Goal: Task Accomplishment & Management: Complete application form

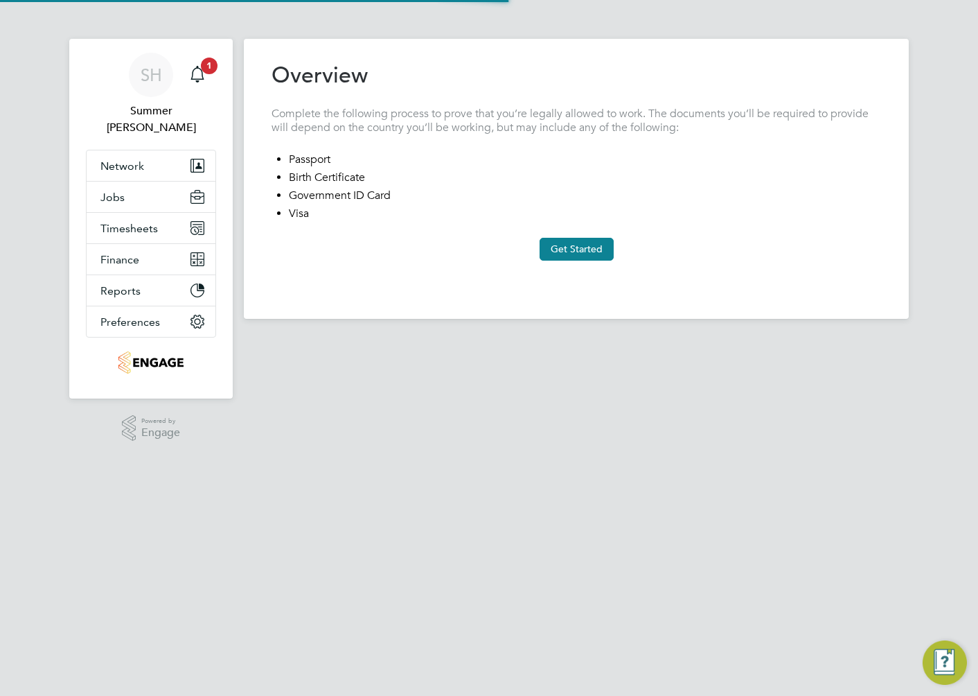
type input "[GEOGRAPHIC_DATA]"
click at [550, 247] on button "Get Started" at bounding box center [577, 249] width 74 height 22
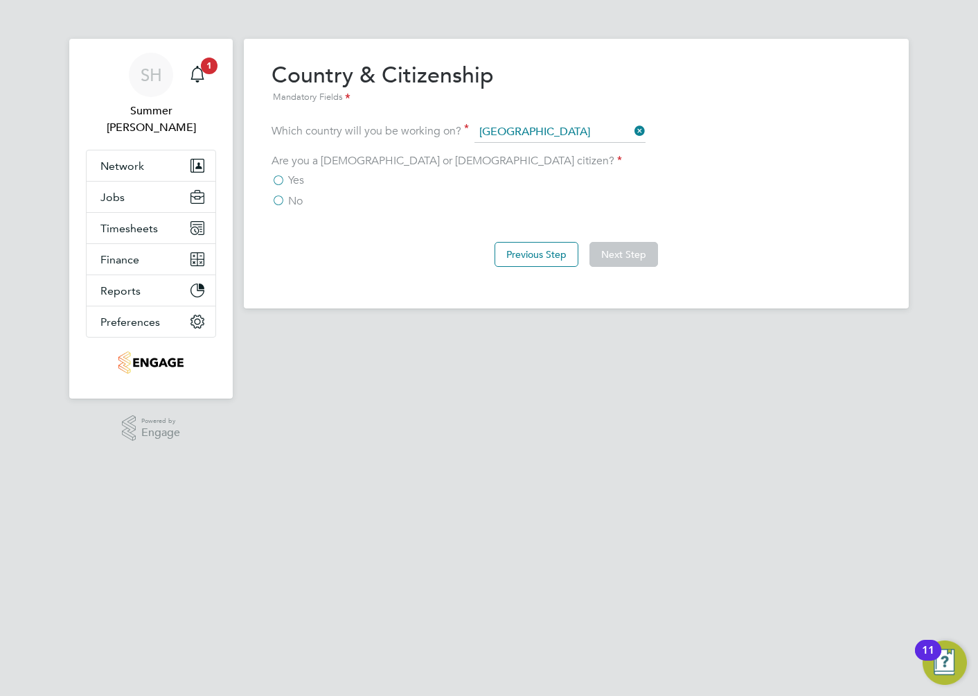
click at [284, 198] on label "No" at bounding box center [287, 201] width 31 height 14
click at [0, 0] on input "No" at bounding box center [0, 0] width 0 height 0
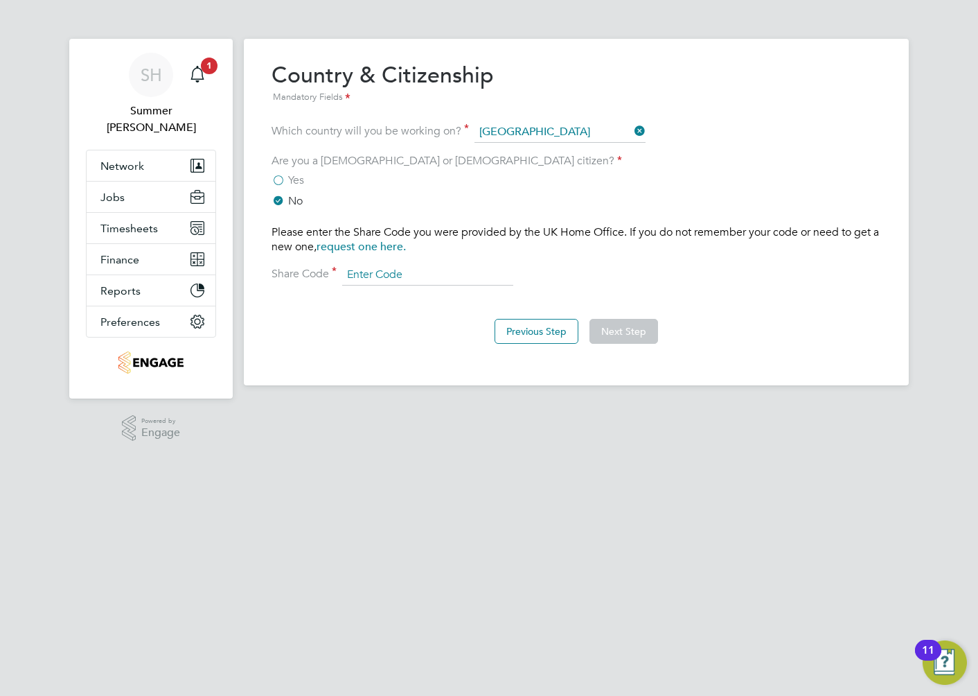
click at [380, 267] on input at bounding box center [427, 275] width 171 height 21
paste input "WFRRX66BD"
click at [372, 270] on input "WFRRX66BD" at bounding box center [427, 275] width 171 height 21
click at [392, 275] on input "WFR RX66BD" at bounding box center [427, 275] width 171 height 21
type input "WFR RX6 6BD"
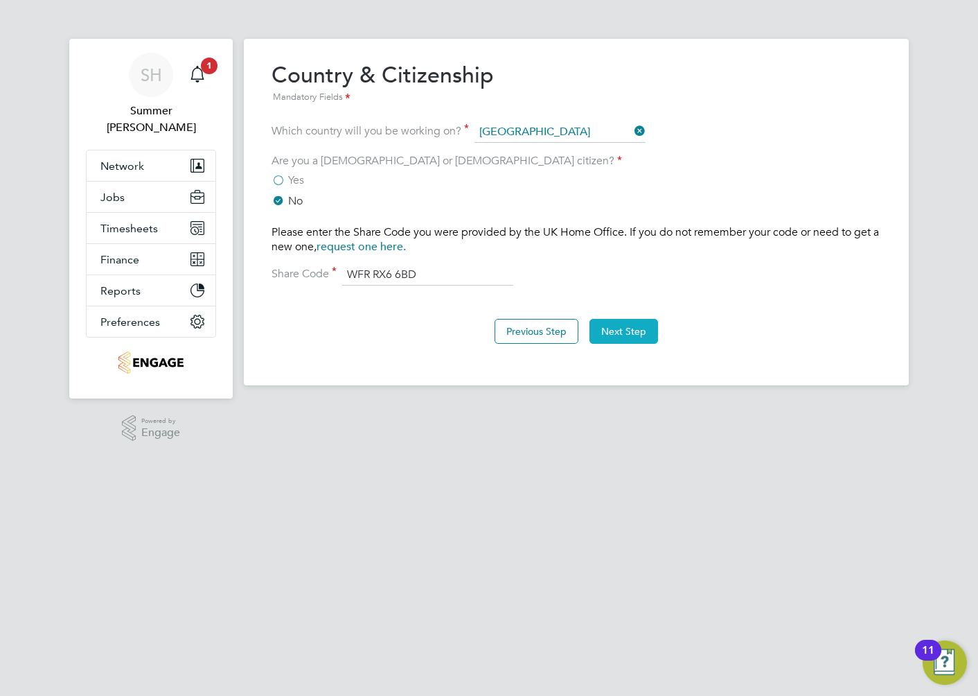
click at [618, 331] on button "Next Step" at bounding box center [624, 331] width 69 height 25
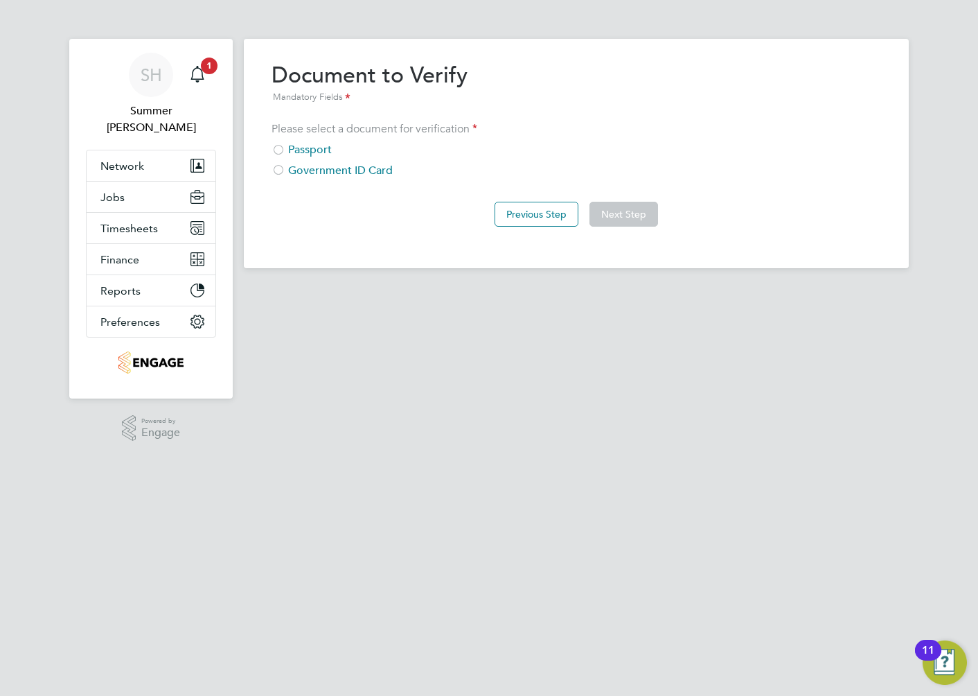
click at [311, 143] on div "Passport" at bounding box center [577, 150] width 610 height 15
click at [650, 217] on button "Next Step" at bounding box center [624, 214] width 69 height 25
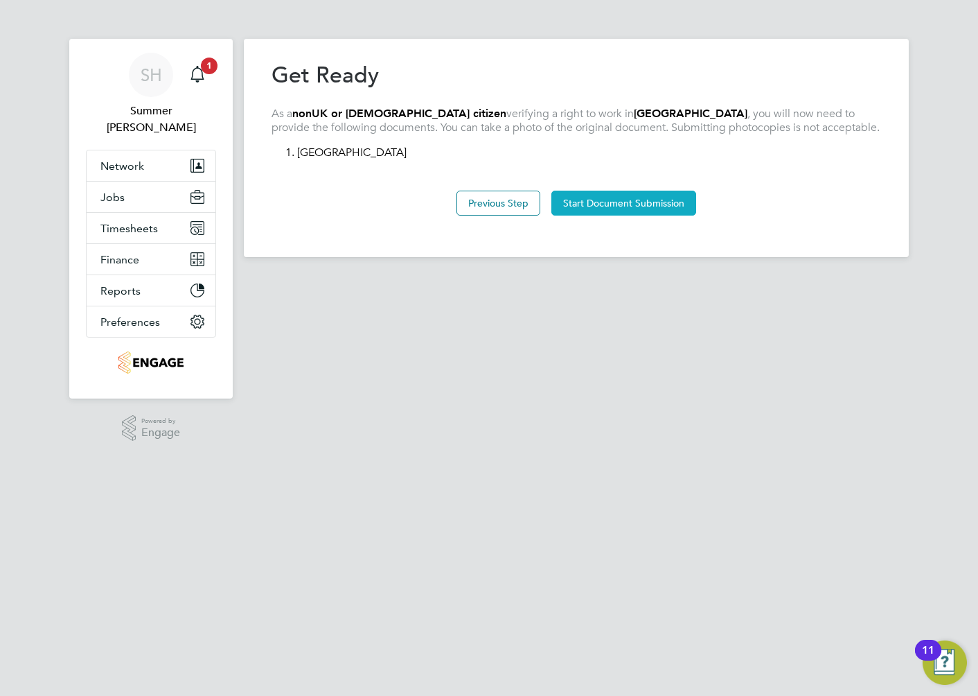
click at [651, 207] on button "Start Document Submission" at bounding box center [624, 203] width 145 height 25
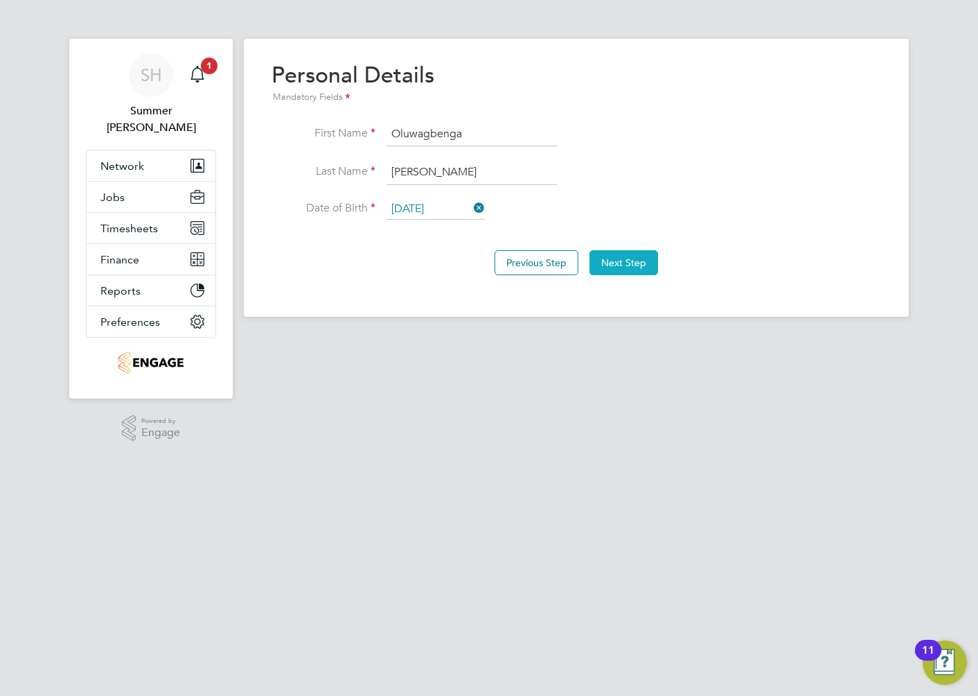
click at [615, 264] on button "Next Step" at bounding box center [624, 262] width 69 height 25
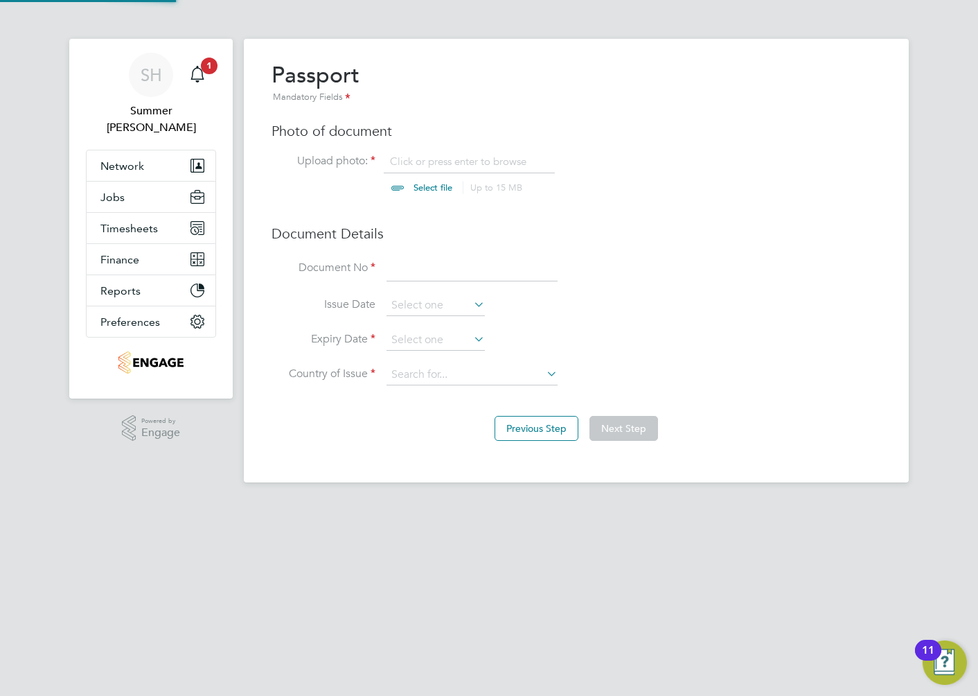
scroll to position [18, 172]
click at [423, 274] on input at bounding box center [472, 268] width 171 height 25
click at [416, 258] on input "BOO731426" at bounding box center [472, 268] width 171 height 25
type input "B00731426"
click at [711, 280] on li "Document No B00731426" at bounding box center [577, 275] width 610 height 39
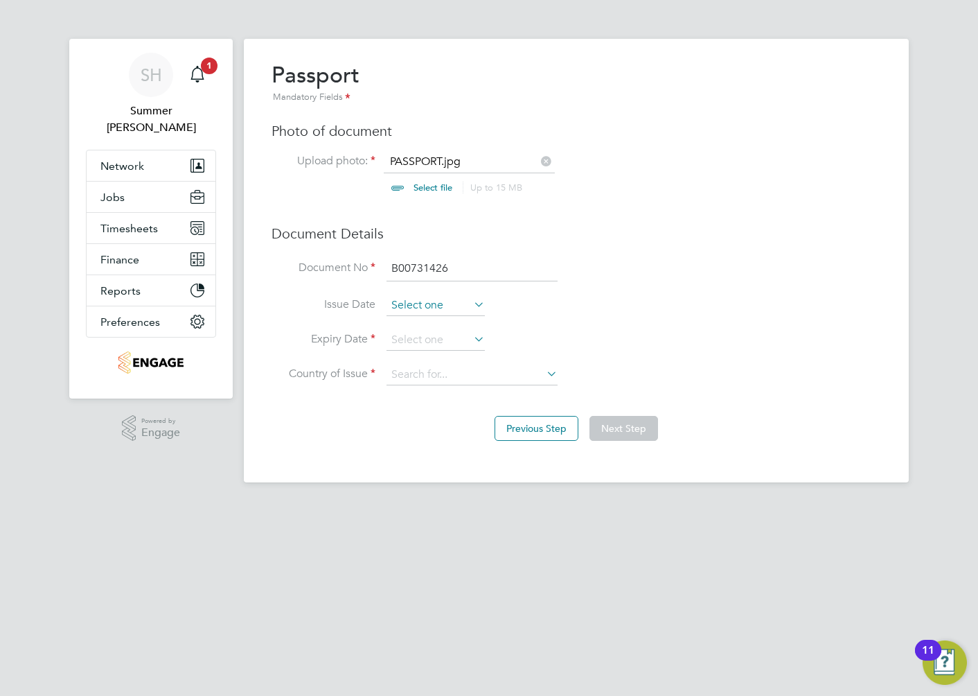
scroll to position [505, 0]
click at [447, 306] on input at bounding box center [436, 305] width 98 height 21
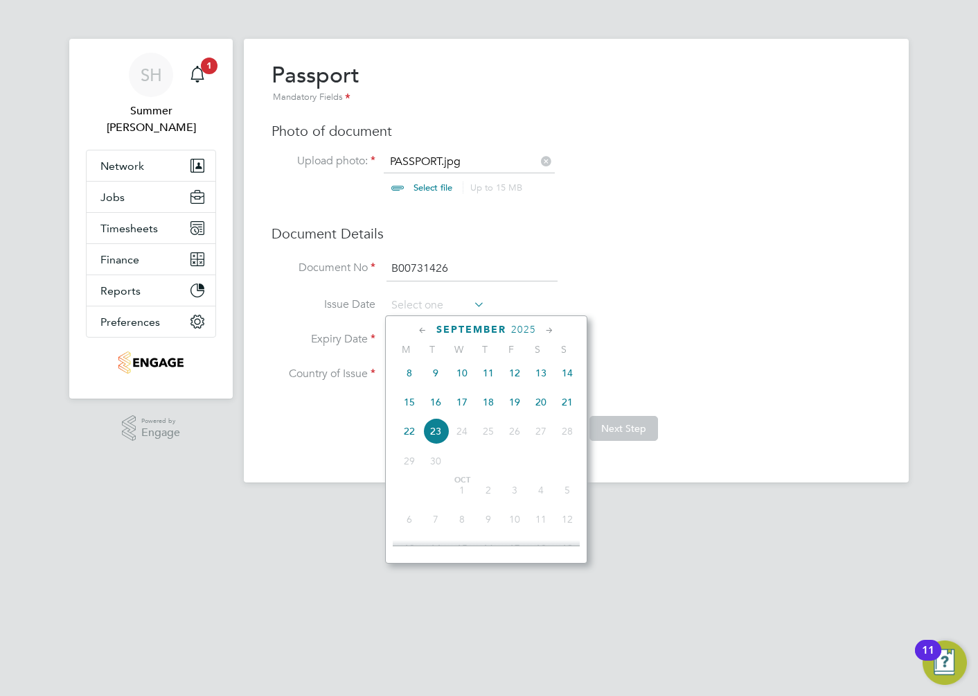
click at [513, 328] on span "2025" at bounding box center [523, 330] width 25 height 12
click at [523, 425] on span "2022" at bounding box center [515, 427] width 26 height 26
click at [431, 464] on span "Mar 1" at bounding box center [436, 458] width 26 height 26
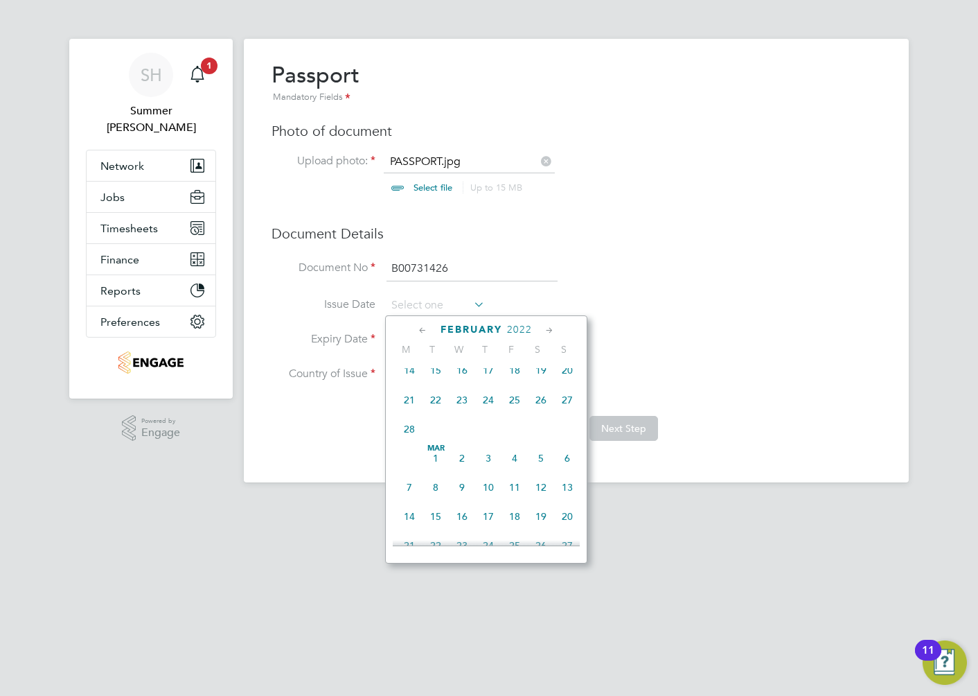
type input "01 Mar 2022"
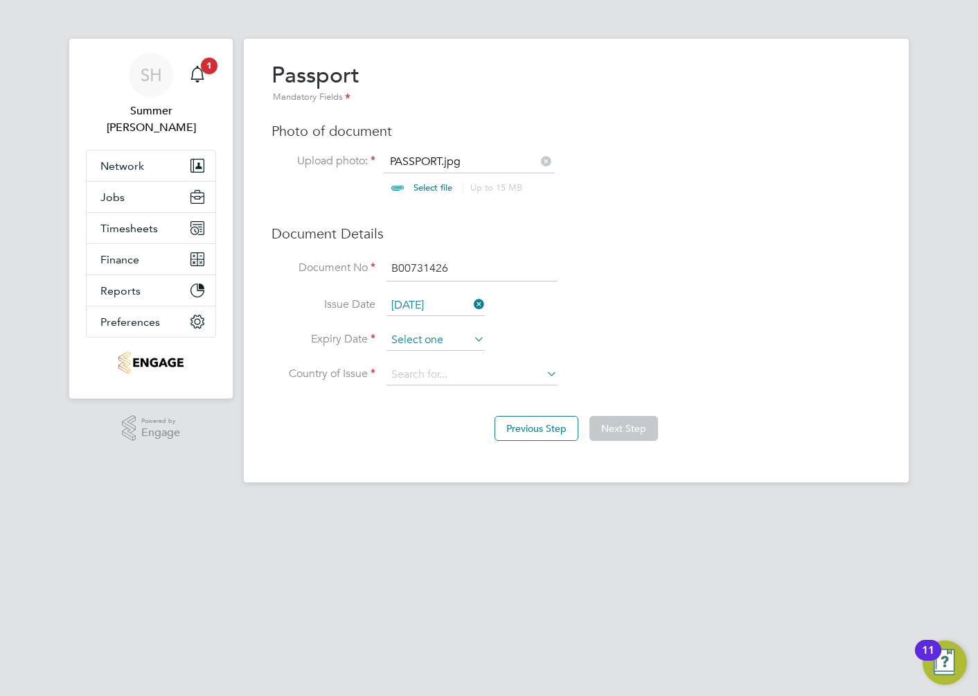
click at [447, 341] on input at bounding box center [436, 340] width 98 height 21
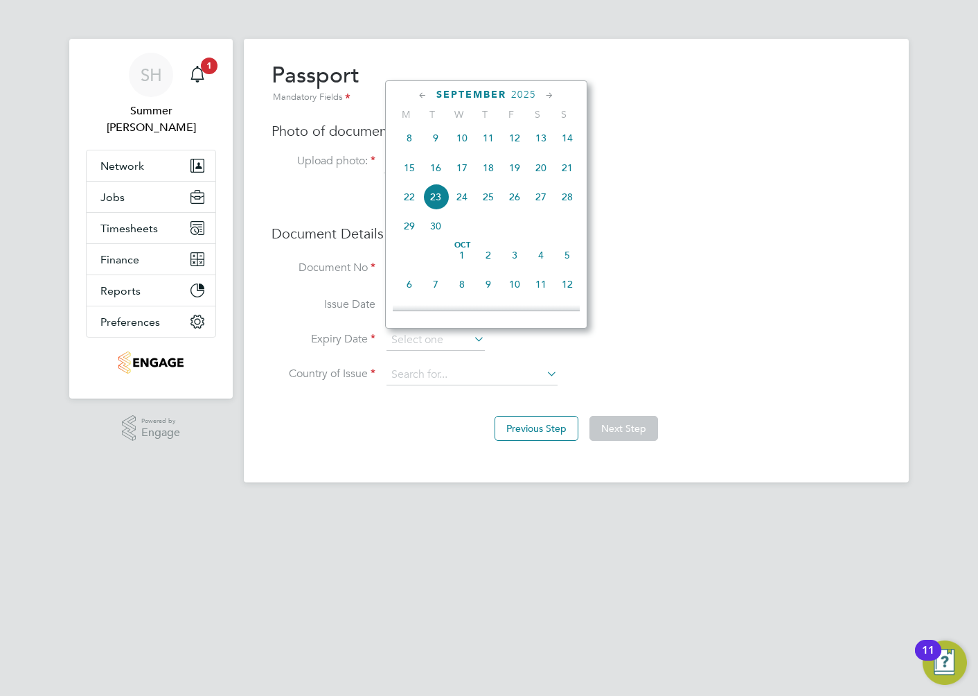
click at [527, 95] on span "2025" at bounding box center [523, 95] width 25 height 12
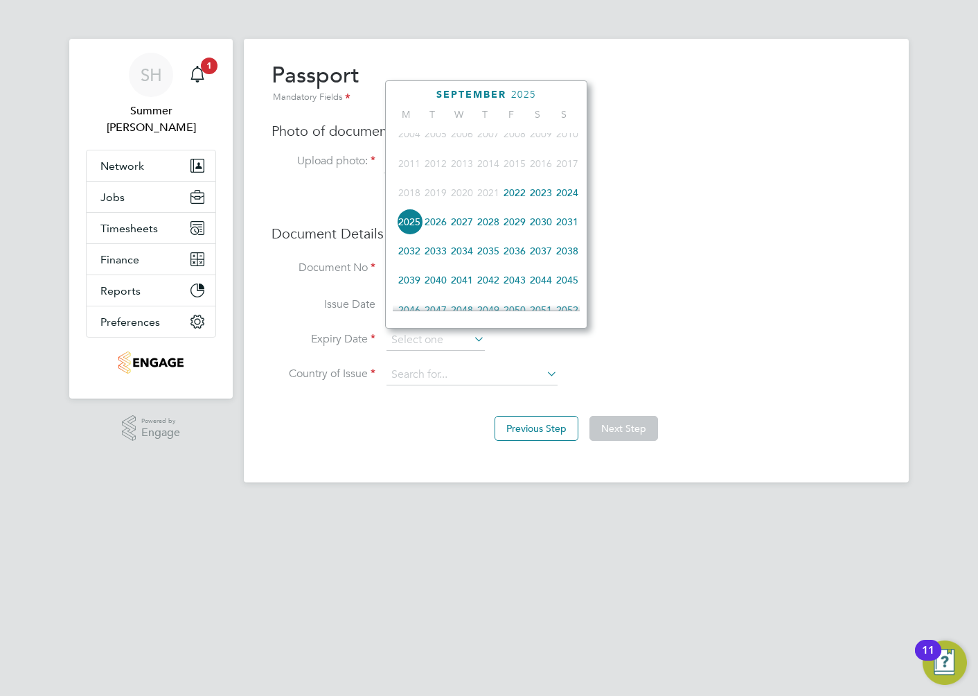
click at [469, 229] on span "2027" at bounding box center [462, 222] width 26 height 26
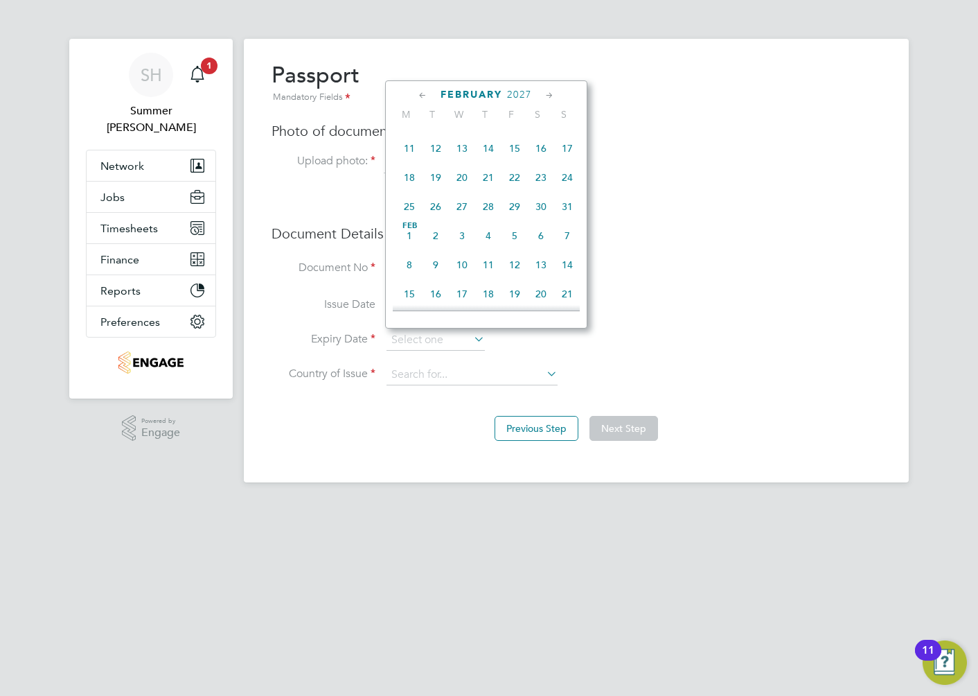
scroll to position [295, 0]
click at [572, 231] on span "28" at bounding box center [567, 231] width 26 height 26
type input "28 Feb 2027"
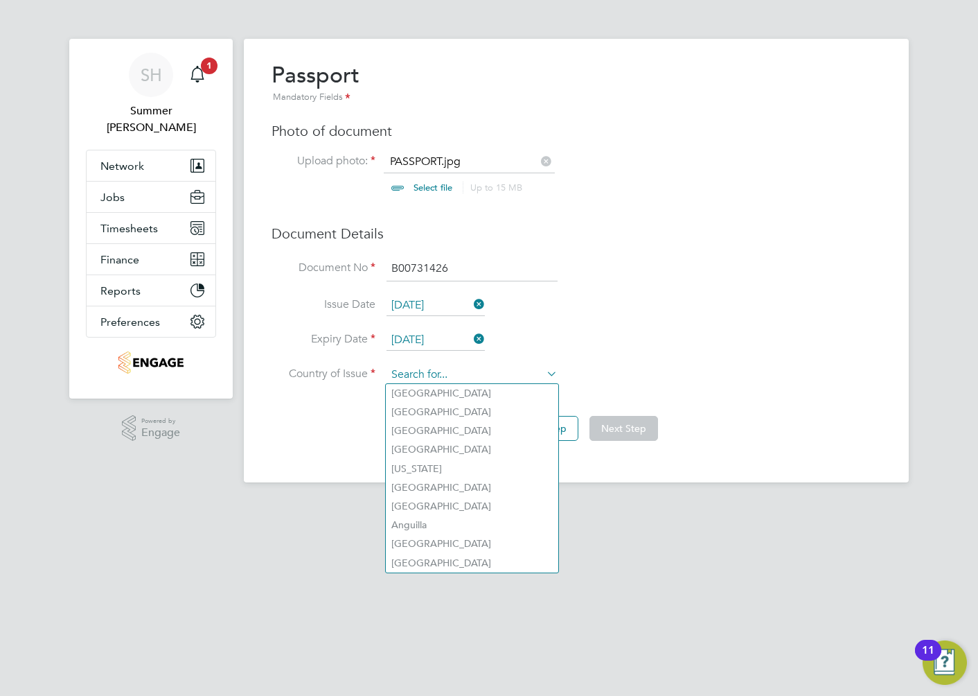
click at [445, 373] on input at bounding box center [472, 375] width 171 height 21
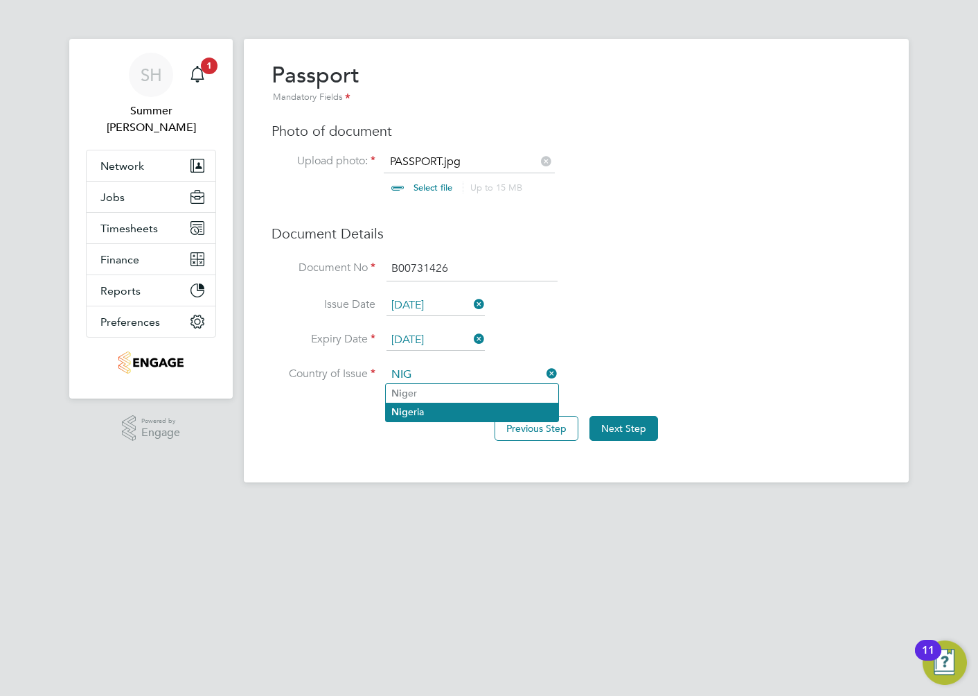
click at [437, 409] on li "Nig eria" at bounding box center [472, 412] width 173 height 19
type input "Nigeria"
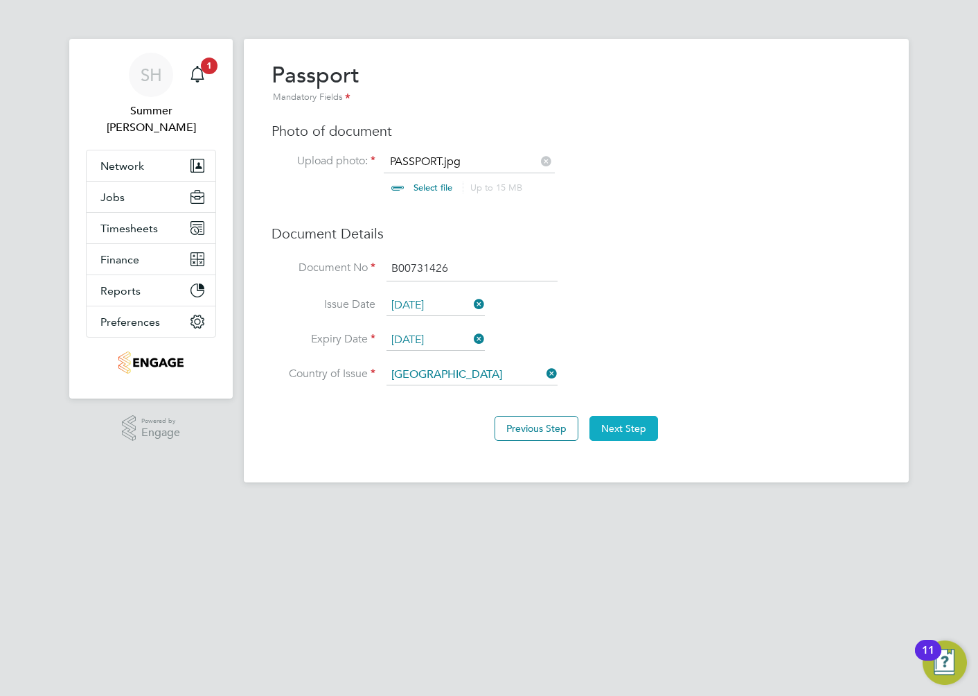
click at [641, 423] on button "Next Step" at bounding box center [624, 428] width 69 height 25
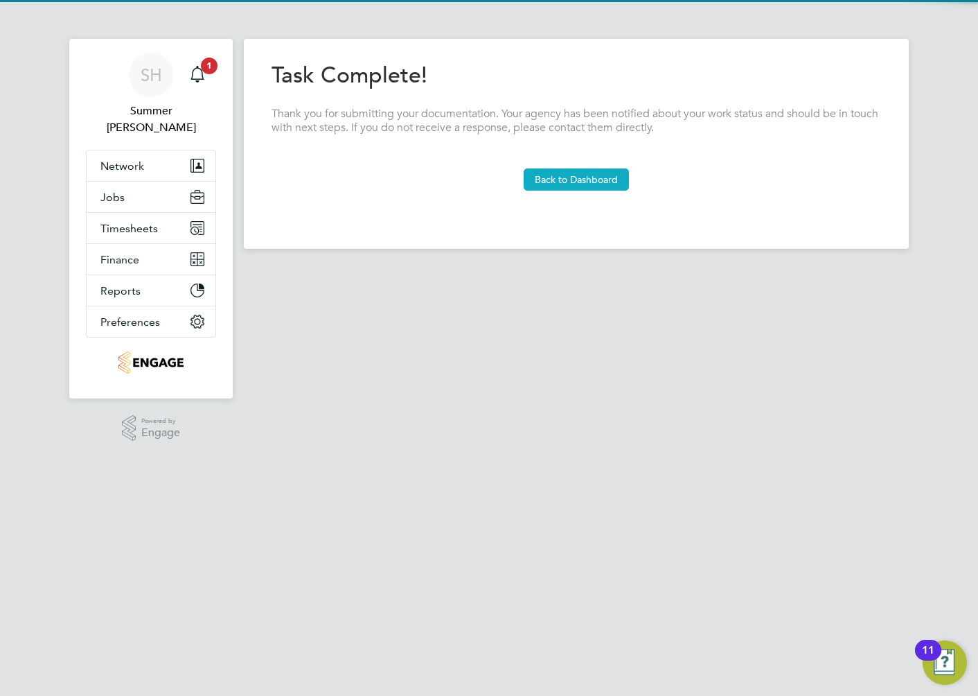
click at [620, 189] on button "Back to Dashboard" at bounding box center [576, 179] width 105 height 22
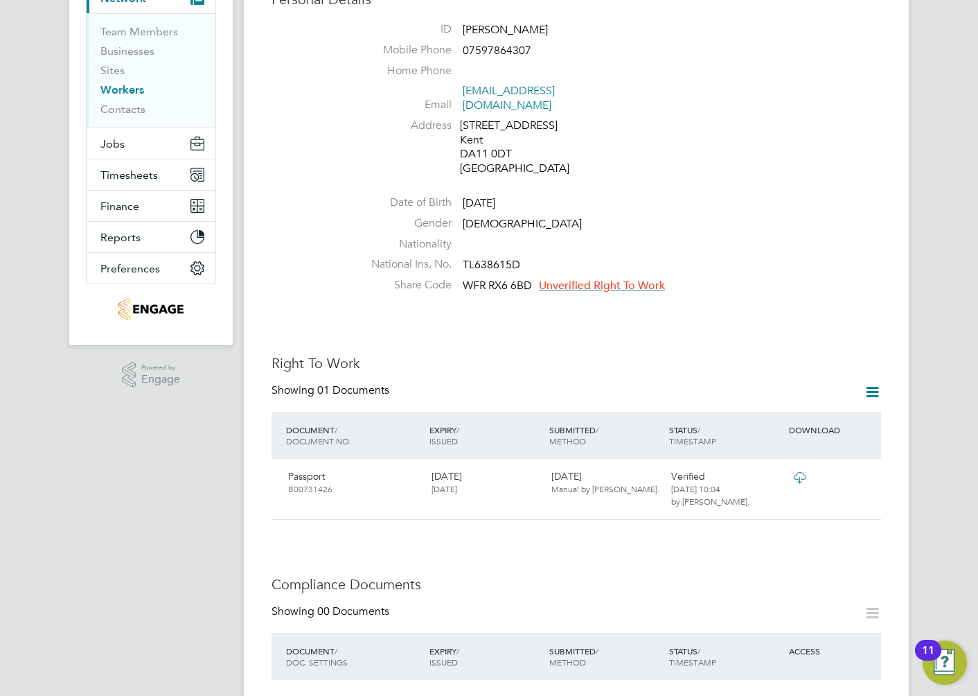
scroll to position [184, 0]
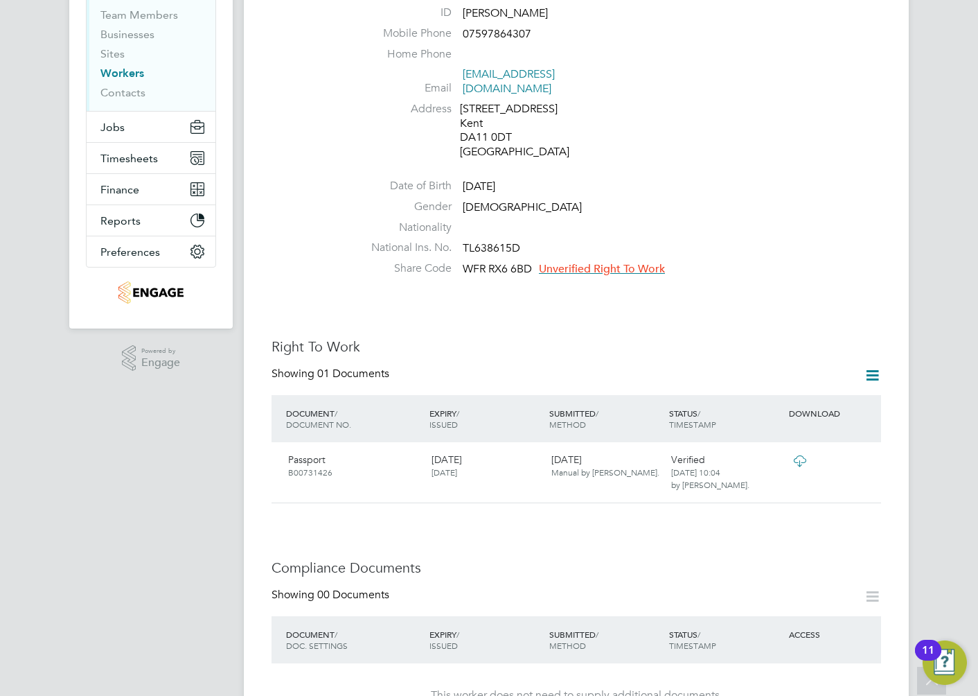
click at [622, 262] on span "Unverified Right To Work" at bounding box center [602, 269] width 126 height 14
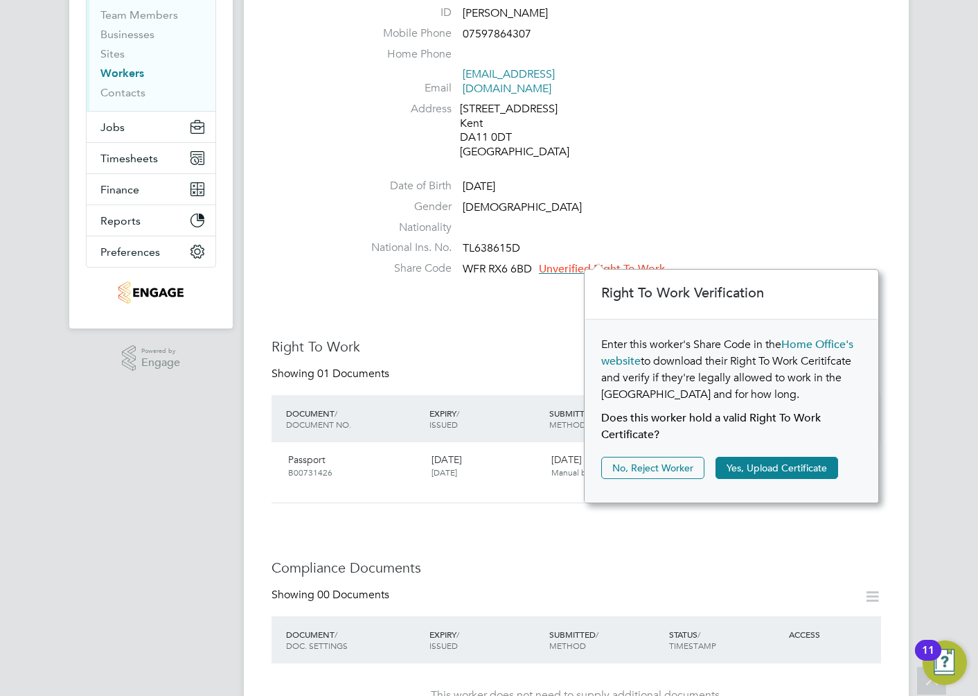
scroll to position [14, 126]
click at [788, 475] on button "Yes, Upload Certificate" at bounding box center [777, 468] width 123 height 22
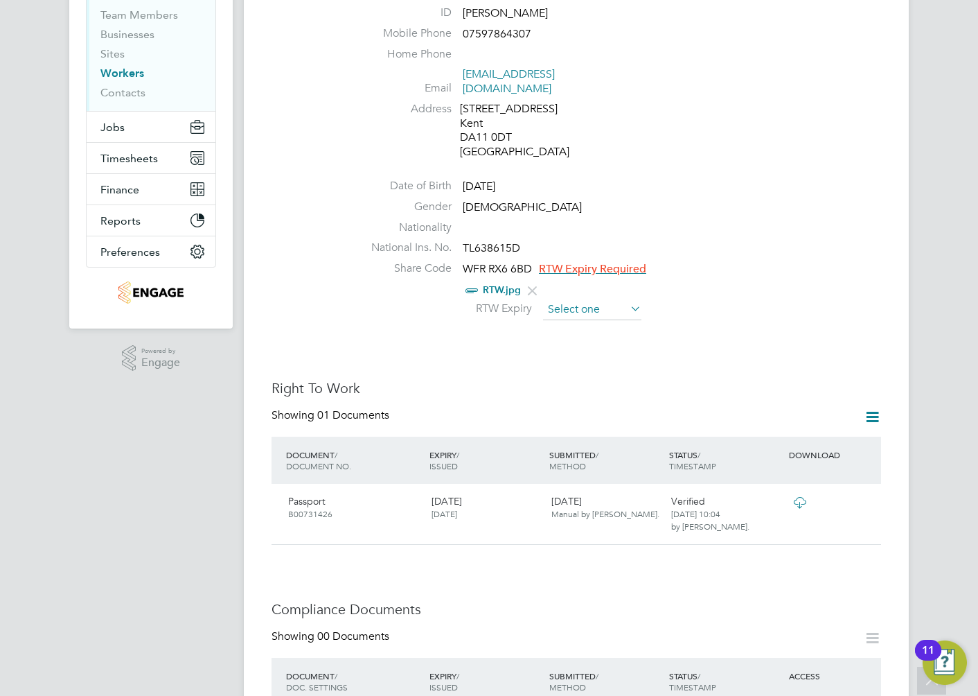
click at [579, 300] on input at bounding box center [592, 309] width 98 height 21
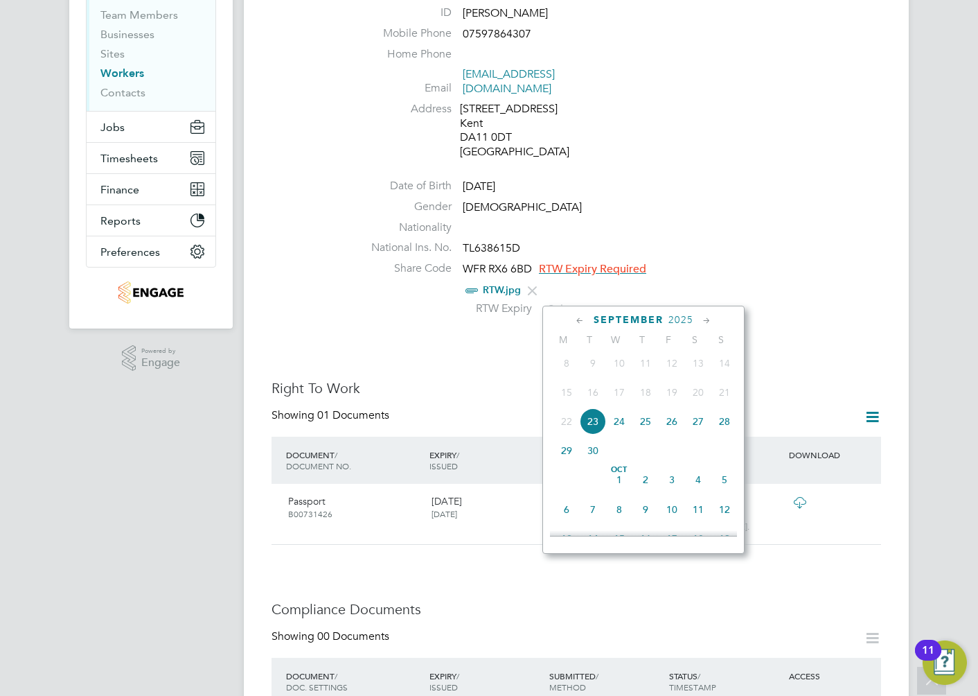
click at [685, 319] on span "2025" at bounding box center [681, 320] width 25 height 12
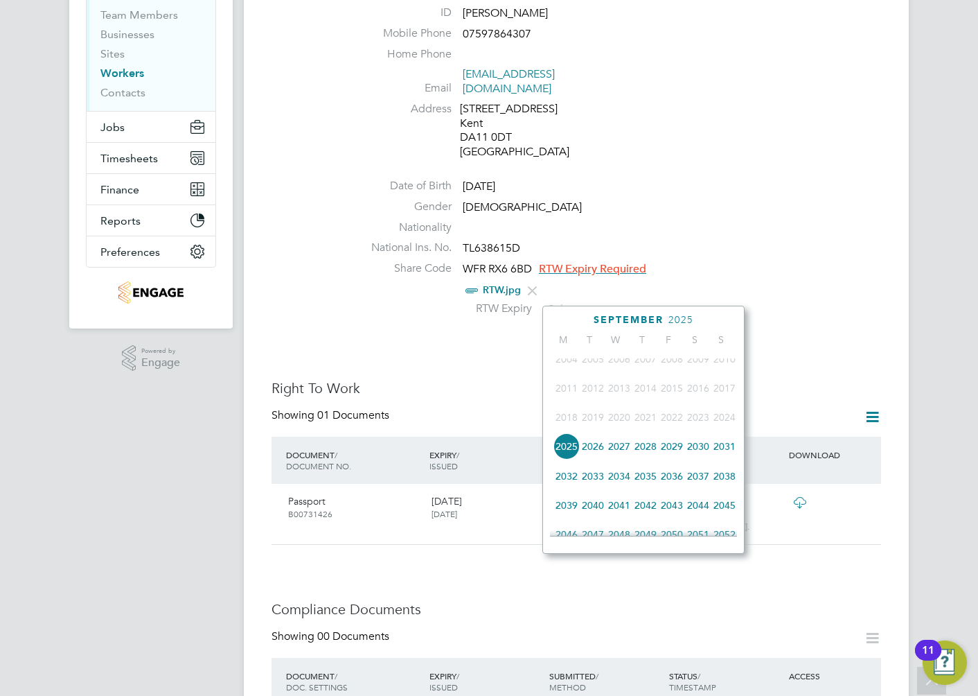
click at [613, 453] on span "2027" at bounding box center [619, 446] width 26 height 26
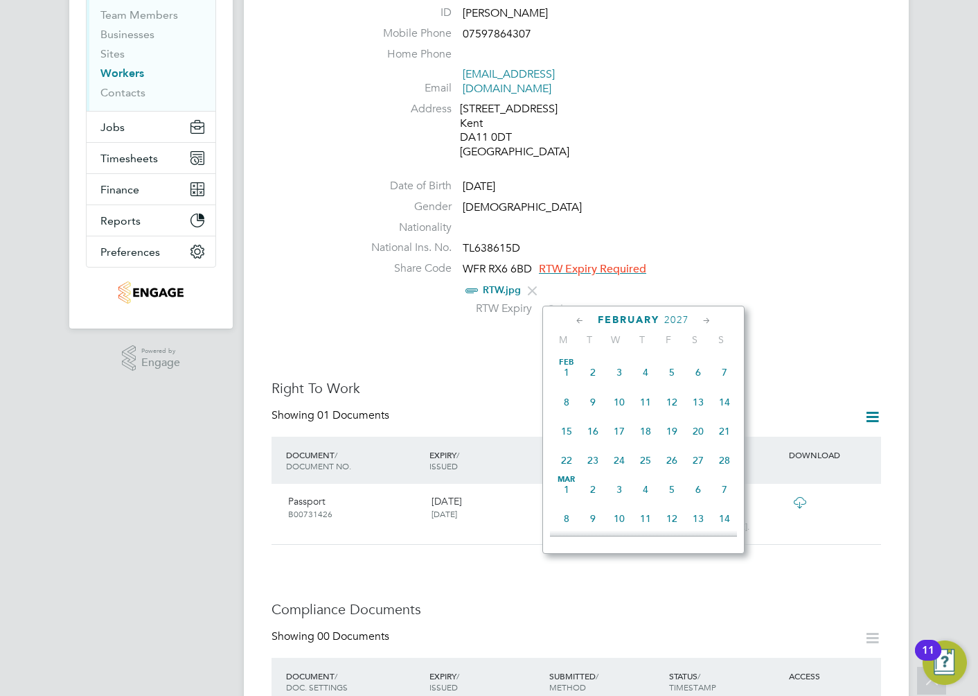
scroll to position [230, 0]
click at [671, 435] on span "5" at bounding box center [672, 433] width 26 height 26
type input "05 Feb 2027"
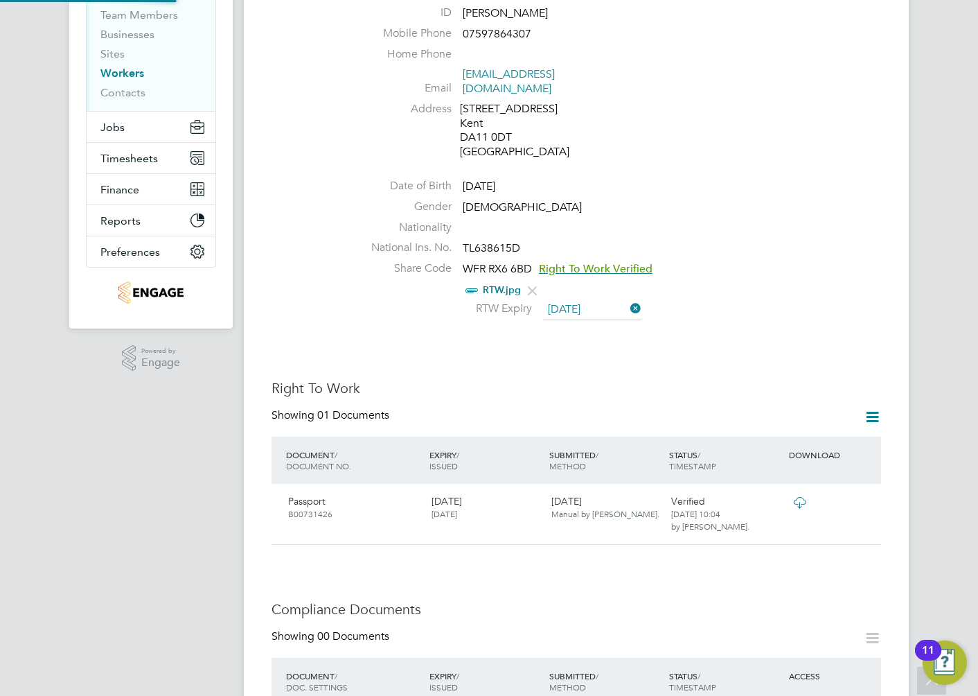
scroll to position [14, 112]
click at [801, 240] on li "National Ins. No. TL638615D" at bounding box center [618, 250] width 527 height 21
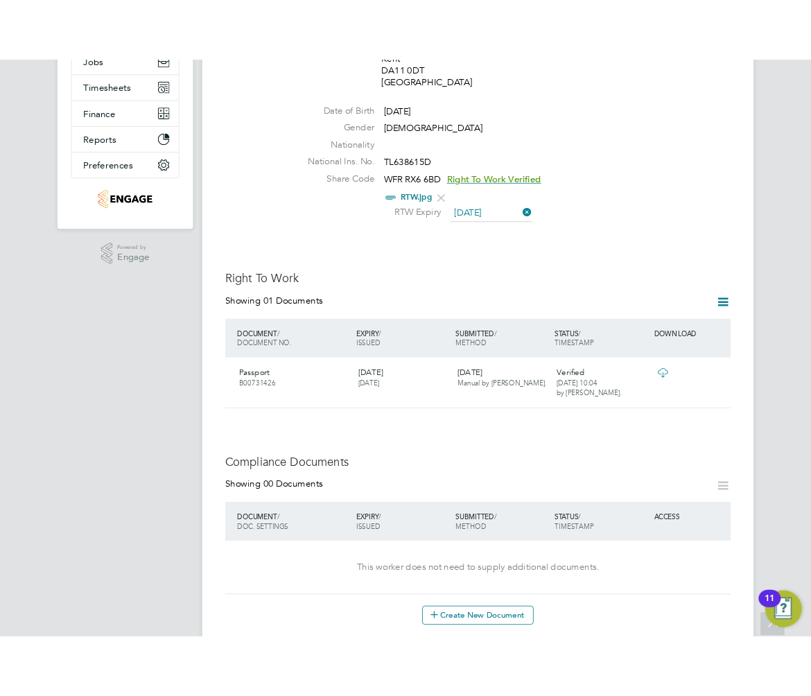
scroll to position [184, 0]
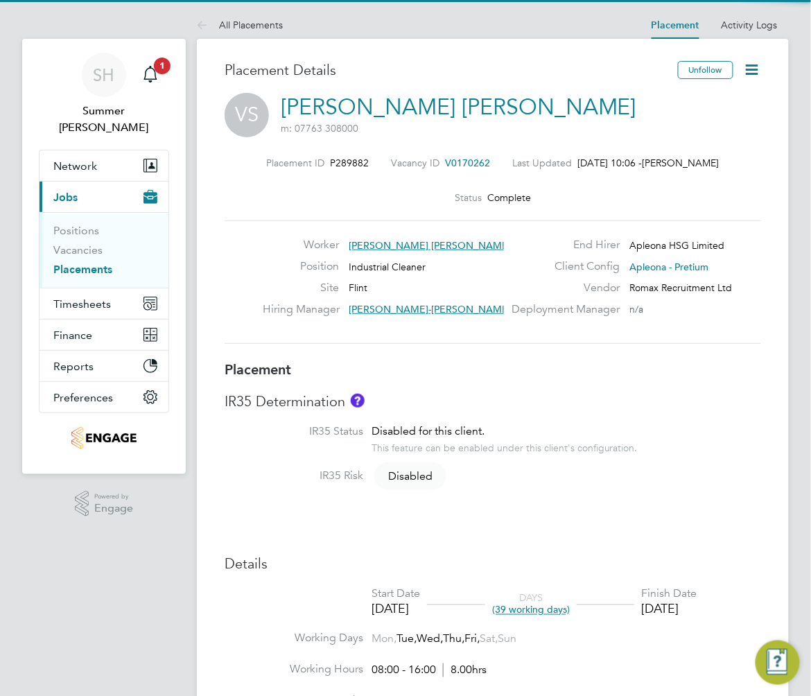
click at [755, 64] on icon at bounding box center [752, 69] width 17 height 17
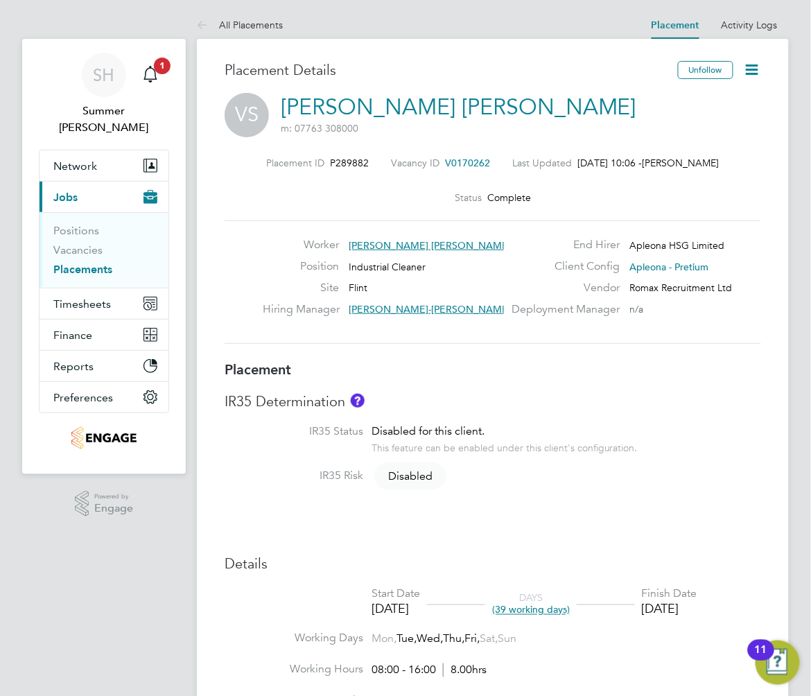
click at [435, 119] on link "Victoria Louise Schofield" at bounding box center [458, 107] width 355 height 27
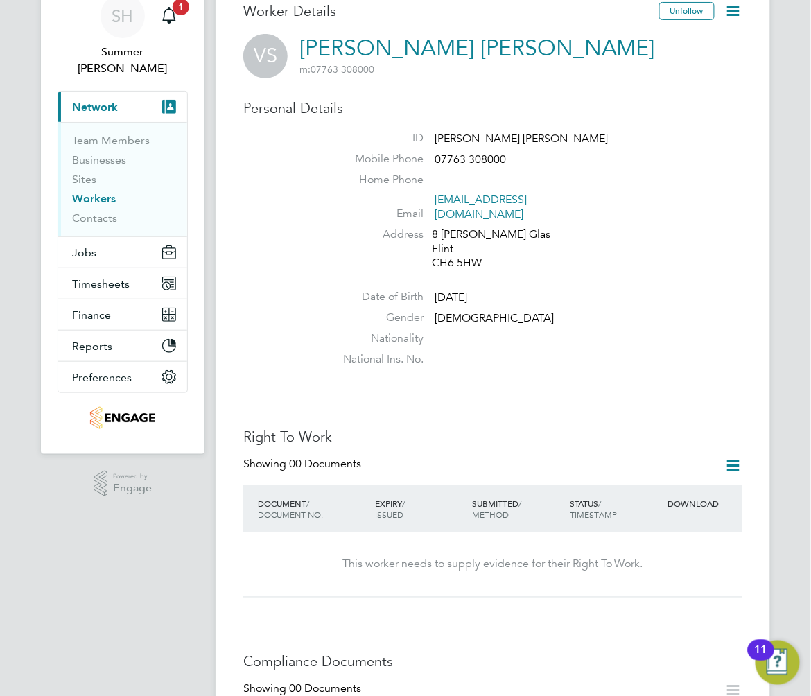
scroll to position [92, 0]
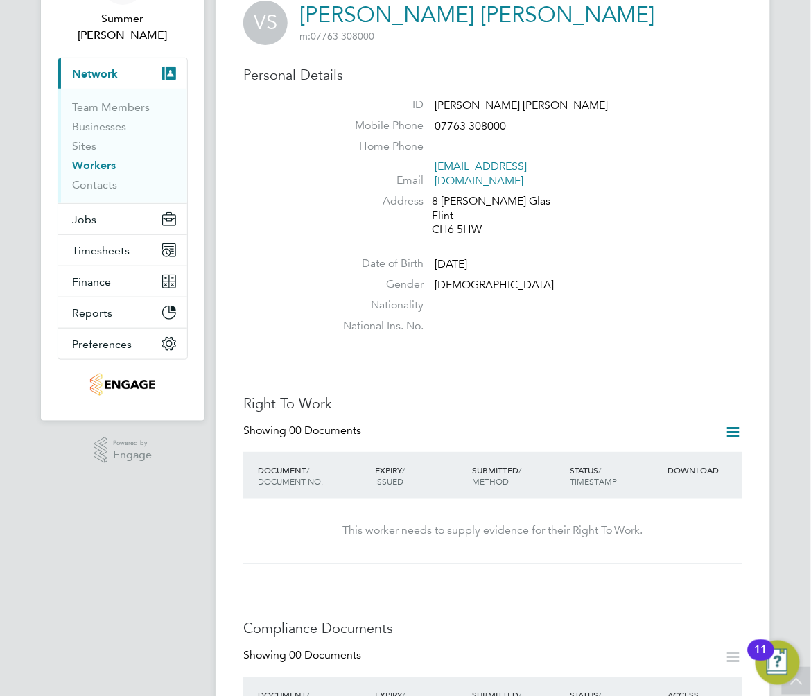
click at [730, 423] on icon at bounding box center [733, 431] width 17 height 17
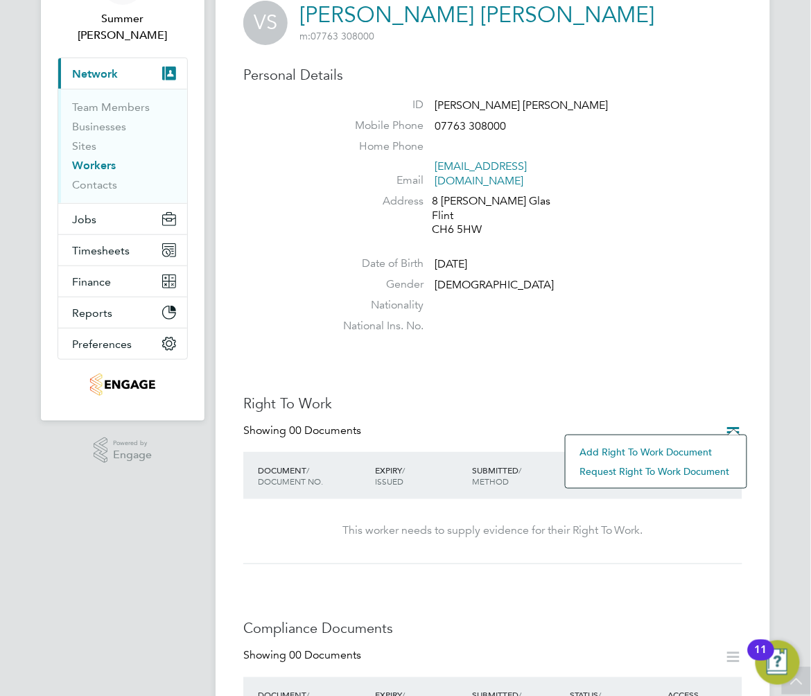
click at [687, 450] on li "Add Right To Work Document" at bounding box center [655, 451] width 167 height 19
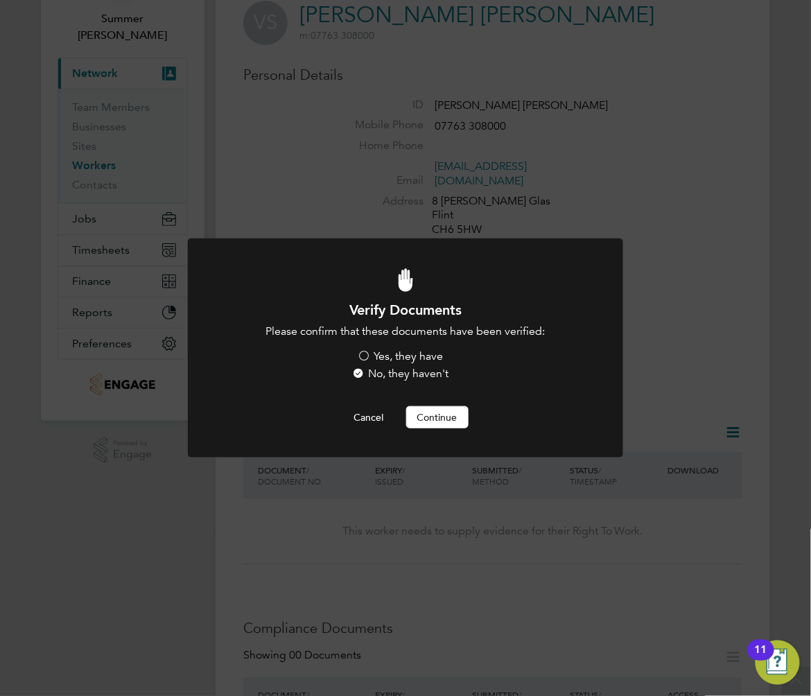
click at [419, 355] on label "Yes, they have" at bounding box center [401, 356] width 86 height 15
click at [0, 0] on input "Yes, they have" at bounding box center [0, 0] width 0 height 0
click at [436, 414] on button "Continue" at bounding box center [437, 417] width 62 height 22
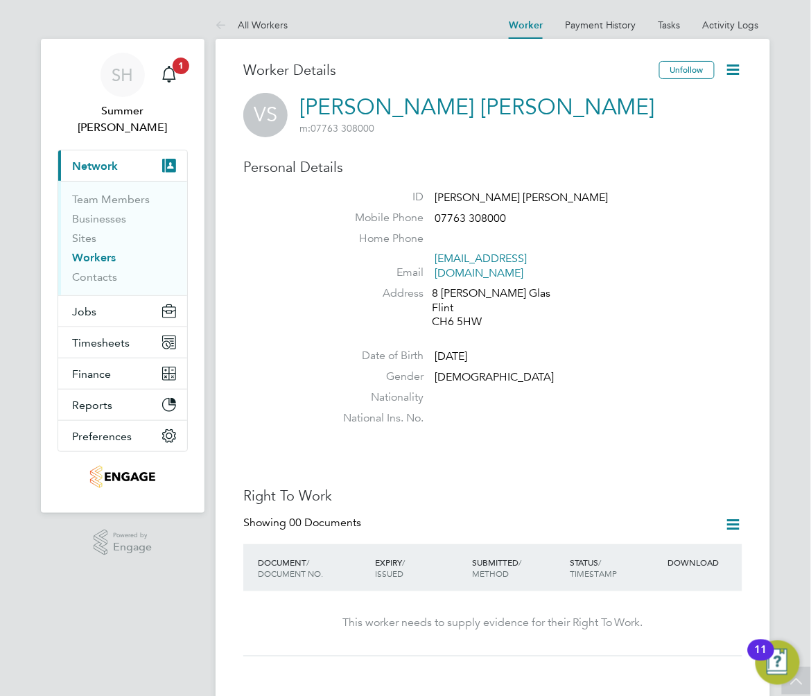
scroll to position [92, 0]
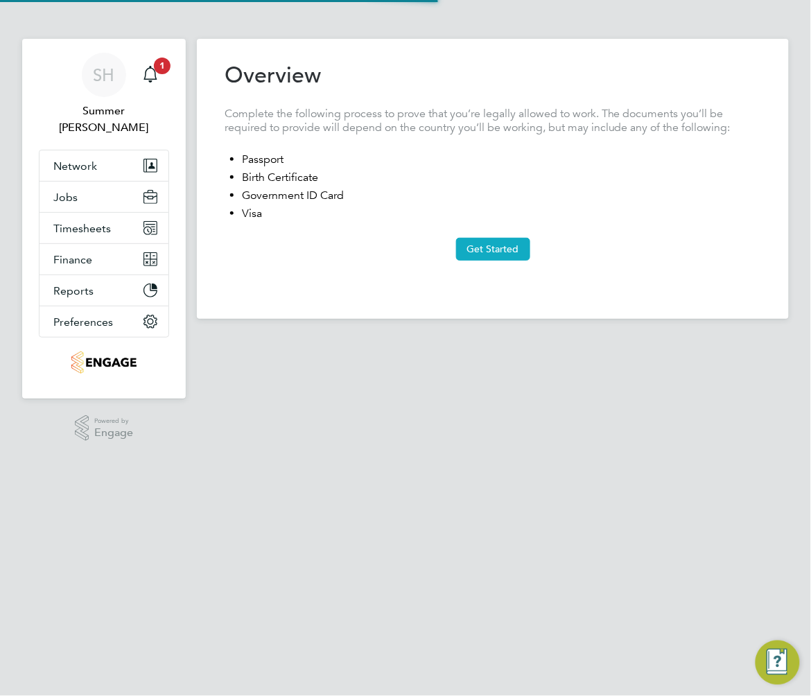
click at [491, 242] on button "Get Started" at bounding box center [493, 249] width 74 height 22
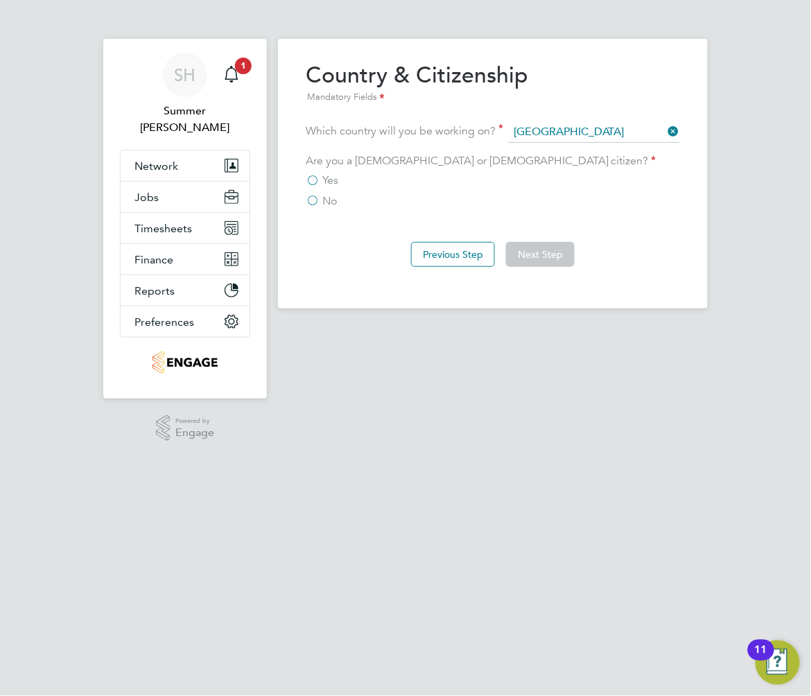
click at [328, 180] on span "Yes" at bounding box center [330, 180] width 16 height 14
click at [0, 0] on input "Yes" at bounding box center [0, 0] width 0 height 0
click at [525, 250] on button "Next Step" at bounding box center [540, 254] width 69 height 25
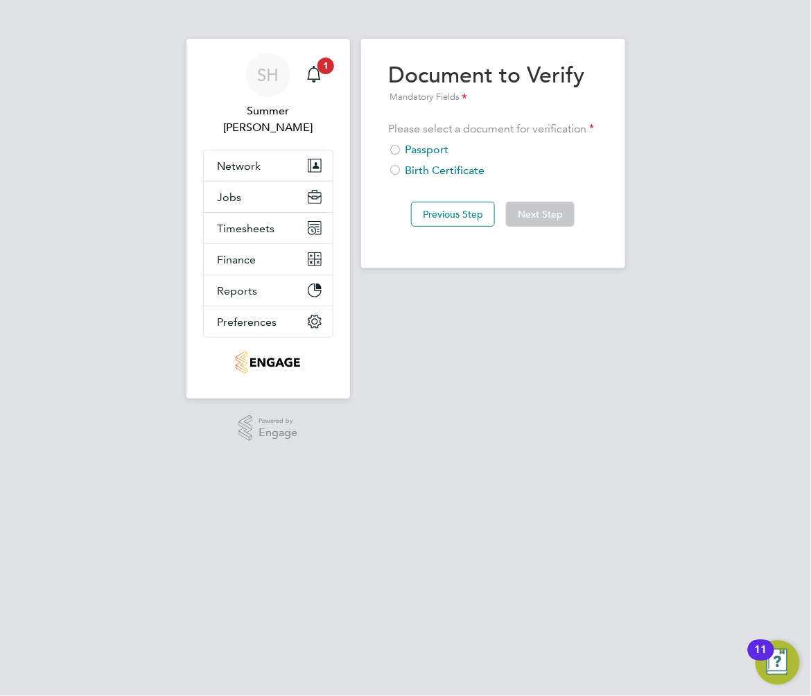
click at [421, 148] on div "Passport" at bounding box center [493, 150] width 209 height 15
click at [549, 209] on button "Next Step" at bounding box center [540, 214] width 69 height 25
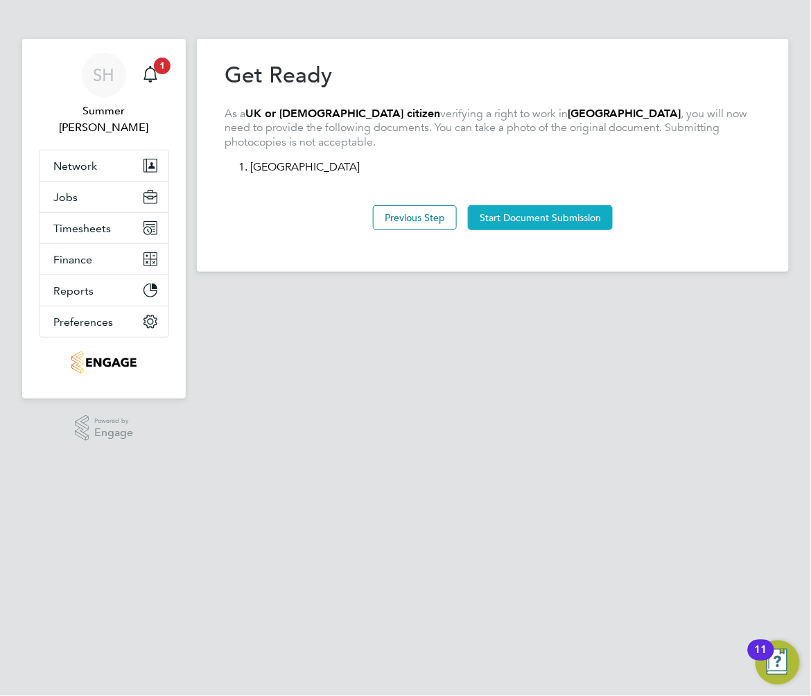
click at [534, 216] on button "Start Document Submission" at bounding box center [540, 217] width 145 height 25
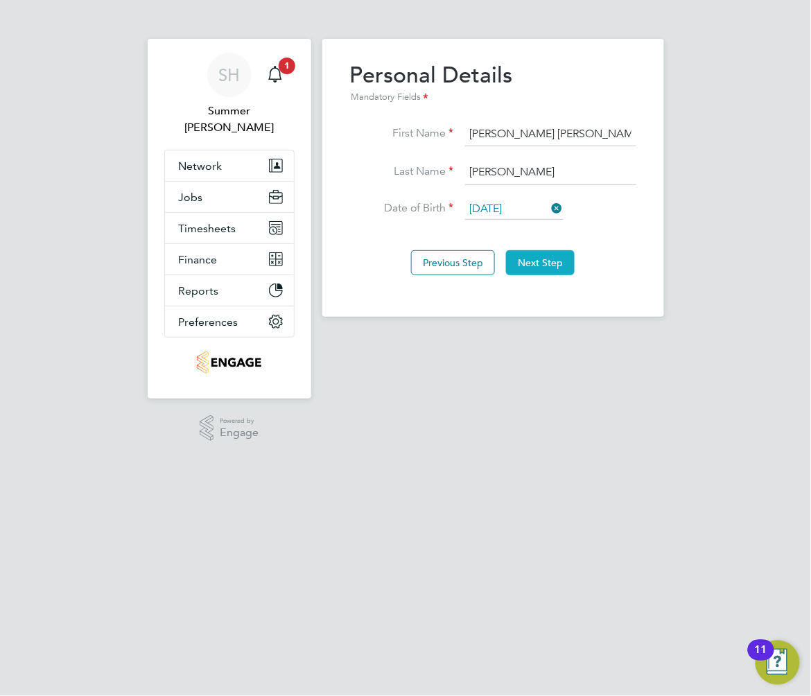
click at [527, 259] on button "Next Step" at bounding box center [540, 262] width 69 height 25
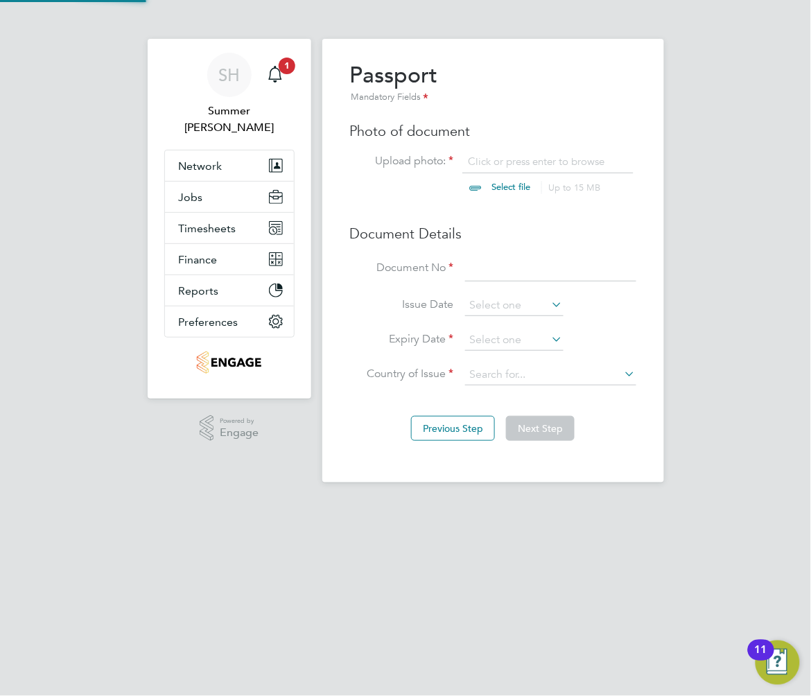
scroll to position [18, 172]
click at [552, 272] on input at bounding box center [550, 268] width 171 height 25
type input "563487558"
click at [477, 319] on li "Issue Date" at bounding box center [493, 312] width 286 height 35
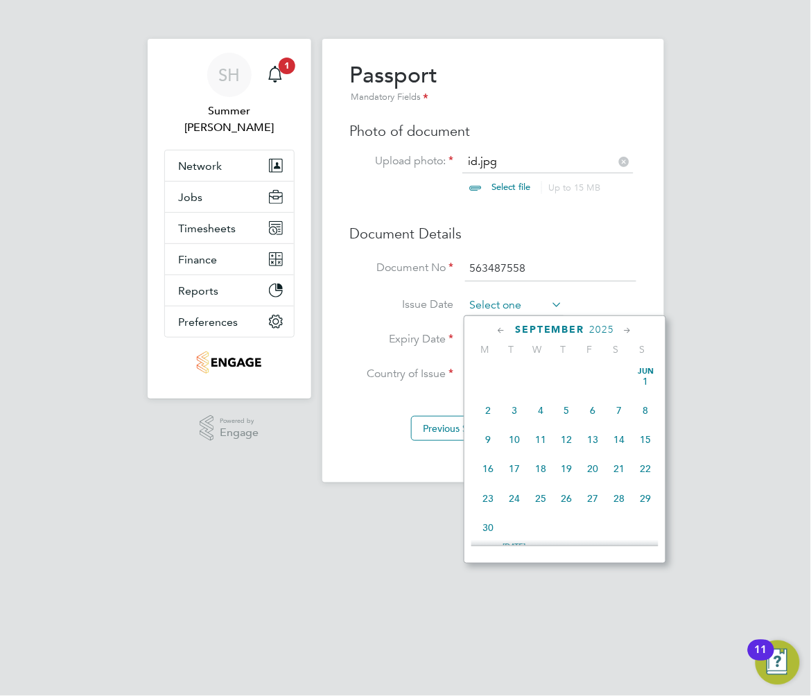
click at [477, 308] on input at bounding box center [514, 305] width 98 height 21
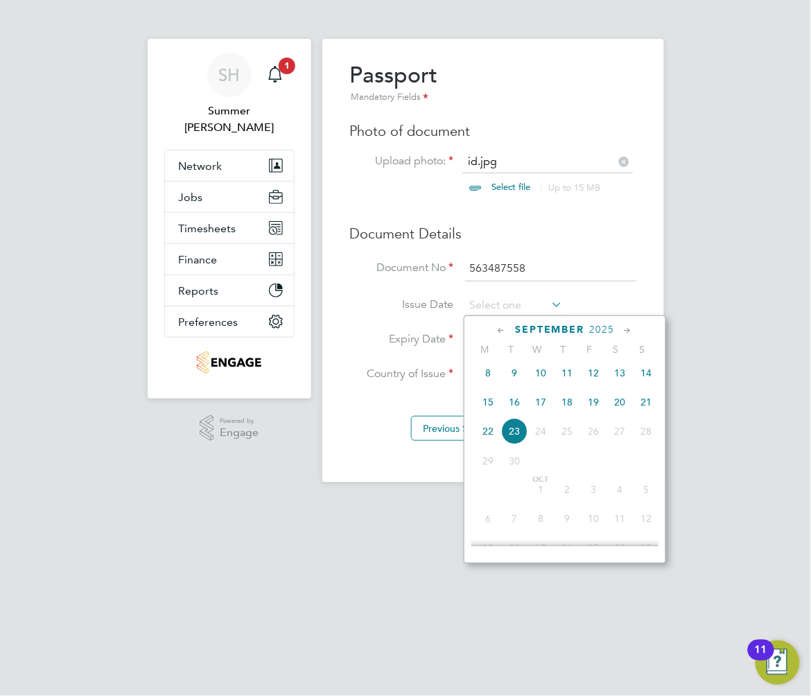
click at [604, 334] on span "2025" at bounding box center [602, 330] width 25 height 12
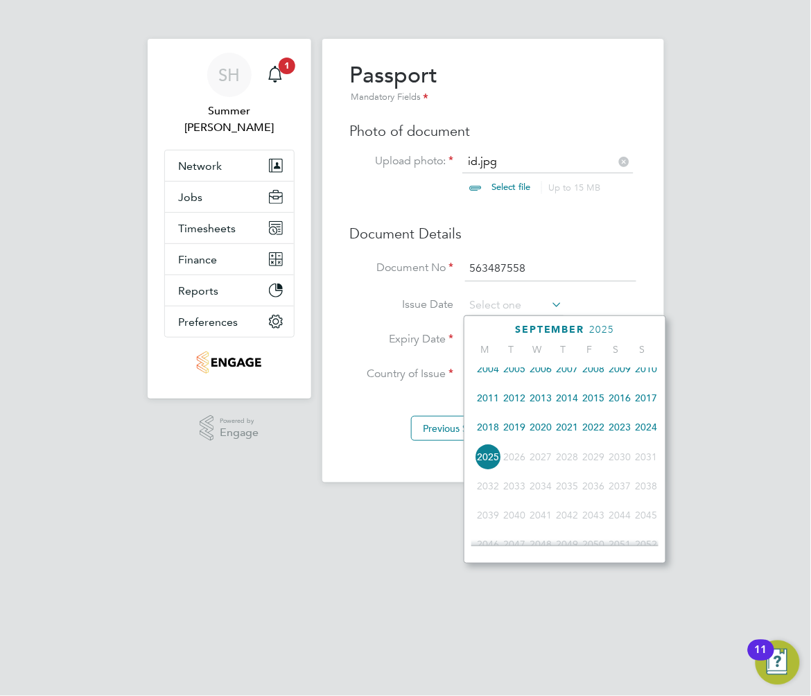
click at [511, 434] on span "2019" at bounding box center [514, 427] width 26 height 26
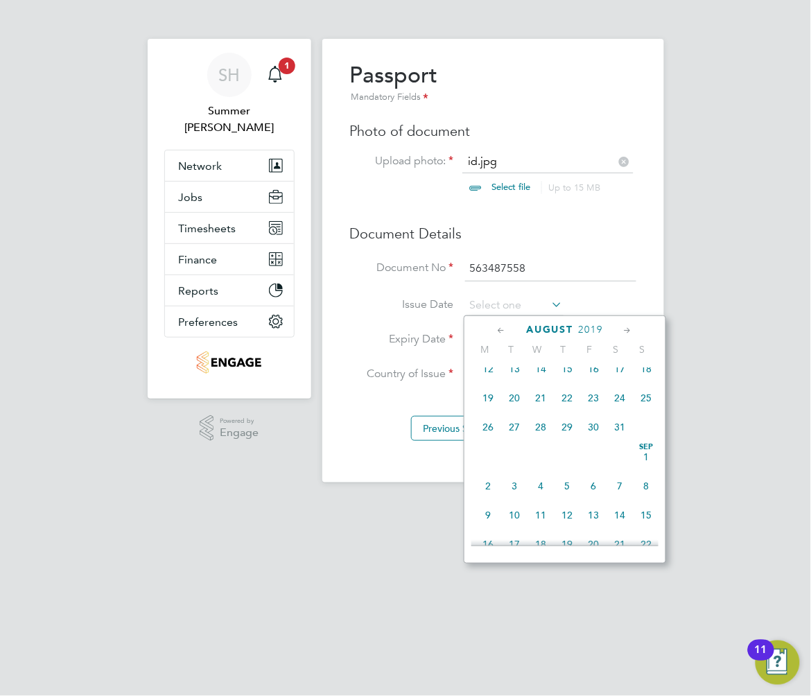
click at [494, 371] on span "12" at bounding box center [488, 368] width 26 height 26
type input "12 Aug 2019"
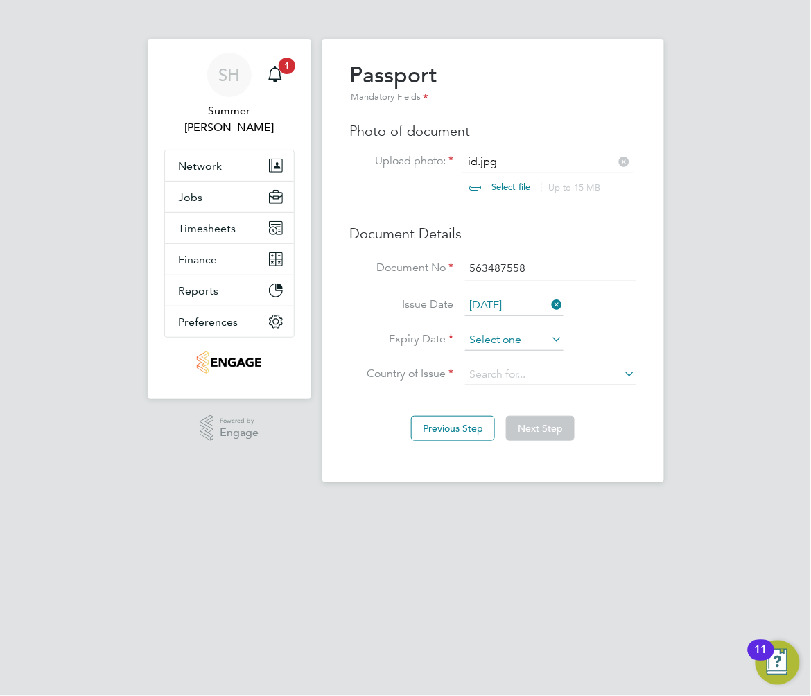
scroll to position [505, 0]
click at [514, 342] on input at bounding box center [514, 340] width 98 height 21
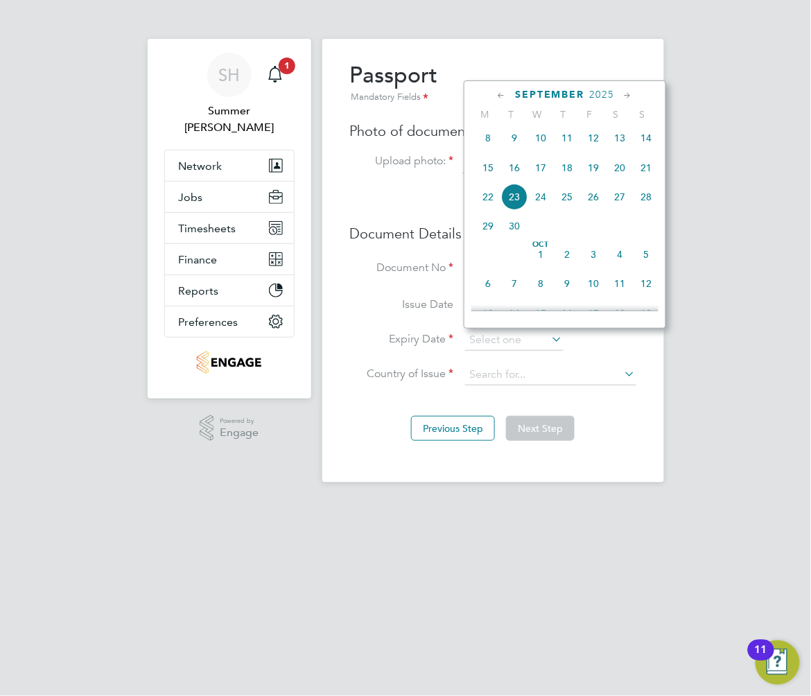
click at [602, 100] on span "2025" at bounding box center [602, 95] width 25 height 12
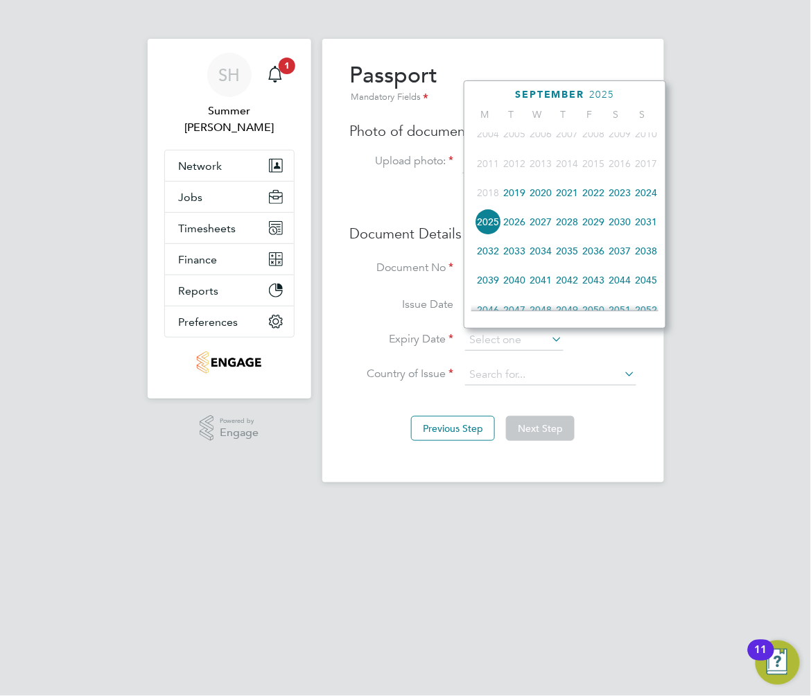
click at [590, 226] on span "2029" at bounding box center [593, 222] width 26 height 26
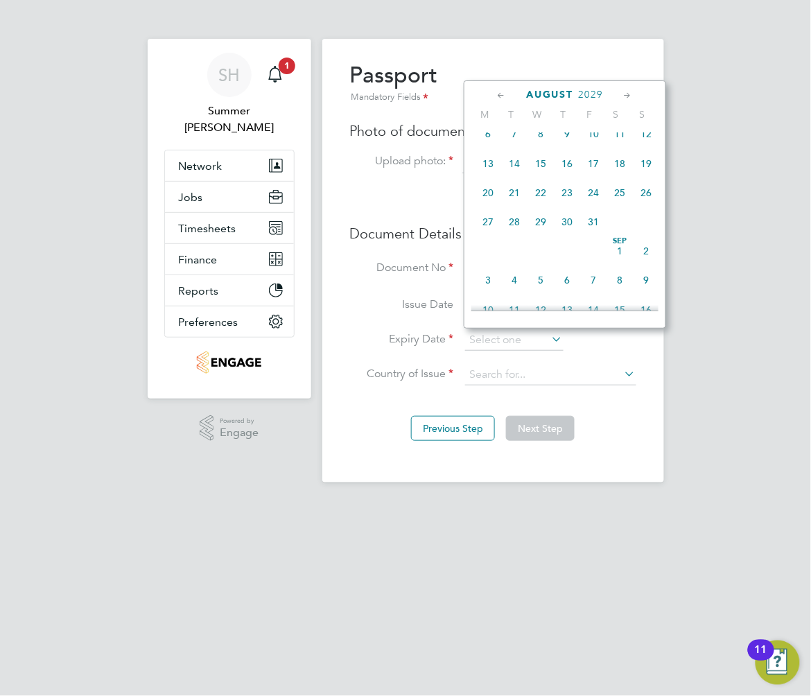
click at [638, 137] on span "12" at bounding box center [646, 134] width 26 height 26
type input "12 Aug 2029"
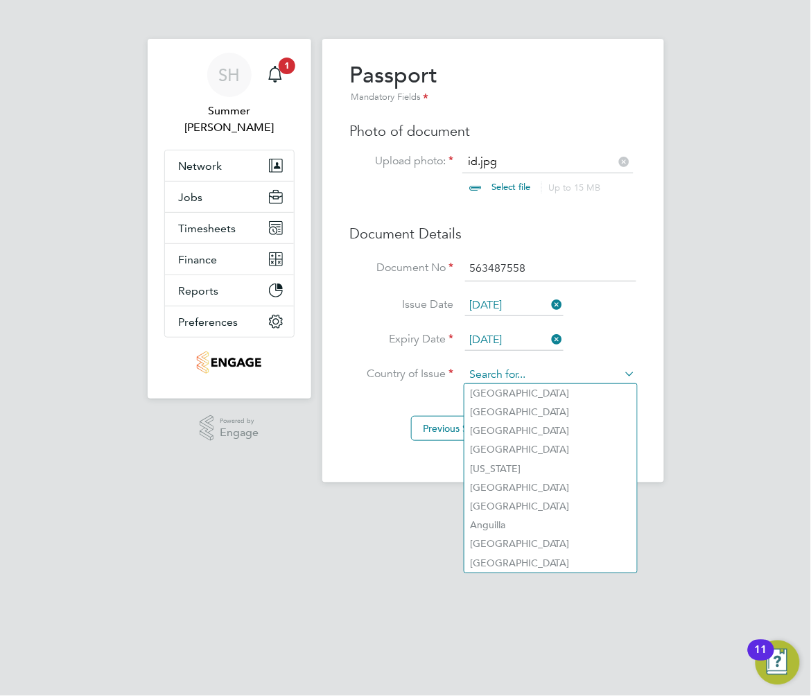
click at [556, 373] on input at bounding box center [550, 375] width 171 height 21
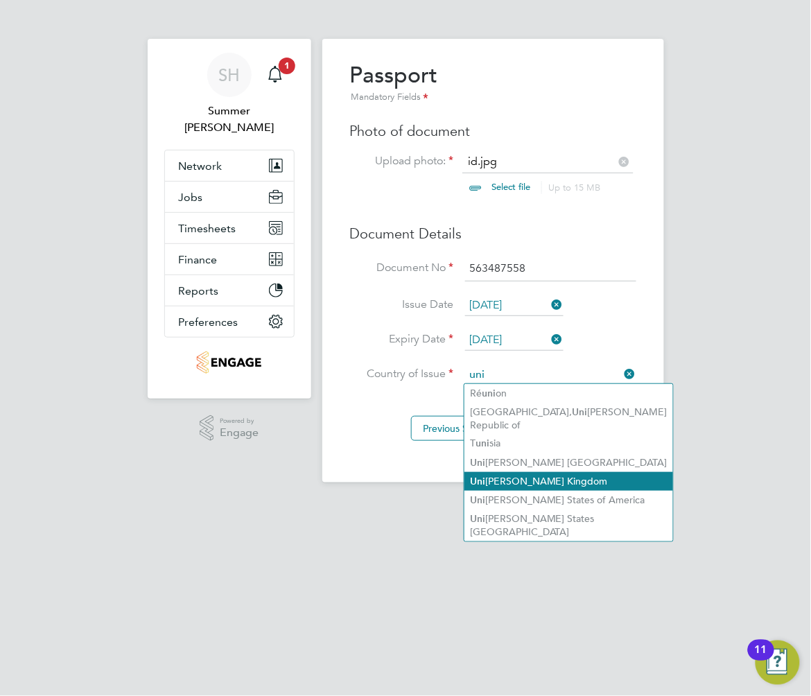
click at [549, 472] on li "Uni [PERSON_NAME] Kingdom" at bounding box center [568, 481] width 209 height 19
type input "[GEOGRAPHIC_DATA]"
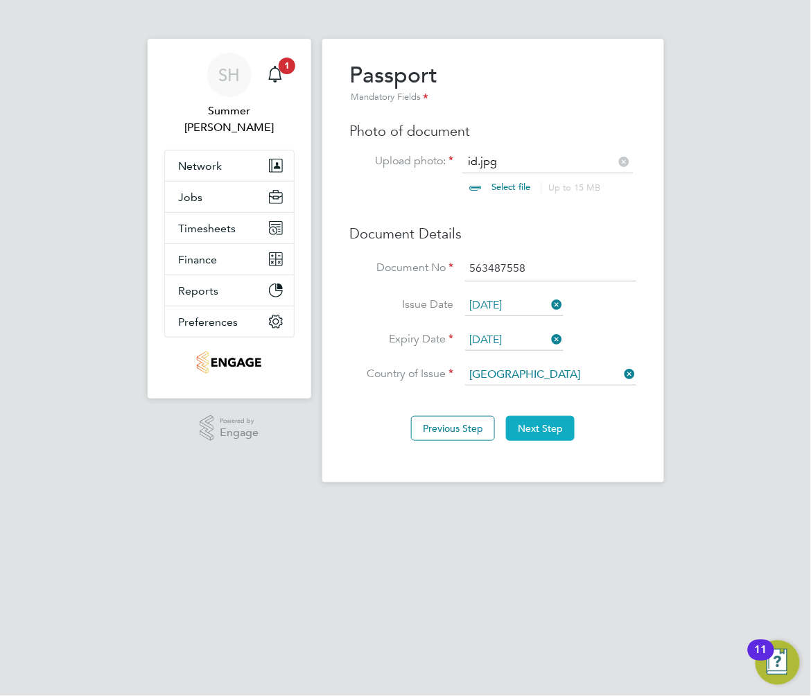
click at [559, 425] on button "Next Step" at bounding box center [540, 428] width 69 height 25
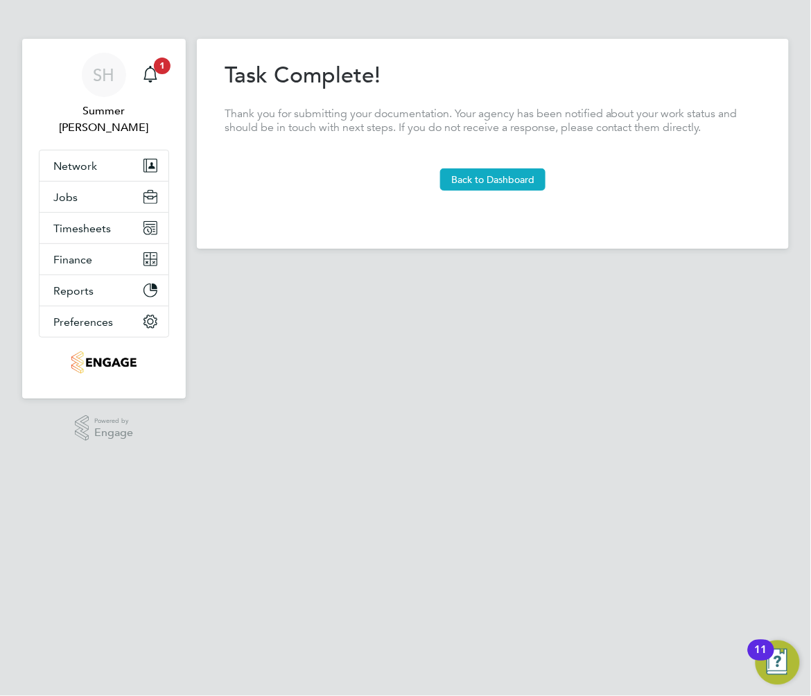
click at [492, 170] on button "Back to Dashboard" at bounding box center [492, 179] width 105 height 22
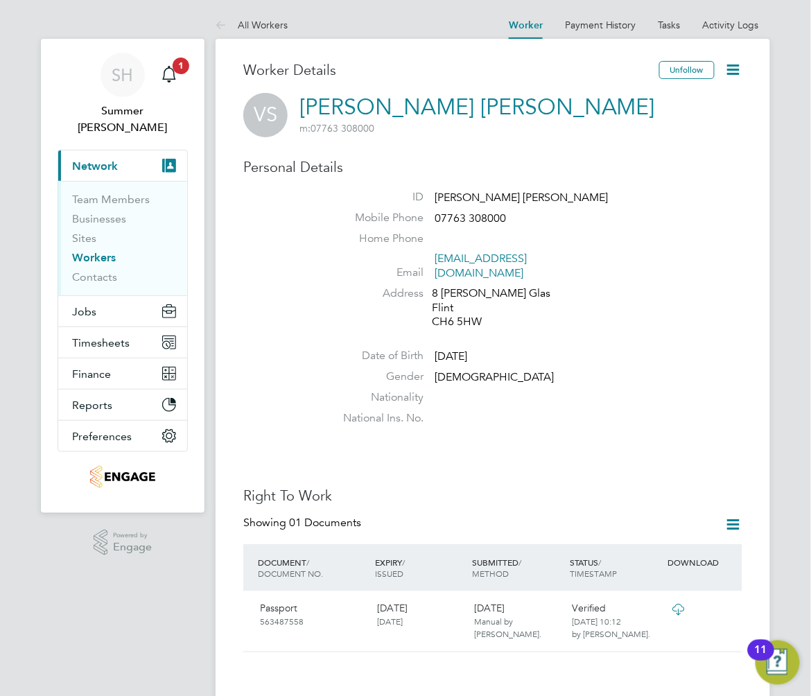
click at [100, 251] on link "Workers" at bounding box center [94, 257] width 44 height 13
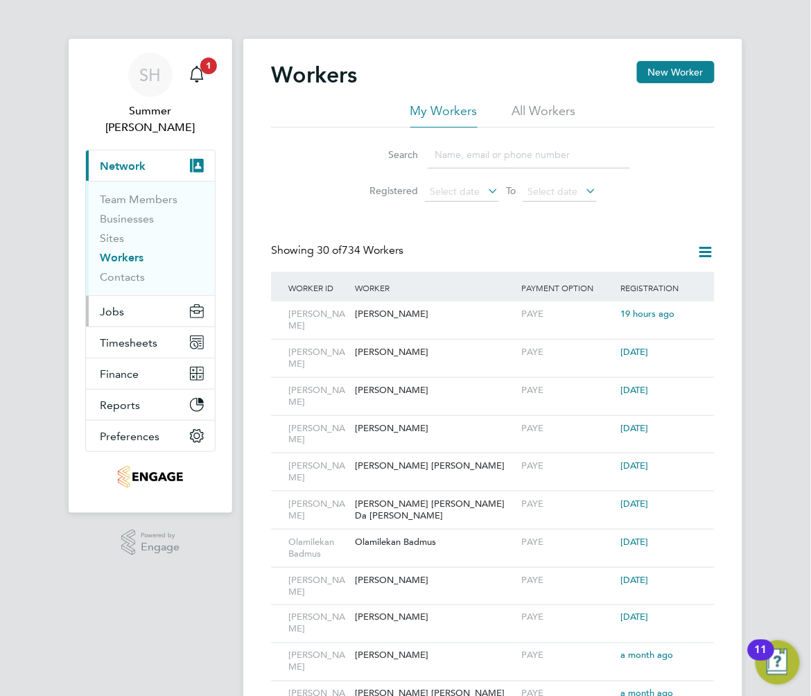
click at [178, 296] on button "Jobs" at bounding box center [150, 311] width 129 height 30
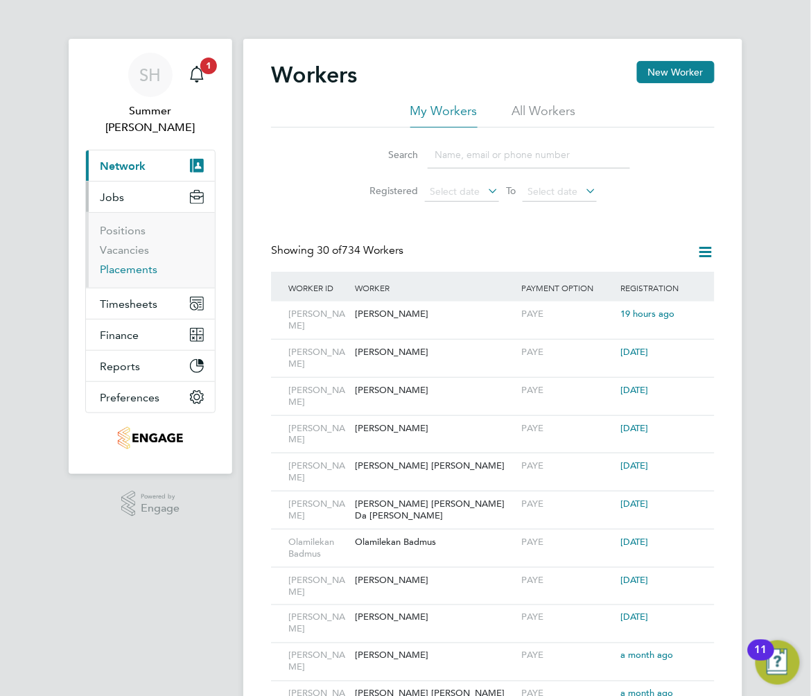
click at [157, 263] on link "Placements" at bounding box center [129, 269] width 58 height 13
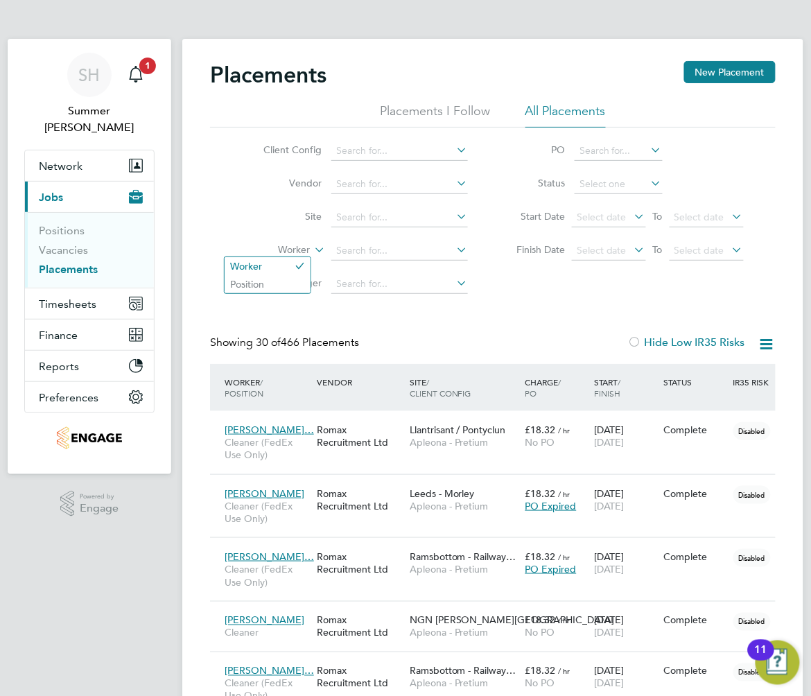
drag, startPoint x: 322, startPoint y: 255, endPoint x: 328, endPoint y: 249, distance: 7.8
click at [312, 252] on icon at bounding box center [312, 246] width 0 height 12
click at [333, 248] on input at bounding box center [399, 250] width 137 height 19
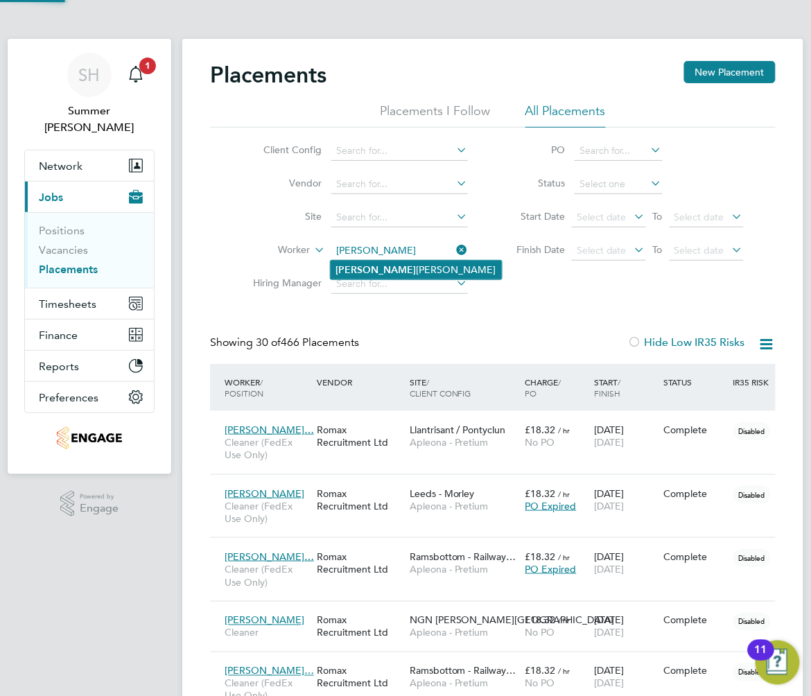
click at [369, 267] on li "Rhys John Lewis" at bounding box center [416, 270] width 171 height 19
type input "[PERSON_NAME]"
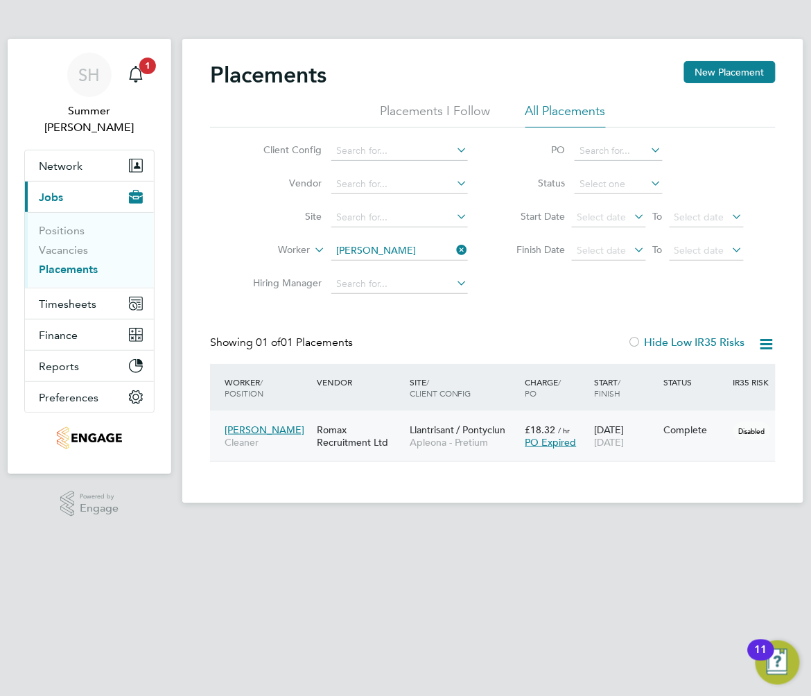
click at [444, 439] on span "Apleona - Pretium" at bounding box center [464, 442] width 109 height 12
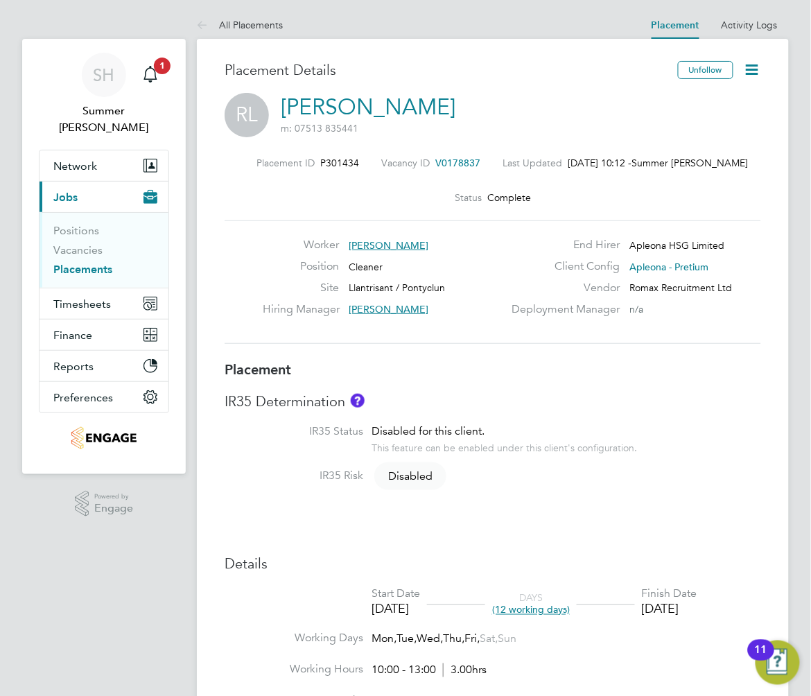
click at [395, 114] on link "[PERSON_NAME]" at bounding box center [368, 107] width 175 height 27
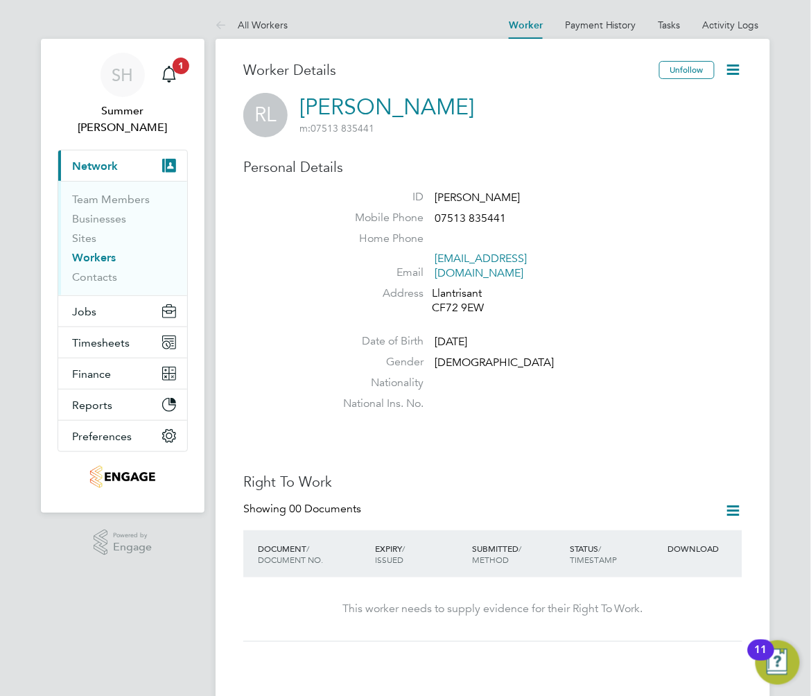
scroll to position [184, 0]
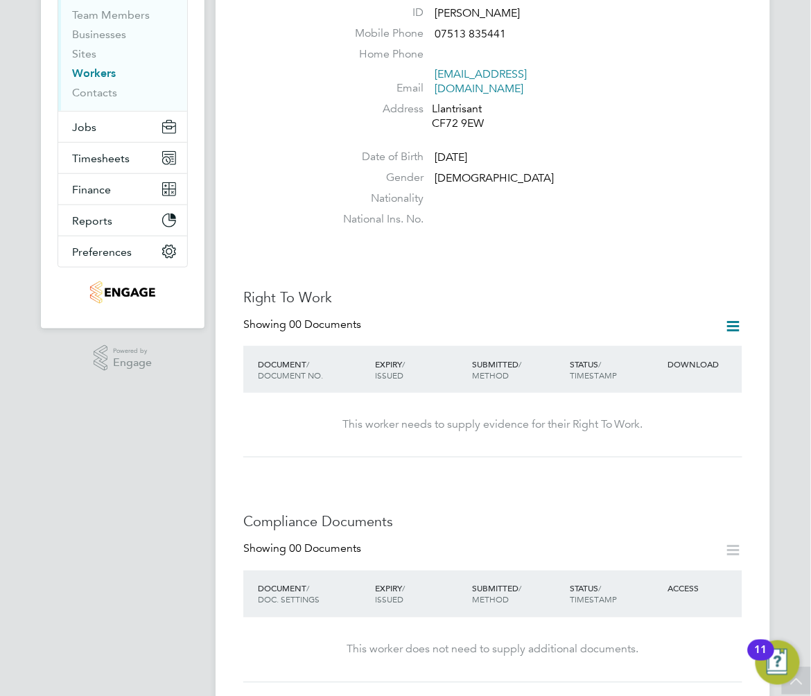
click at [726, 317] on icon at bounding box center [733, 325] width 17 height 17
click at [683, 341] on li "Add Right To Work Document" at bounding box center [655, 344] width 167 height 19
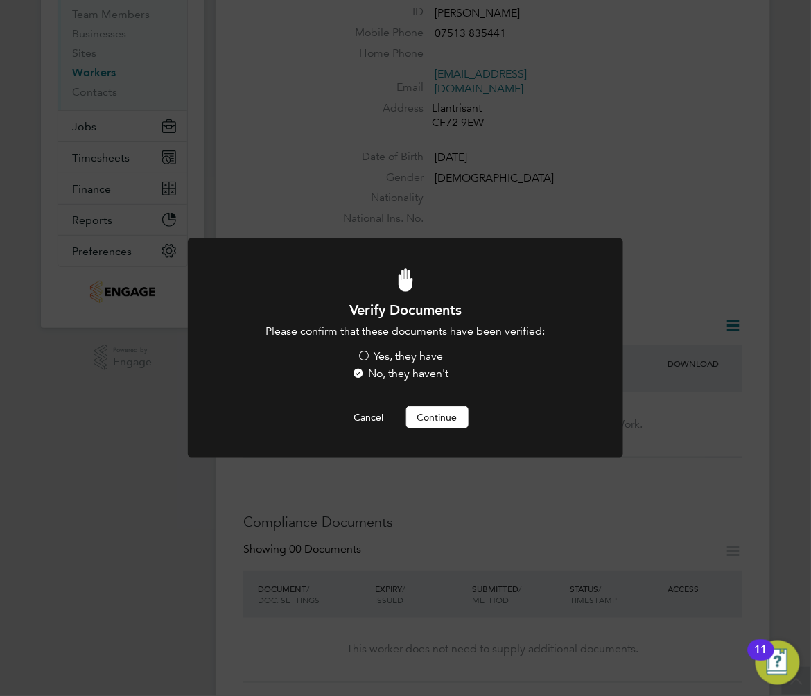
scroll to position [0, 0]
drag, startPoint x: 410, startPoint y: 352, endPoint x: 420, endPoint y: 395, distance: 44.0
click at [410, 352] on label "Yes, they have" at bounding box center [401, 356] width 86 height 15
click at [0, 0] on input "Yes, they have" at bounding box center [0, 0] width 0 height 0
click at [434, 425] on button "Continue" at bounding box center [437, 417] width 62 height 22
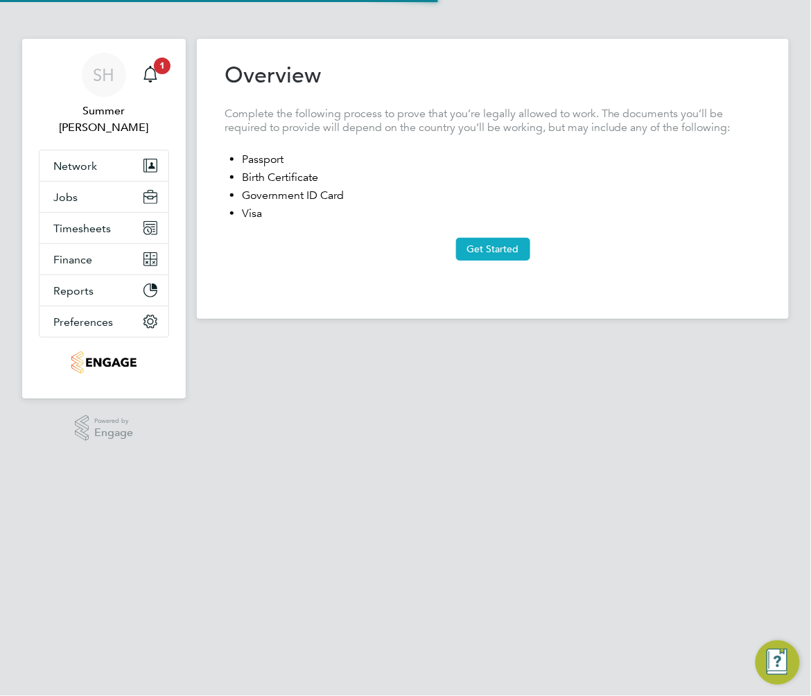
click at [523, 247] on button "Get Started" at bounding box center [493, 249] width 74 height 22
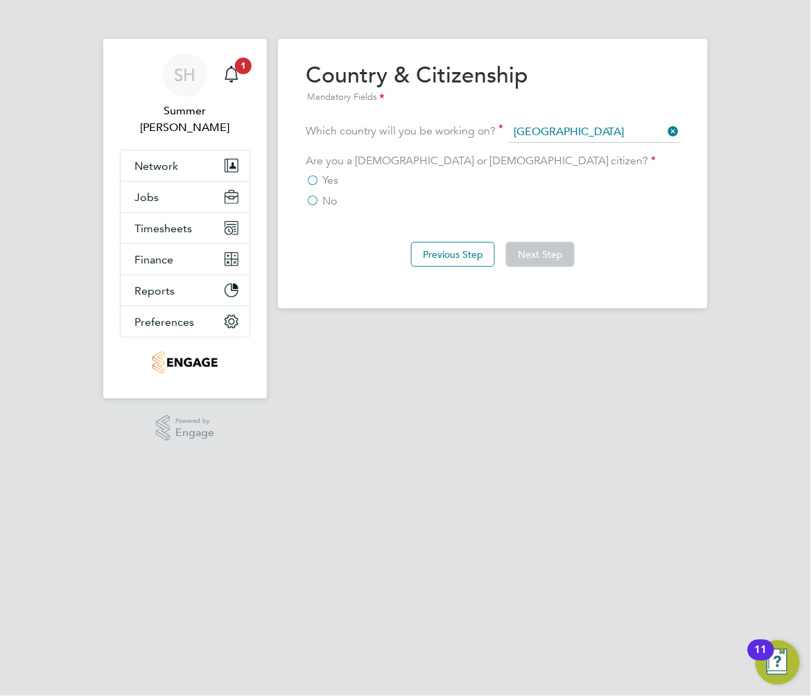
click at [322, 173] on span "Yes" at bounding box center [330, 180] width 16 height 14
click at [0, 0] on input "Yes" at bounding box center [0, 0] width 0 height 0
click at [528, 254] on button "Next Step" at bounding box center [540, 254] width 69 height 25
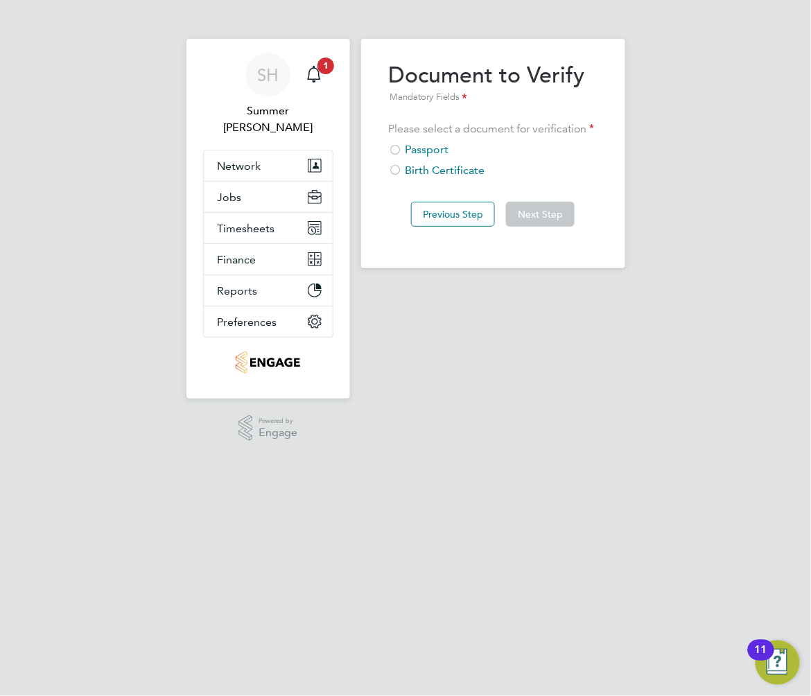
click at [420, 151] on div "Passport" at bounding box center [493, 150] width 209 height 15
click at [558, 214] on button "Next Step" at bounding box center [540, 214] width 69 height 25
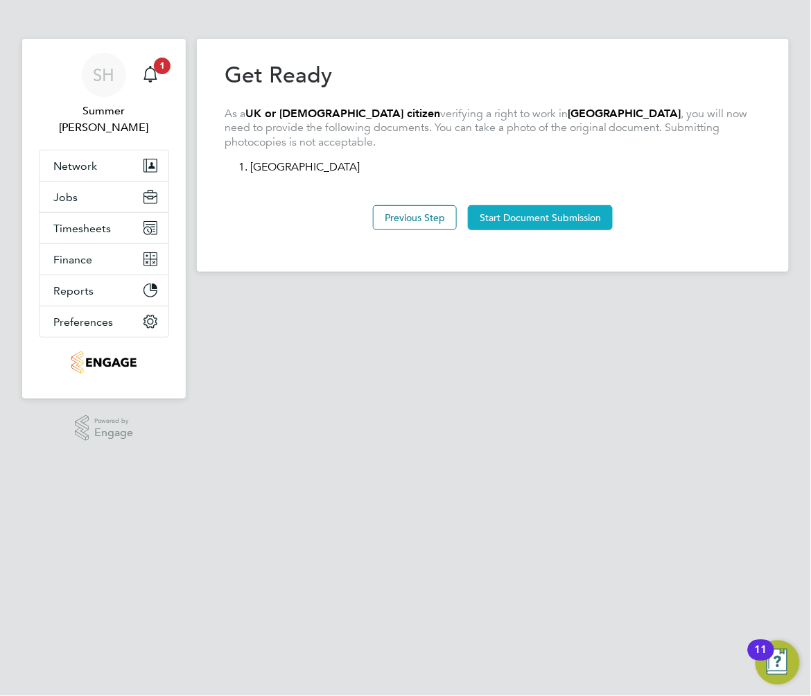
click at [527, 214] on button "Start Document Submission" at bounding box center [540, 217] width 145 height 25
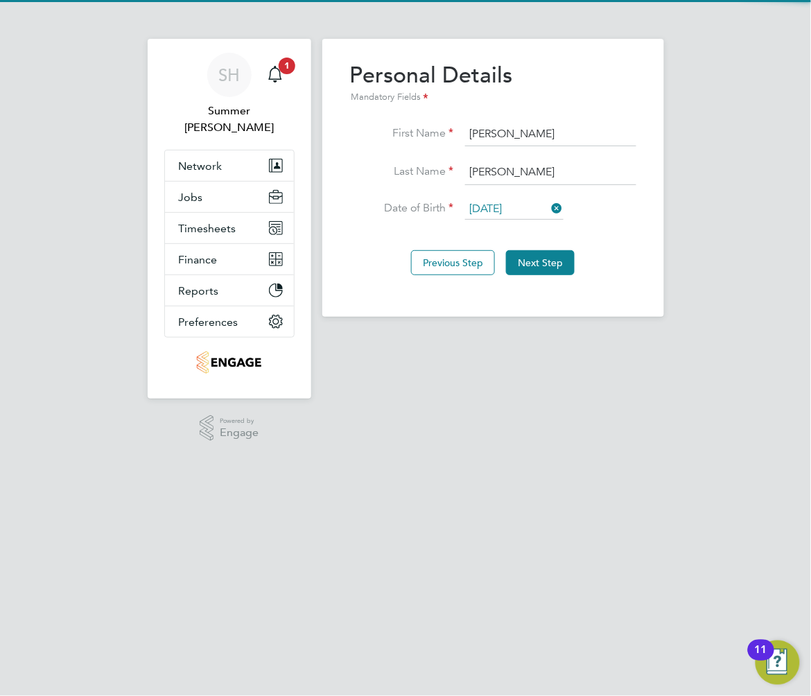
click at [585, 261] on div "Previous Step Next Step" at bounding box center [493, 261] width 286 height 55
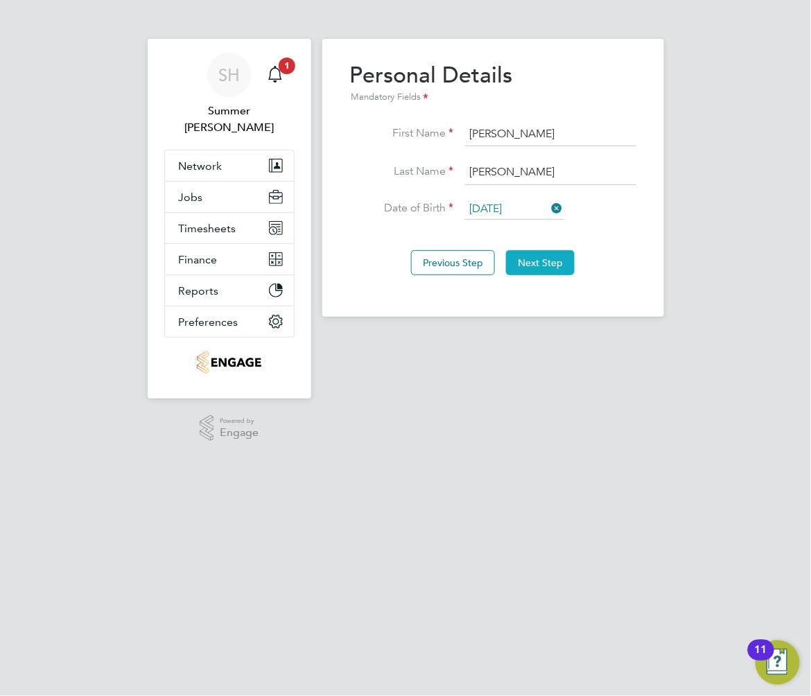
click at [545, 255] on button "Next Step" at bounding box center [540, 262] width 69 height 25
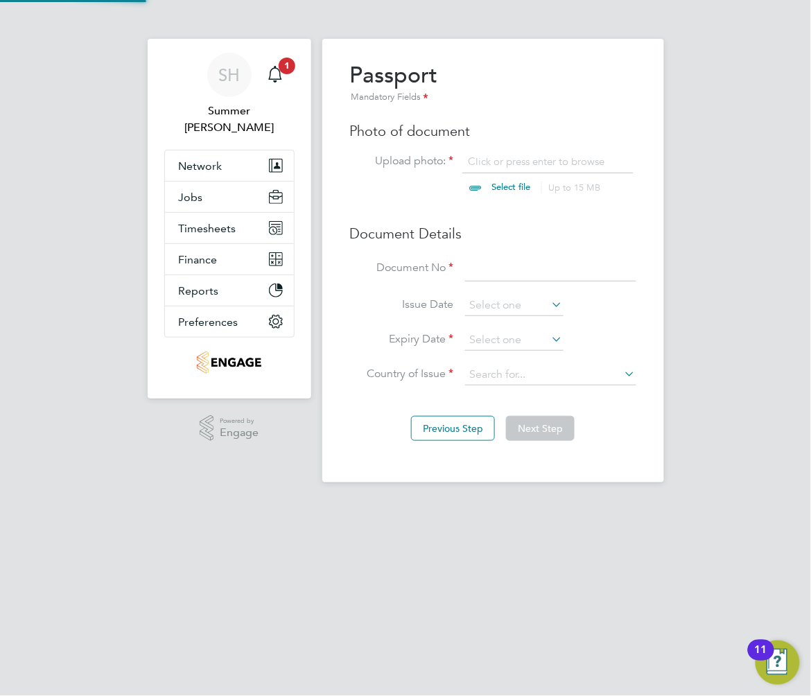
scroll to position [18, 172]
click at [542, 270] on input at bounding box center [550, 268] width 171 height 25
type input "538595314"
click at [486, 301] on input at bounding box center [514, 305] width 98 height 21
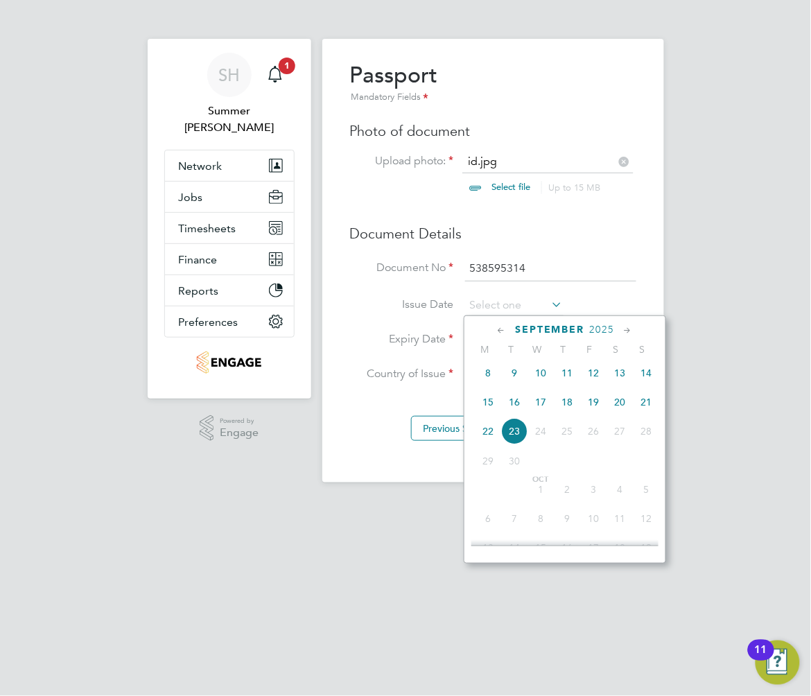
click at [605, 333] on span "2025" at bounding box center [602, 330] width 25 height 12
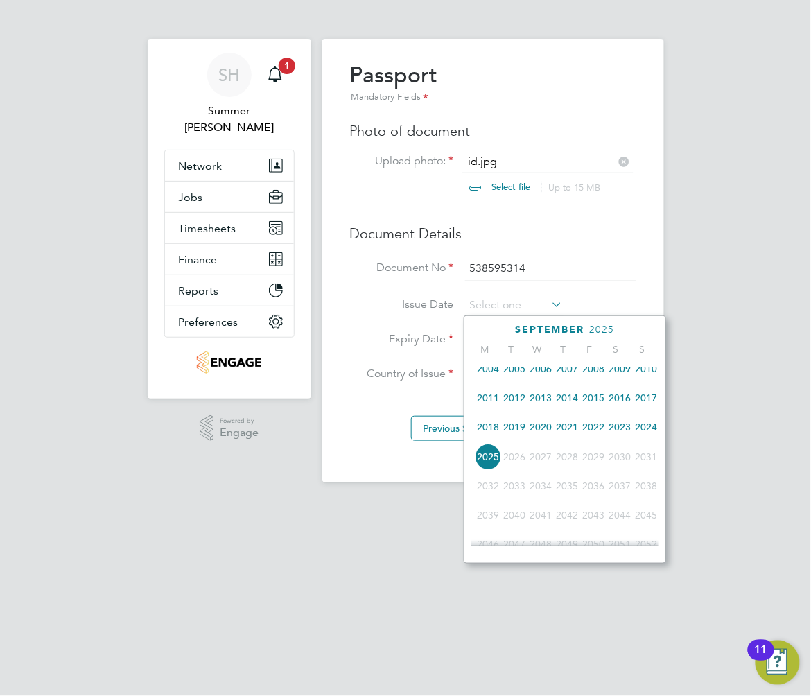
click at [626, 402] on span "2016" at bounding box center [619, 398] width 26 height 26
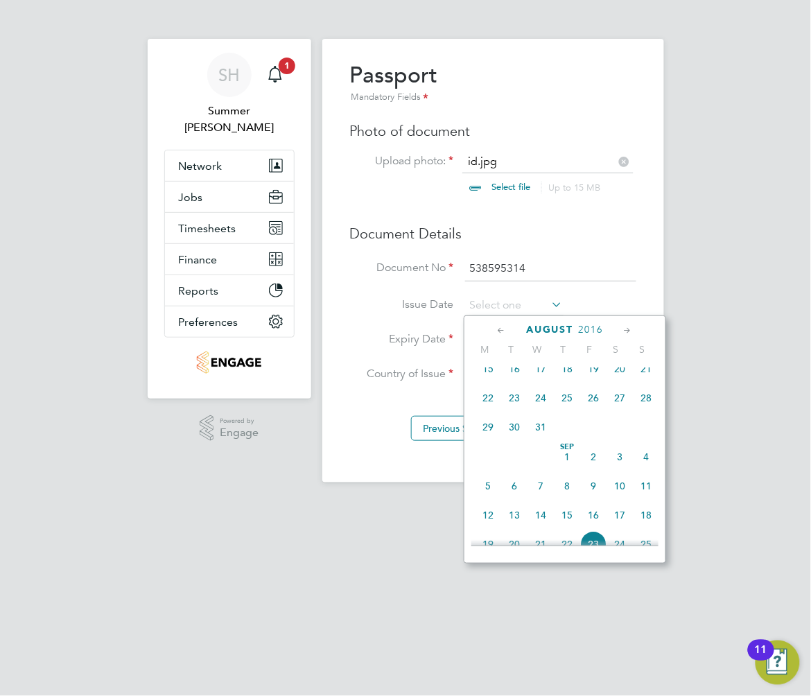
click at [486, 519] on span "12" at bounding box center [488, 515] width 26 height 26
type input "12 Sep 2016"
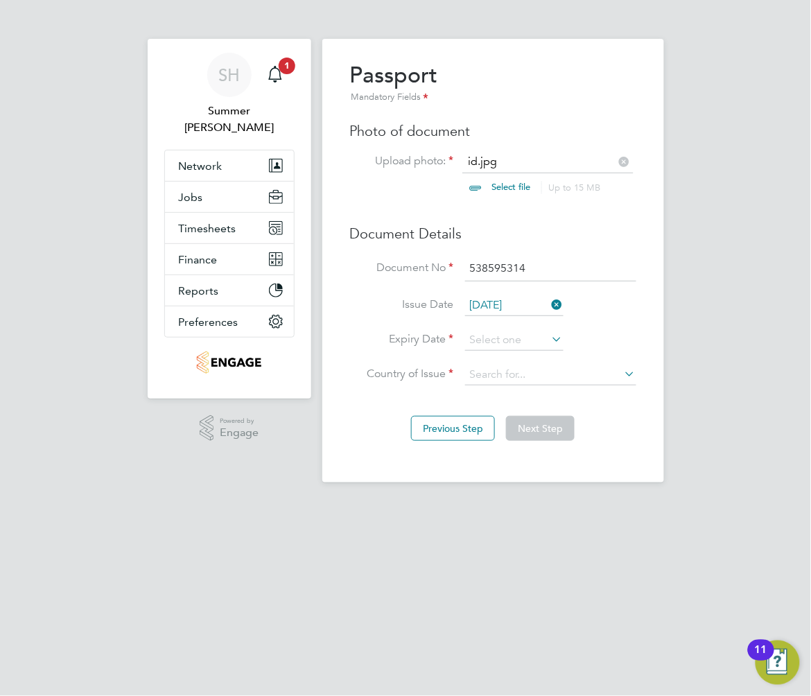
click at [509, 351] on li "Expiry Date" at bounding box center [493, 347] width 286 height 35
click at [508, 341] on input at bounding box center [514, 340] width 98 height 21
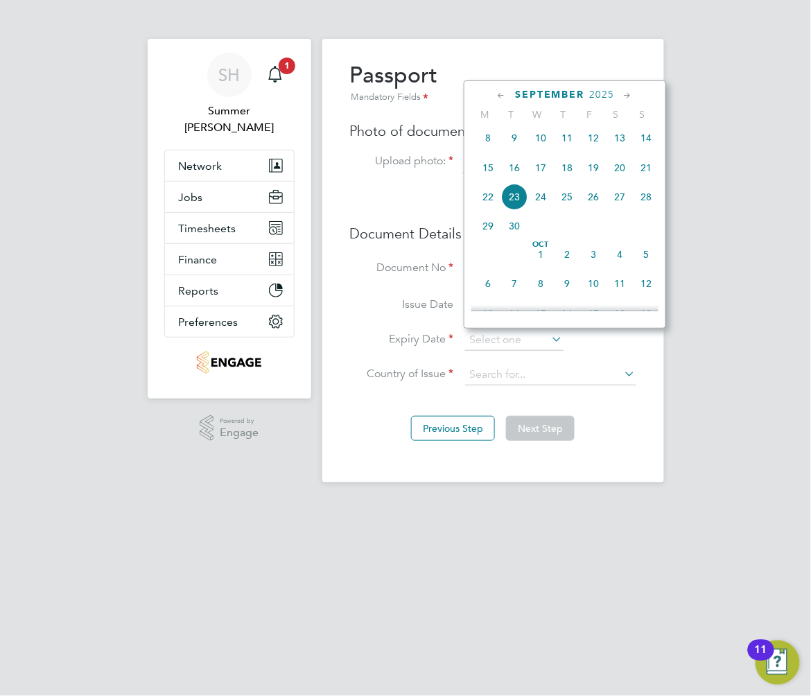
click at [603, 97] on span "2025" at bounding box center [602, 95] width 25 height 12
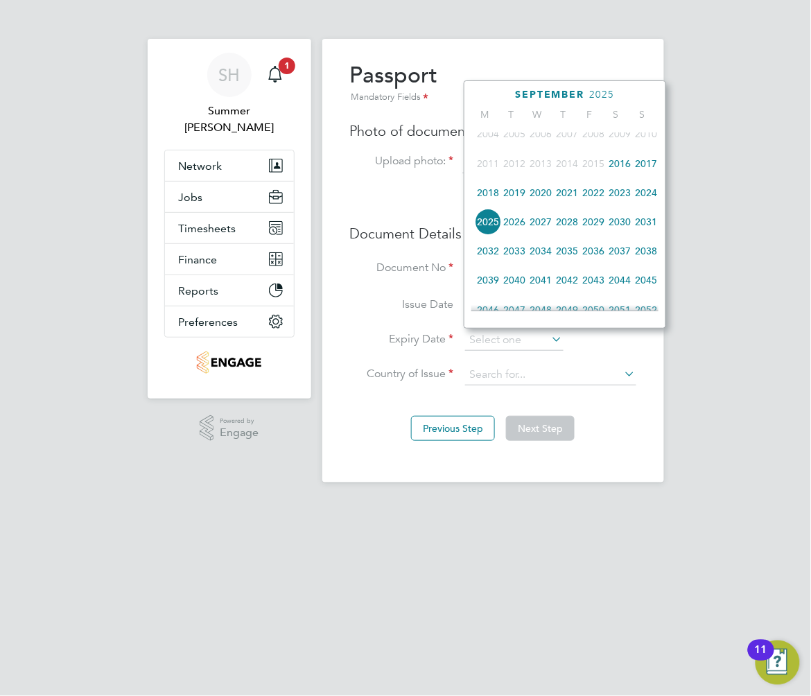
click at [519, 227] on span "2026" at bounding box center [514, 222] width 26 height 26
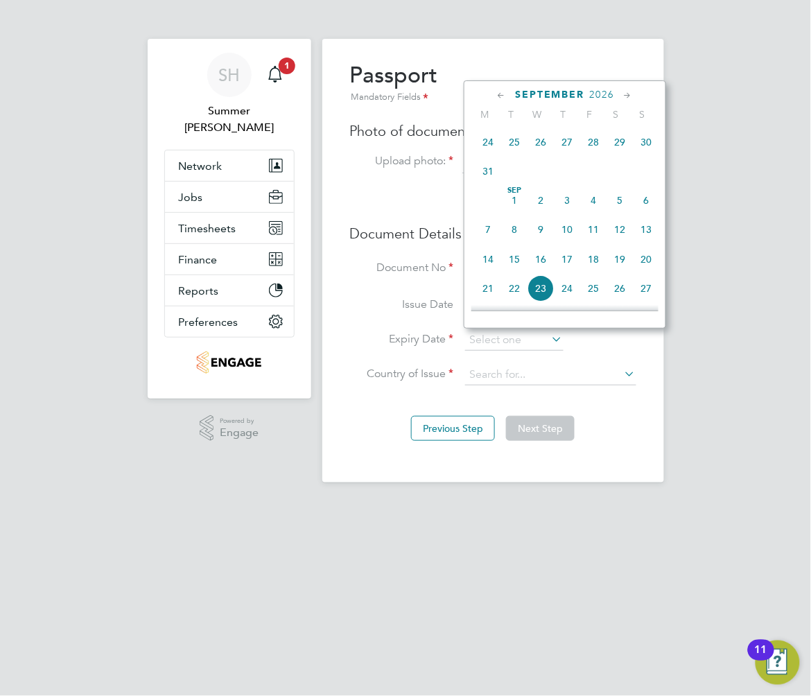
scroll to position [455, 0]
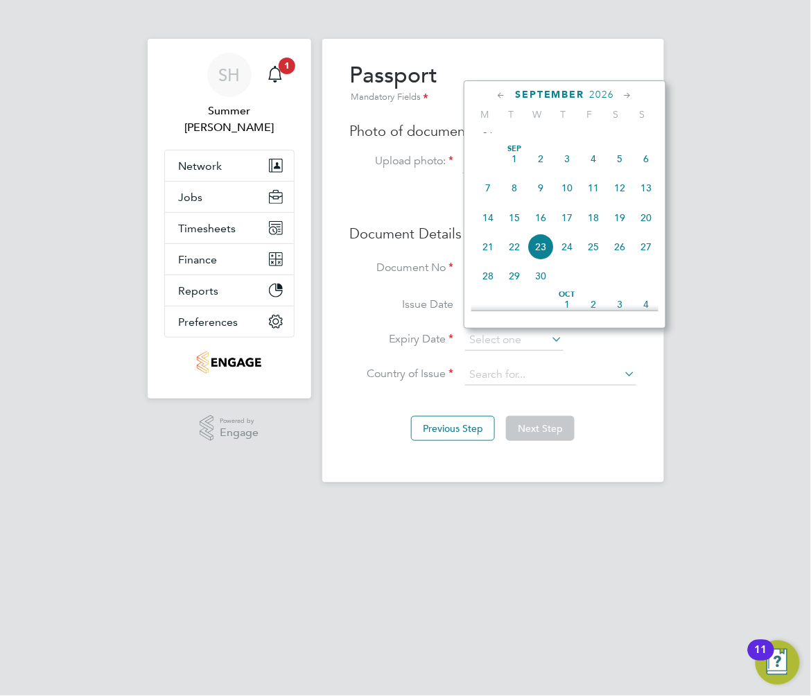
click at [618, 193] on span "12" at bounding box center [619, 188] width 26 height 26
type input "12 Sep 2026"
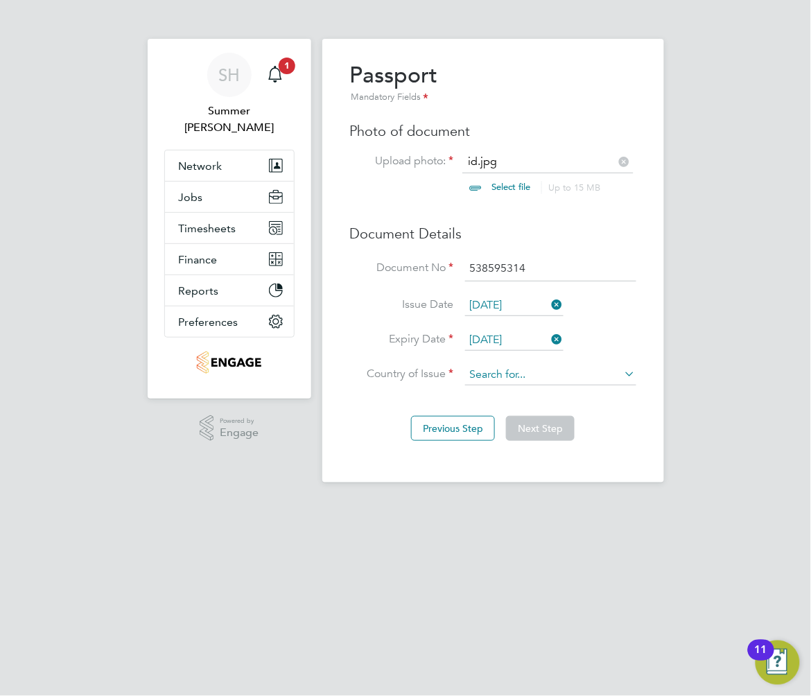
click at [489, 372] on input at bounding box center [550, 375] width 171 height 21
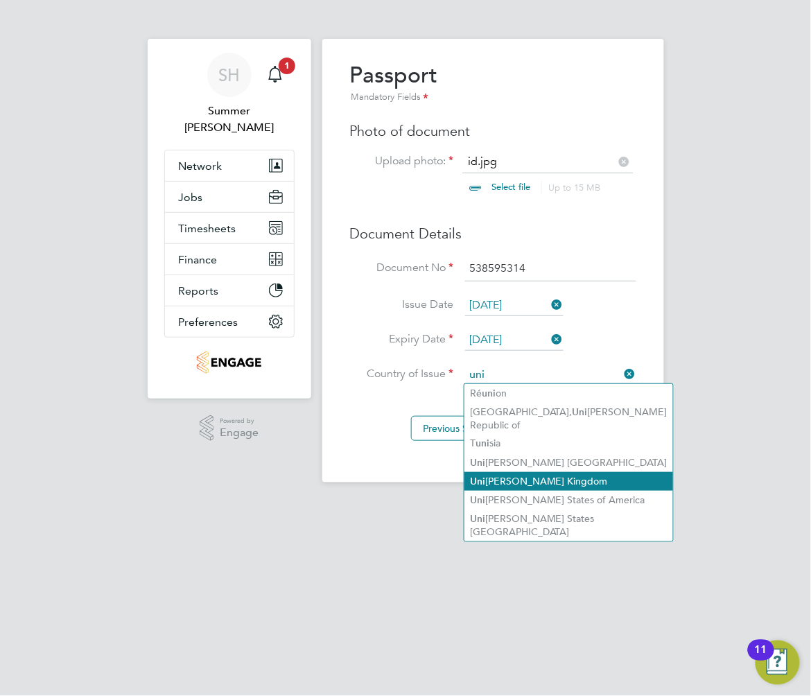
click at [543, 472] on li "Uni ted Kingdom" at bounding box center [568, 481] width 209 height 19
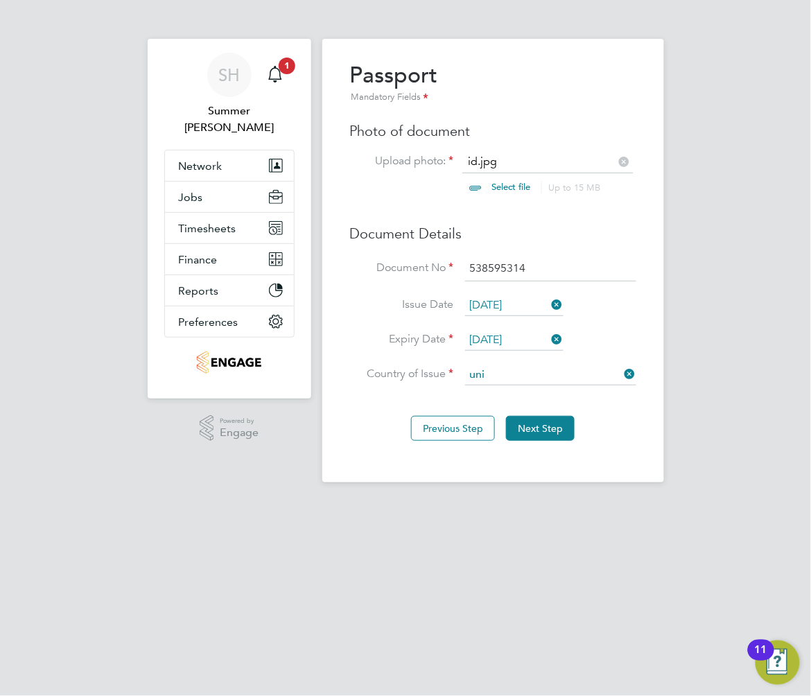
type input "[GEOGRAPHIC_DATA]"
click at [553, 430] on button "Next Step" at bounding box center [540, 428] width 69 height 25
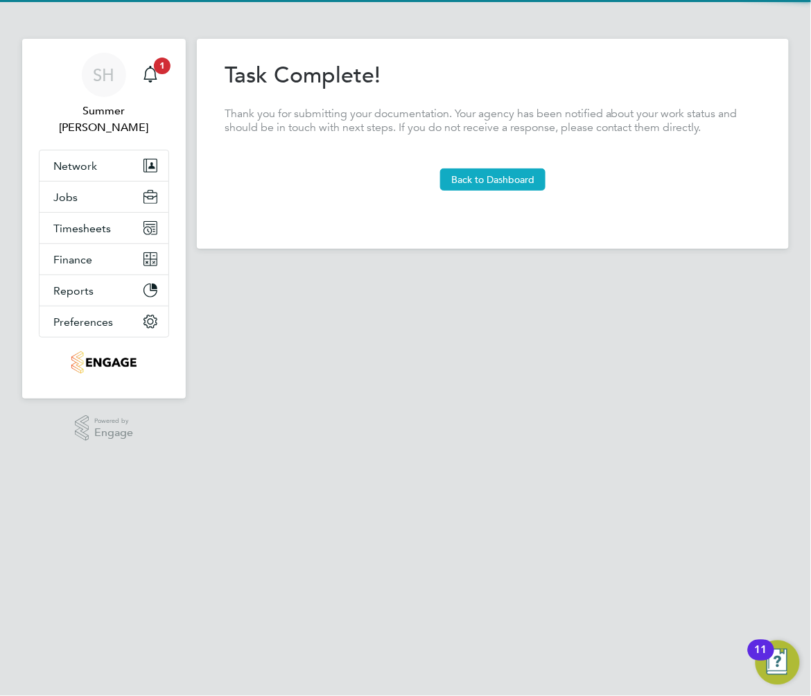
click at [519, 177] on button "Back to Dashboard" at bounding box center [492, 179] width 105 height 22
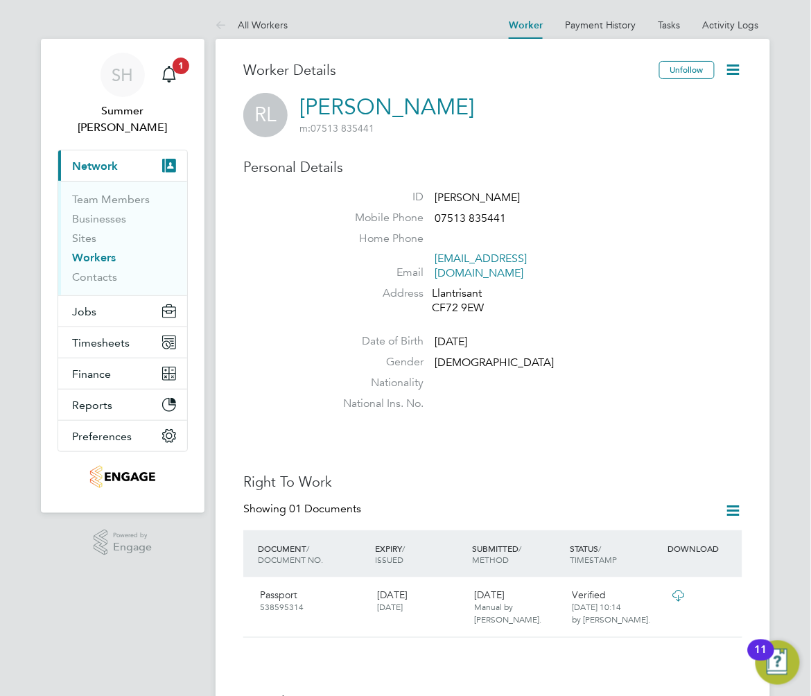
click at [80, 251] on link "Workers" at bounding box center [94, 257] width 44 height 13
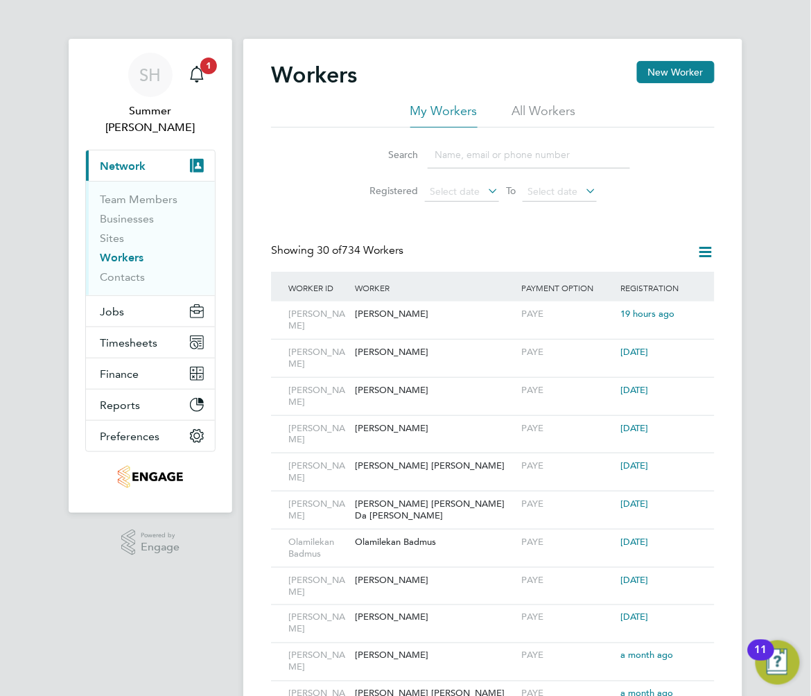
click at [143, 251] on link "Workers" at bounding box center [122, 257] width 44 height 13
click at [158, 296] on button "Jobs" at bounding box center [150, 311] width 129 height 30
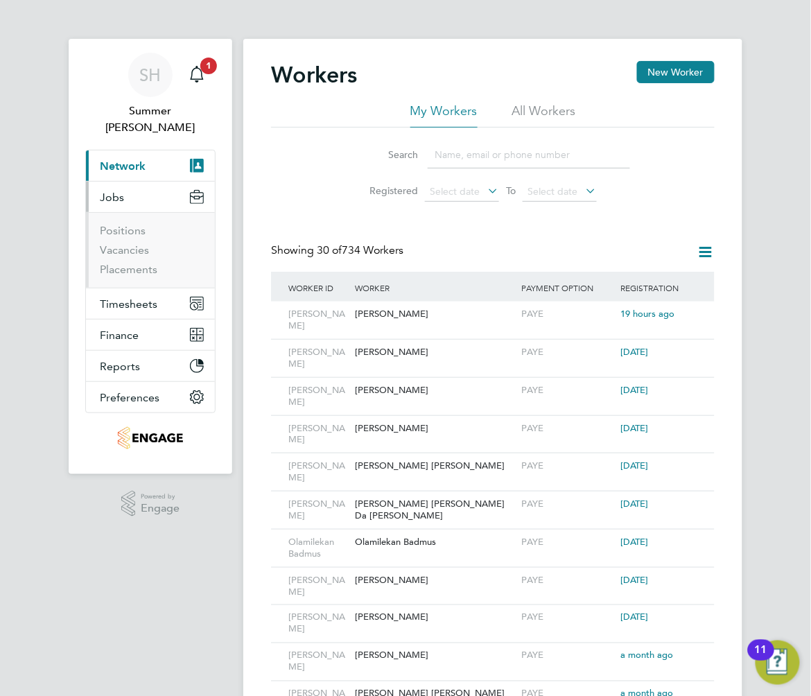
click at [172, 265] on ul "Positions Vacancies Placements" at bounding box center [150, 250] width 129 height 76
click at [172, 263] on li "Placements" at bounding box center [152, 270] width 104 height 14
click at [157, 263] on link "Placements" at bounding box center [129, 269] width 58 height 13
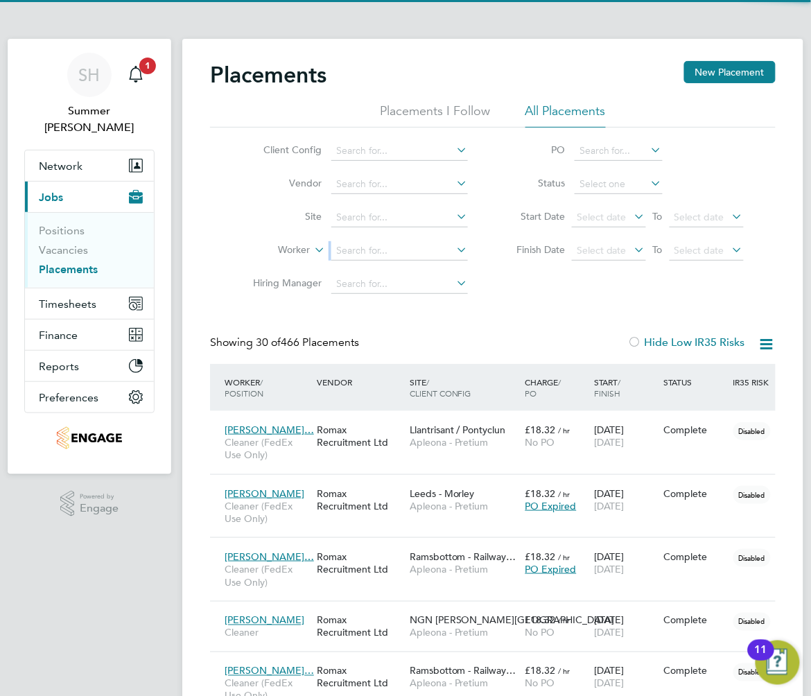
click at [353, 234] on ul "Client Config Vendor Site Worker Hiring Manager" at bounding box center [355, 217] width 261 height 166
drag, startPoint x: 353, startPoint y: 234, endPoint x: 366, endPoint y: 241, distance: 14.9
click at [361, 241] on li "Worker" at bounding box center [355, 250] width 261 height 33
click at [370, 244] on input at bounding box center [399, 250] width 137 height 19
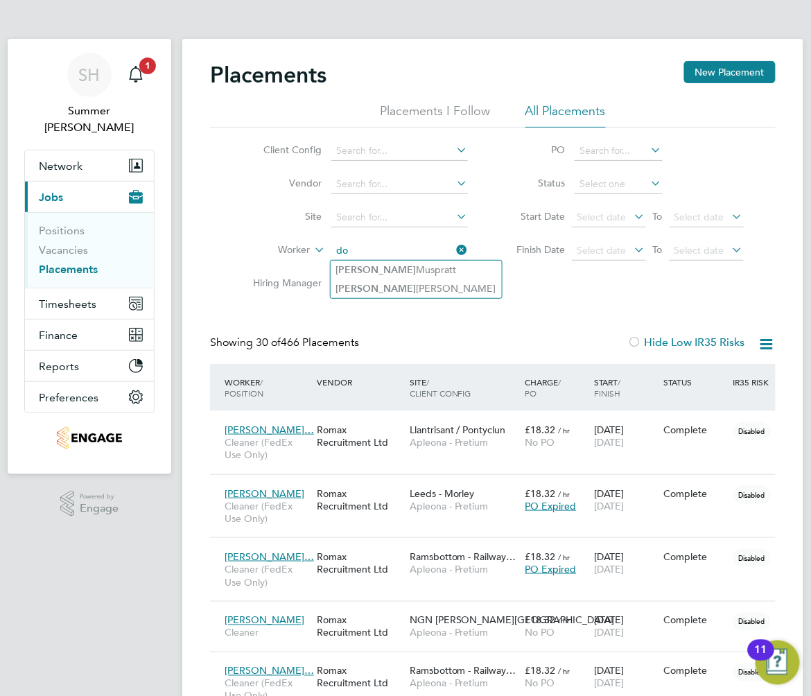
type input "d"
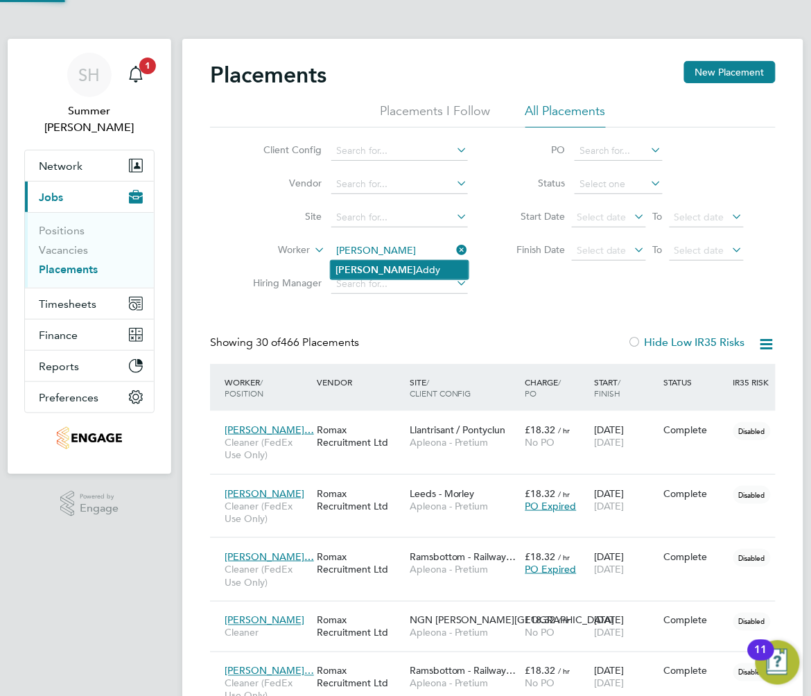
click at [428, 274] on li "Rebecca Addy" at bounding box center [400, 270] width 138 height 19
type input "Rebecca Addy"
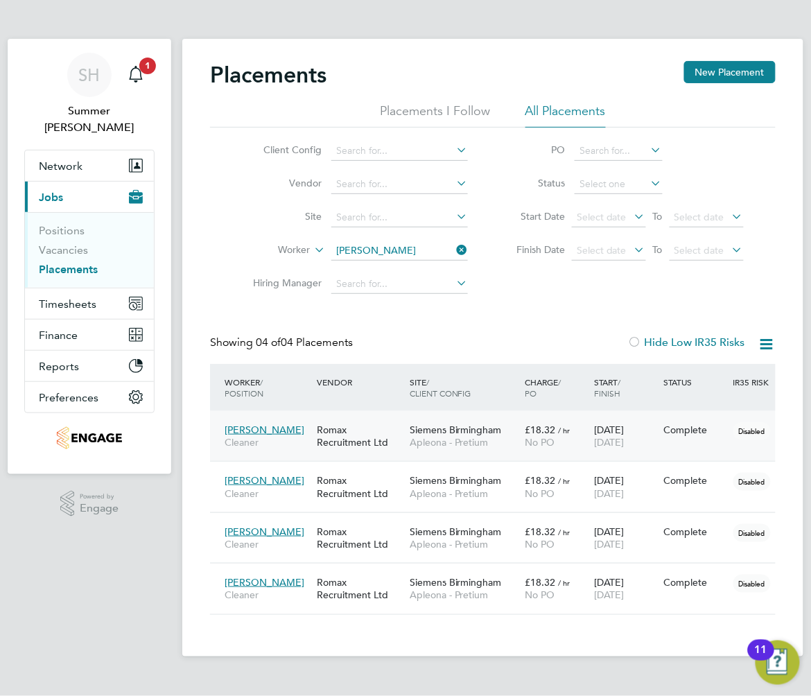
click at [437, 434] on span "Siemens Birmingham" at bounding box center [456, 429] width 92 height 12
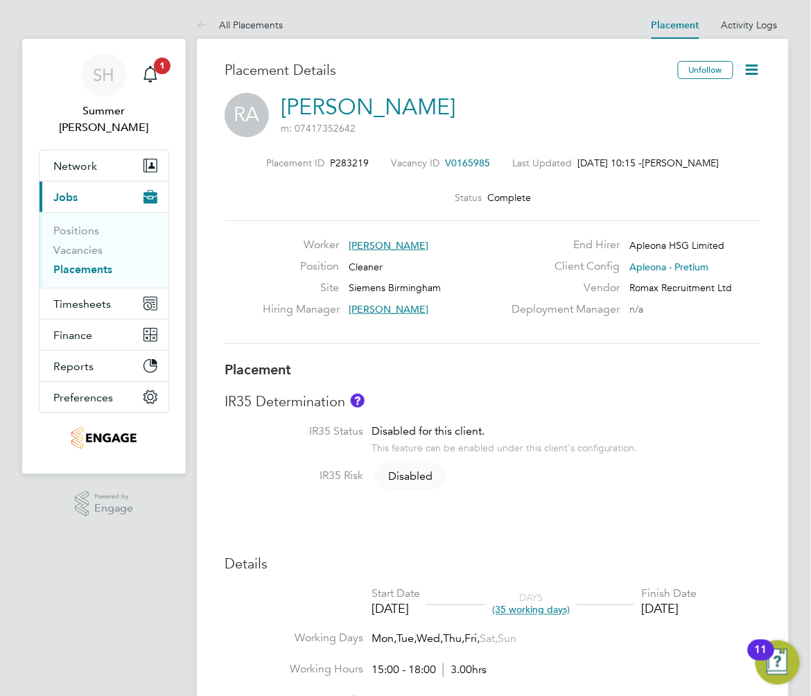
click at [387, 106] on link "[PERSON_NAME]" at bounding box center [368, 107] width 175 height 27
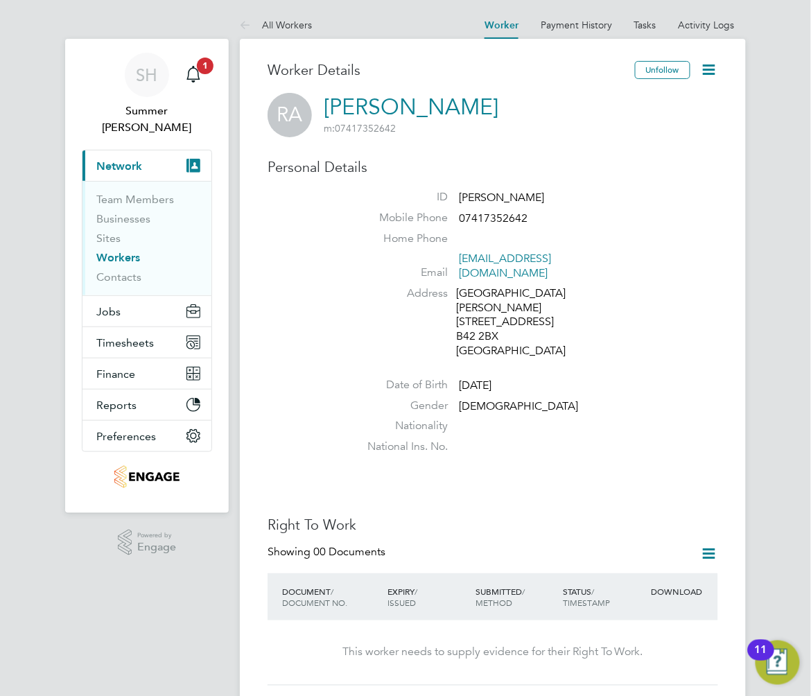
click at [399, 105] on link "[PERSON_NAME]" at bounding box center [411, 107] width 175 height 27
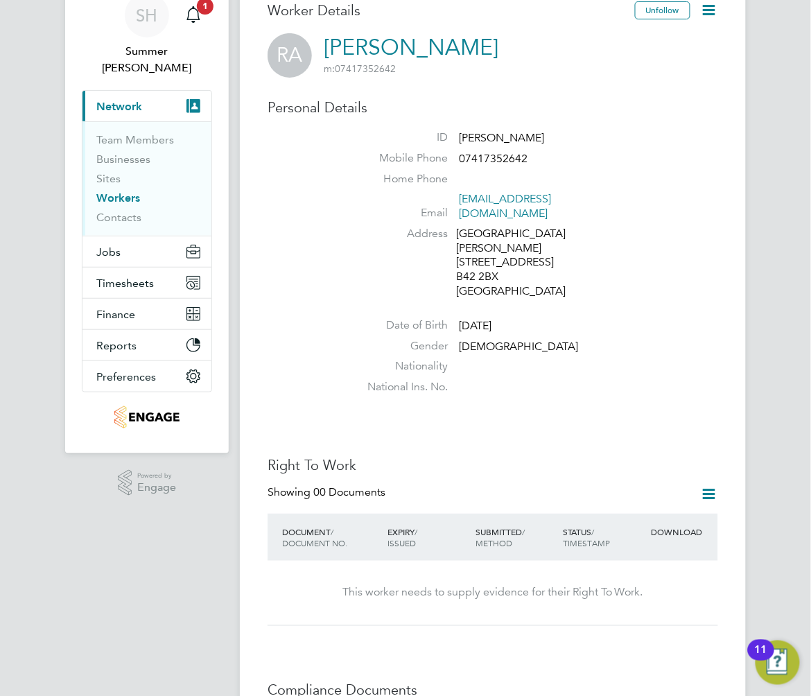
scroll to position [92, 0]
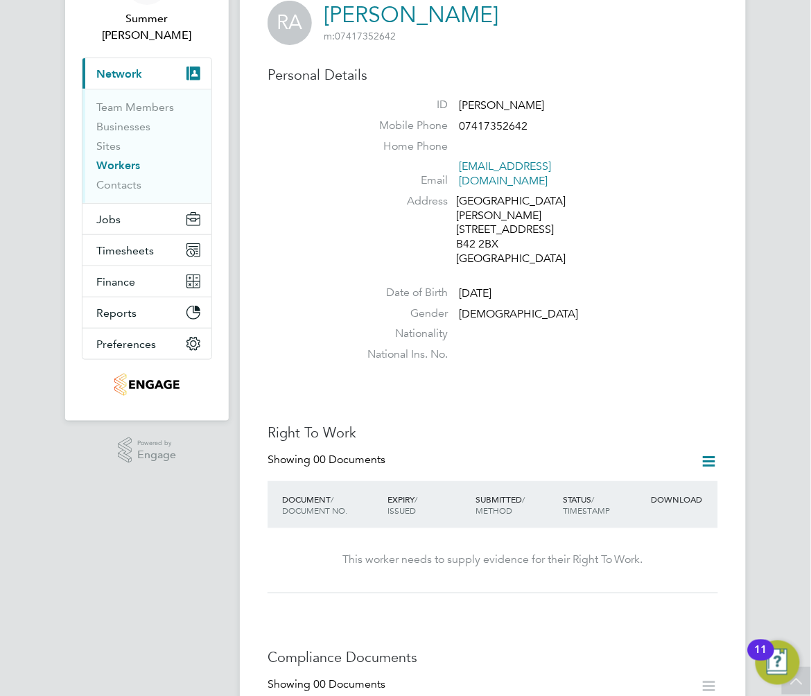
click at [701, 453] on icon at bounding box center [709, 461] width 17 height 17
click at [643, 469] on li "Add Right To Work Document" at bounding box center [627, 466] width 167 height 19
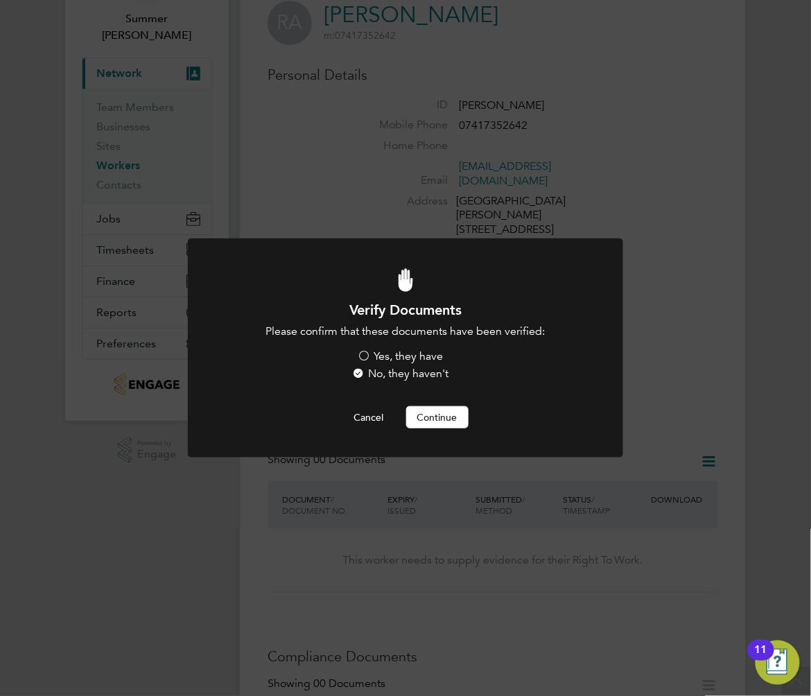
drag, startPoint x: 428, startPoint y: 359, endPoint x: 428, endPoint y: 380, distance: 21.5
click at [428, 359] on label "Yes, they have" at bounding box center [401, 356] width 86 height 15
click at [0, 0] on input "Yes, they have" at bounding box center [0, 0] width 0 height 0
click at [433, 405] on div "Verify Documents Please confirm that these documents have been verified: Yes, t…" at bounding box center [405, 365] width 360 height 128
click at [434, 406] on button "Continue" at bounding box center [437, 417] width 62 height 22
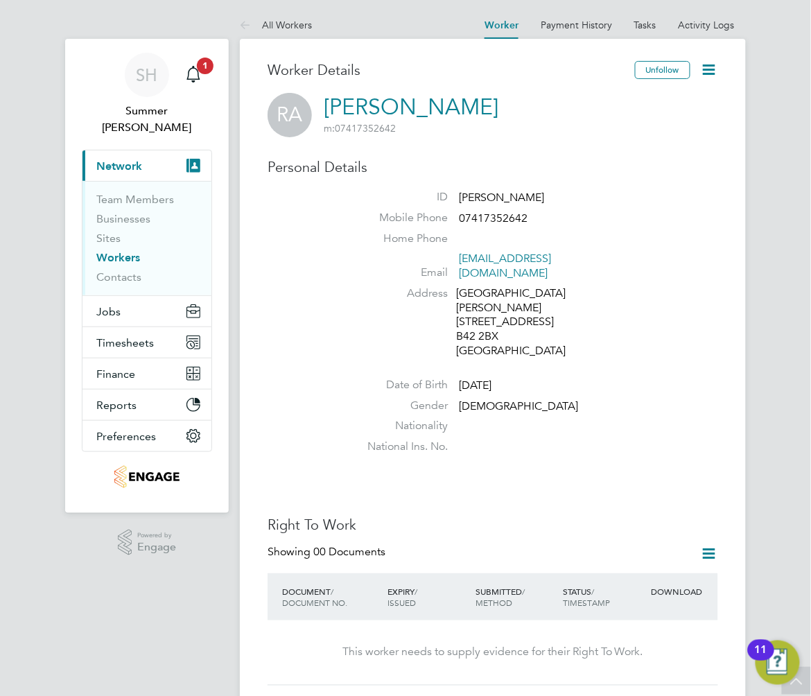
scroll to position [92, 0]
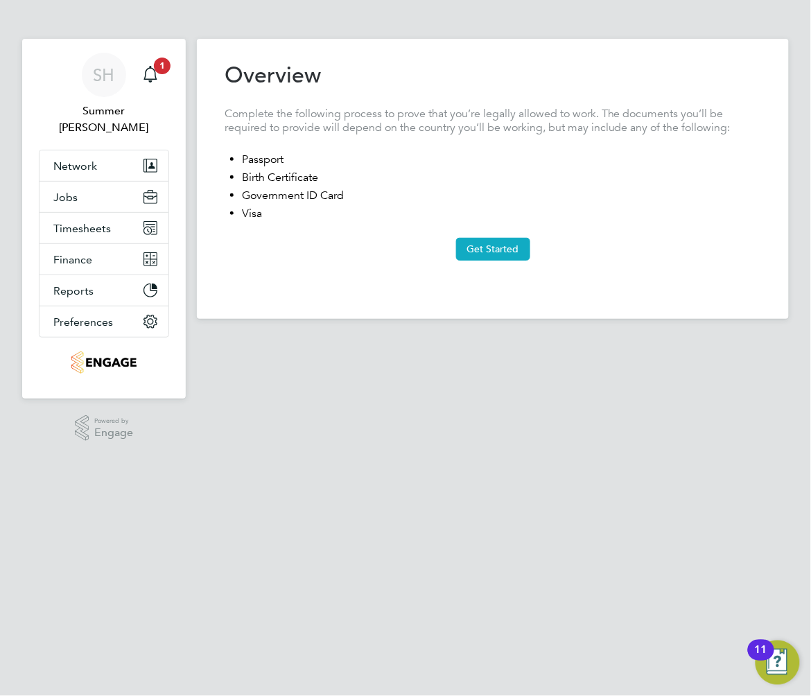
click at [466, 238] on button "Get Started" at bounding box center [493, 249] width 74 height 22
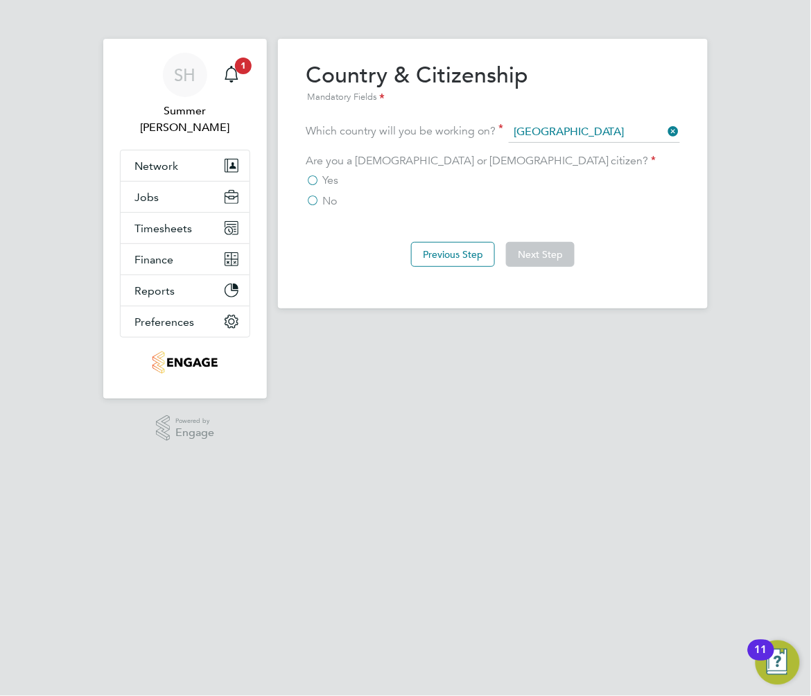
click at [319, 206] on div "No" at bounding box center [493, 201] width 374 height 15
click at [319, 201] on label "No" at bounding box center [321, 201] width 31 height 14
click at [0, 0] on input "No" at bounding box center [0, 0] width 0 height 0
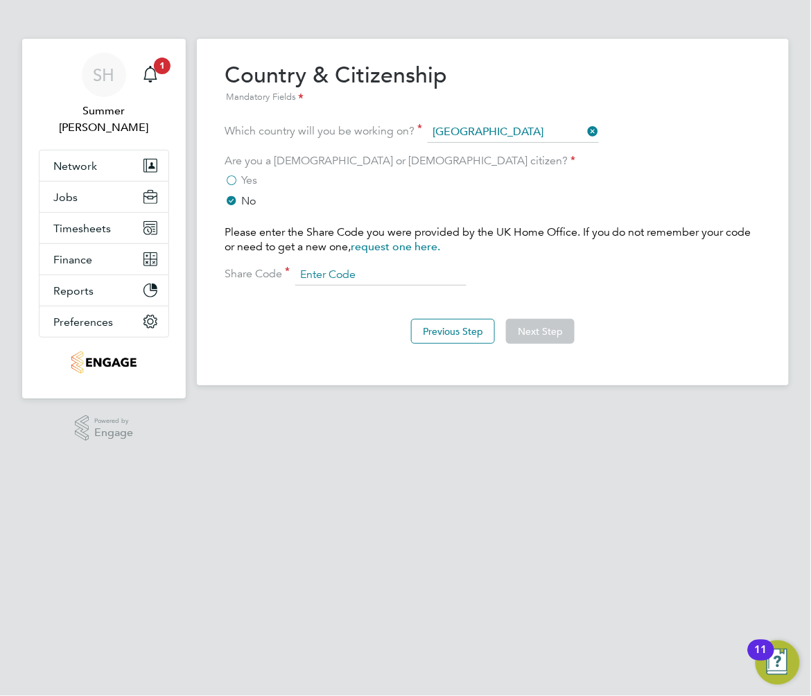
click at [425, 283] on input at bounding box center [380, 275] width 171 height 21
type input "WFG 9R3 6SR"
click at [560, 330] on button "Next Step" at bounding box center [540, 331] width 69 height 25
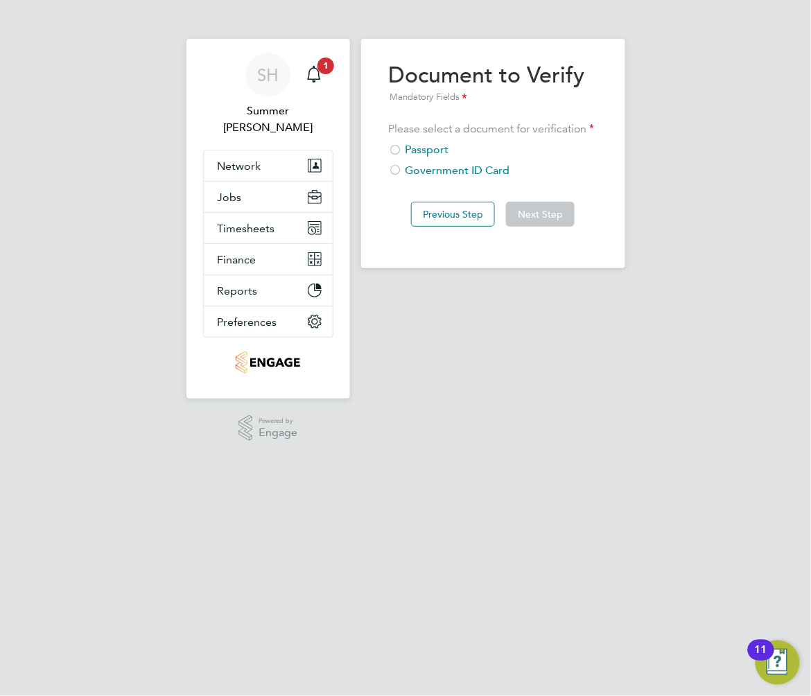
click at [433, 146] on div "Passport" at bounding box center [493, 150] width 209 height 15
click at [538, 220] on button "Next Step" at bounding box center [540, 214] width 69 height 25
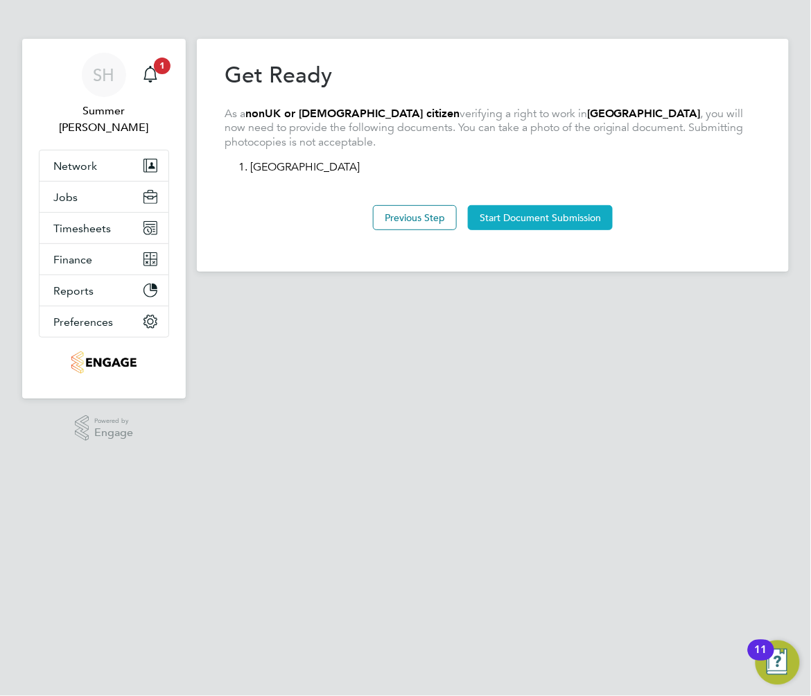
click at [547, 209] on button "Start Document Submission" at bounding box center [540, 217] width 145 height 25
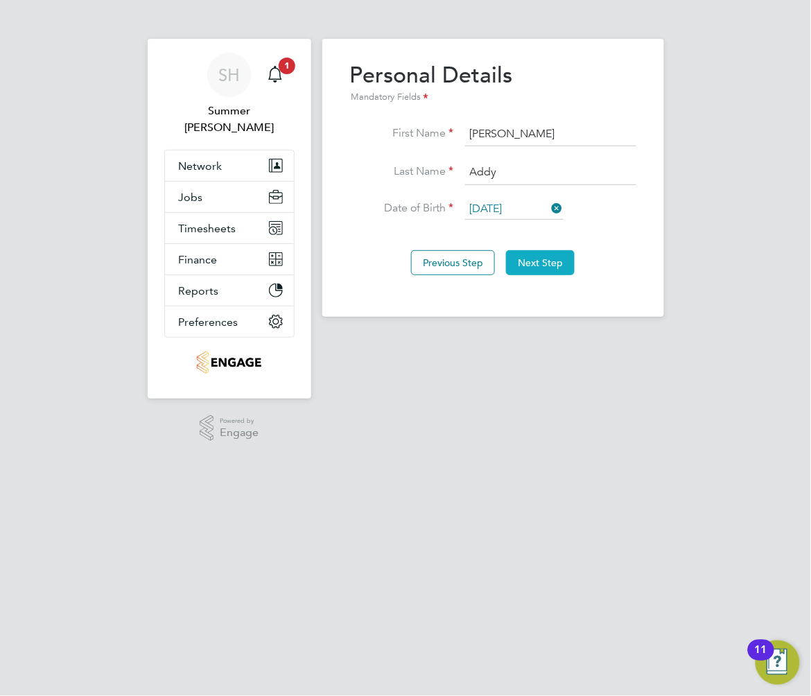
click at [547, 253] on button "Next Step" at bounding box center [540, 262] width 69 height 25
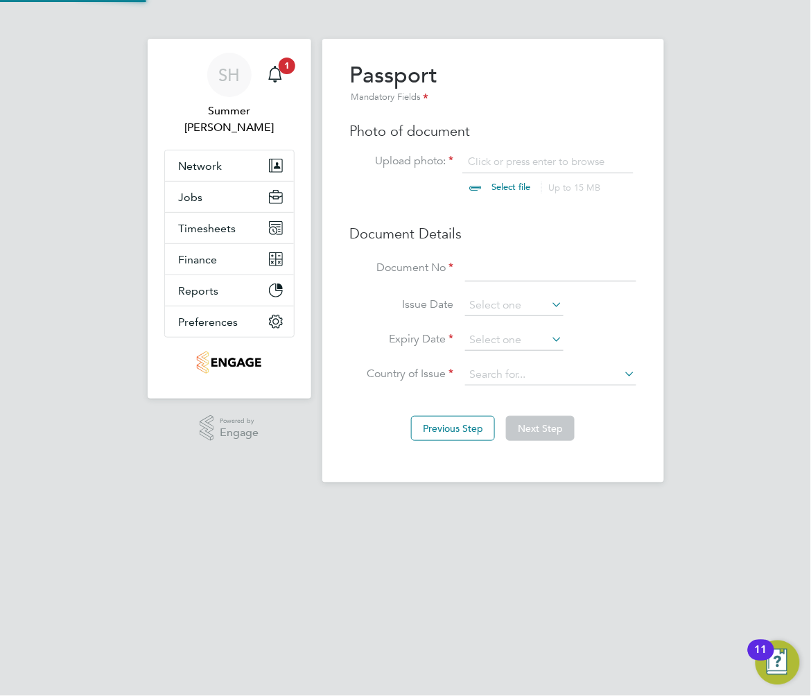
scroll to position [18, 172]
click at [541, 275] on input at bounding box center [550, 268] width 171 height 25
type input "t"
type input "YB1779323"
click at [531, 304] on input at bounding box center [514, 305] width 98 height 21
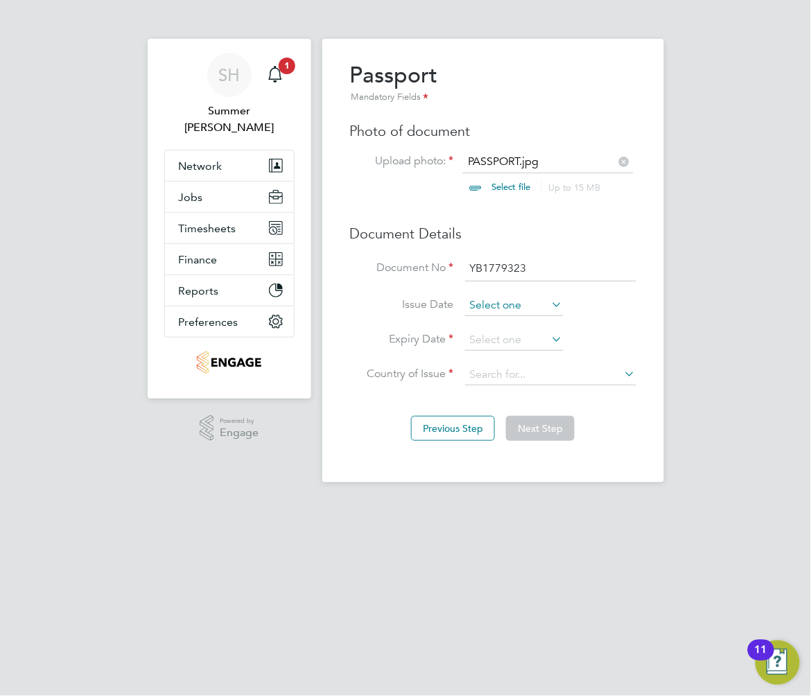
scroll to position [505, 0]
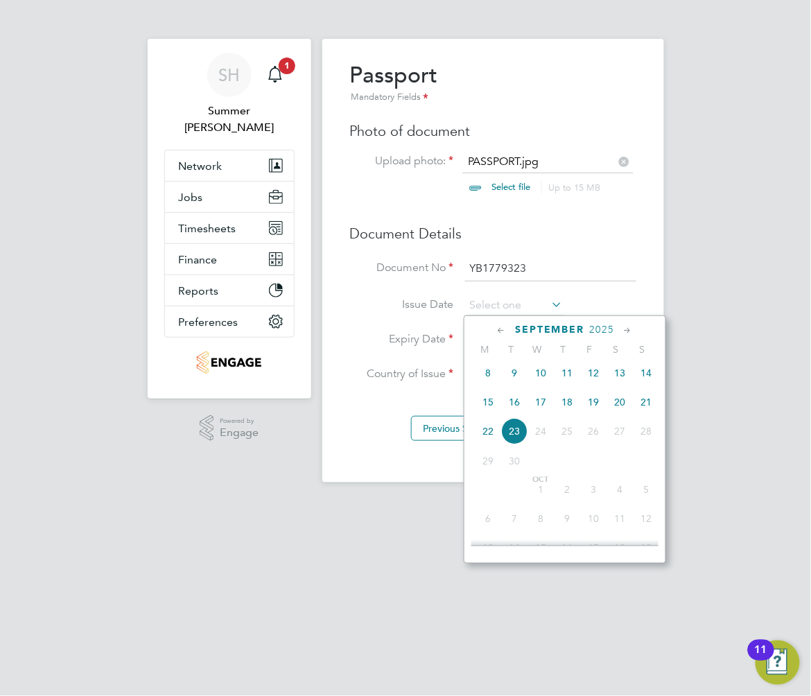
click at [602, 330] on span "2025" at bounding box center [602, 330] width 25 height 12
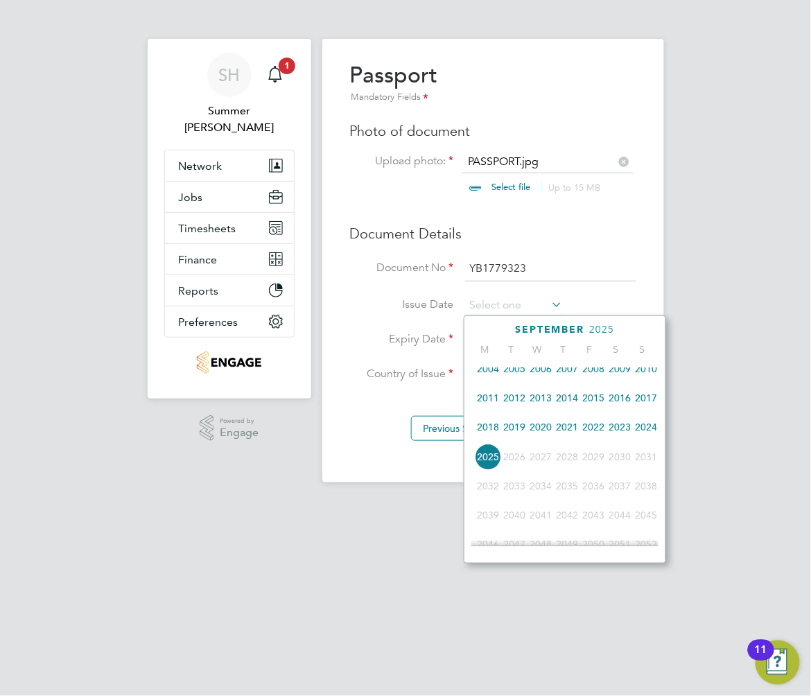
click at [477, 432] on span "2018" at bounding box center [488, 427] width 26 height 26
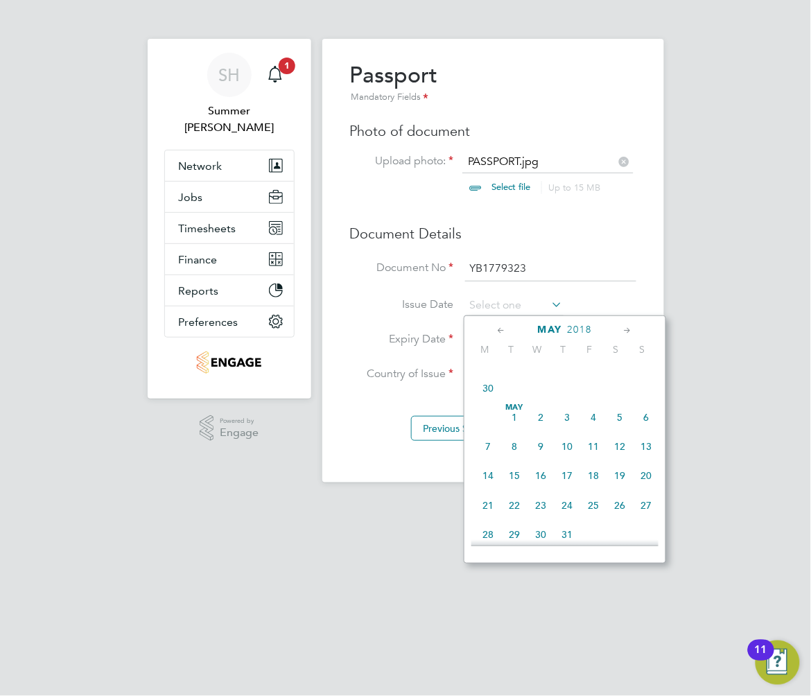
scroll to position [281, 0]
click at [516, 480] on span "15" at bounding box center [514, 479] width 26 height 26
type input "15 May 2018"
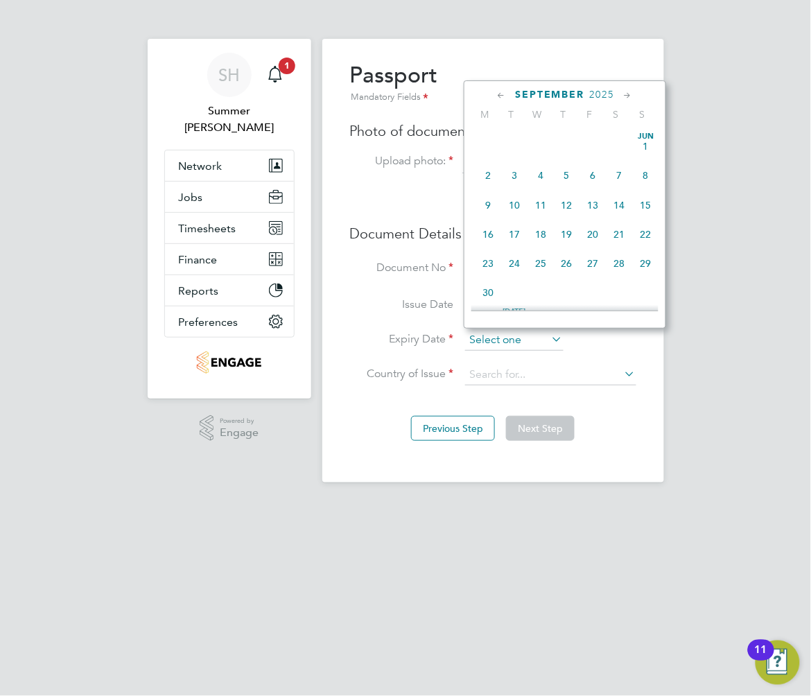
scroll to position [505, 0]
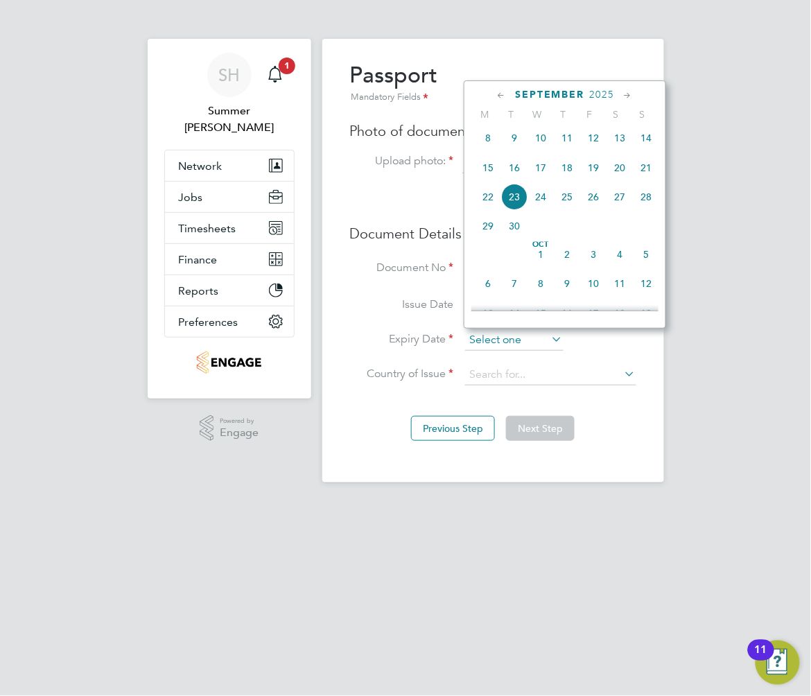
click at [510, 342] on input at bounding box center [514, 340] width 98 height 21
click at [602, 89] on span "2025" at bounding box center [602, 95] width 25 height 12
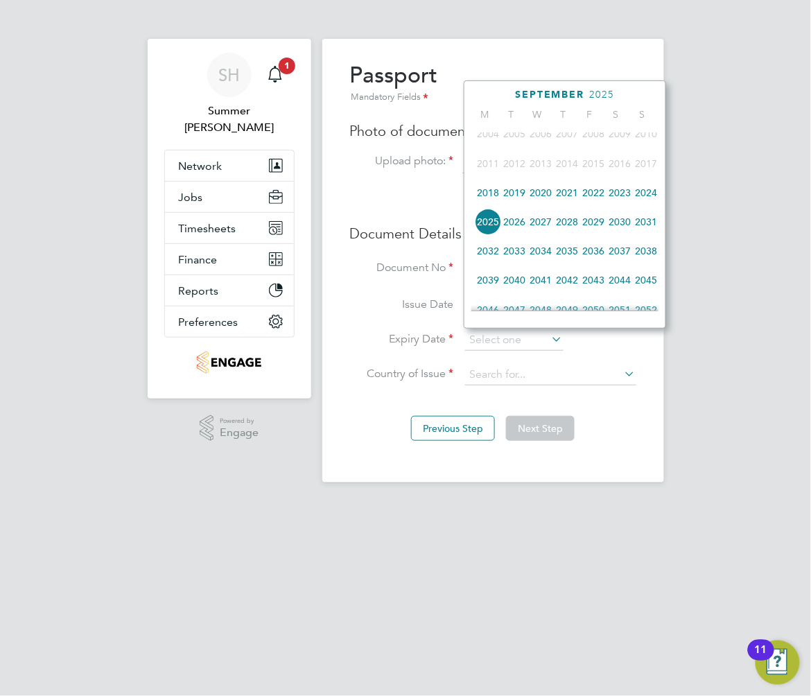
click at [568, 227] on span "2028" at bounding box center [567, 222] width 26 height 26
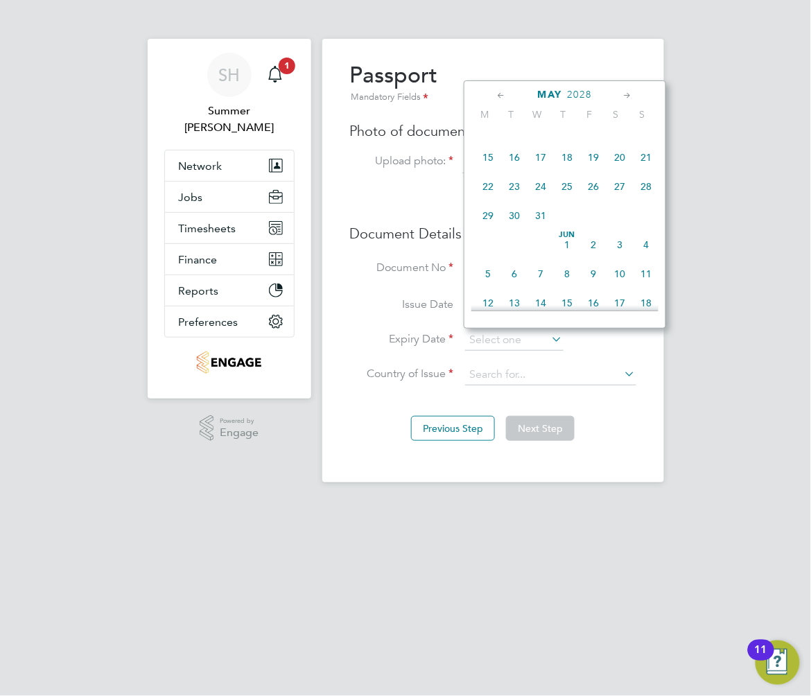
scroll to position [252, 0]
click at [649, 220] on span "14" at bounding box center [646, 215] width 26 height 26
type input "14 May 2028"
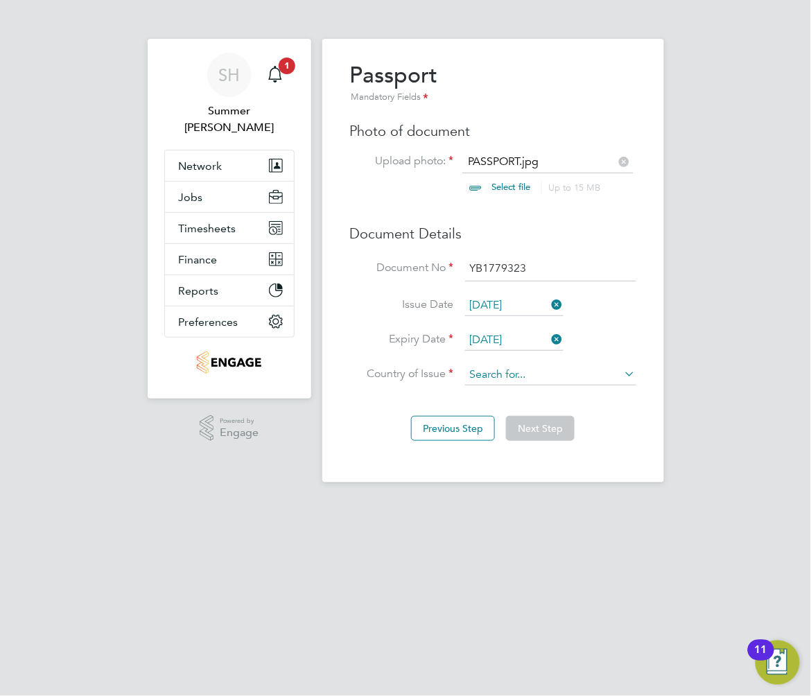
click at [585, 376] on input at bounding box center [550, 375] width 171 height 21
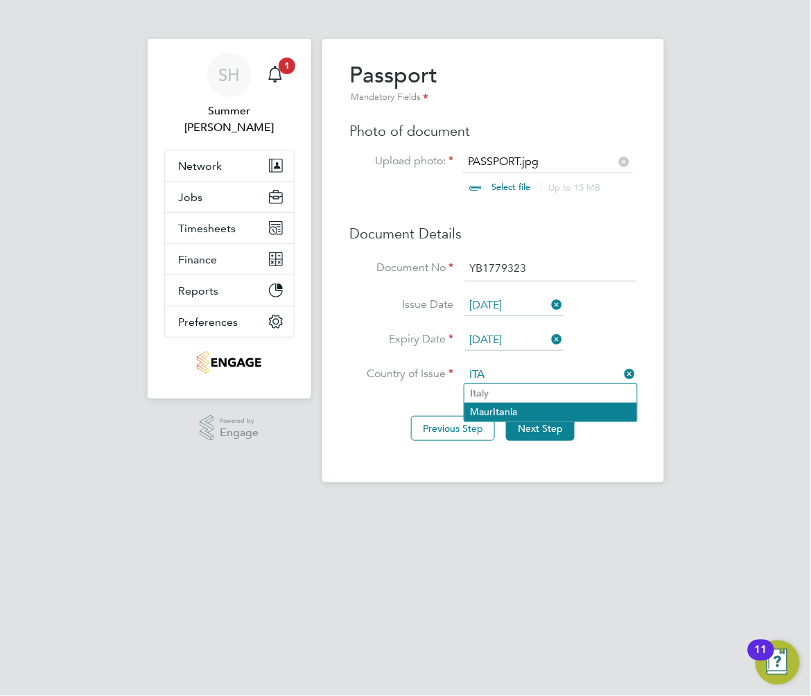
click at [525, 403] on li "Maur ita nia" at bounding box center [550, 412] width 173 height 19
type input "Mauritania"
click at [527, 380] on input at bounding box center [550, 375] width 171 height 21
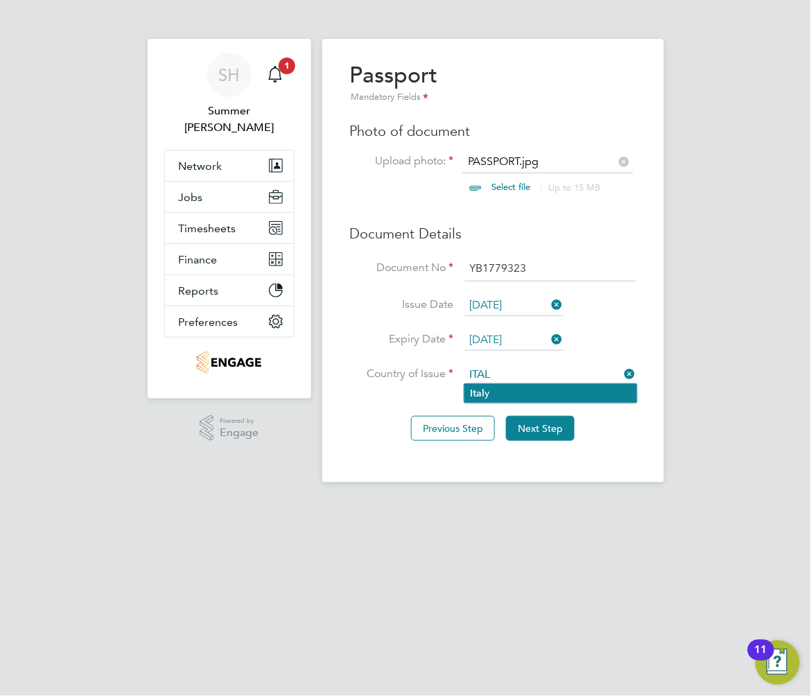
click at [536, 396] on li "Ital y" at bounding box center [550, 393] width 173 height 19
type input "Italy"
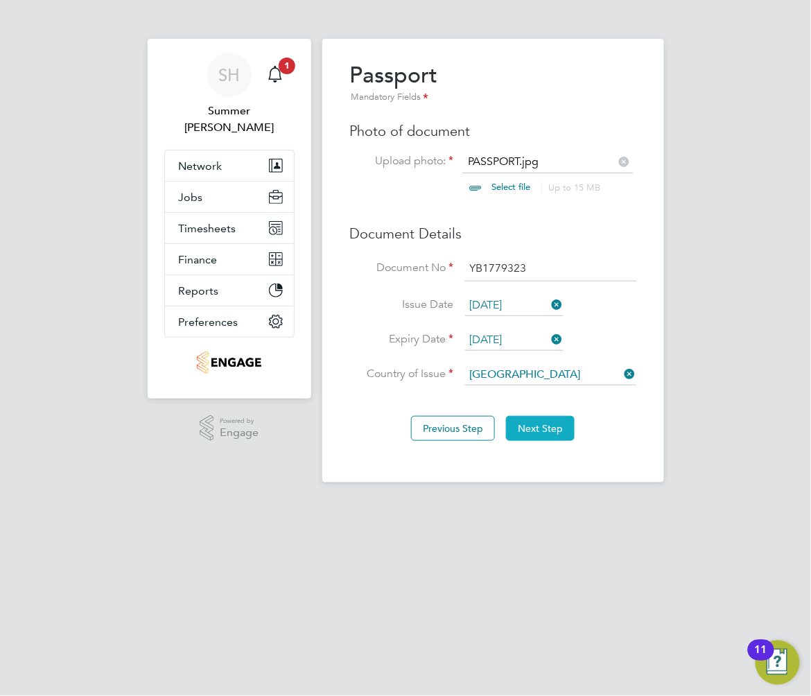
click at [538, 434] on button "Next Step" at bounding box center [540, 428] width 69 height 25
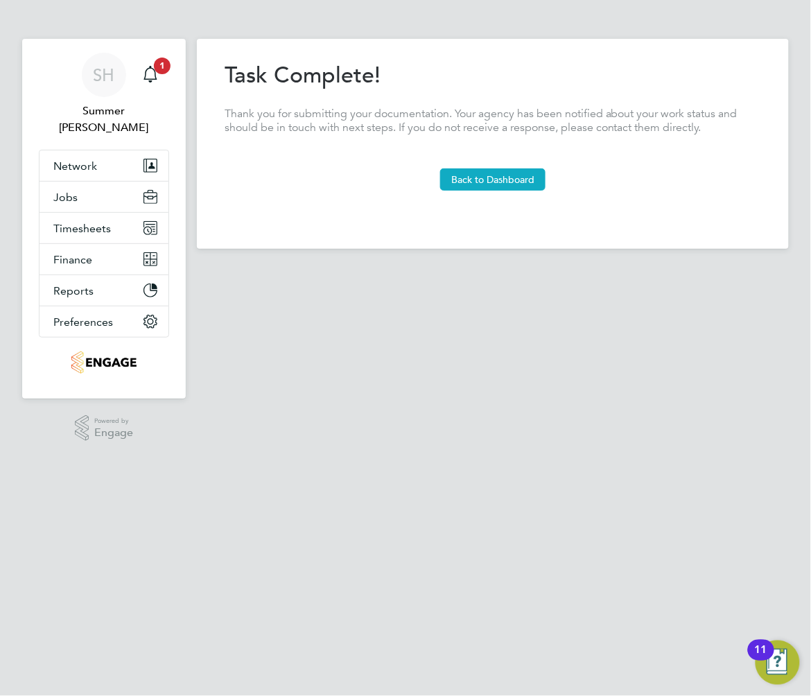
click at [502, 186] on button "Back to Dashboard" at bounding box center [492, 179] width 105 height 22
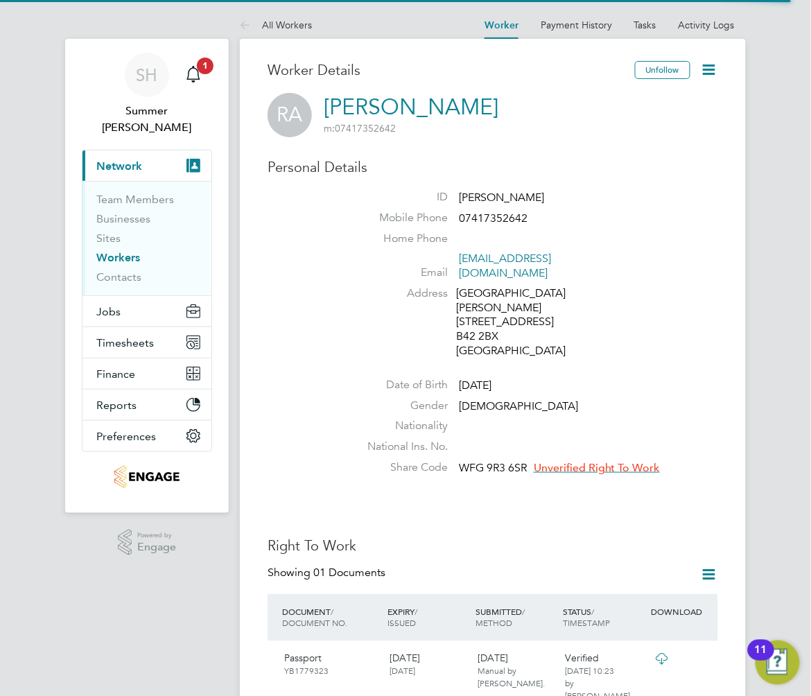
scroll to position [92, 0]
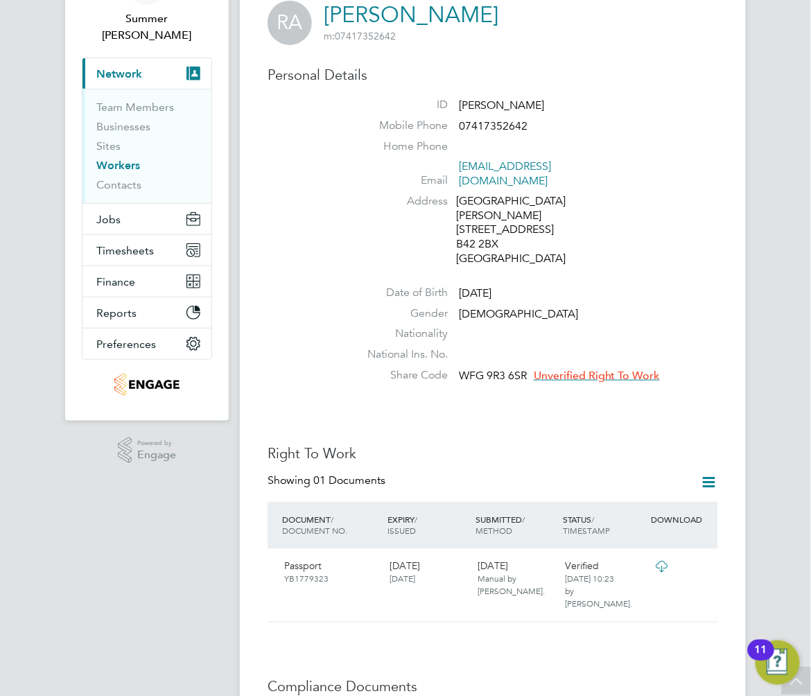
click at [639, 369] on span "Unverified Right To Work" at bounding box center [597, 376] width 126 height 14
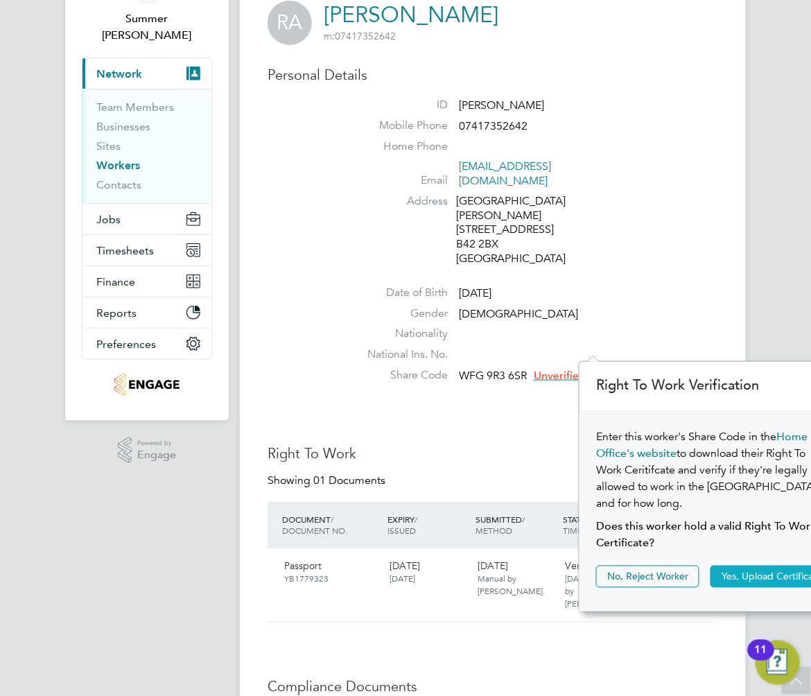
click at [752, 565] on button "Yes, Upload Certificate" at bounding box center [771, 576] width 123 height 22
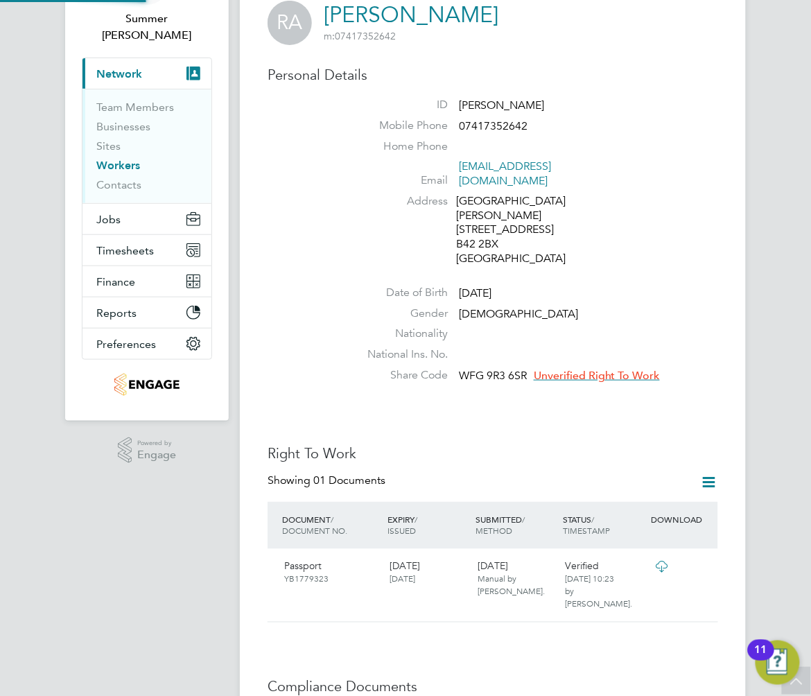
scroll to position [62, 209]
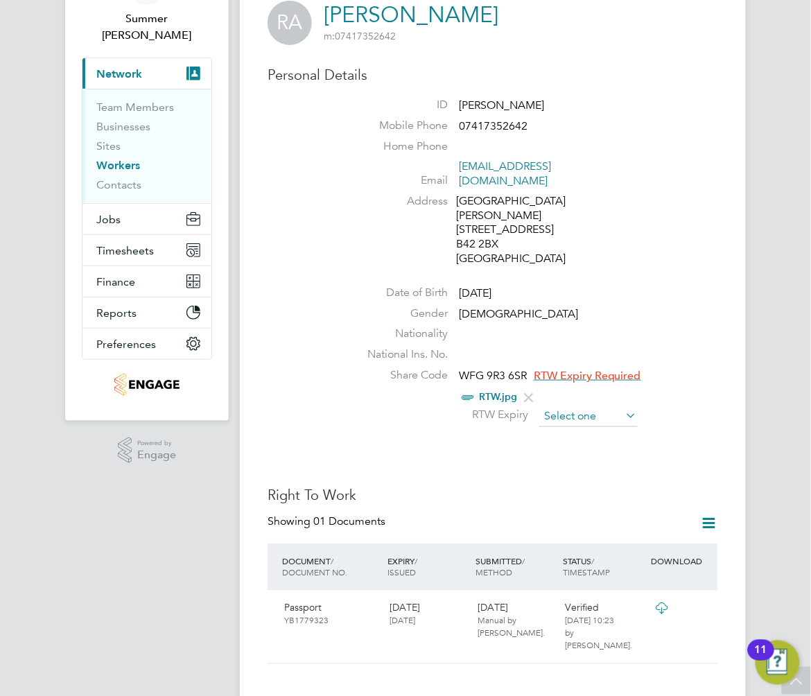
click at [596, 406] on input at bounding box center [588, 416] width 98 height 21
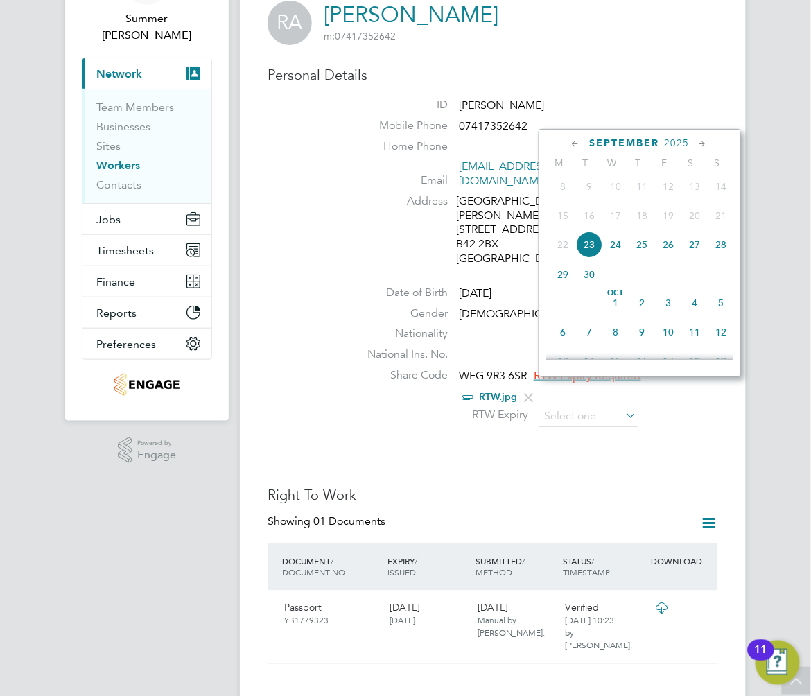
click at [683, 139] on span "2025" at bounding box center [677, 143] width 25 height 12
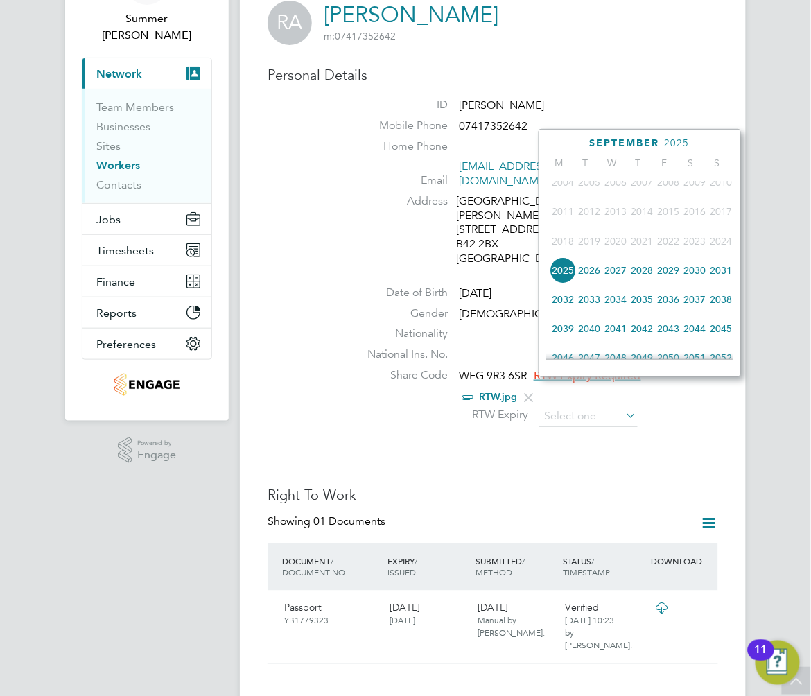
click at [708, 277] on span "2030" at bounding box center [694, 270] width 26 height 26
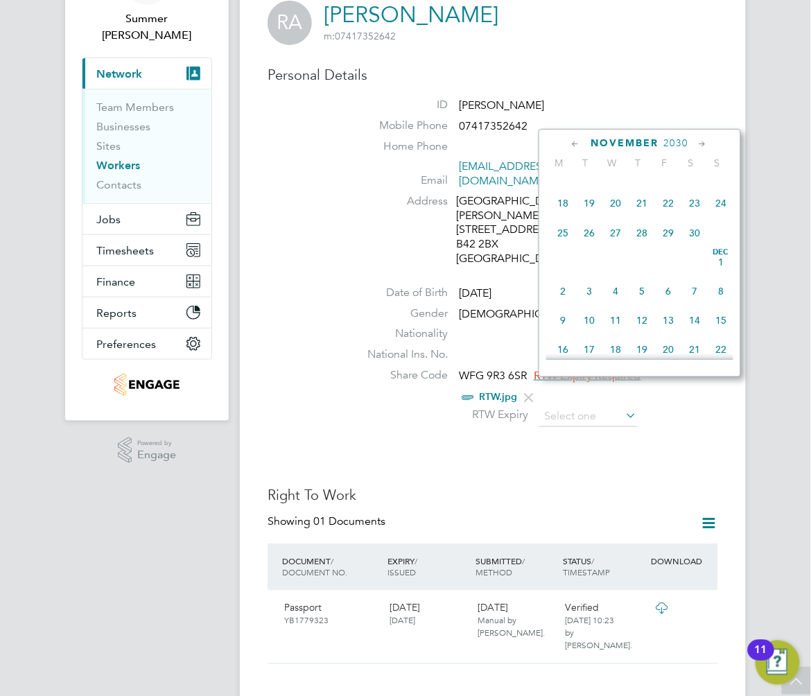
scroll to position [918, 0]
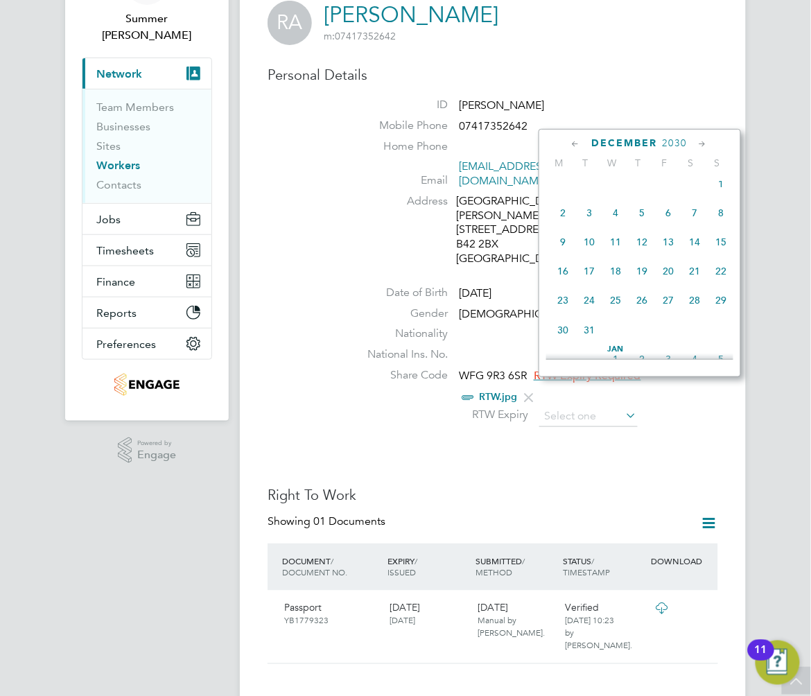
click at [590, 342] on span "31" at bounding box center [589, 330] width 26 height 26
type input "31 Dec 2030"
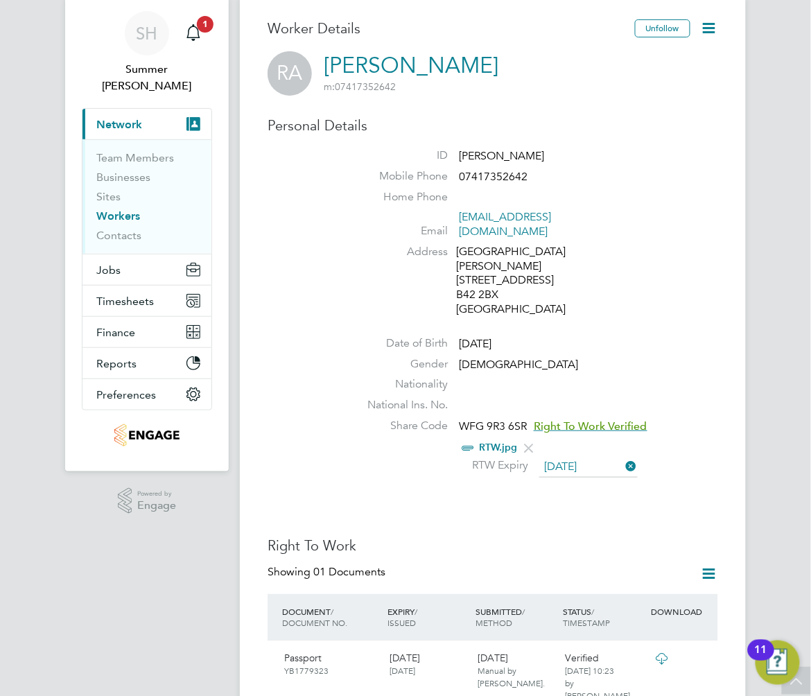
scroll to position [0, 0]
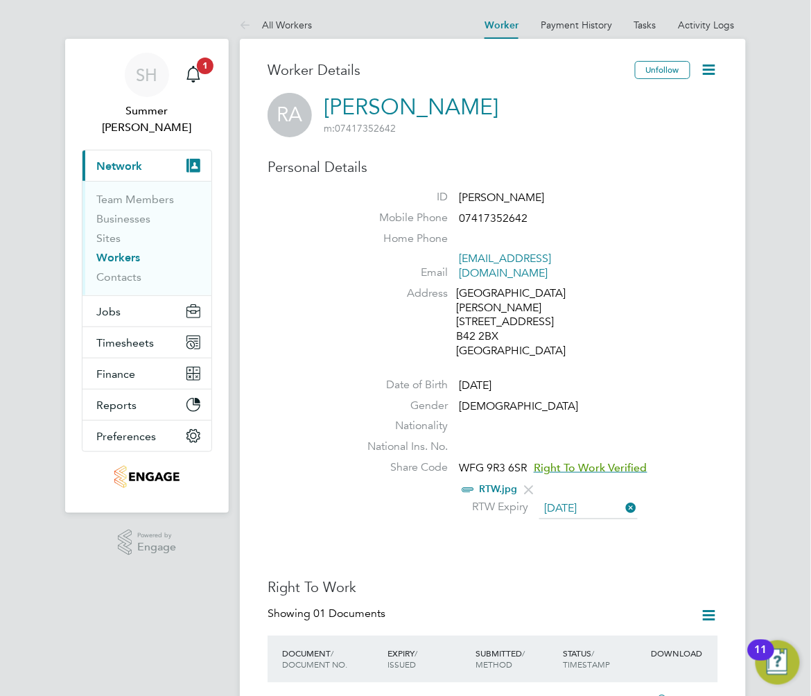
click at [140, 251] on link "Workers" at bounding box center [118, 257] width 44 height 13
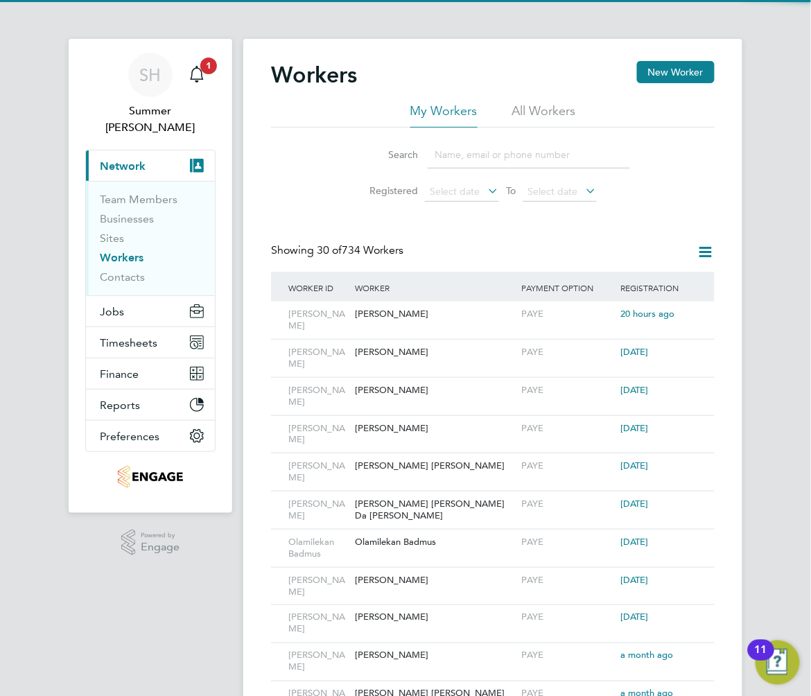
click at [502, 157] on input at bounding box center [529, 154] width 202 height 27
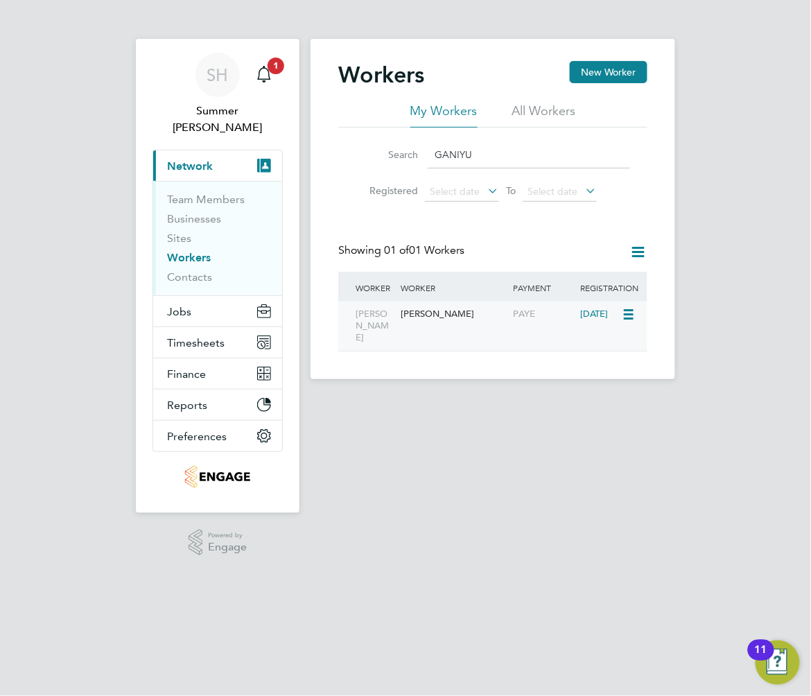
type input "GANIYU"
click at [622, 310] on div "Ganiyu Amusa Ganiyu Amusa PAYE 10 months ago" at bounding box center [492, 325] width 309 height 49
click at [511, 331] on div "Ganiyu Amusa Ganiyu Amusa PAYE 10 months ago" at bounding box center [492, 325] width 309 height 49
click at [438, 327] on div "Ganiyu Amusa" at bounding box center [453, 314] width 112 height 26
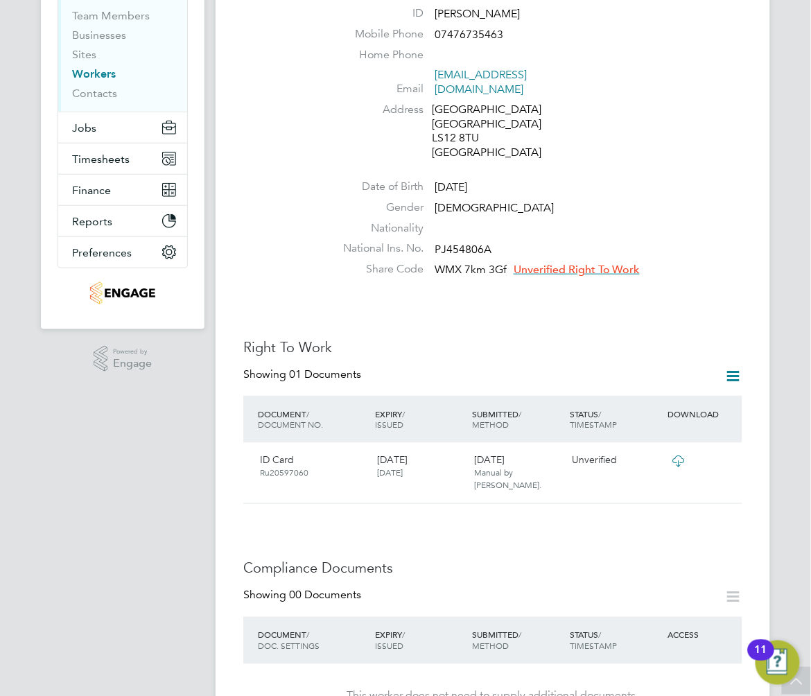
scroll to position [184, 0]
click at [570, 262] on span "Unverified Right To Work" at bounding box center [576, 269] width 126 height 14
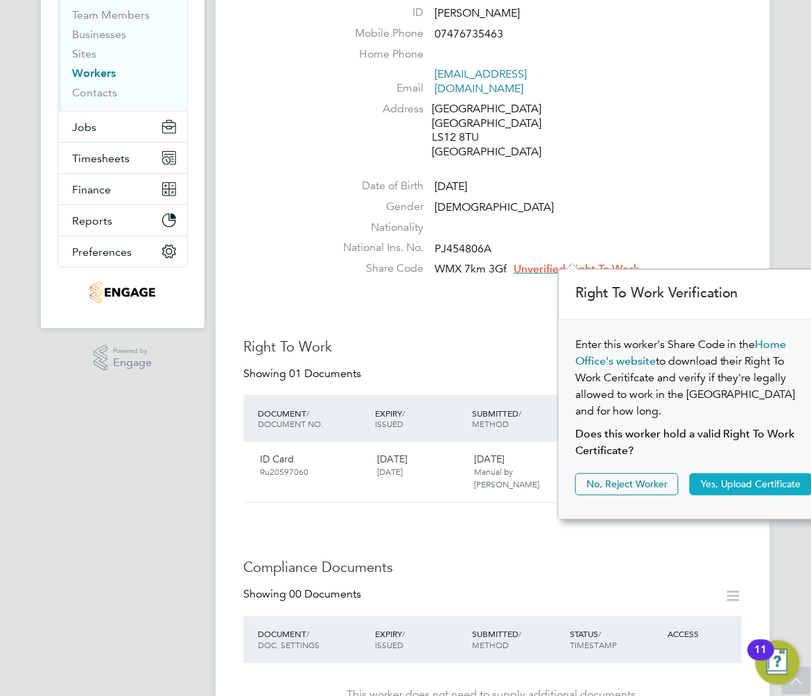
click at [771, 473] on button "Yes, Upload Certificate" at bounding box center [751, 484] width 123 height 22
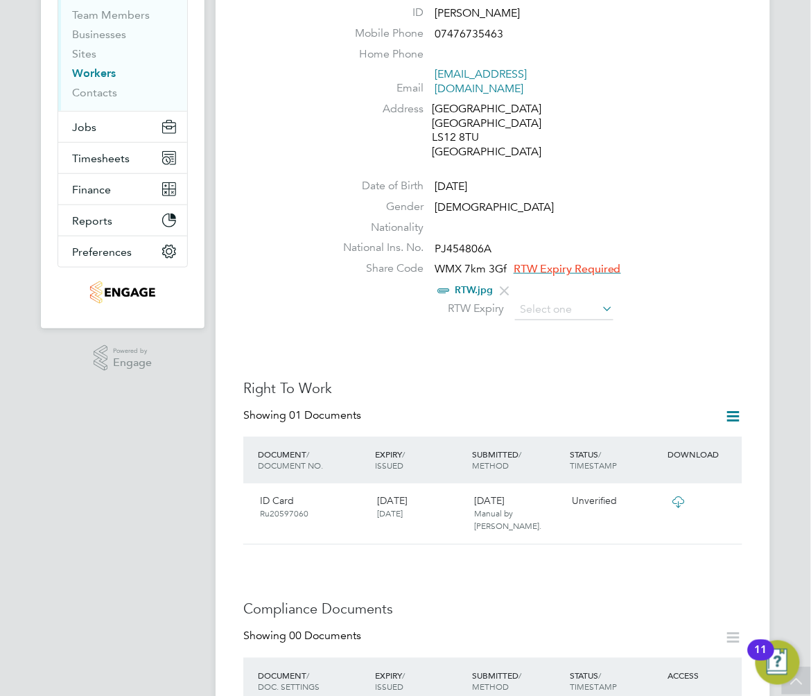
scroll to position [0, 0]
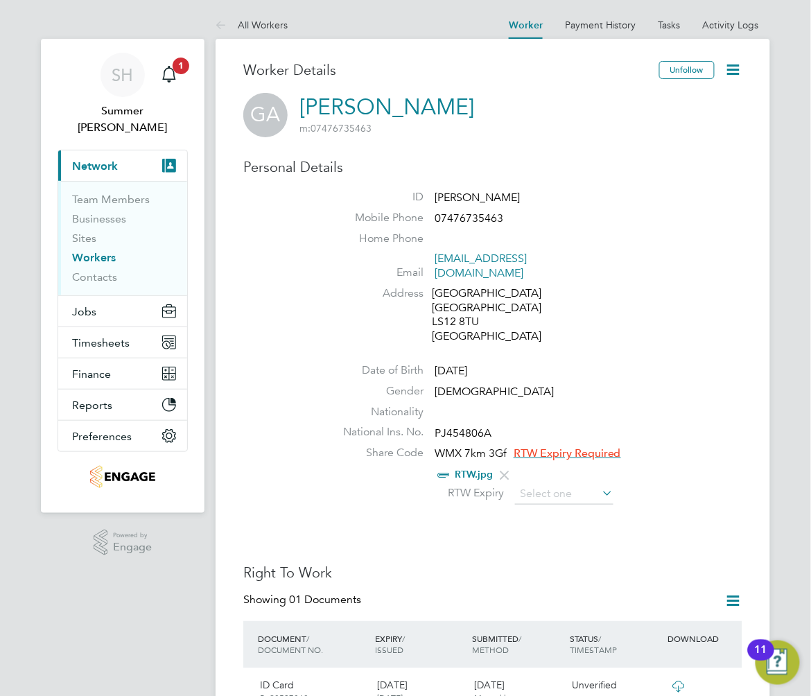
click at [545, 491] on li "Share Code WMX 7km 3Gf RTW Expiry Required RTW.jpg RTW Expiry" at bounding box center [534, 477] width 416 height 62
click at [546, 484] on input at bounding box center [564, 494] width 98 height 21
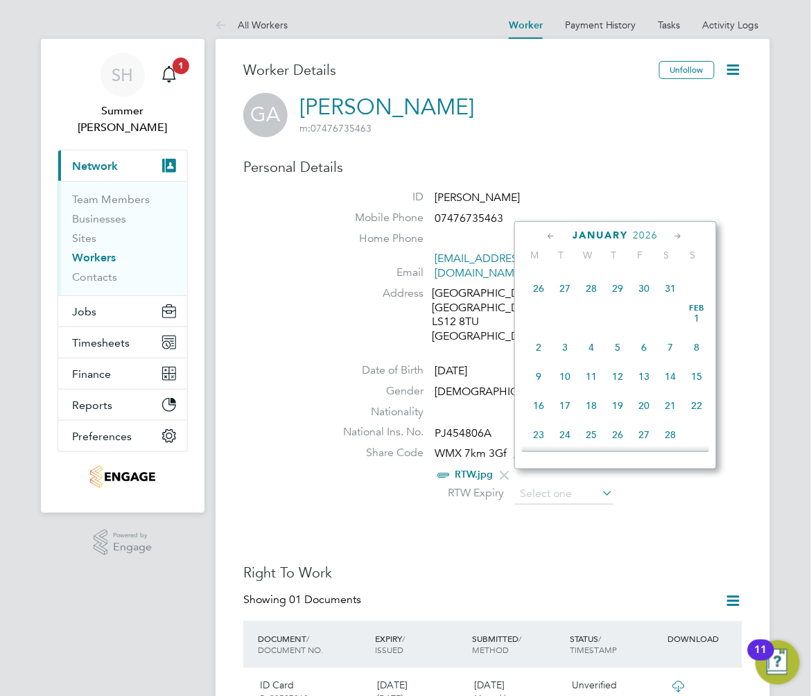
scroll to position [1189, 0]
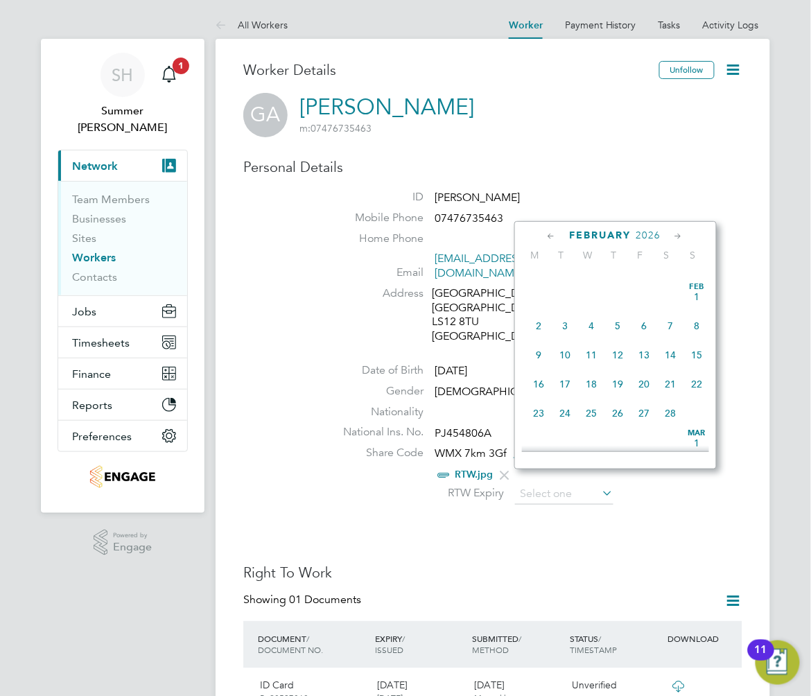
click at [646, 337] on span "6" at bounding box center [644, 326] width 26 height 26
type input "06 Feb 2026"
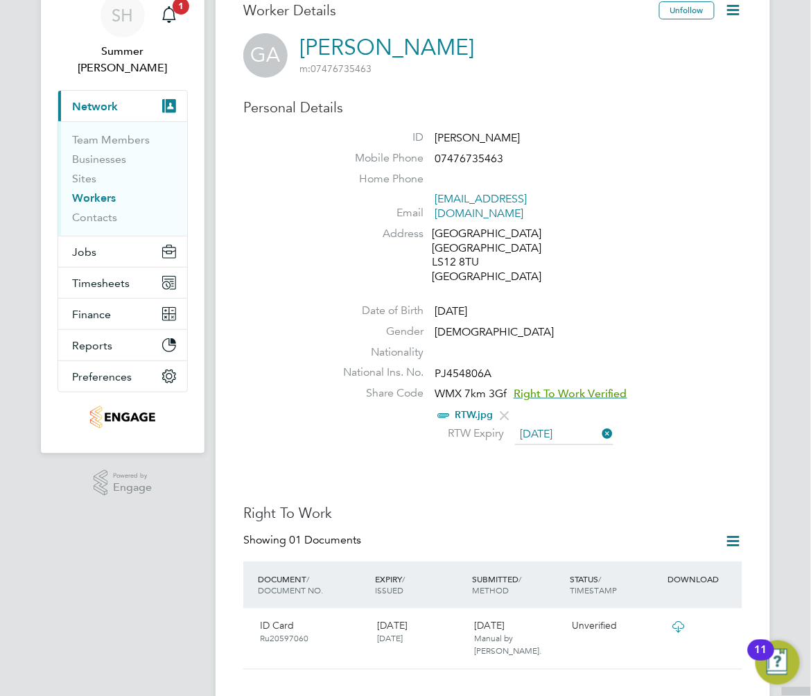
scroll to position [92, 0]
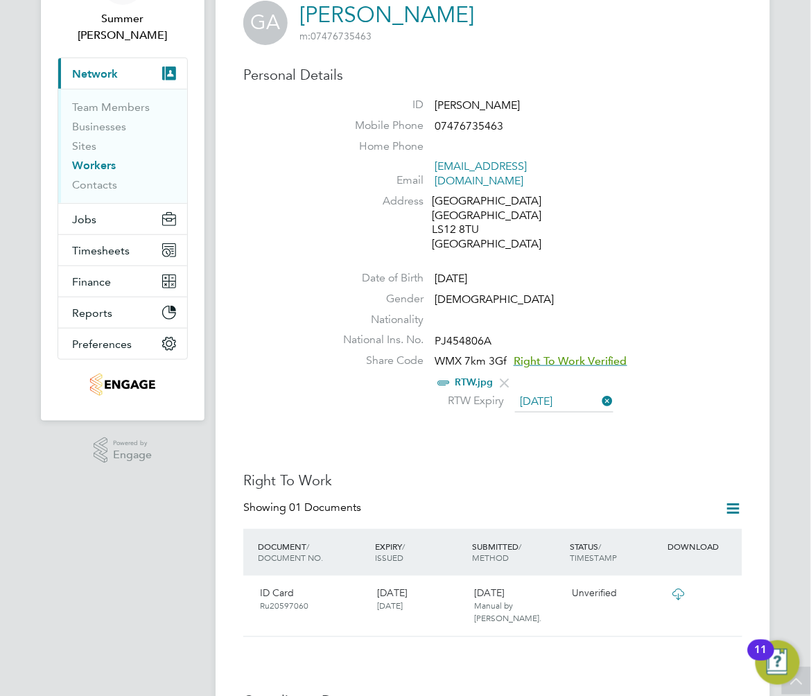
click at [112, 159] on link "Workers" at bounding box center [94, 165] width 44 height 13
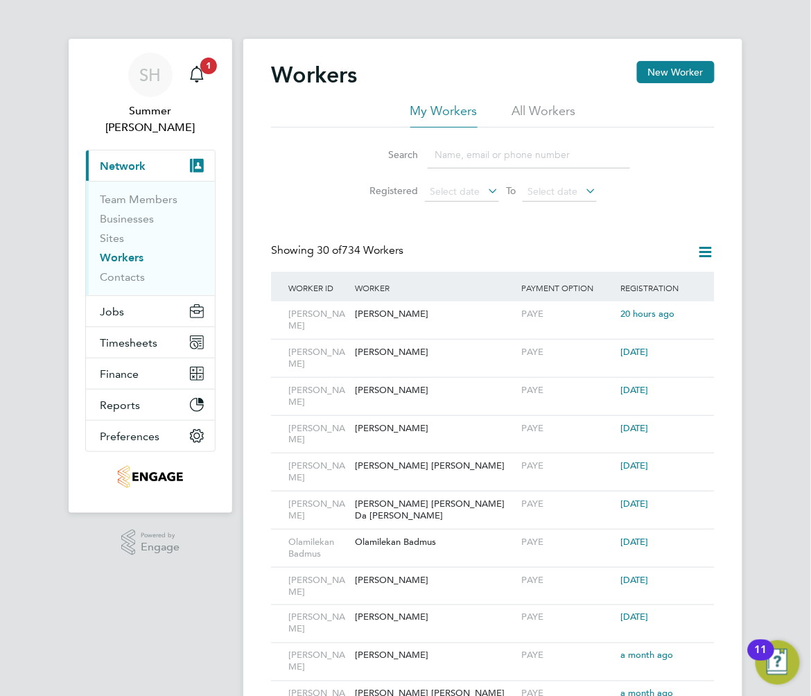
click at [441, 154] on input at bounding box center [529, 154] width 202 height 27
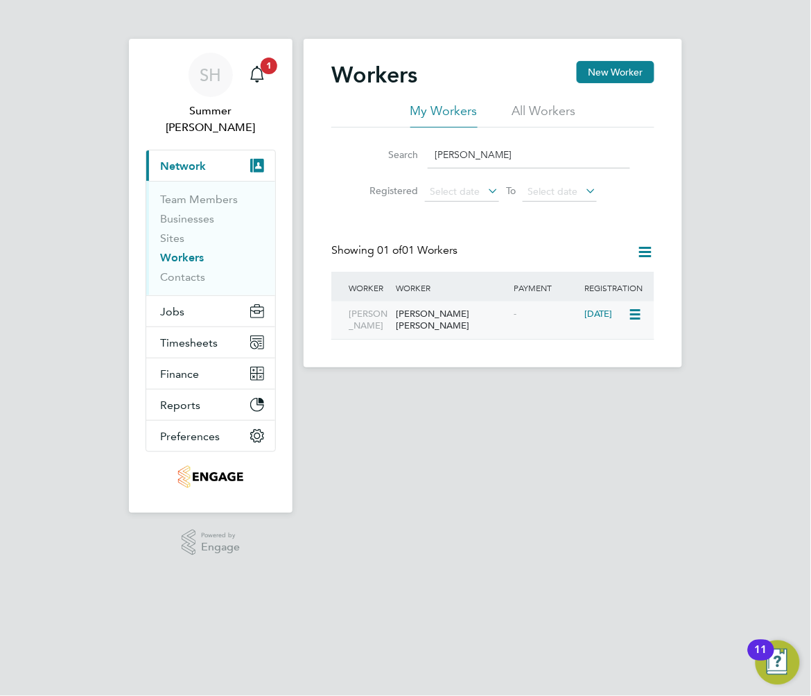
type input "AHMED TANKO"
click at [552, 317] on div "-" at bounding box center [546, 314] width 71 height 26
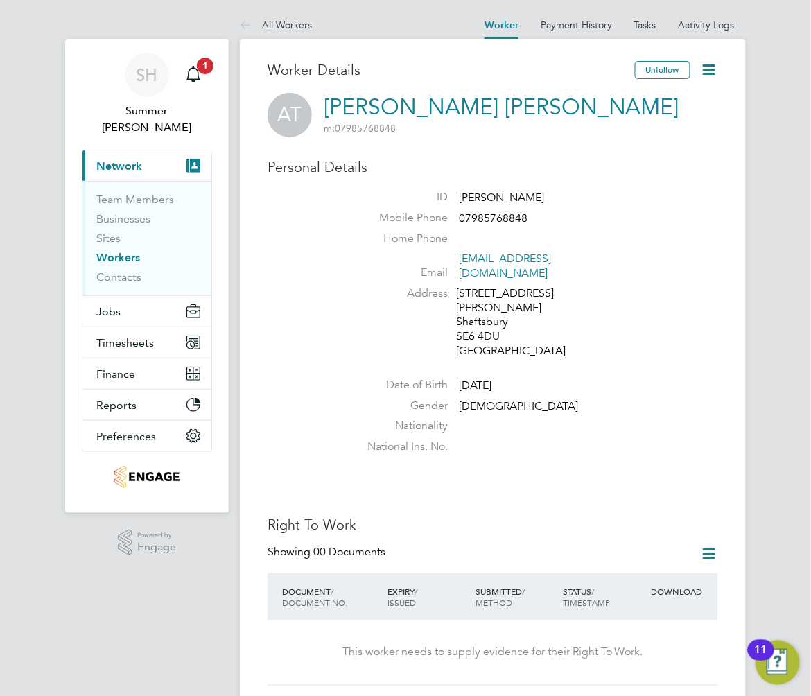
click at [510, 104] on link "[PERSON_NAME] [PERSON_NAME]" at bounding box center [501, 107] width 355 height 27
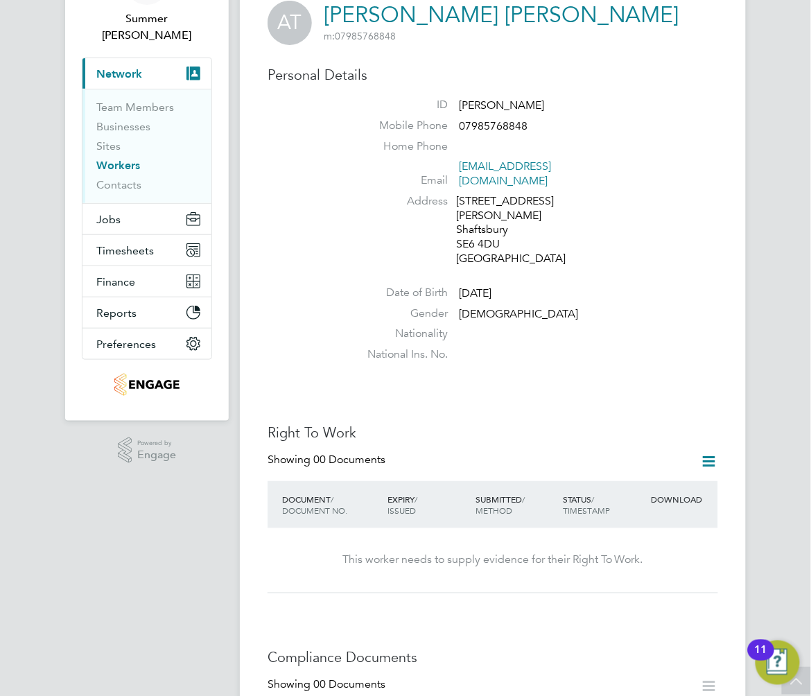
click at [708, 453] on icon at bounding box center [709, 461] width 17 height 17
click at [679, 464] on li "Add Right To Work Document" at bounding box center [627, 466] width 167 height 19
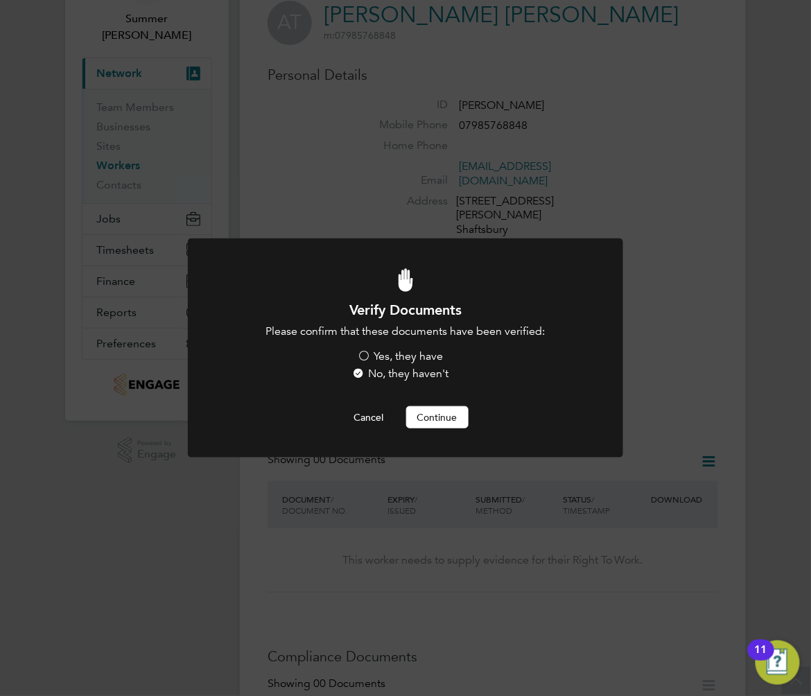
scroll to position [0, 0]
click at [427, 353] on label "Yes, they have" at bounding box center [401, 356] width 86 height 15
click at [0, 0] on input "Yes, they have" at bounding box center [0, 0] width 0 height 0
click at [450, 420] on button "Continue" at bounding box center [437, 417] width 62 height 22
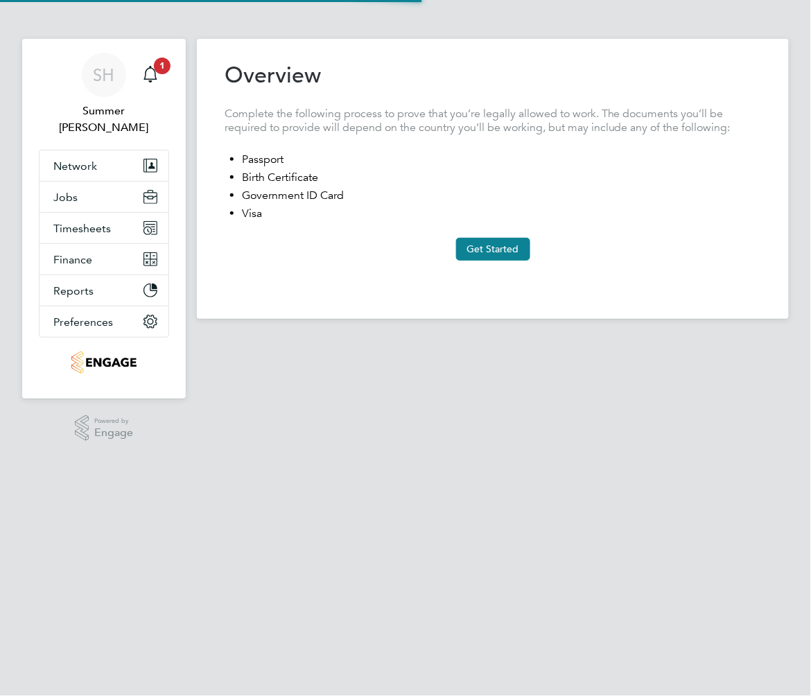
type input "[GEOGRAPHIC_DATA]"
click at [509, 243] on button "Get Started" at bounding box center [493, 249] width 74 height 22
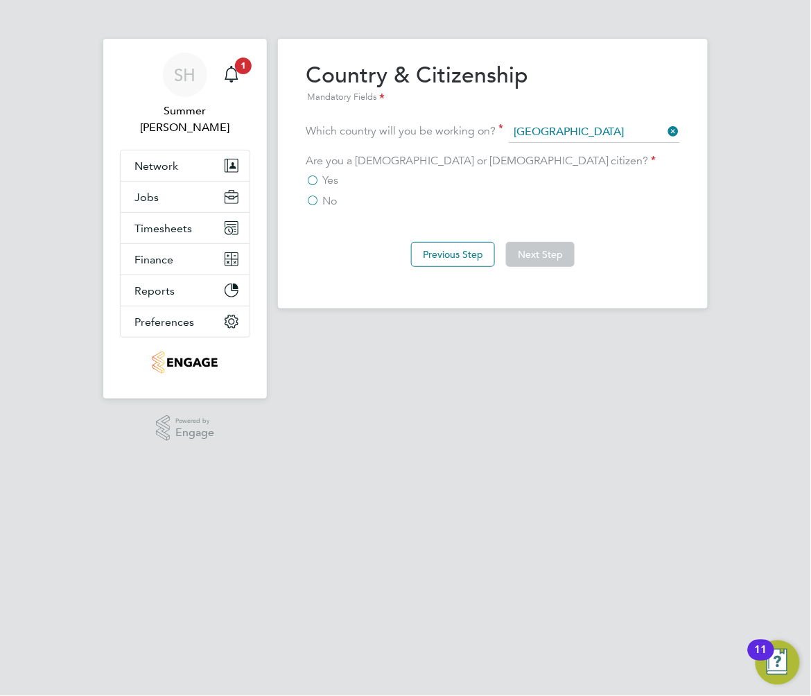
click at [320, 195] on label "No" at bounding box center [321, 201] width 31 height 14
click at [0, 0] on input "No" at bounding box center [0, 0] width 0 height 0
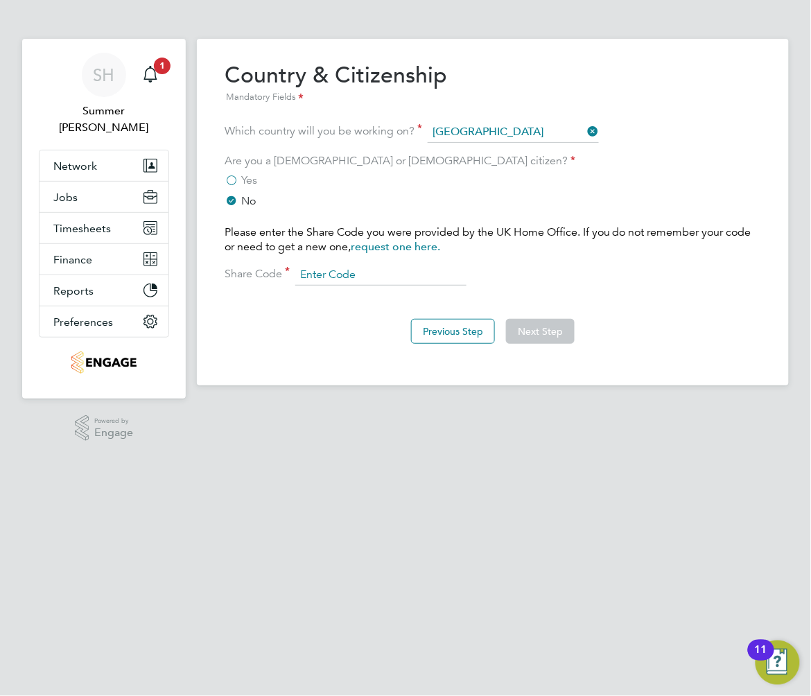
click at [327, 275] on input at bounding box center [380, 275] width 171 height 21
paste input "WLB XZW 5A6"
type input "WLB XZW 5A6"
click at [545, 342] on div "Previous Step Next Step" at bounding box center [493, 329] width 536 height 55
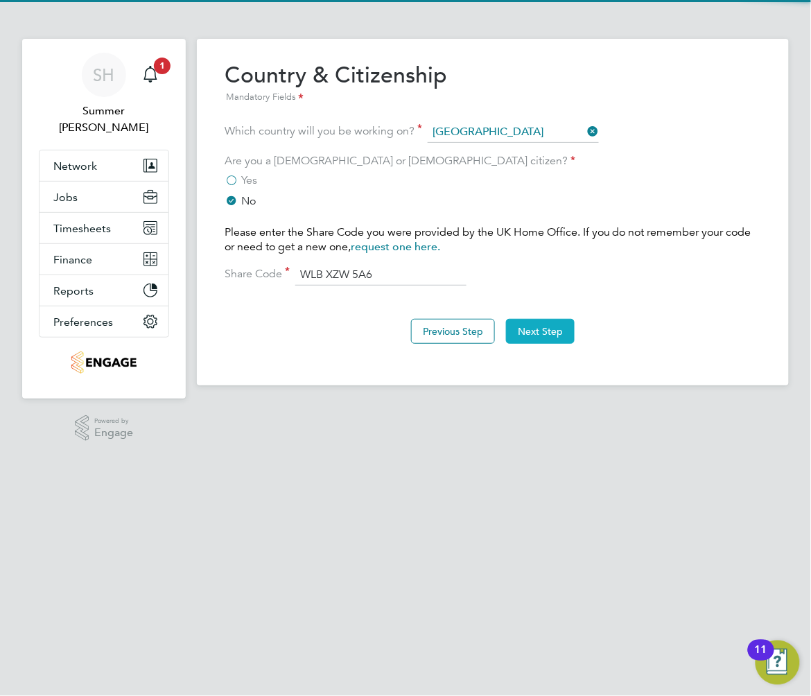
click at [547, 331] on button "Next Step" at bounding box center [540, 331] width 69 height 25
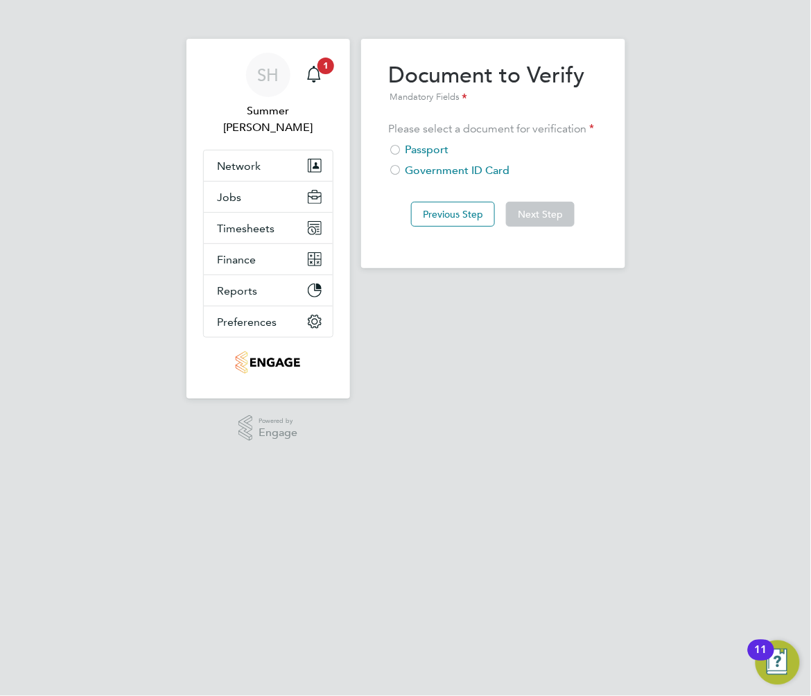
click at [430, 148] on div "Passport" at bounding box center [493, 150] width 209 height 15
click at [517, 204] on button "Next Step" at bounding box center [540, 214] width 69 height 25
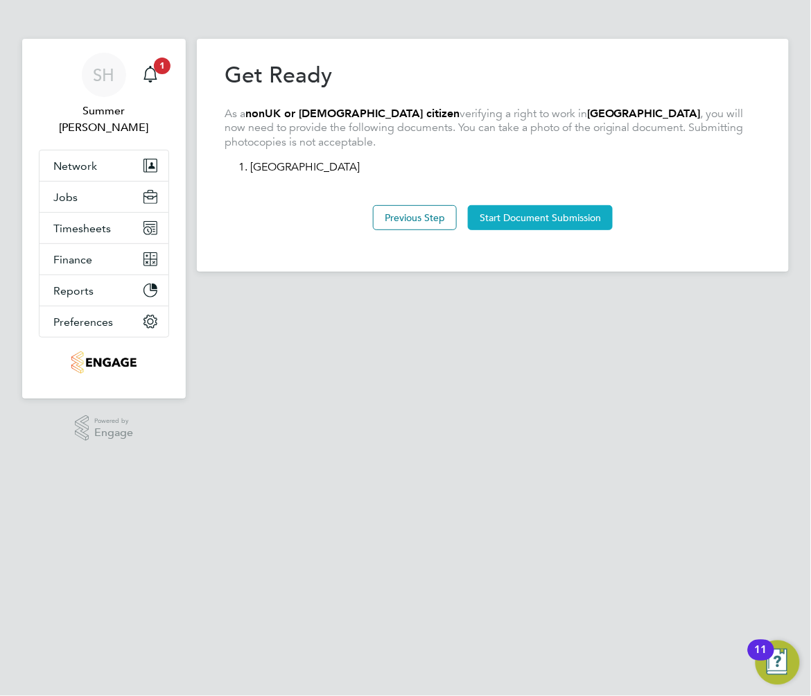
click at [513, 209] on button "Start Document Submission" at bounding box center [540, 217] width 145 height 25
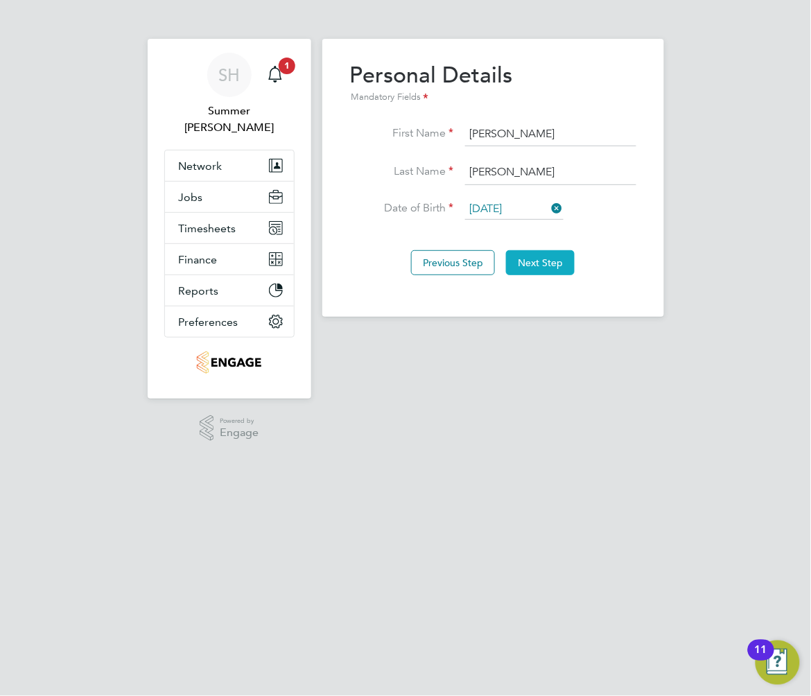
click at [527, 258] on button "Next Step" at bounding box center [540, 262] width 69 height 25
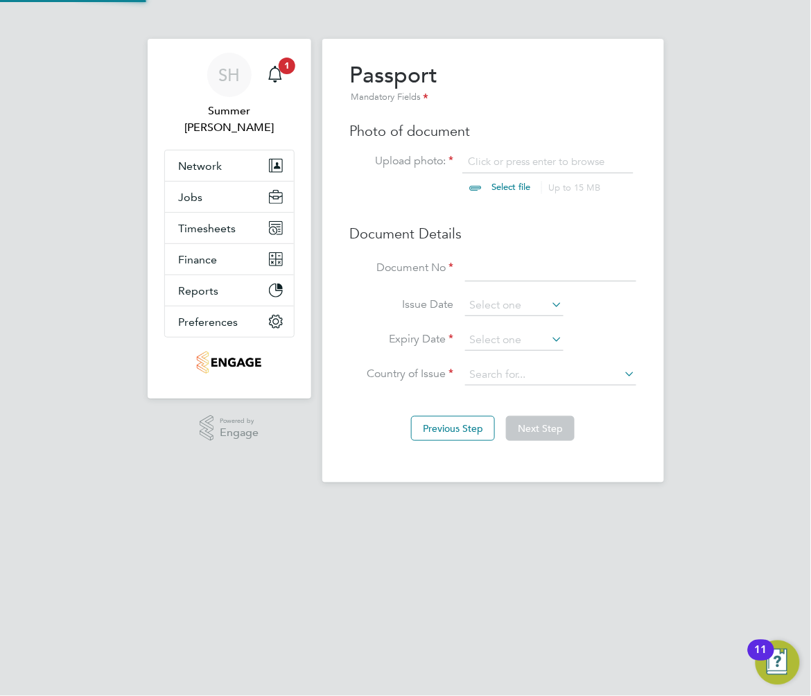
scroll to position [18, 172]
click at [470, 270] on input at bounding box center [550, 268] width 171 height 25
type input "B00490737"
click at [464, 317] on li "Issue Date" at bounding box center [493, 312] width 286 height 35
click at [477, 308] on input at bounding box center [514, 305] width 98 height 21
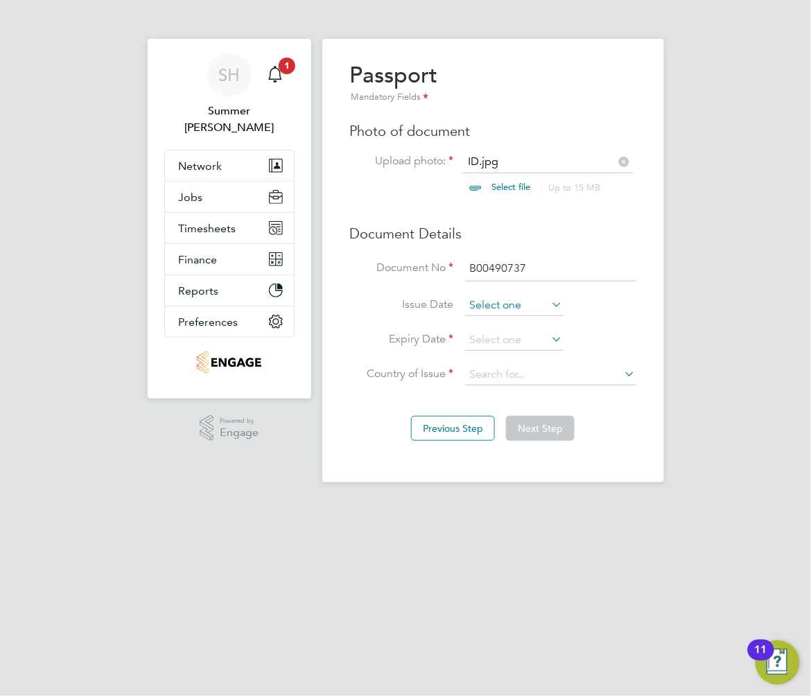
scroll to position [505, 0]
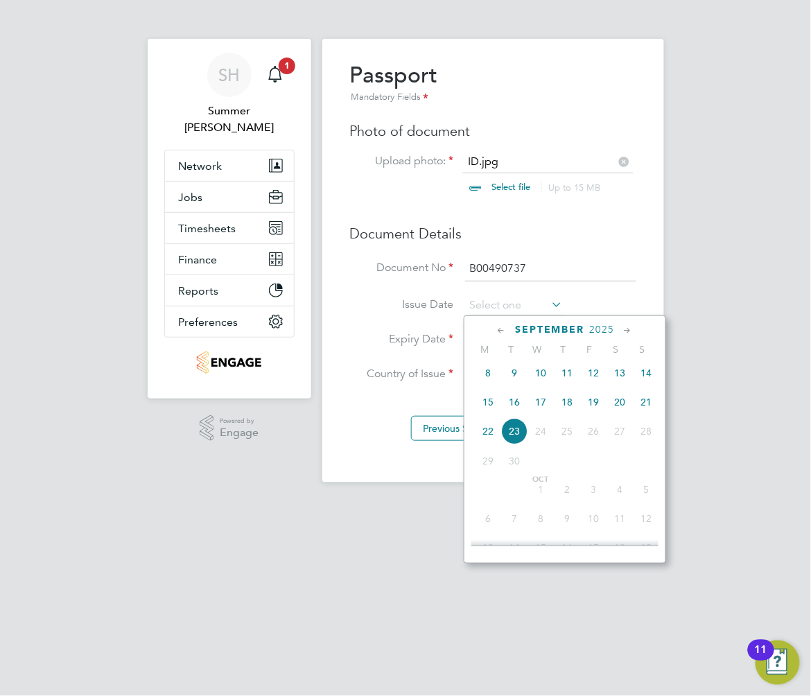
click at [604, 331] on span "2025" at bounding box center [602, 330] width 25 height 12
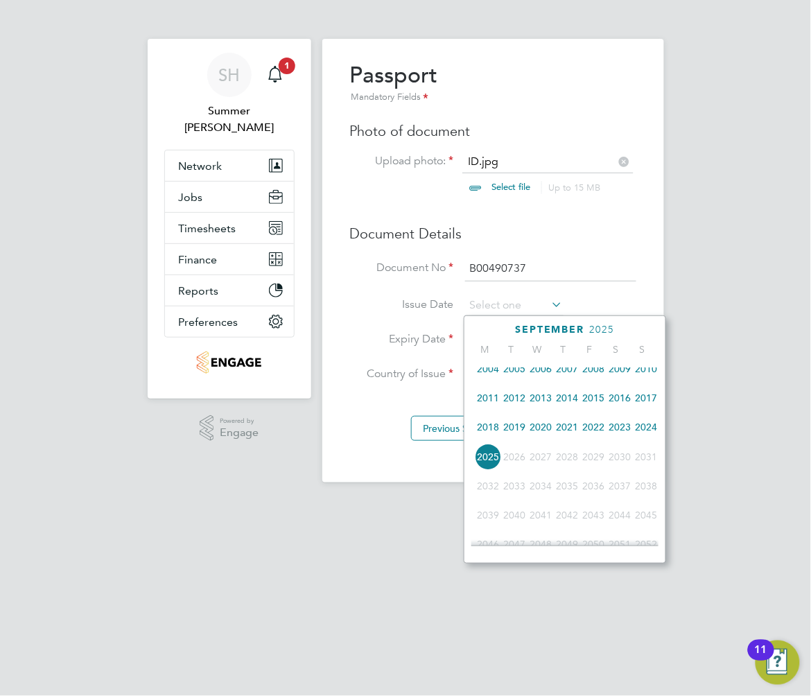
click at [568, 433] on span "2021" at bounding box center [567, 427] width 26 height 26
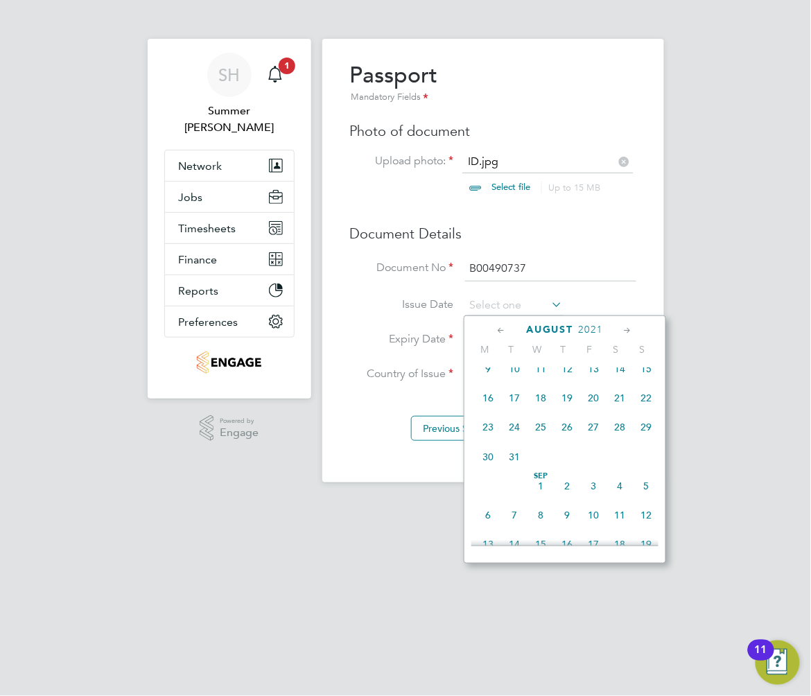
click at [486, 464] on span "30" at bounding box center [488, 457] width 26 height 26
type input "30 Aug 2021"
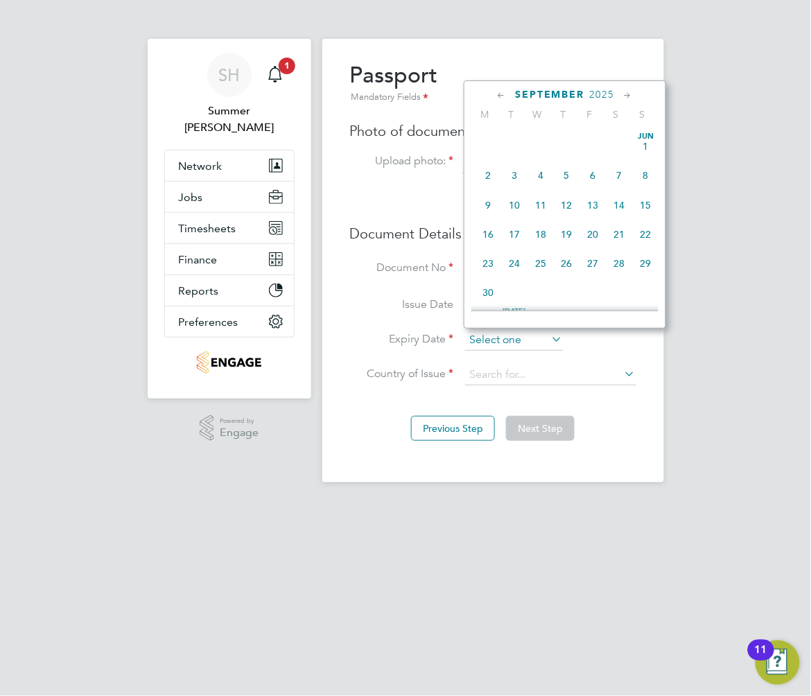
click at [513, 334] on input at bounding box center [514, 340] width 98 height 21
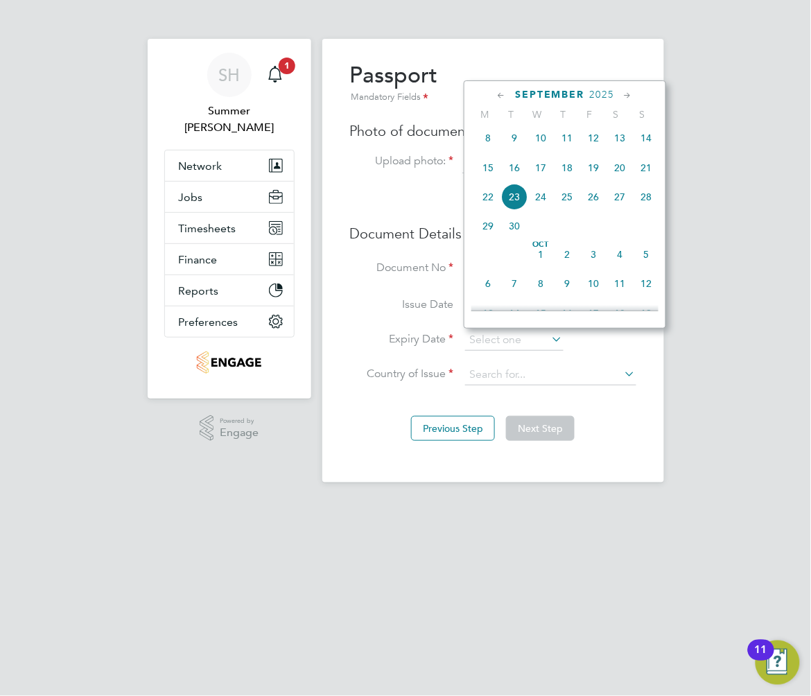
click at [597, 97] on span "2025" at bounding box center [602, 95] width 25 height 12
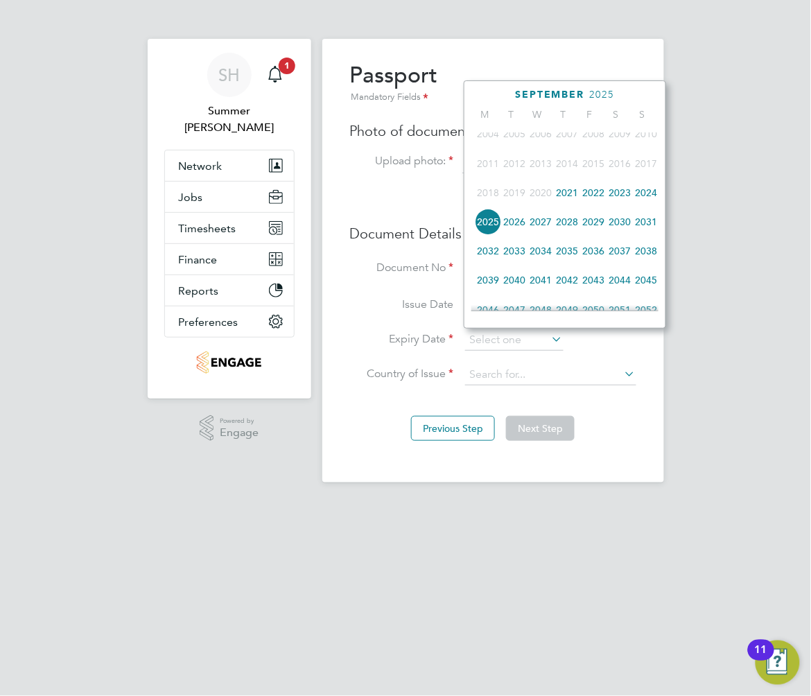
click at [519, 226] on span "2026" at bounding box center [514, 222] width 26 height 26
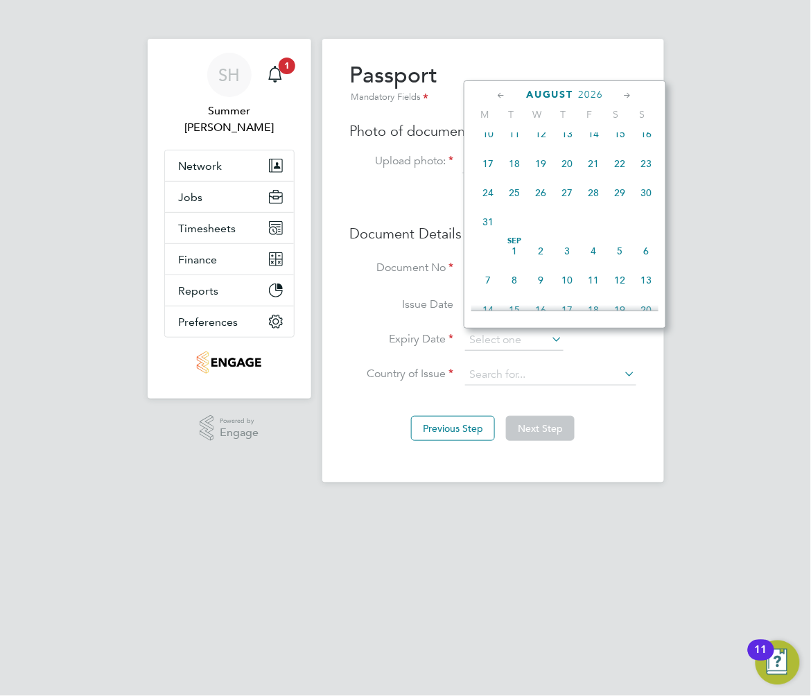
click at [622, 198] on span "29" at bounding box center [619, 192] width 26 height 26
type input "29 Aug 2026"
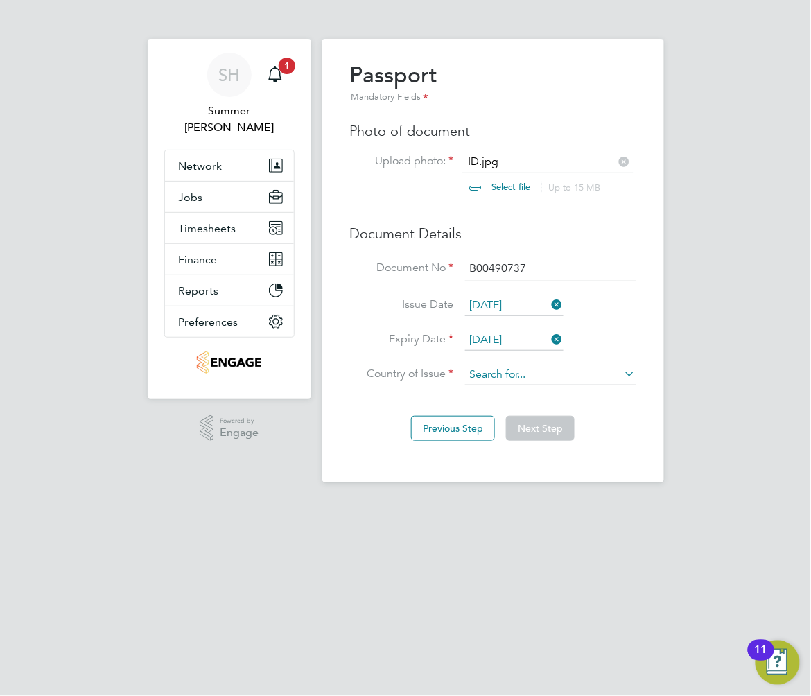
click at [505, 370] on input at bounding box center [550, 375] width 171 height 21
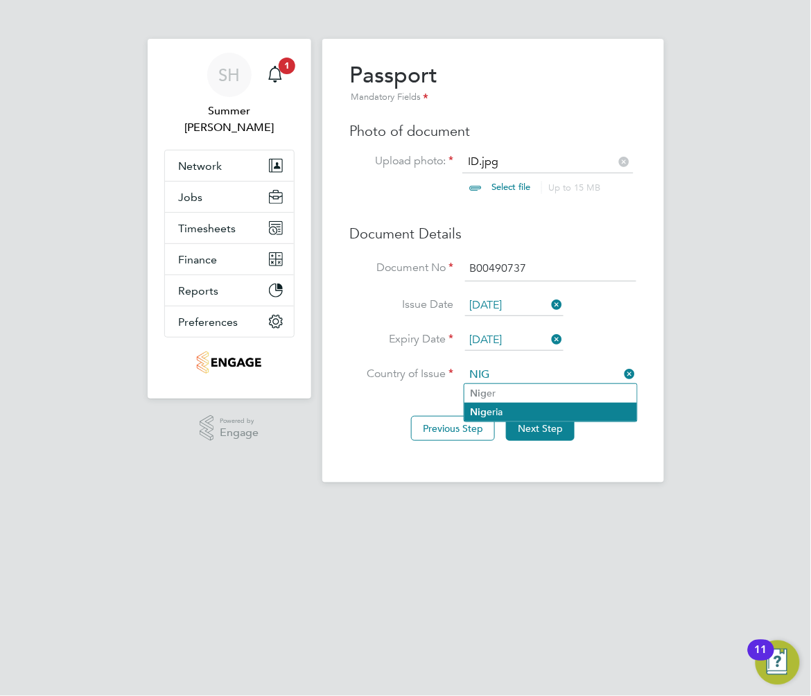
click at [556, 407] on li "Nig eria" at bounding box center [550, 412] width 173 height 19
type input "Nigeria"
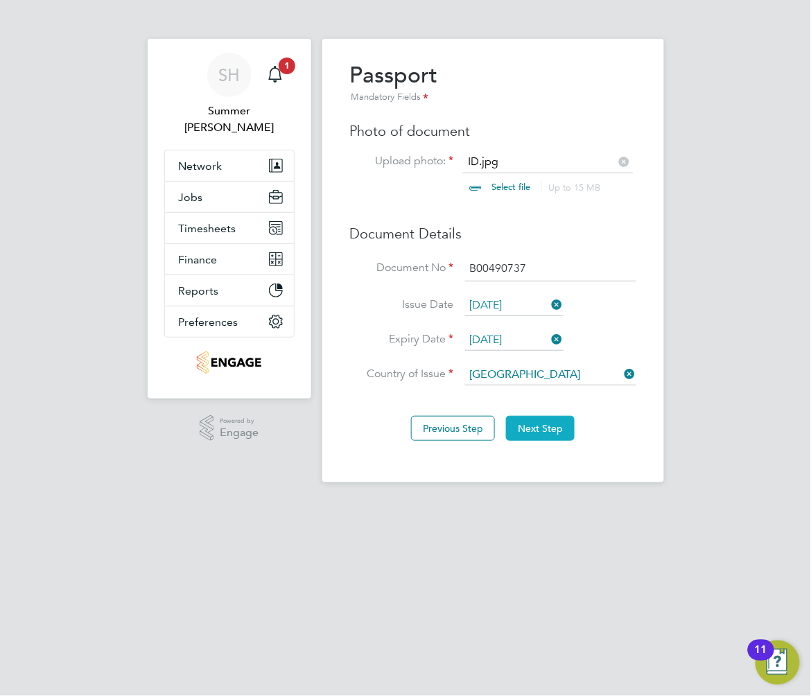
click at [535, 421] on button "Next Step" at bounding box center [540, 428] width 69 height 25
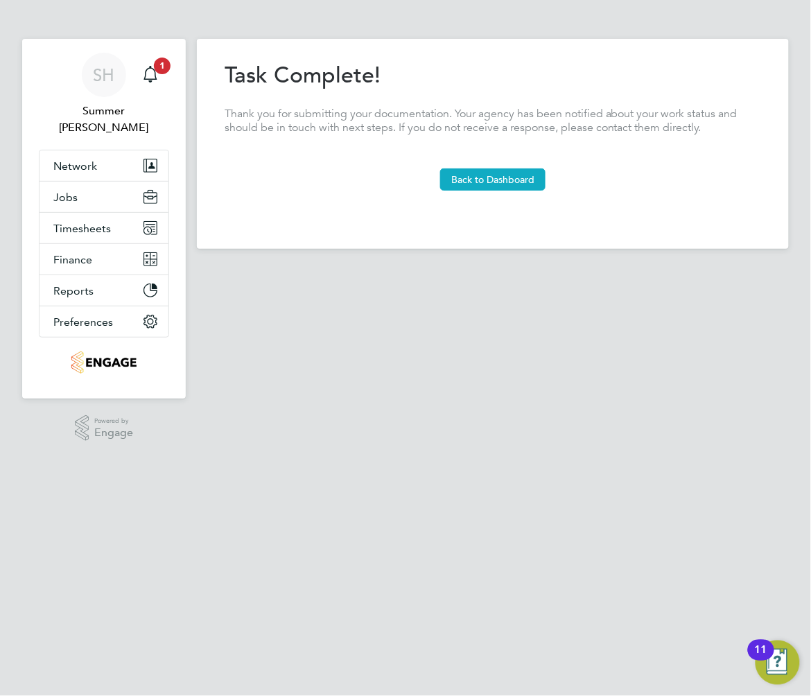
click at [504, 187] on button "Back to Dashboard" at bounding box center [492, 179] width 105 height 22
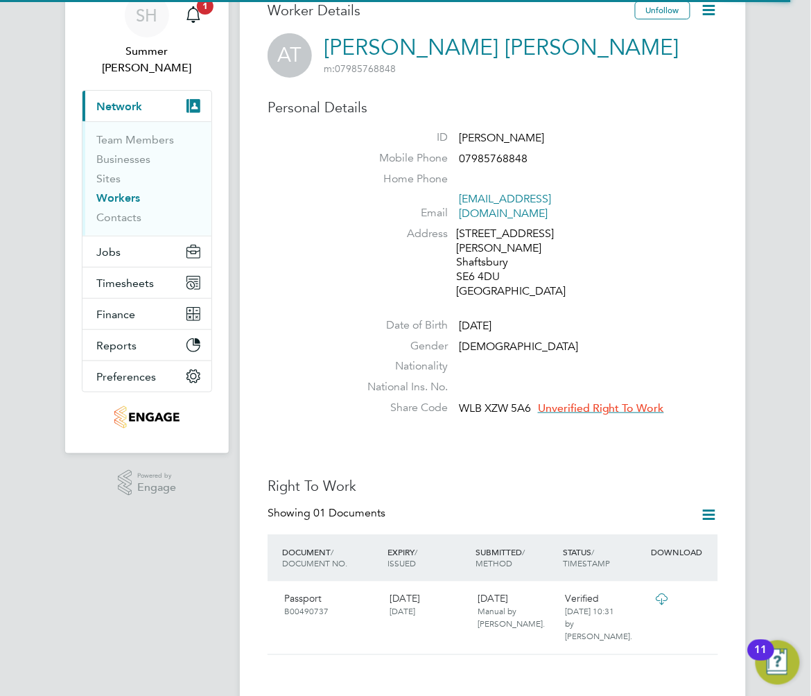
scroll to position [92, 0]
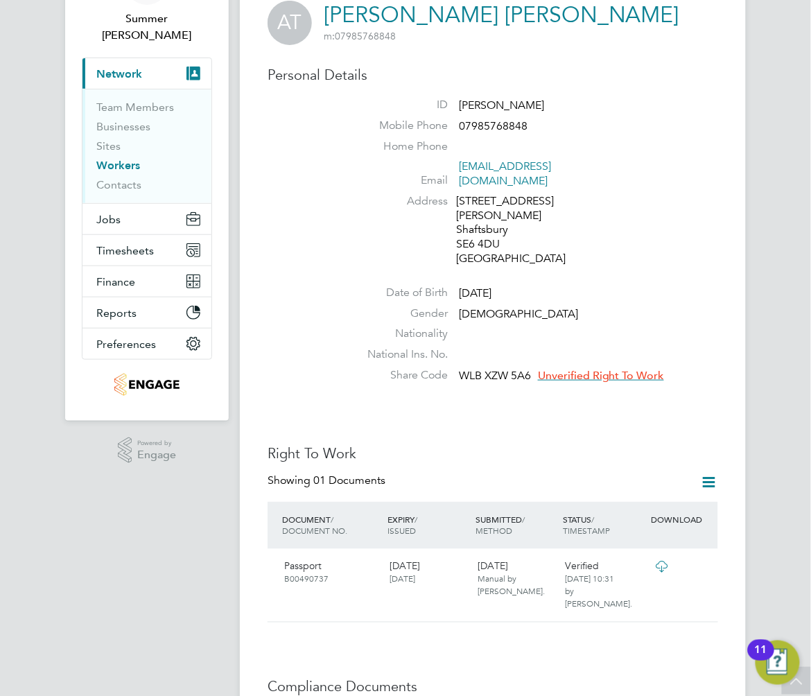
click at [641, 369] on span "Unverified Right To Work" at bounding box center [601, 376] width 126 height 14
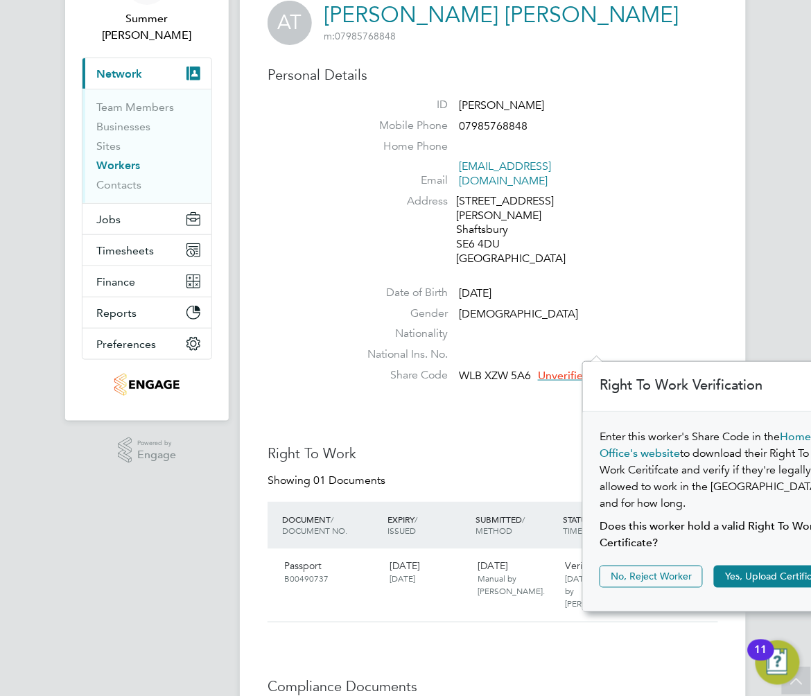
scroll to position [14, 126]
click at [746, 565] on button "Yes, Upload Certificate" at bounding box center [775, 576] width 123 height 22
click at [749, 568] on button "Yes, Upload Certificate" at bounding box center [775, 576] width 123 height 22
click at [216, 223] on app-nav-sections-wrapper "SH Summer Hadden Notifications 1 Applications: Current page: Network Team Membe…" at bounding box center [147, 184] width 164 height 474
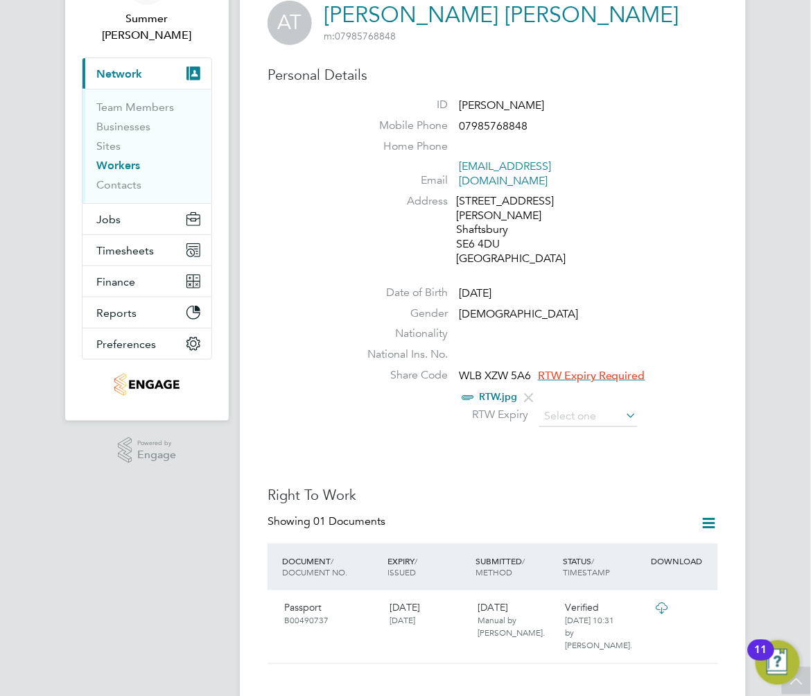
drag, startPoint x: 570, startPoint y: 385, endPoint x: 574, endPoint y: 369, distance: 17.1
click at [570, 406] on input at bounding box center [588, 416] width 98 height 21
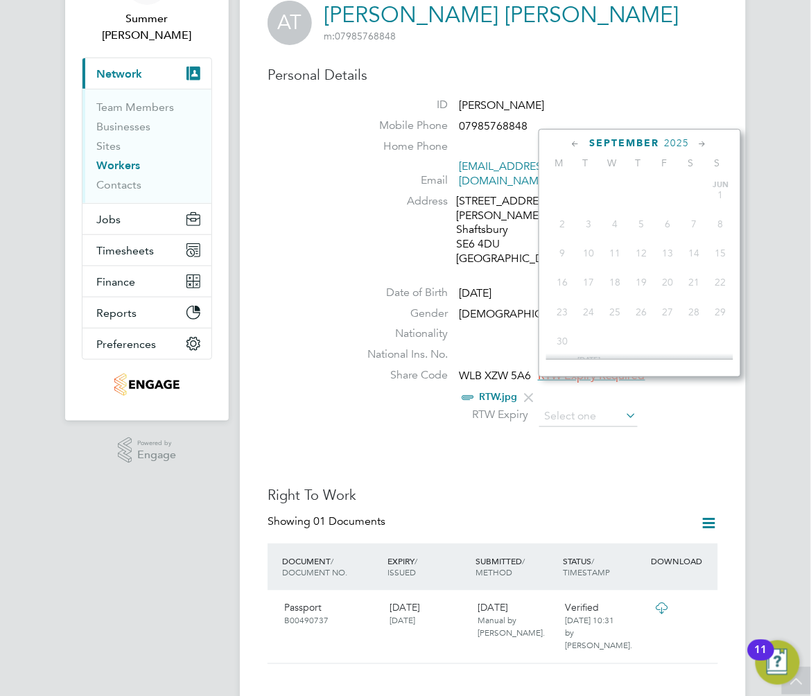
scroll to position [505, 0]
click at [668, 137] on span "2025" at bounding box center [677, 143] width 25 height 12
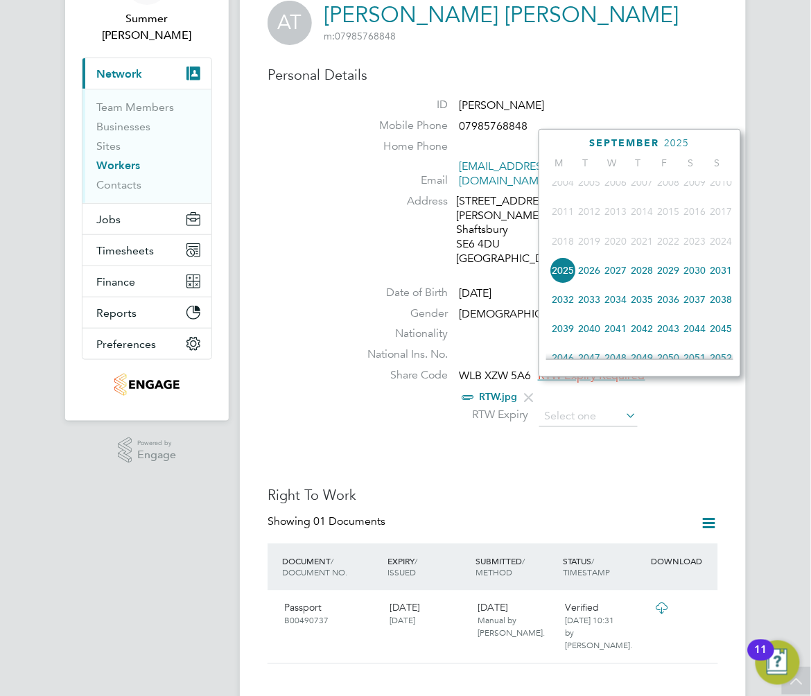
click at [653, 275] on span "2028" at bounding box center [642, 270] width 26 height 26
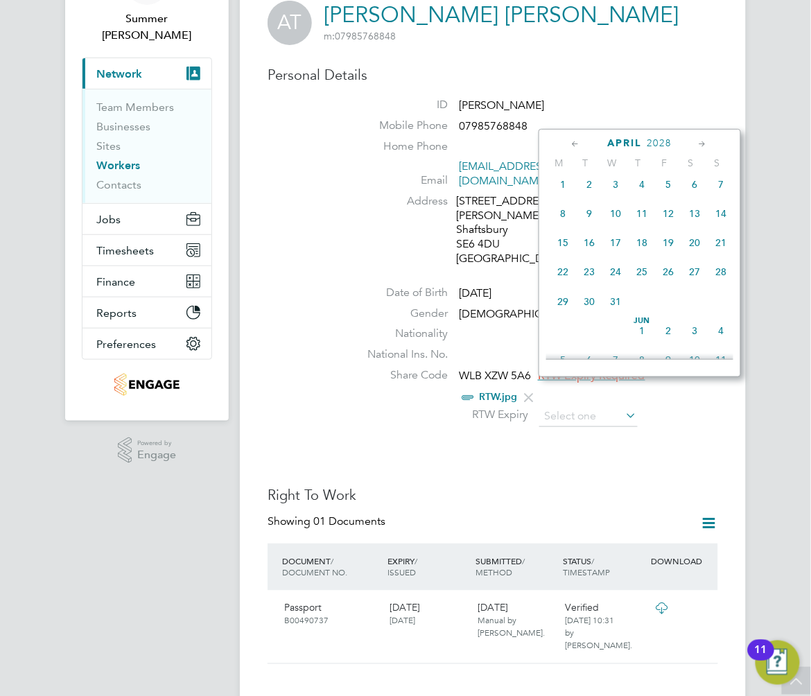
scroll to position [234, 0]
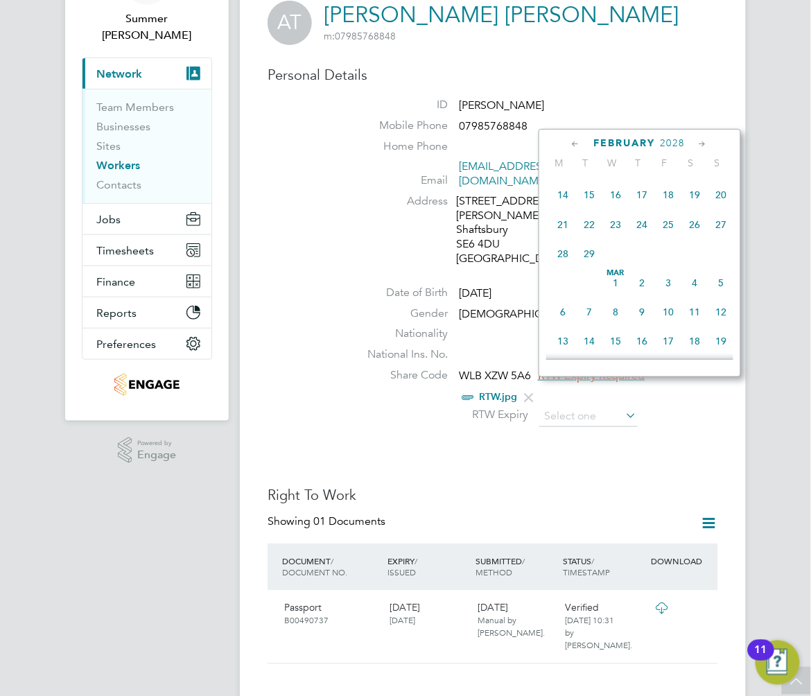
click at [561, 189] on span "14" at bounding box center [563, 195] width 26 height 26
type input "14 Feb 2028"
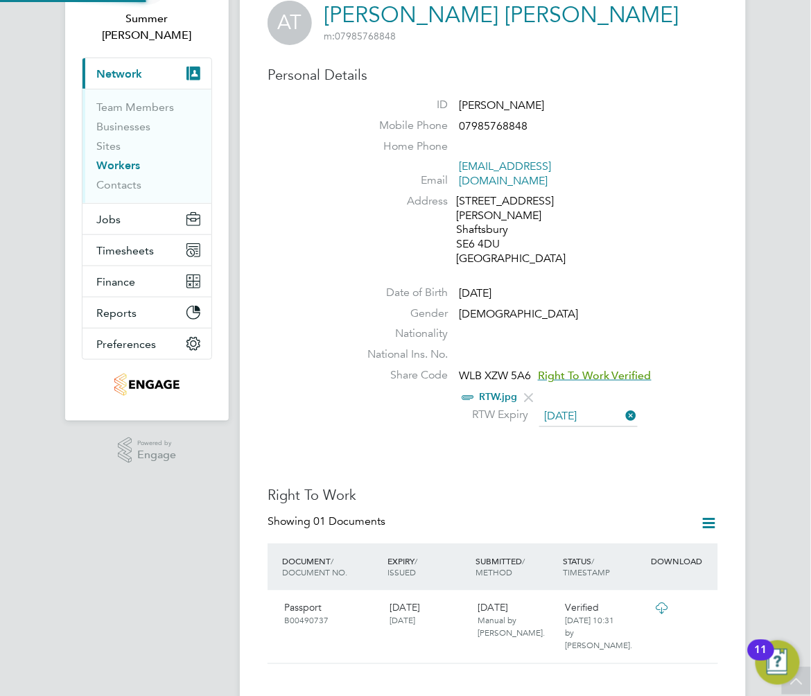
scroll to position [14, 112]
click at [106, 159] on link "Workers" at bounding box center [118, 165] width 44 height 13
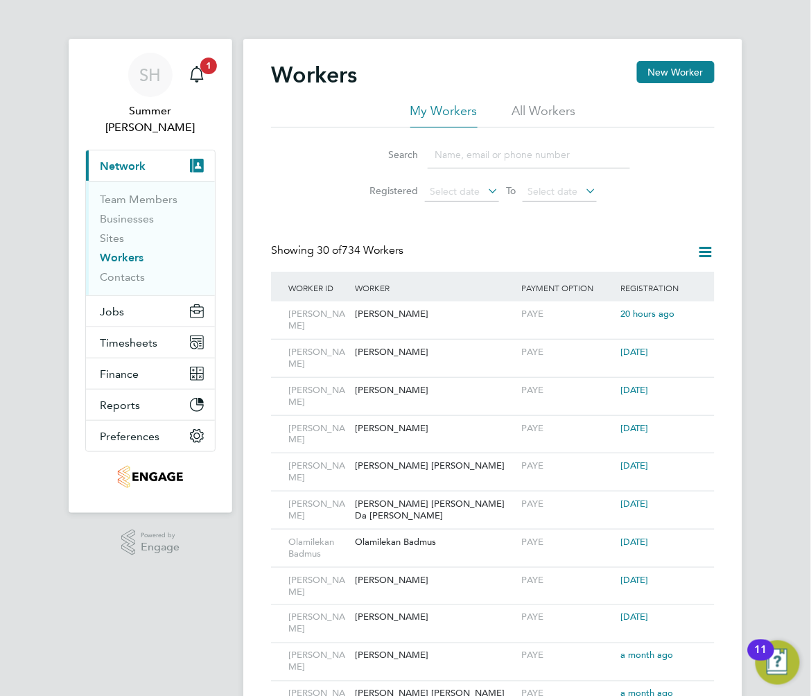
click at [453, 161] on input at bounding box center [529, 154] width 202 height 27
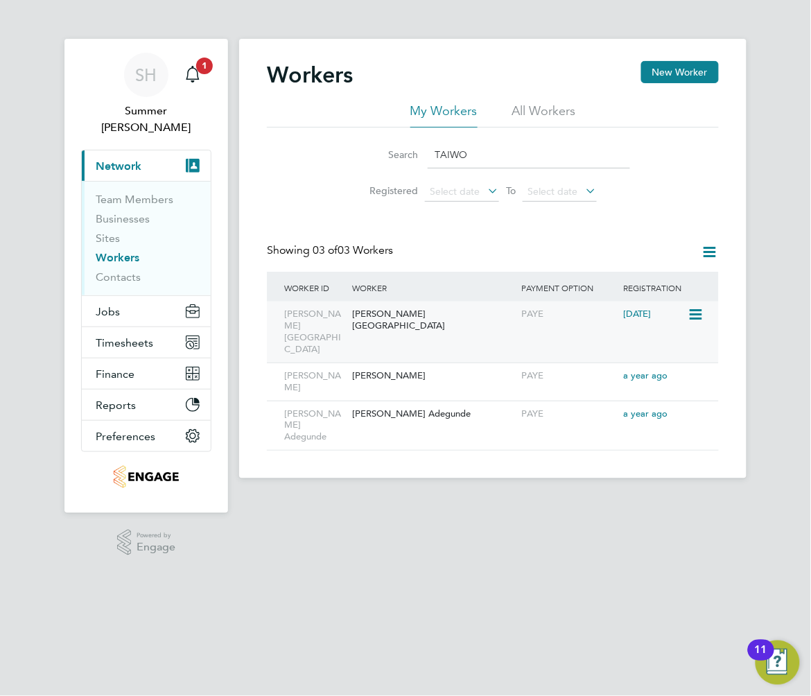
type input "TAIWO"
click at [495, 320] on div "[PERSON_NAME][GEOGRAPHIC_DATA]" at bounding box center [434, 319] width 170 height 37
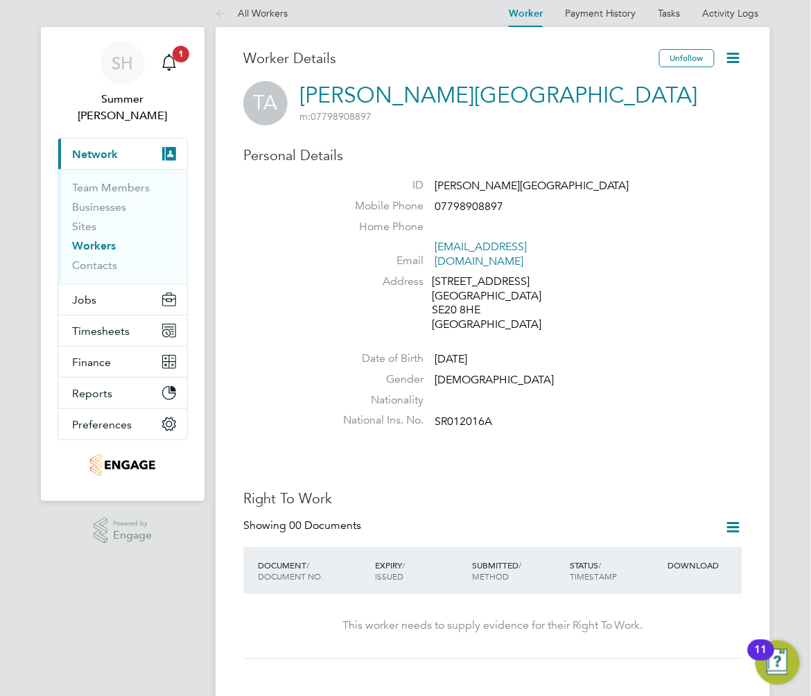
scroll to position [92, 0]
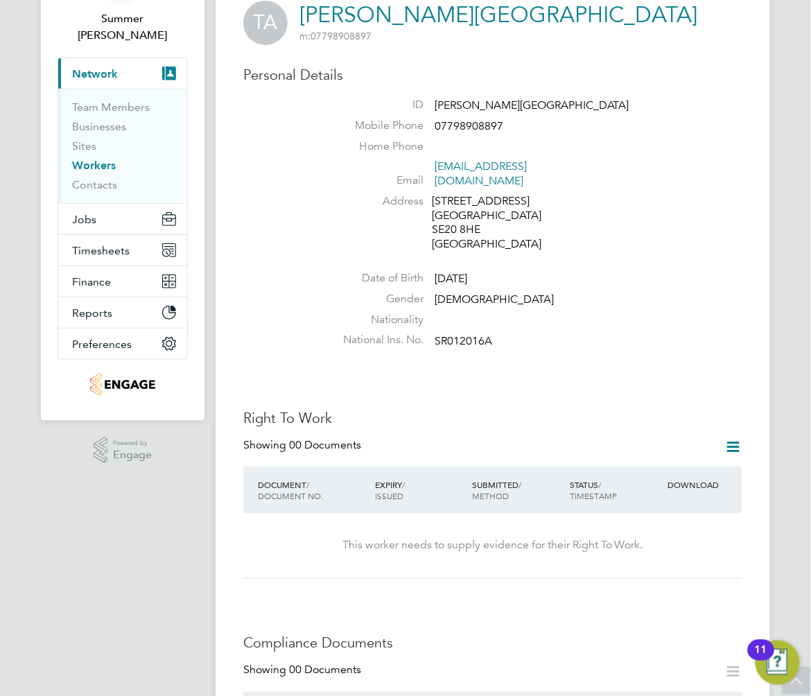
click at [737, 438] on icon at bounding box center [733, 446] width 17 height 17
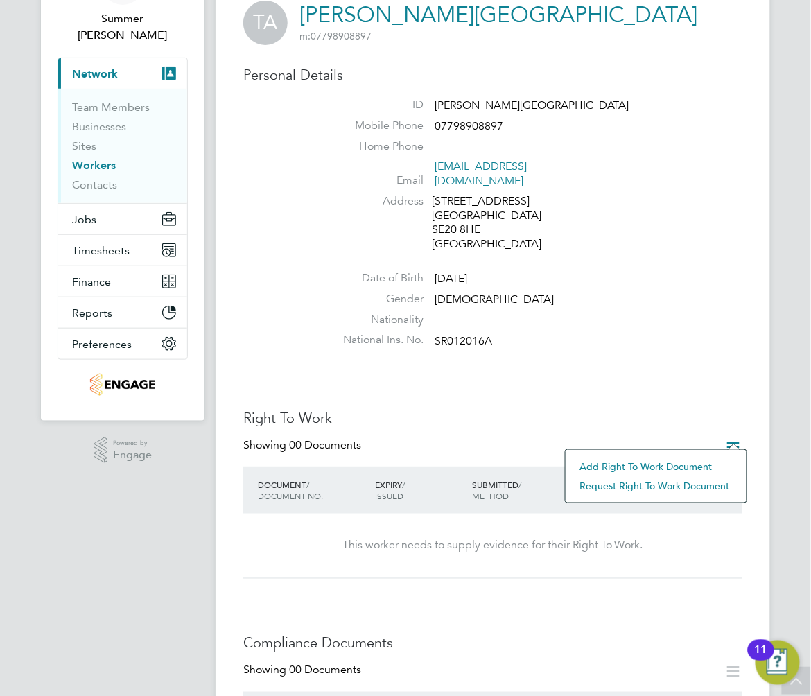
click at [697, 459] on li "Add Right To Work Document" at bounding box center [655, 466] width 167 height 19
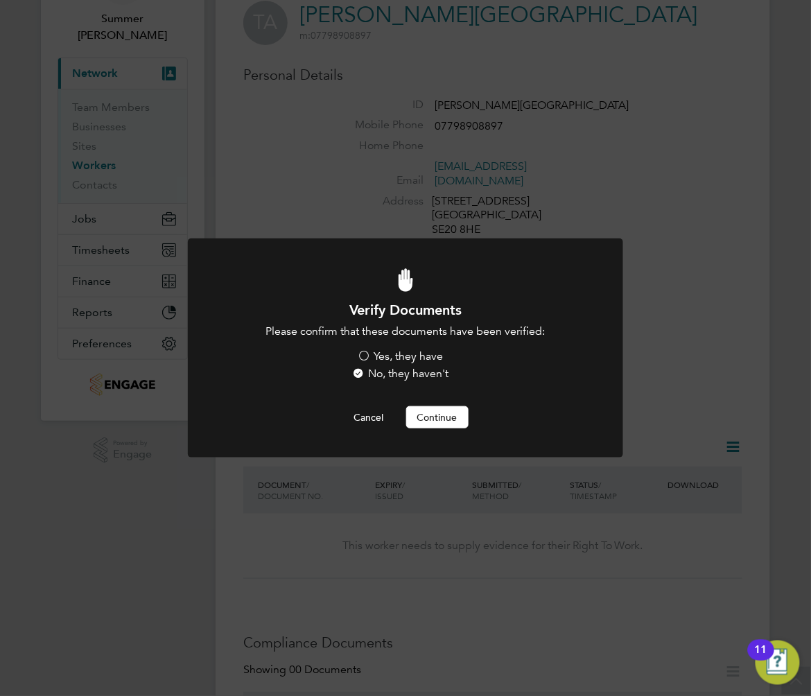
scroll to position [0, 0]
click at [409, 350] on label "Yes, they have" at bounding box center [401, 356] width 86 height 15
click at [0, 0] on input "Yes, they have" at bounding box center [0, 0] width 0 height 0
click at [425, 416] on button "Continue" at bounding box center [437, 417] width 62 height 22
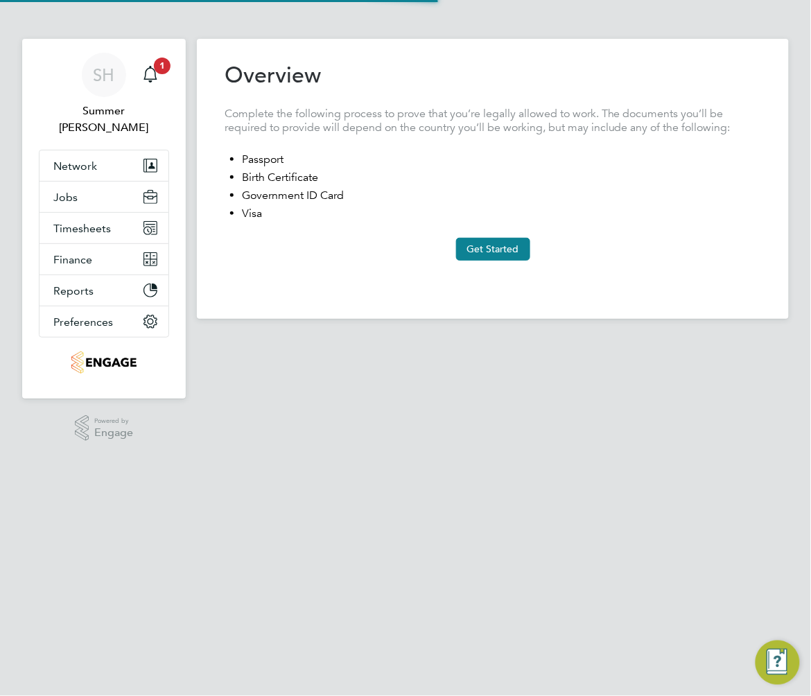
click at [478, 259] on button "Get Started" at bounding box center [493, 249] width 74 height 22
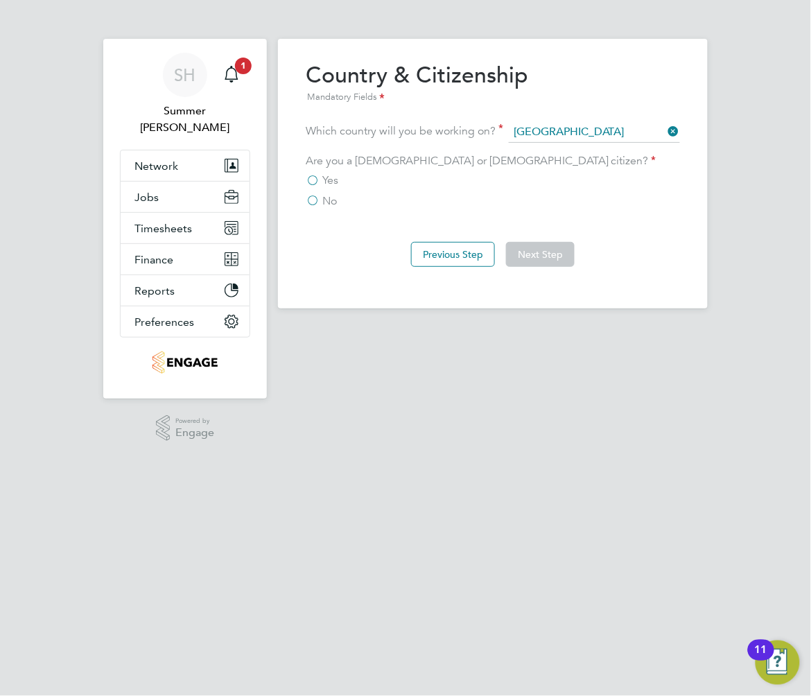
click at [333, 179] on span "Yes" at bounding box center [330, 180] width 16 height 14
click at [0, 0] on input "Yes" at bounding box center [0, 0] width 0 height 0
click at [516, 258] on button "Next Step" at bounding box center [540, 254] width 69 height 25
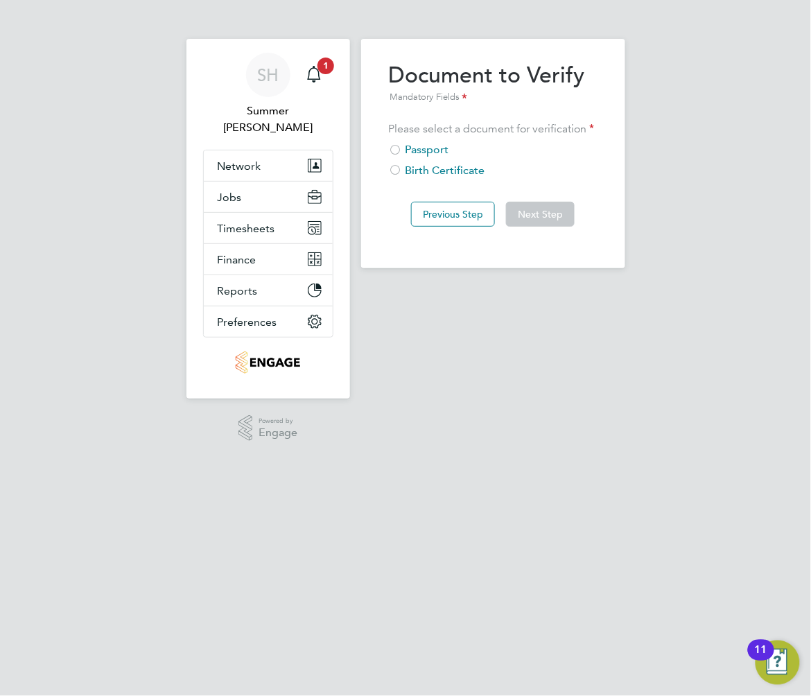
click at [435, 154] on div "Passport" at bounding box center [493, 150] width 209 height 15
click at [550, 217] on button "Next Step" at bounding box center [540, 214] width 69 height 25
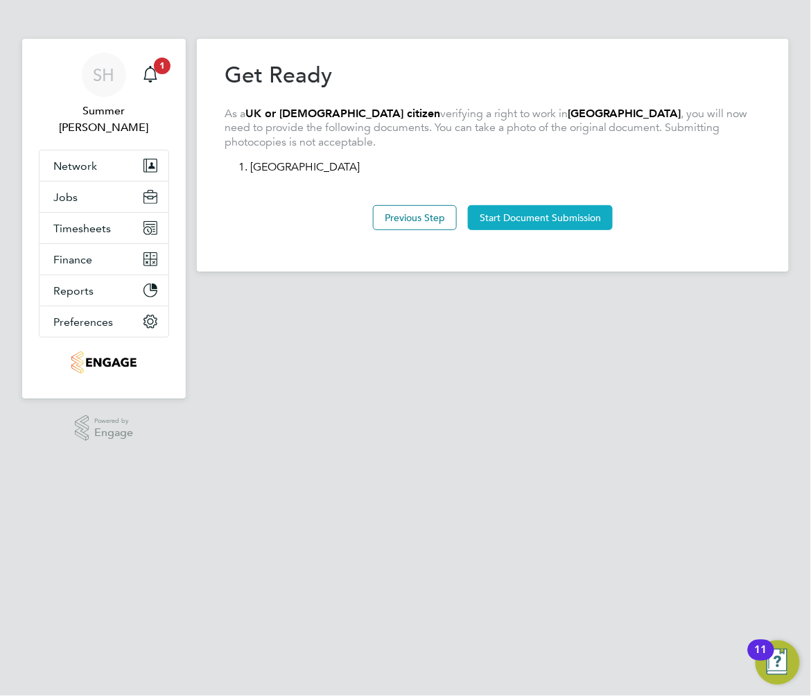
click at [486, 215] on button "Start Document Submission" at bounding box center [540, 217] width 145 height 25
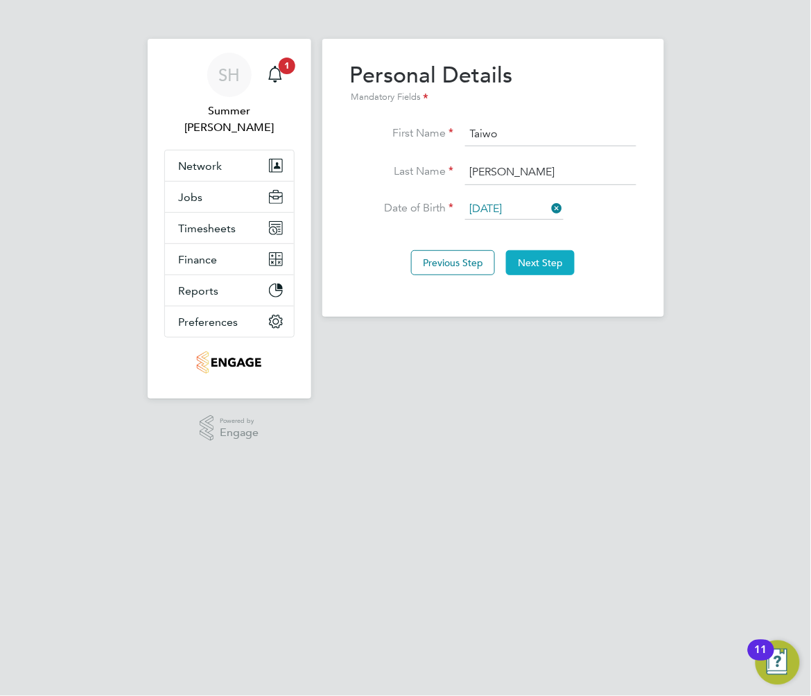
click at [547, 261] on button "Next Step" at bounding box center [540, 262] width 69 height 25
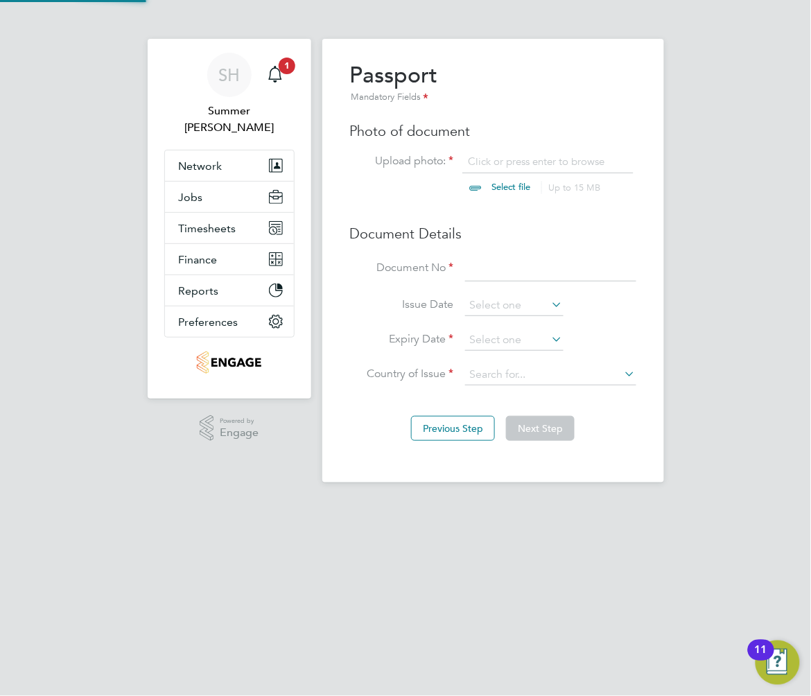
scroll to position [18, 172]
click at [505, 275] on input at bounding box center [550, 268] width 171 height 25
type input "126242985"
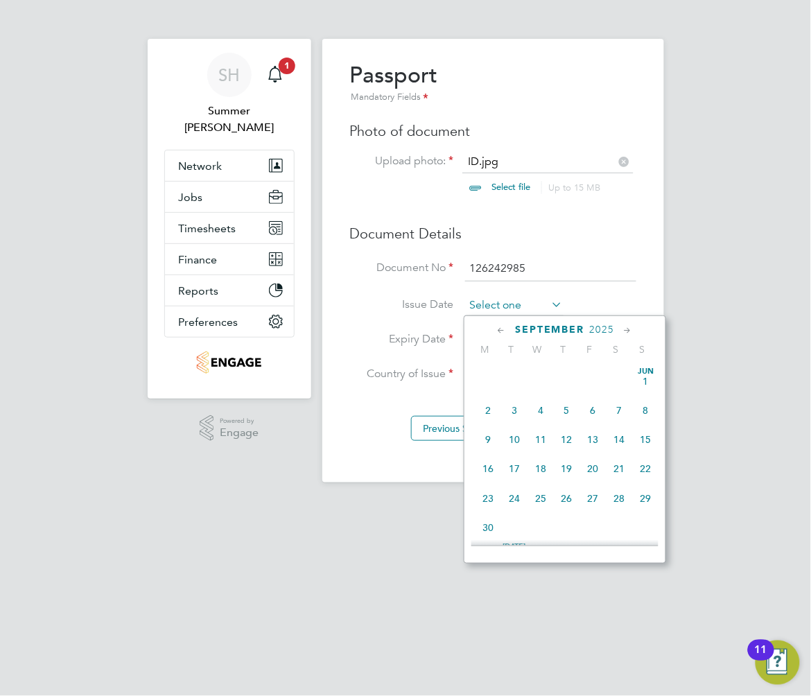
click at [482, 312] on input at bounding box center [514, 305] width 98 height 21
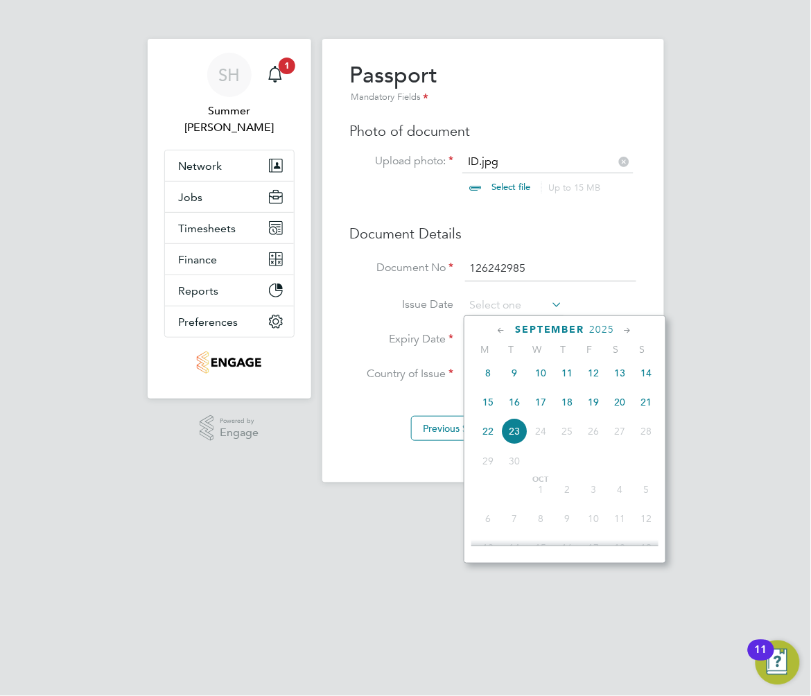
click at [596, 325] on span "2025" at bounding box center [602, 330] width 25 height 12
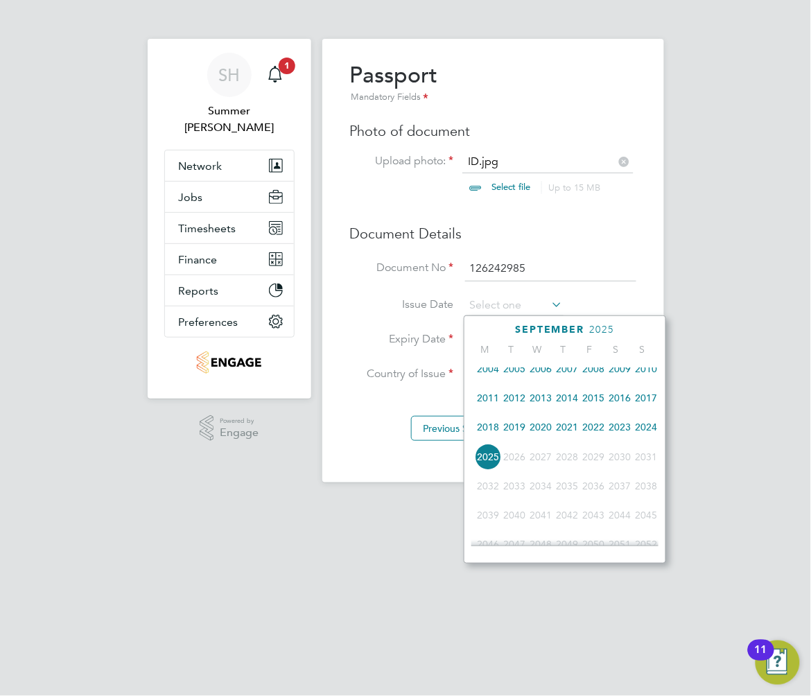
click at [572, 431] on span "2021" at bounding box center [567, 427] width 26 height 26
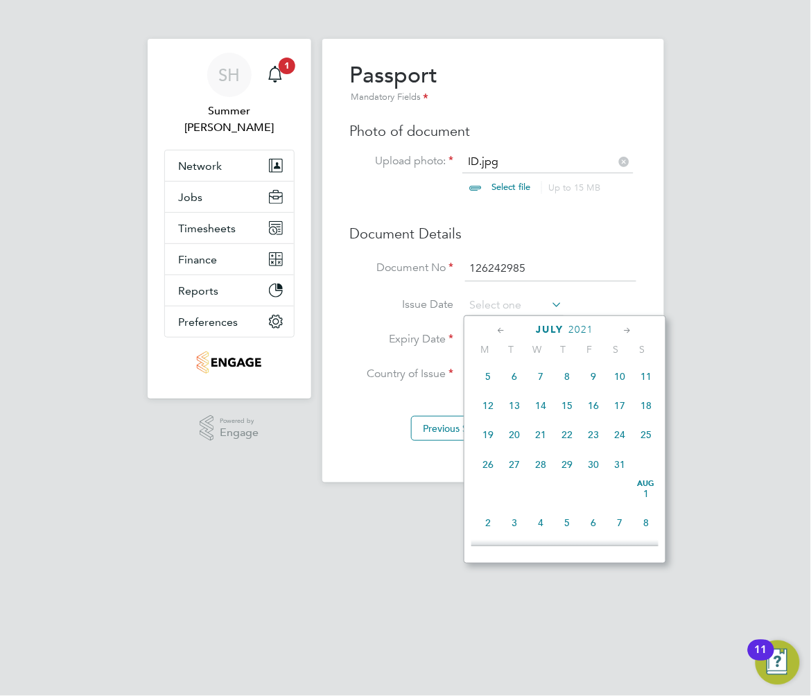
scroll to position [178, 0]
click at [563, 470] on span "29" at bounding box center [567, 466] width 26 height 26
type input "[DATE]"
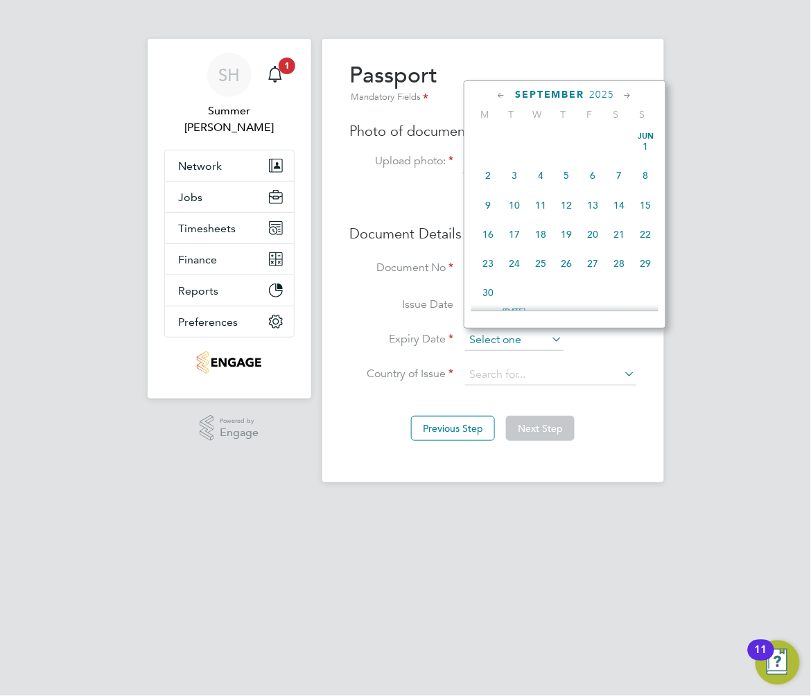
click at [509, 342] on input at bounding box center [514, 340] width 98 height 21
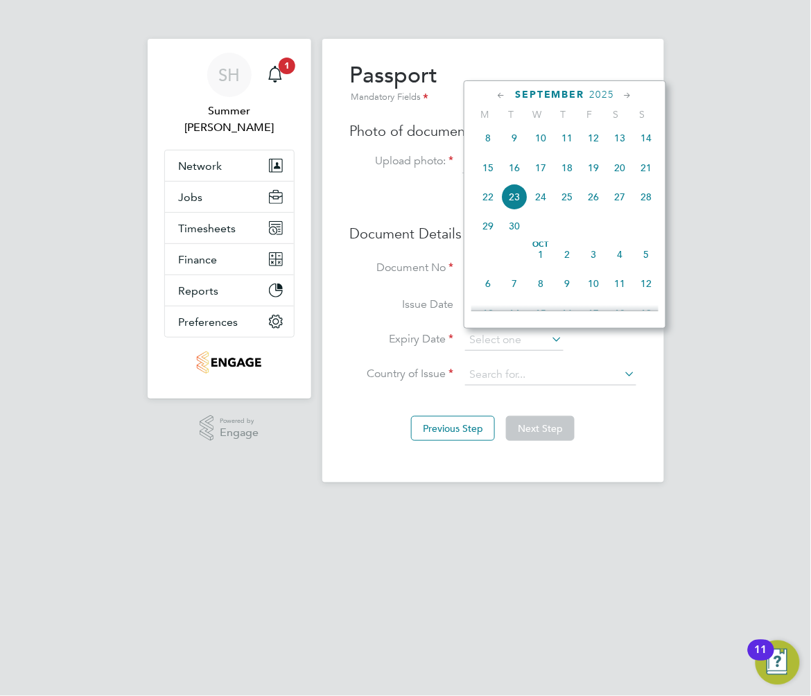
click at [600, 94] on span "2025" at bounding box center [602, 95] width 25 height 12
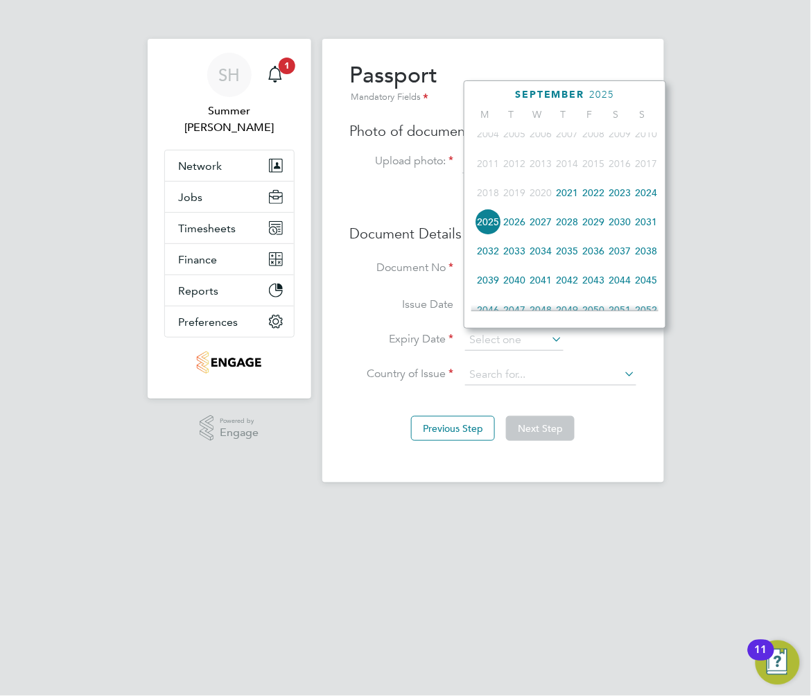
click at [656, 226] on span "2031" at bounding box center [646, 222] width 26 height 26
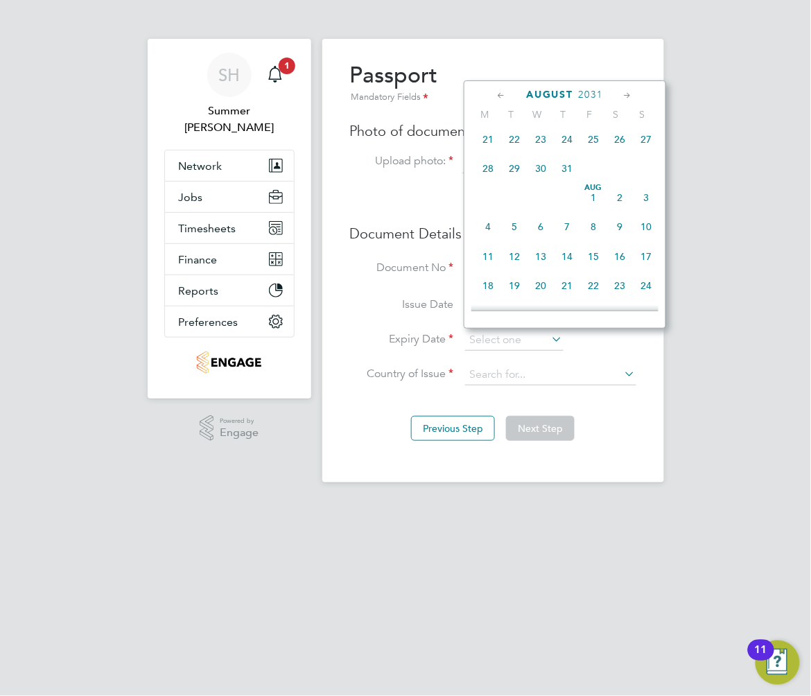
scroll to position [178, 0]
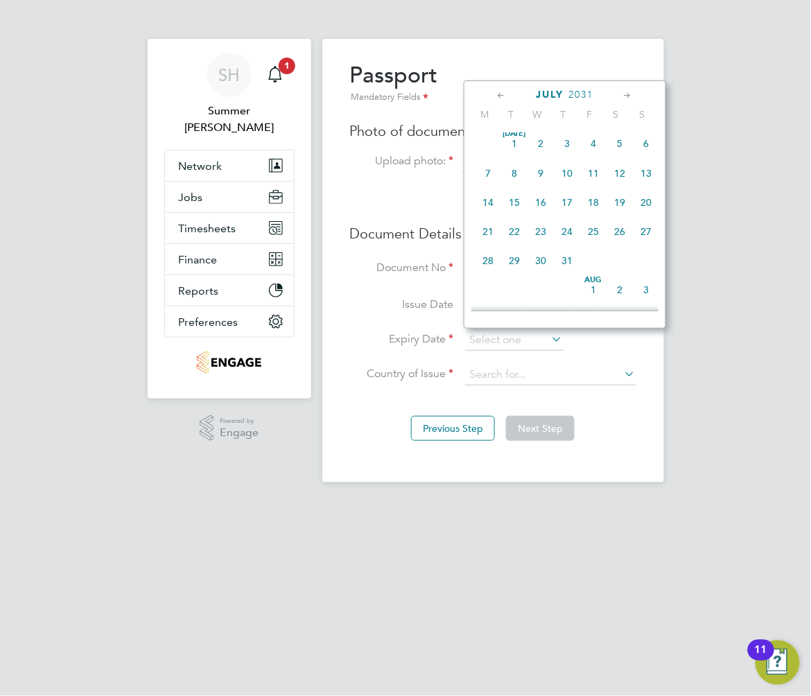
click at [509, 262] on span "29" at bounding box center [514, 260] width 26 height 26
type input "[DATE]"
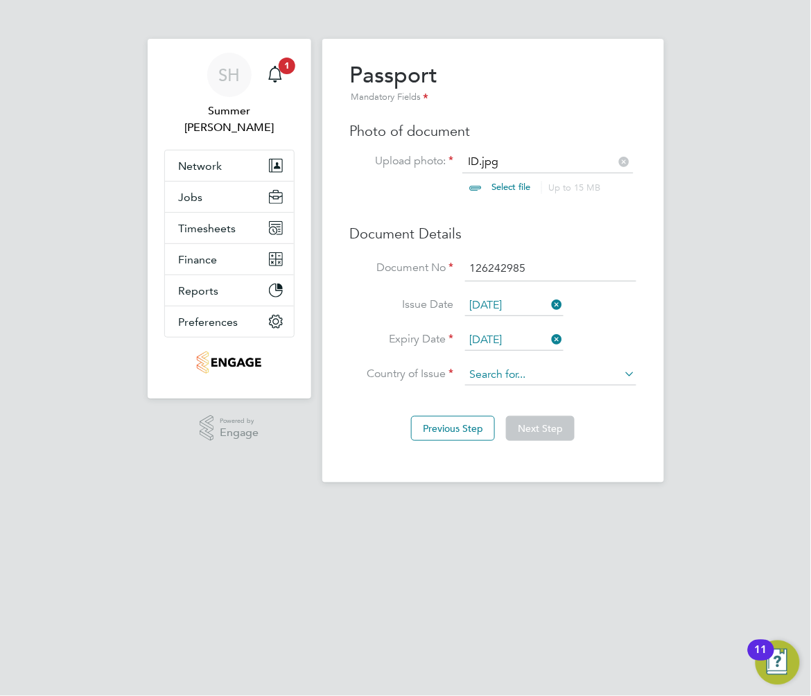
click at [535, 370] on input at bounding box center [550, 375] width 171 height 21
click at [541, 472] on li "Uni [PERSON_NAME] Kingdom" at bounding box center [568, 481] width 209 height 19
type input "[GEOGRAPHIC_DATA]"
click at [557, 430] on button "Next Step" at bounding box center [540, 428] width 69 height 25
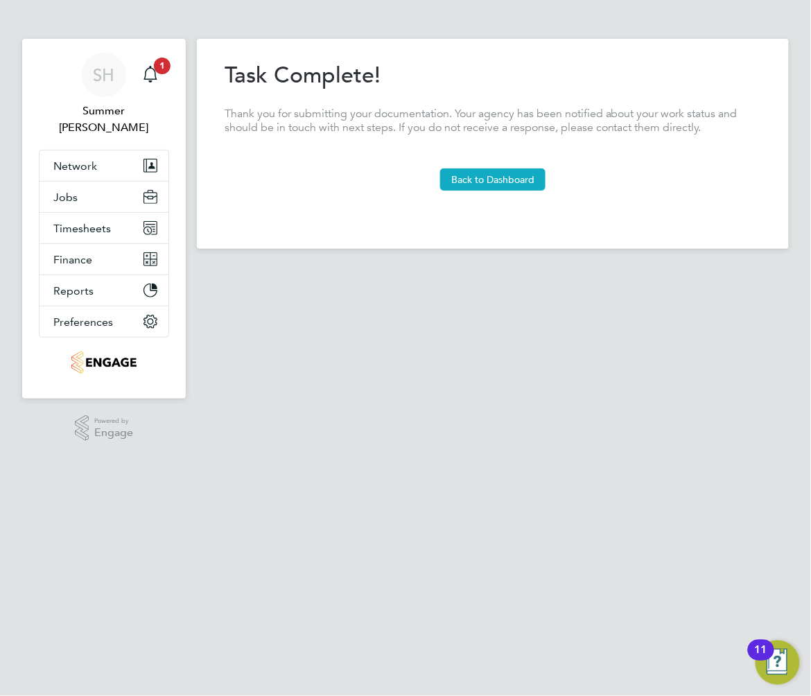
click at [516, 181] on button "Back to Dashboard" at bounding box center [492, 179] width 105 height 22
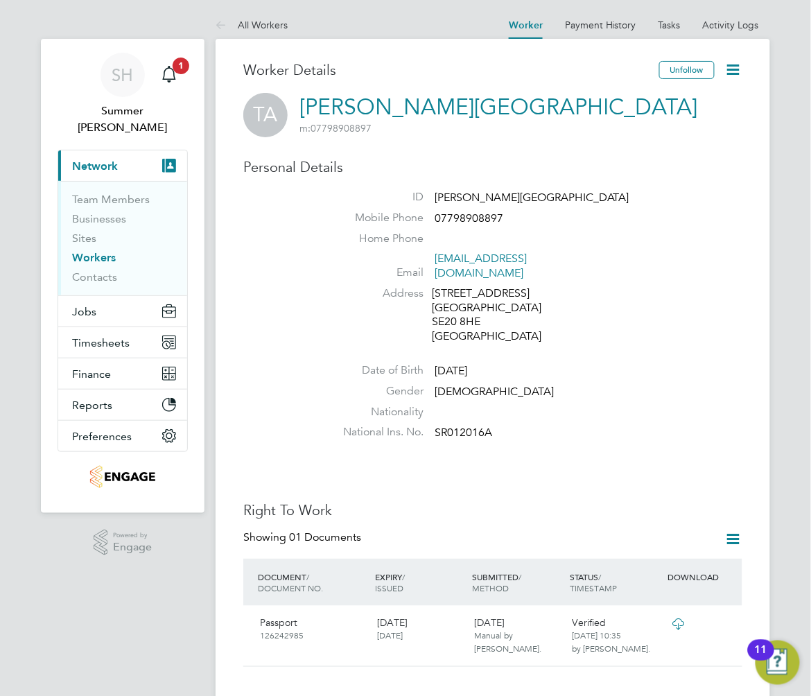
click at [95, 251] on link "Workers" at bounding box center [94, 257] width 44 height 13
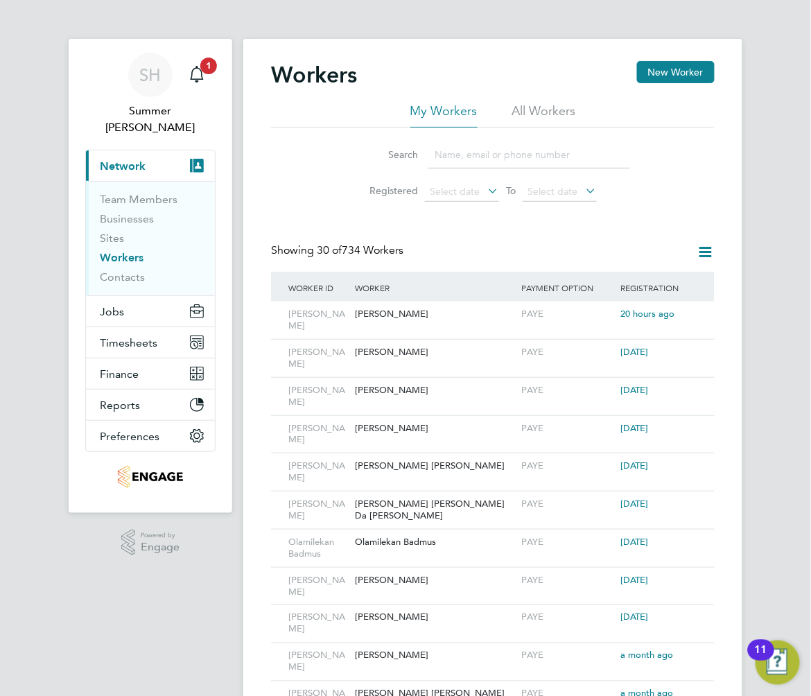
click at [514, 173] on li "Search" at bounding box center [492, 154] width 309 height 41
click at [513, 164] on input at bounding box center [529, 154] width 202 height 27
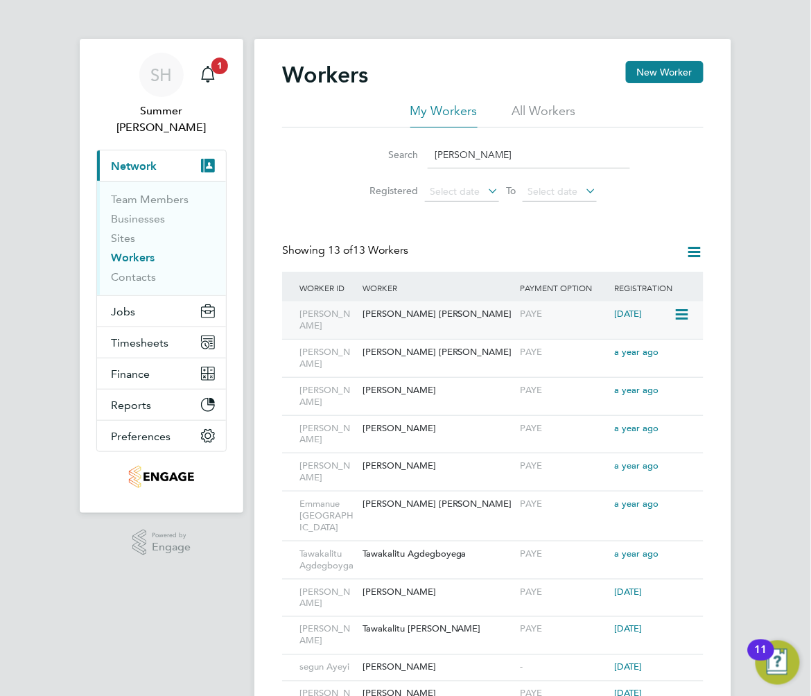
type input "EMMA"
click at [423, 314] on div "[PERSON_NAME] [PERSON_NAME]" at bounding box center [437, 314] width 157 height 26
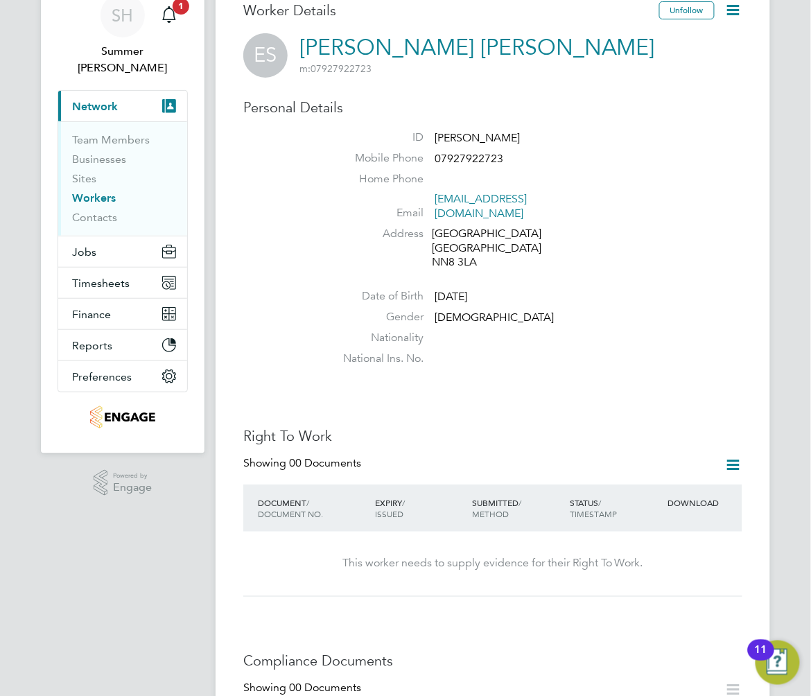
scroll to position [92, 0]
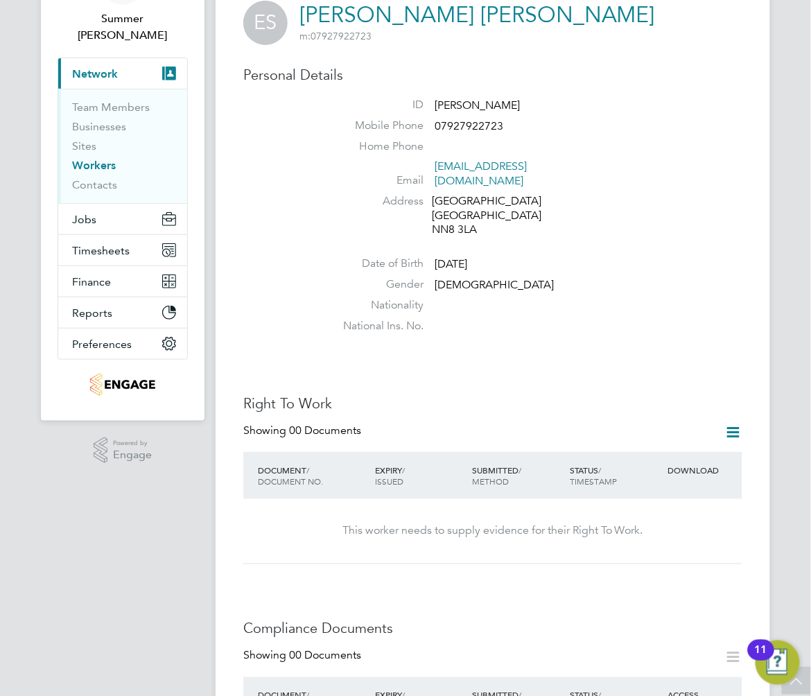
click at [726, 423] on icon at bounding box center [733, 431] width 17 height 17
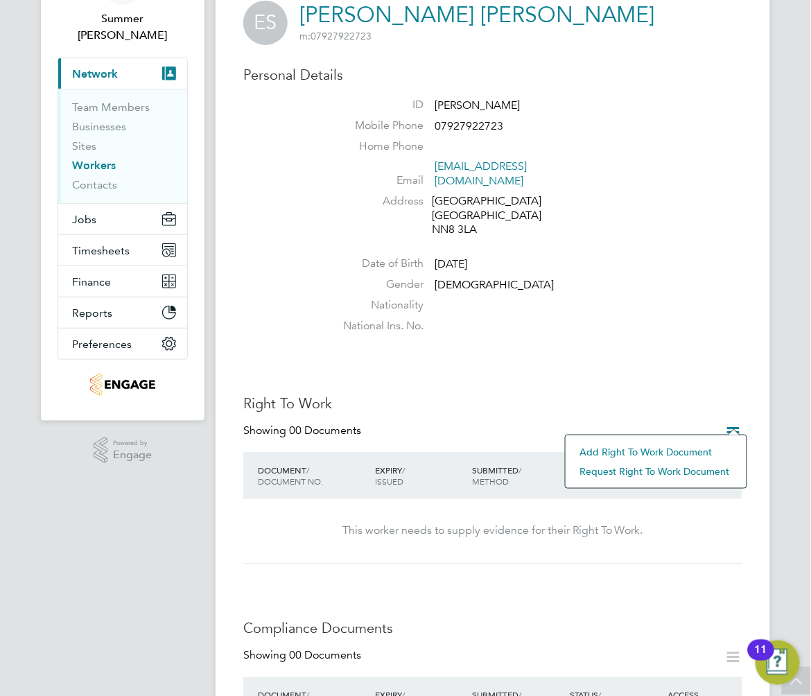
click at [694, 448] on li "Add Right To Work Document" at bounding box center [655, 451] width 167 height 19
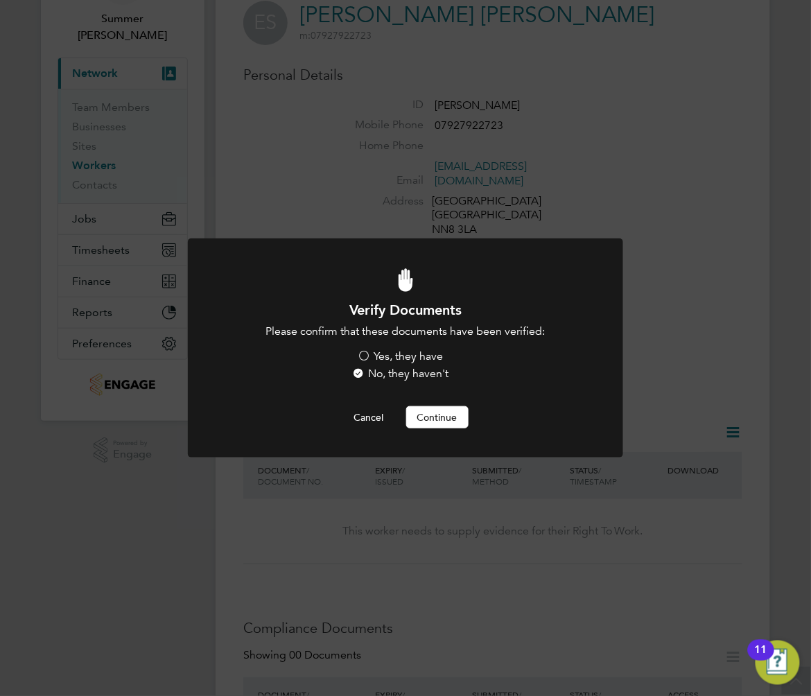
scroll to position [0, 0]
click at [413, 353] on label "Yes, they have" at bounding box center [401, 356] width 86 height 15
click at [0, 0] on input "Yes, they have" at bounding box center [0, 0] width 0 height 0
click at [441, 421] on button "Continue" at bounding box center [437, 417] width 62 height 22
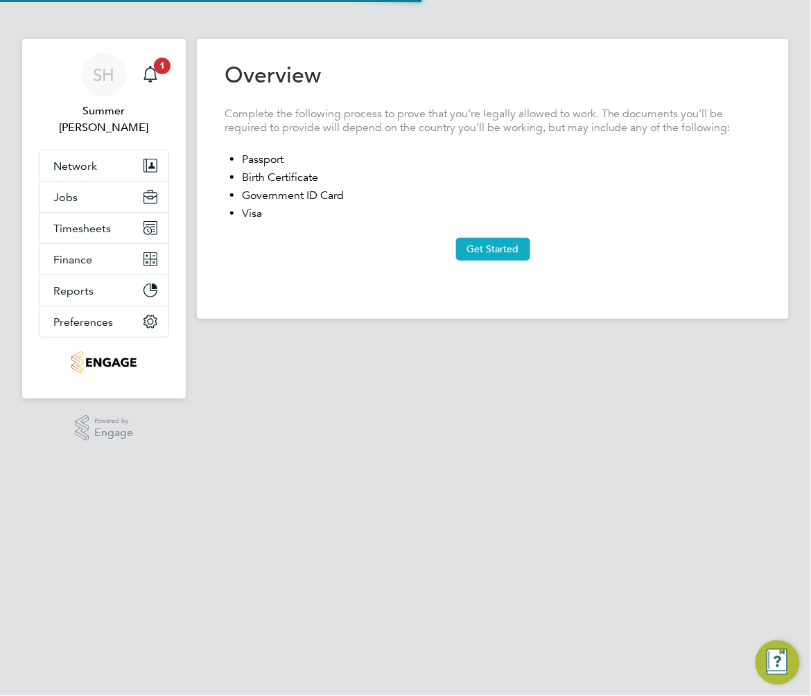
click at [493, 247] on button "Get Started" at bounding box center [493, 249] width 74 height 22
click at [502, 256] on button "Get Started" at bounding box center [493, 249] width 74 height 22
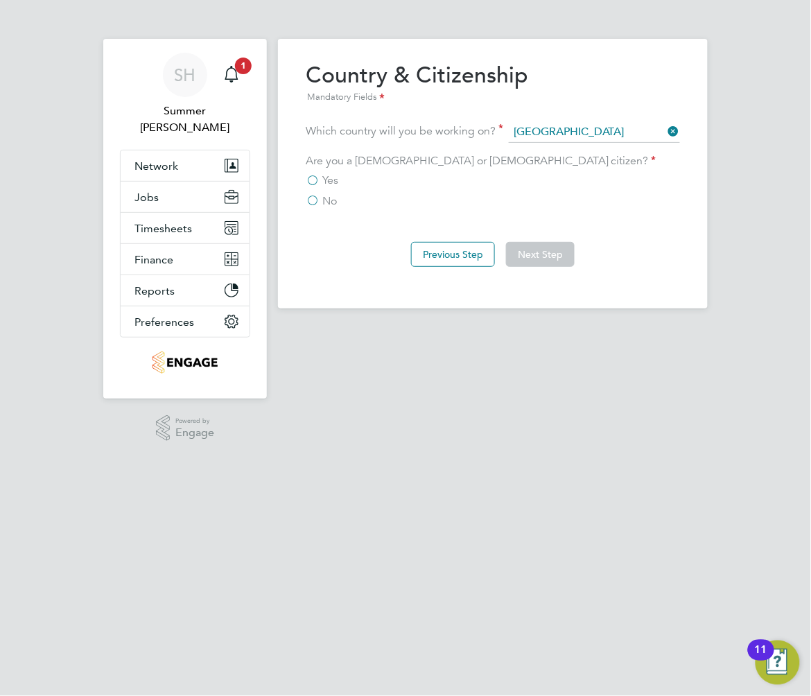
click at [322, 180] on span "Yes" at bounding box center [330, 180] width 16 height 14
click at [0, 0] on input "Yes" at bounding box center [0, 0] width 0 height 0
click at [550, 249] on button "Next Step" at bounding box center [540, 254] width 69 height 25
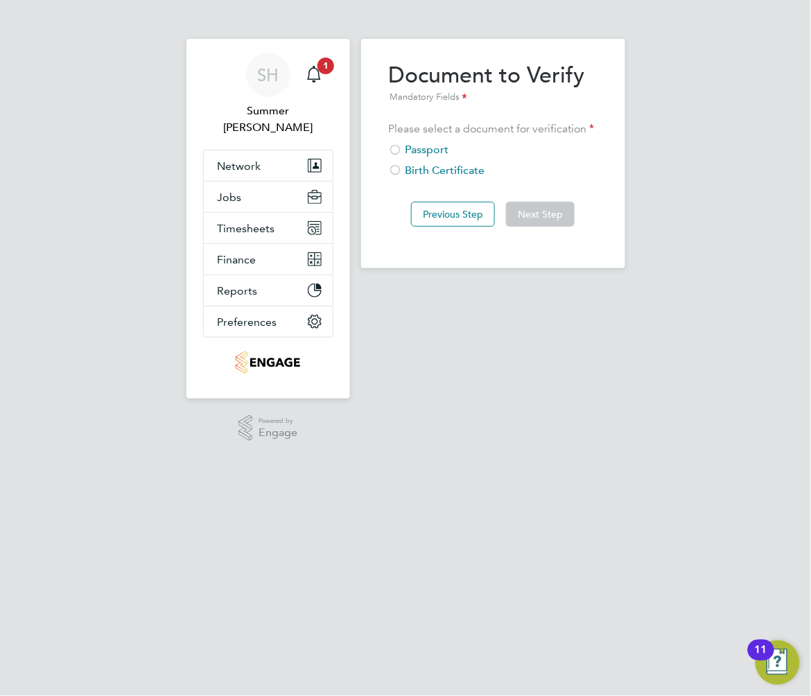
click at [425, 166] on div "Birth Certificate" at bounding box center [493, 171] width 209 height 15
click at [534, 222] on button "Next Step" at bounding box center [540, 214] width 69 height 25
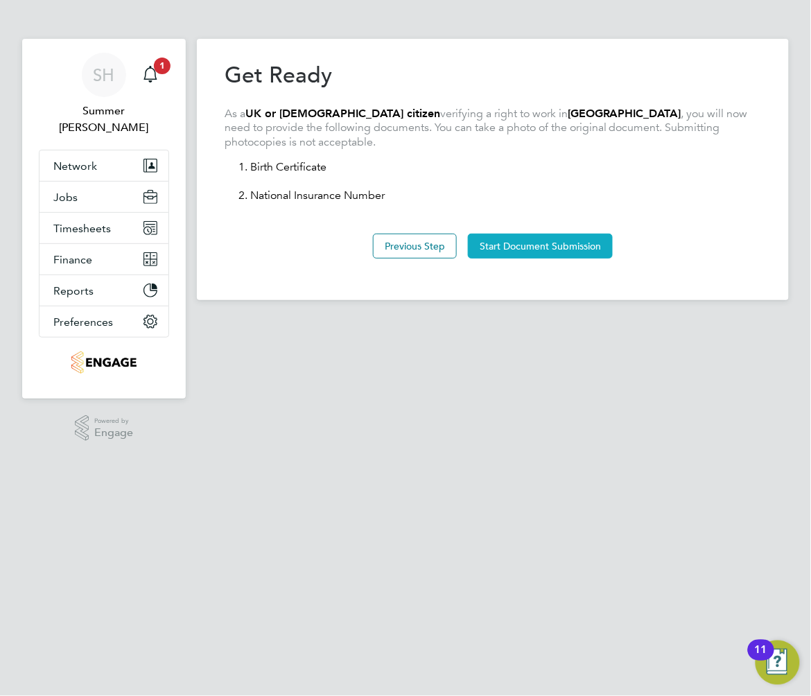
click at [547, 237] on button "Start Document Submission" at bounding box center [540, 246] width 145 height 25
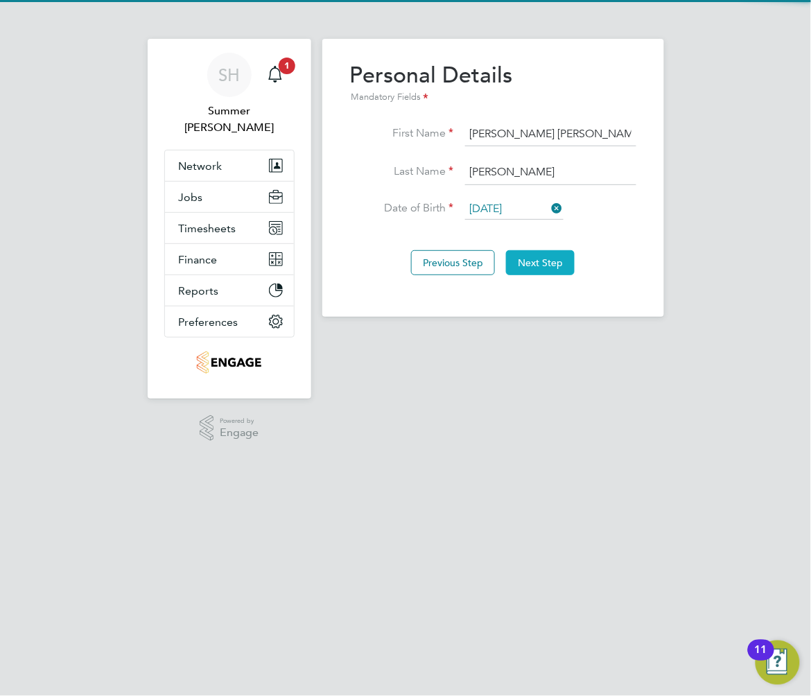
click at [549, 263] on button "Next Step" at bounding box center [540, 262] width 69 height 25
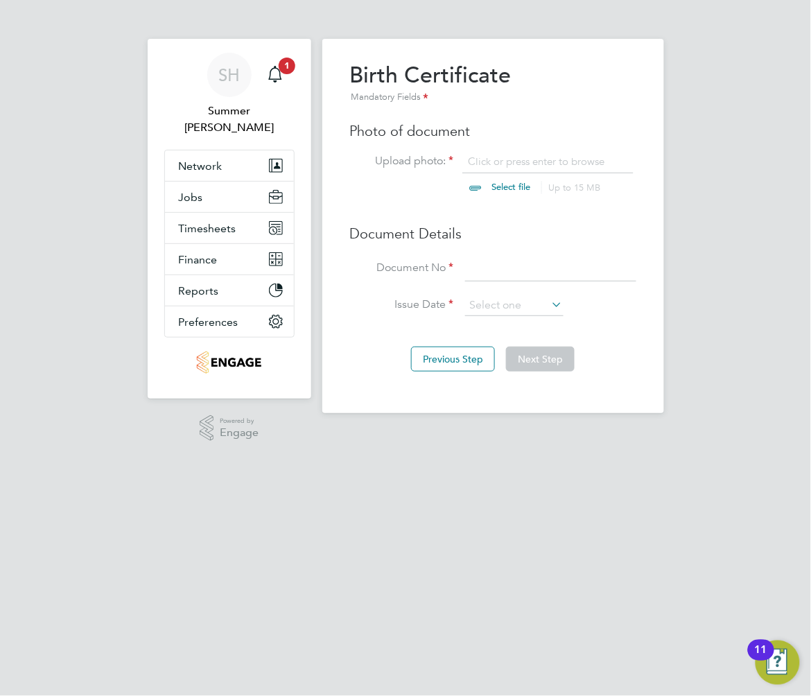
scroll to position [18, 172]
click at [500, 264] on input at bounding box center [550, 268] width 171 height 25
type input "167855"
click at [478, 306] on input at bounding box center [514, 305] width 98 height 21
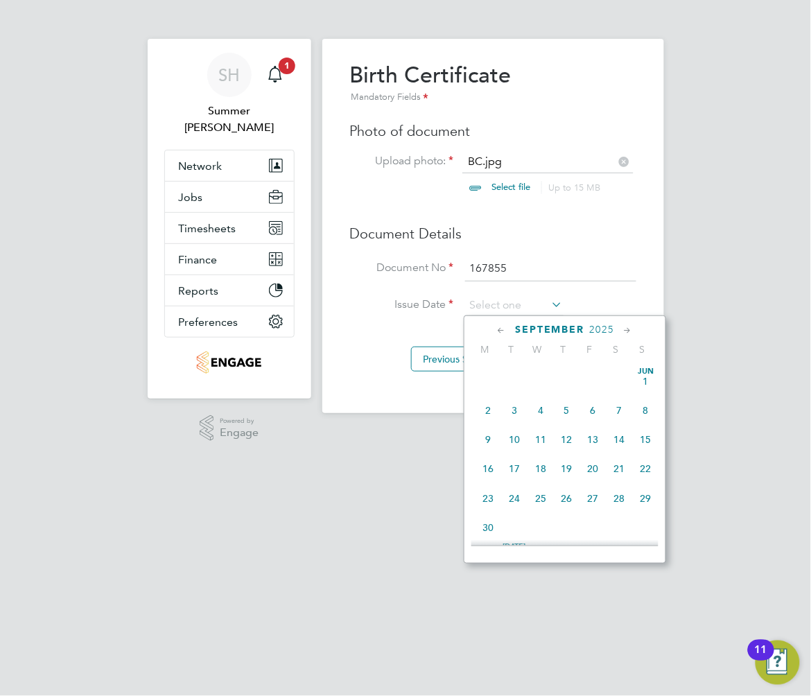
scroll to position [505, 0]
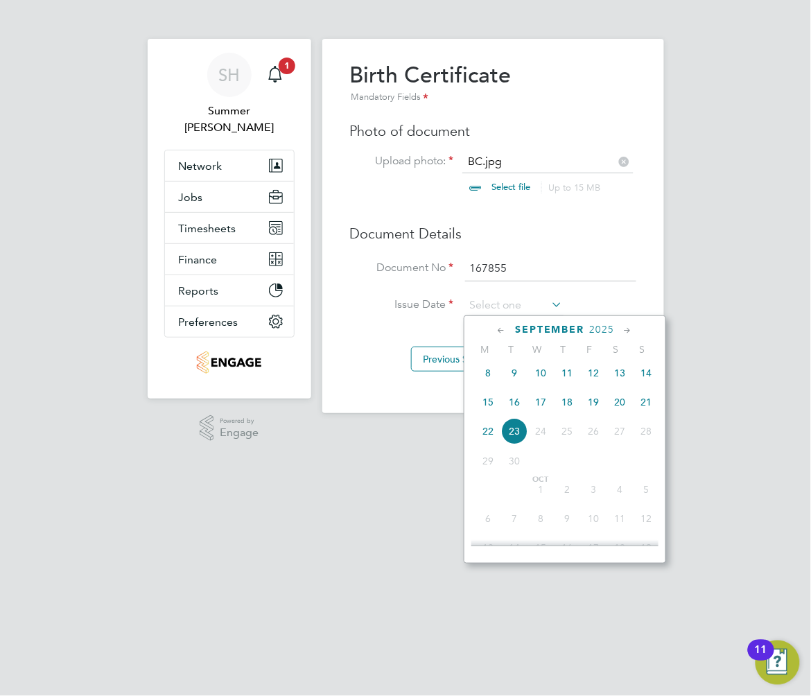
click at [605, 328] on span "2025" at bounding box center [602, 330] width 25 height 12
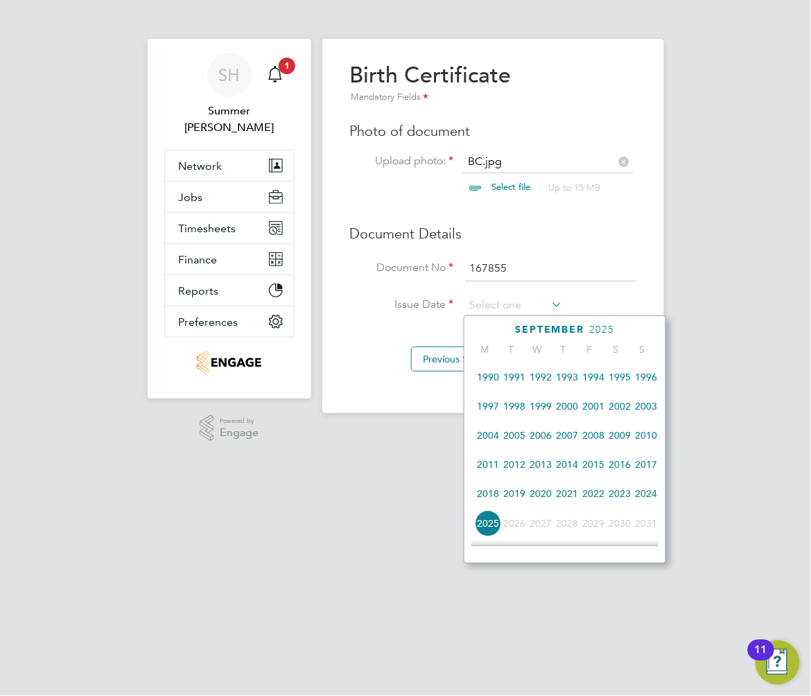
scroll to position [270, 0]
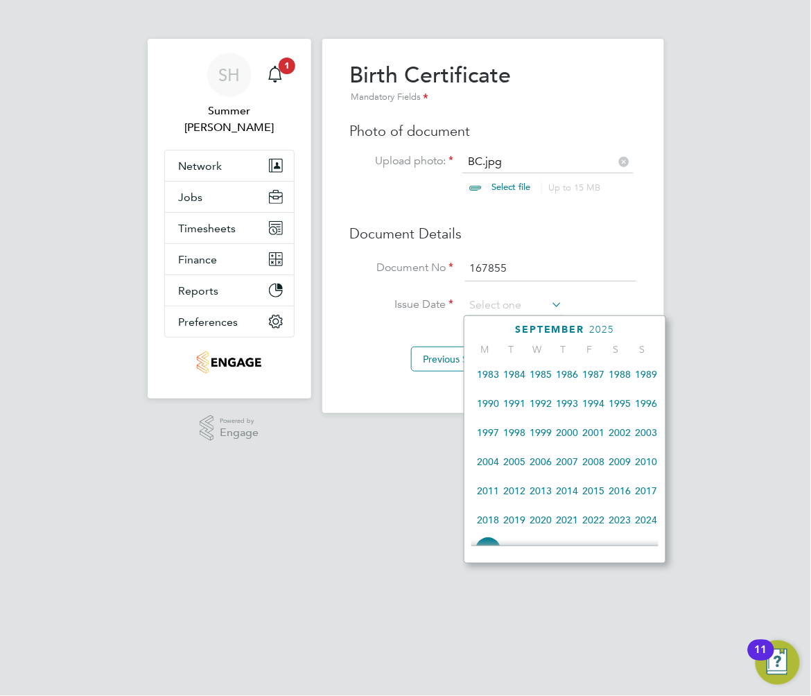
click at [647, 377] on span "1989" at bounding box center [646, 374] width 26 height 26
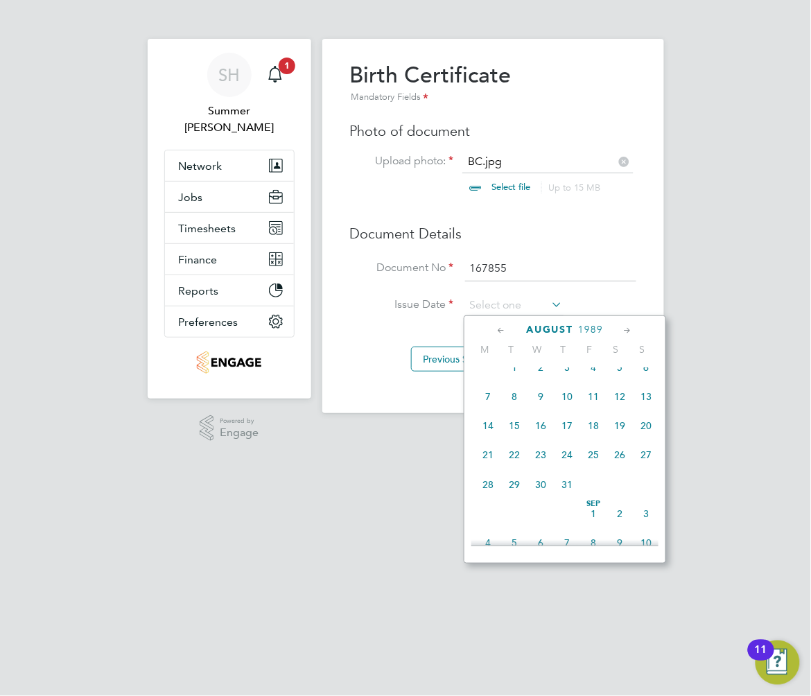
scroll to position [363, 0]
click at [543, 430] on span "23" at bounding box center [540, 427] width 26 height 26
type input "23 Aug 1989"
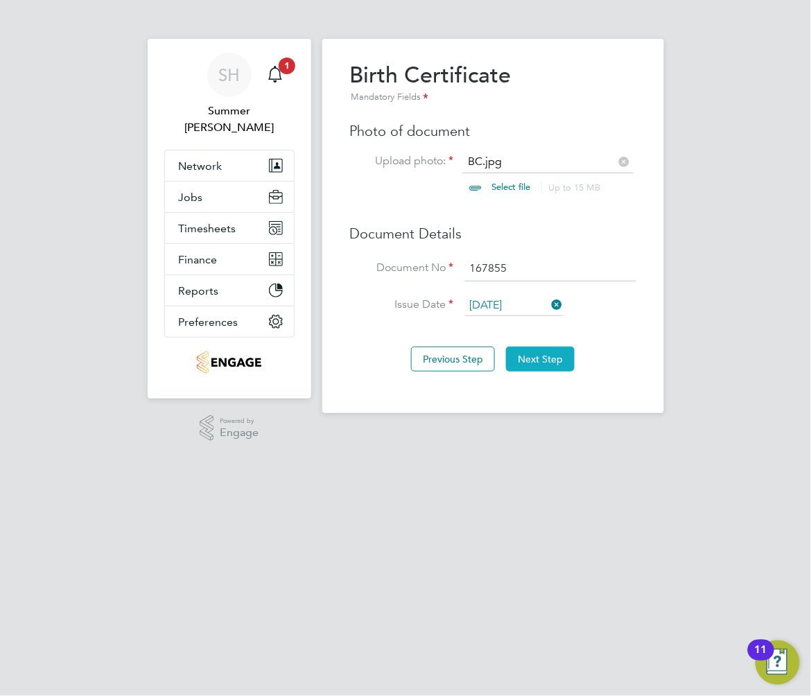
click at [553, 358] on button "Next Step" at bounding box center [540, 358] width 69 height 25
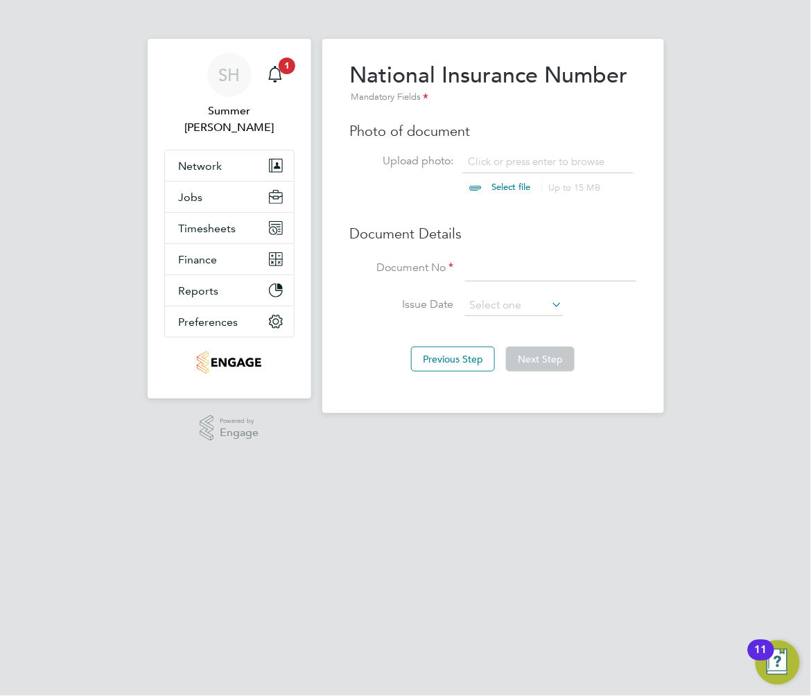
scroll to position [18, 172]
click at [470, 266] on input at bounding box center [550, 268] width 171 height 25
type input "JN 28 92 37 B"
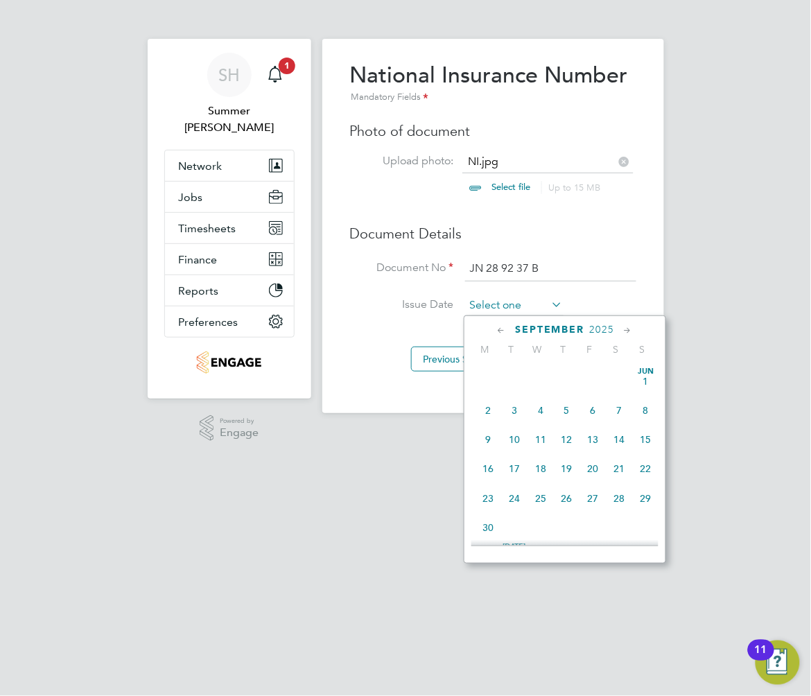
scroll to position [505, 0]
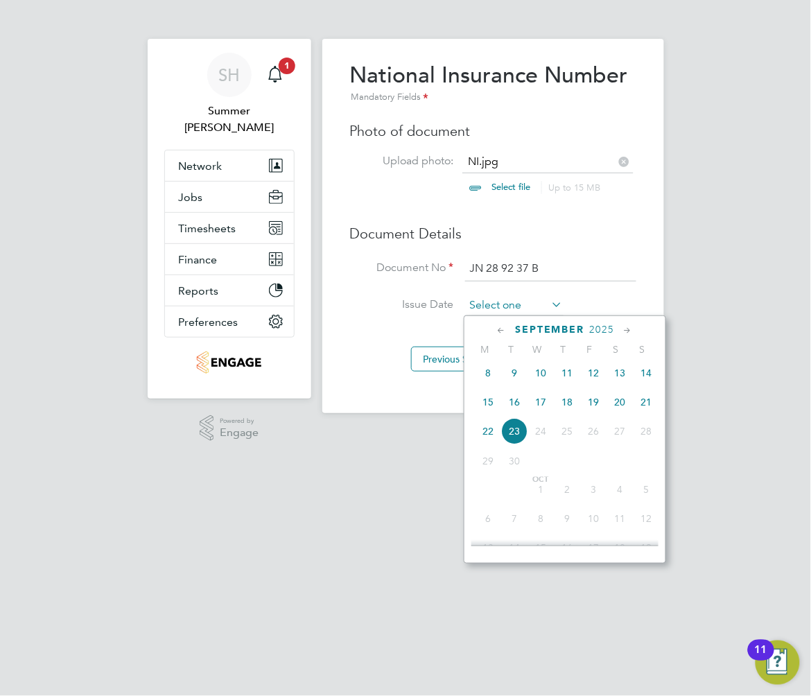
click at [493, 298] on input at bounding box center [514, 305] width 98 height 21
click at [597, 331] on span "2025" at bounding box center [602, 330] width 25 height 12
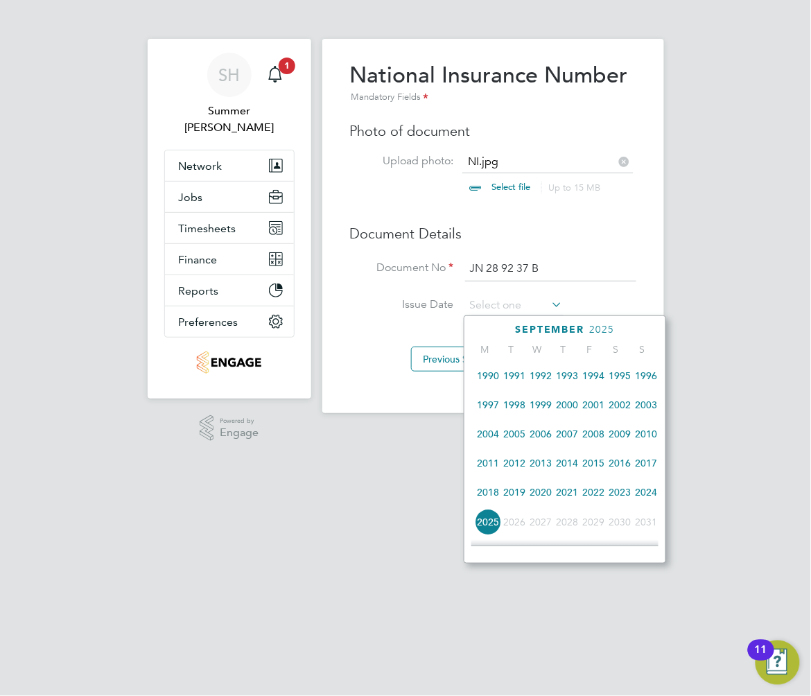
scroll to position [270, 0]
click at [649, 374] on span "1989" at bounding box center [646, 374] width 26 height 26
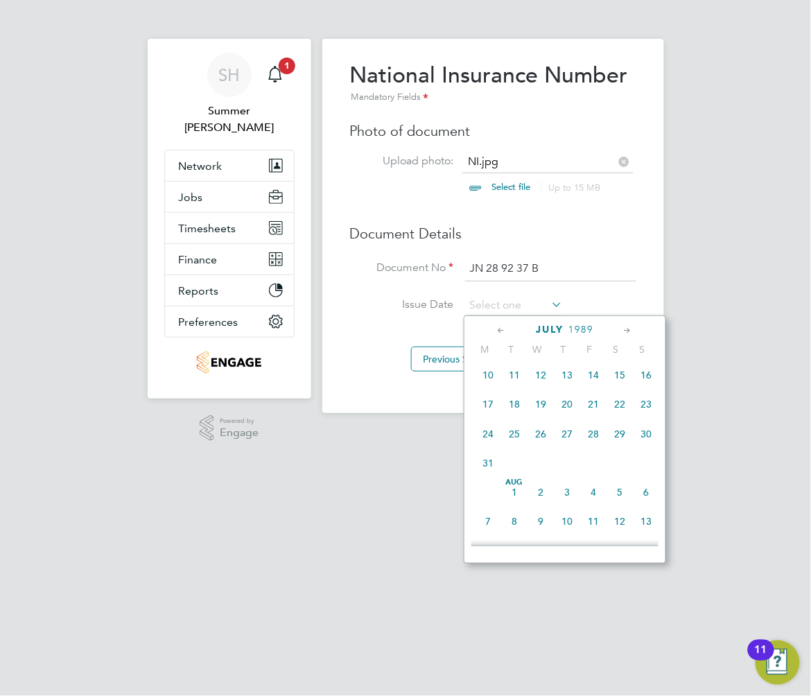
scroll to position [178, 0]
click at [643, 439] on span "23" at bounding box center [646, 436] width 26 height 26
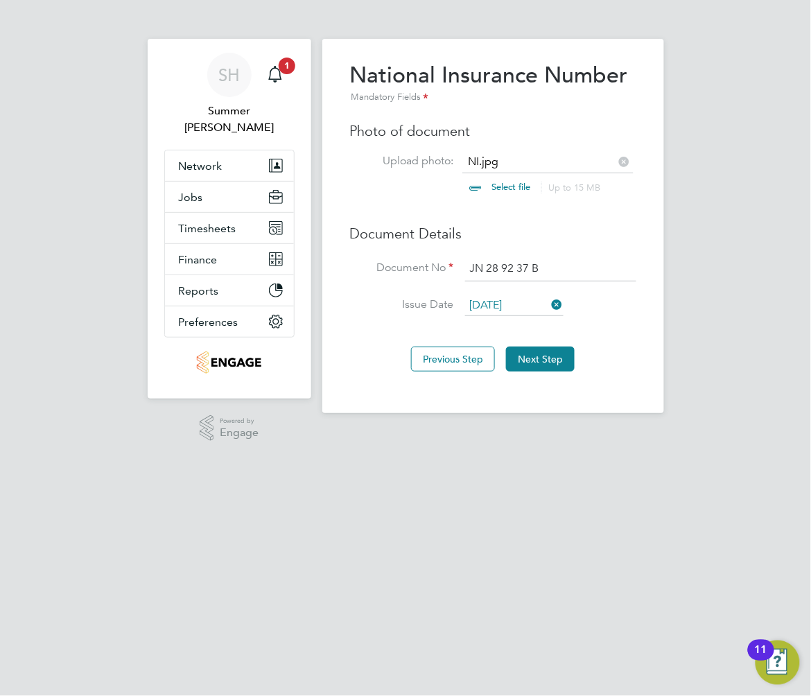
click at [513, 308] on input "23 Jul 1989" at bounding box center [514, 305] width 98 height 21
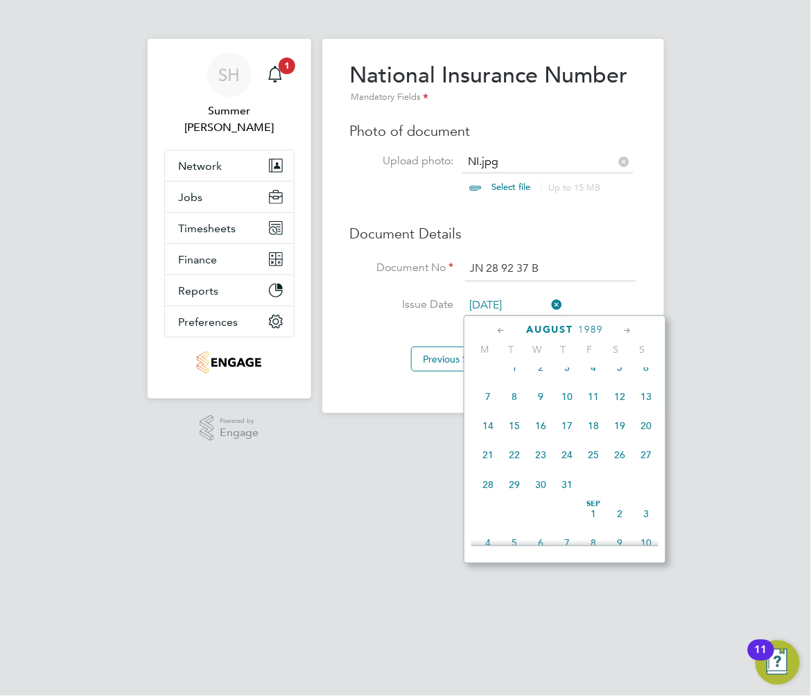
scroll to position [660, 0]
click at [544, 434] on span "23" at bounding box center [540, 422] width 26 height 26
type input "23 Aug 1989"
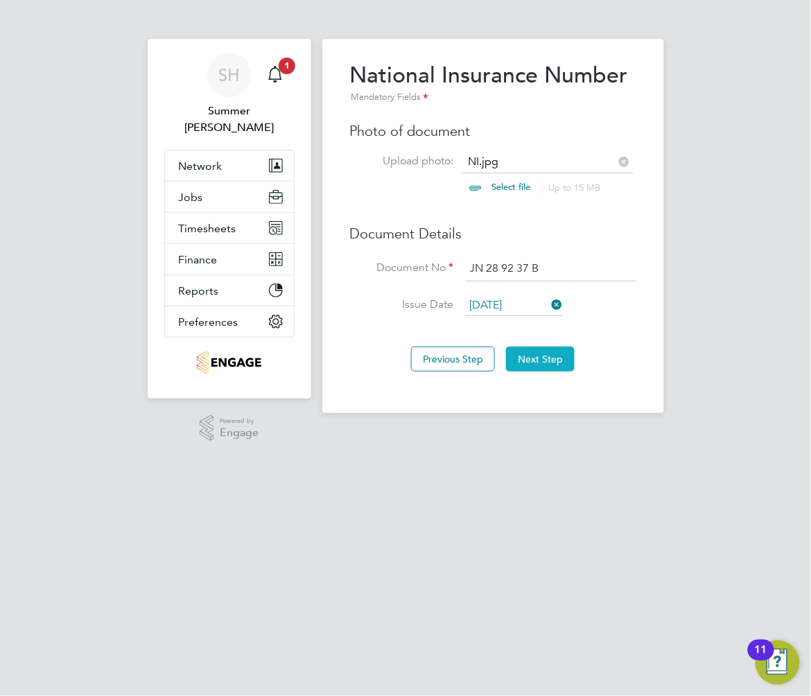
click at [539, 361] on button "Next Step" at bounding box center [540, 358] width 69 height 25
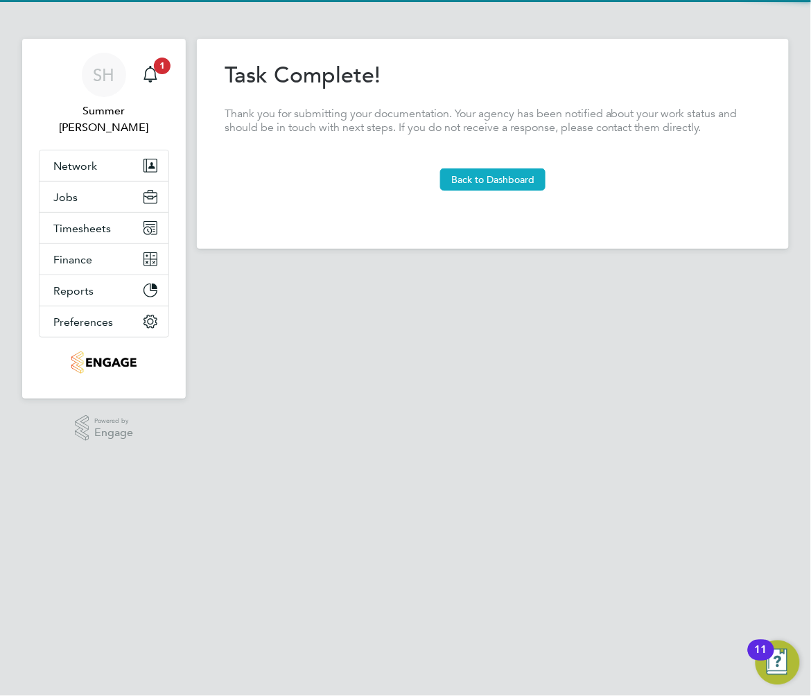
click at [507, 184] on button "Back to Dashboard" at bounding box center [492, 179] width 105 height 22
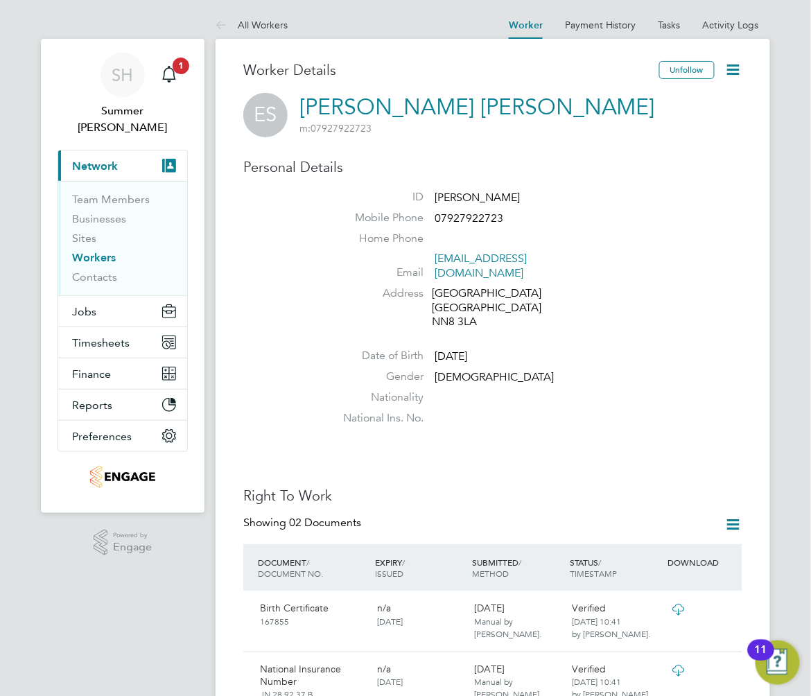
click at [85, 251] on link "Workers" at bounding box center [94, 257] width 44 height 13
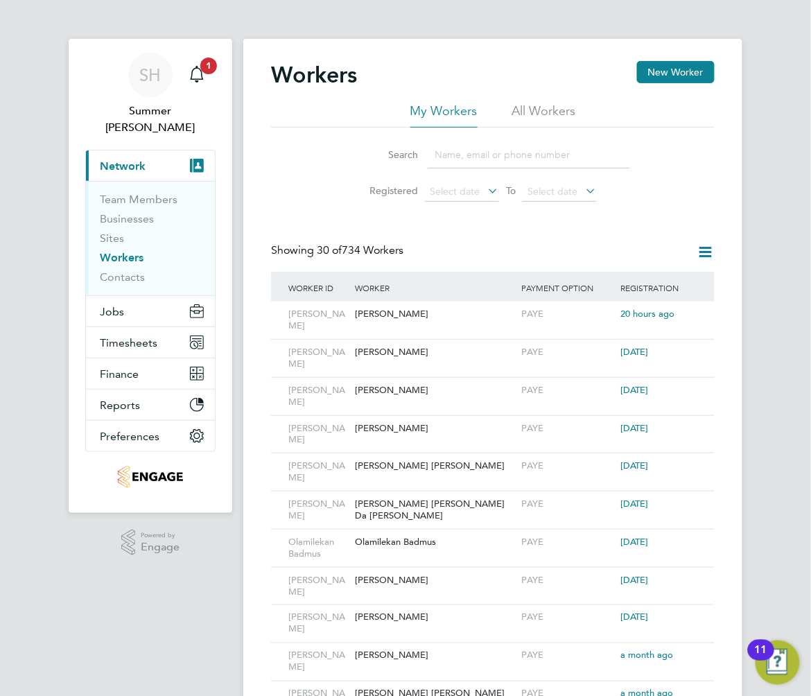
click at [491, 148] on input at bounding box center [529, 154] width 202 height 27
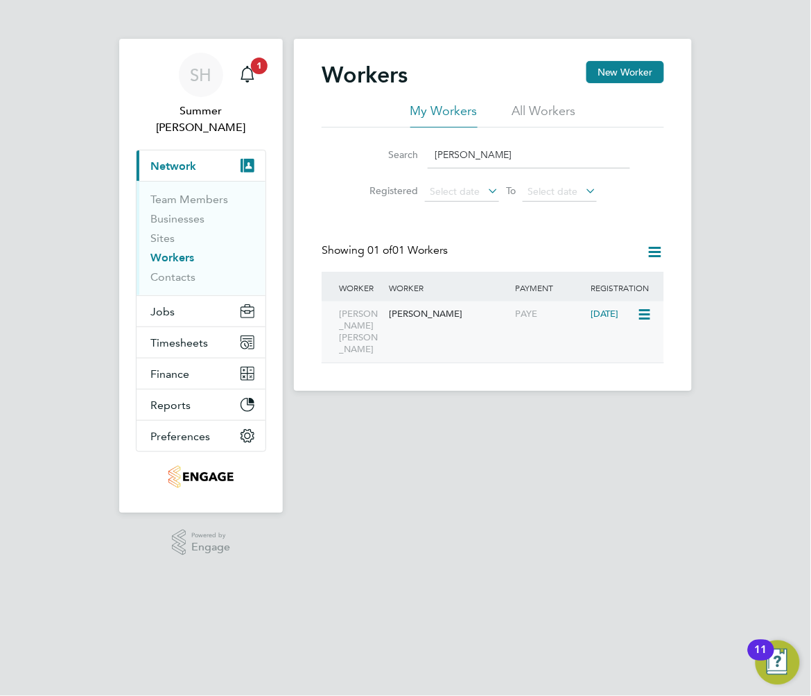
type input "NAOMI"
click at [565, 328] on div "Naomi Jade Jones Naomi Jones PAYE 6 months ago" at bounding box center [493, 331] width 342 height 61
click at [638, 313] on icon at bounding box center [645, 314] width 14 height 17
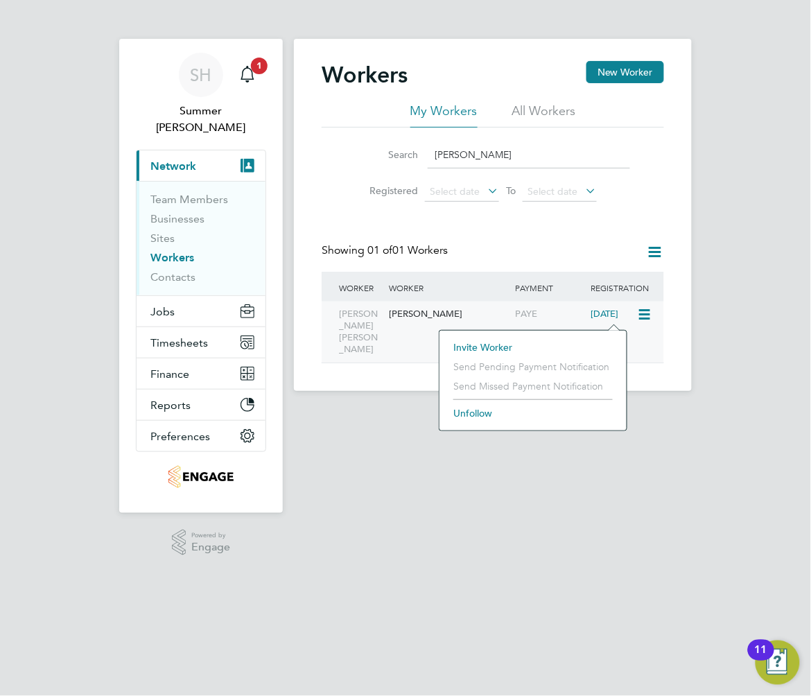
click at [466, 317] on div "[PERSON_NAME]" at bounding box center [449, 314] width 126 height 26
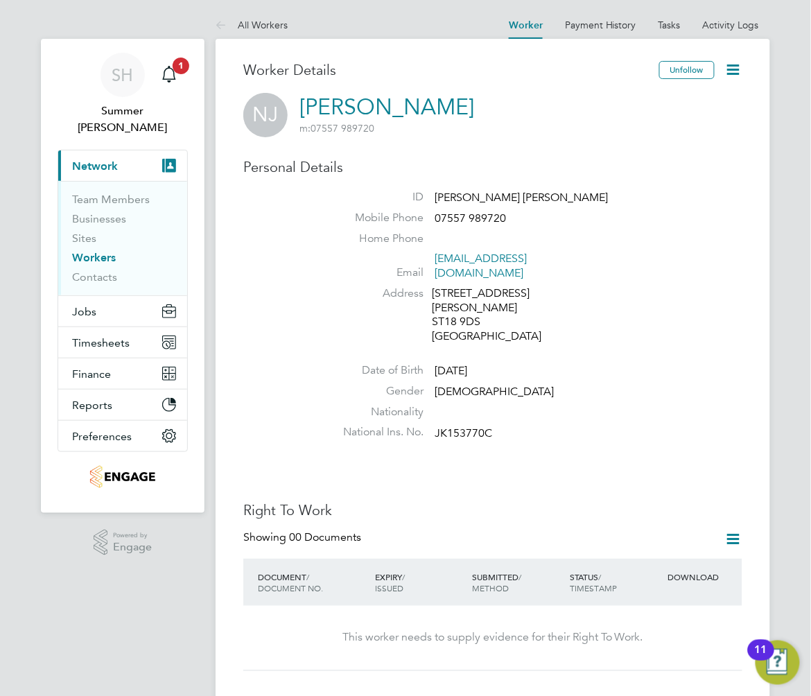
click at [385, 103] on link "[PERSON_NAME]" at bounding box center [386, 107] width 175 height 27
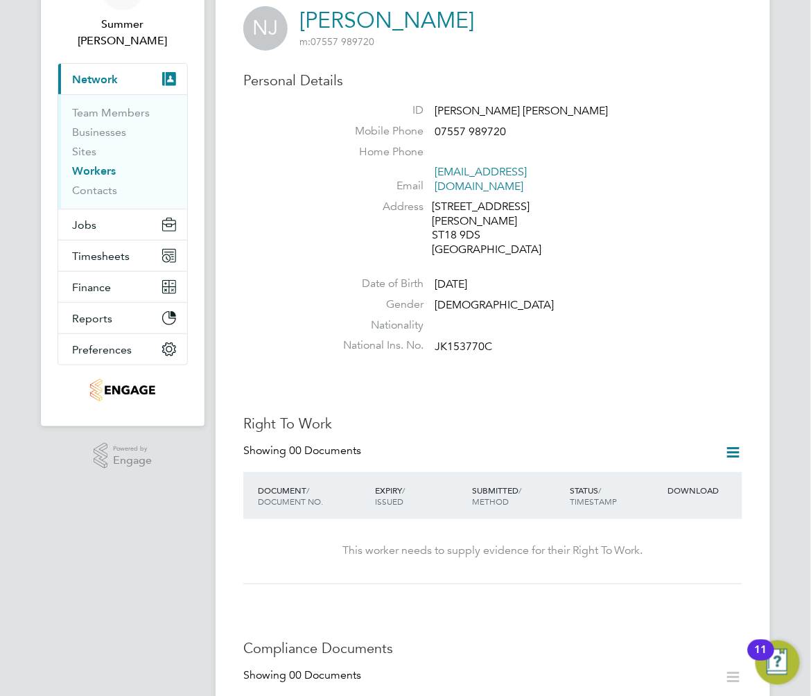
scroll to position [184, 0]
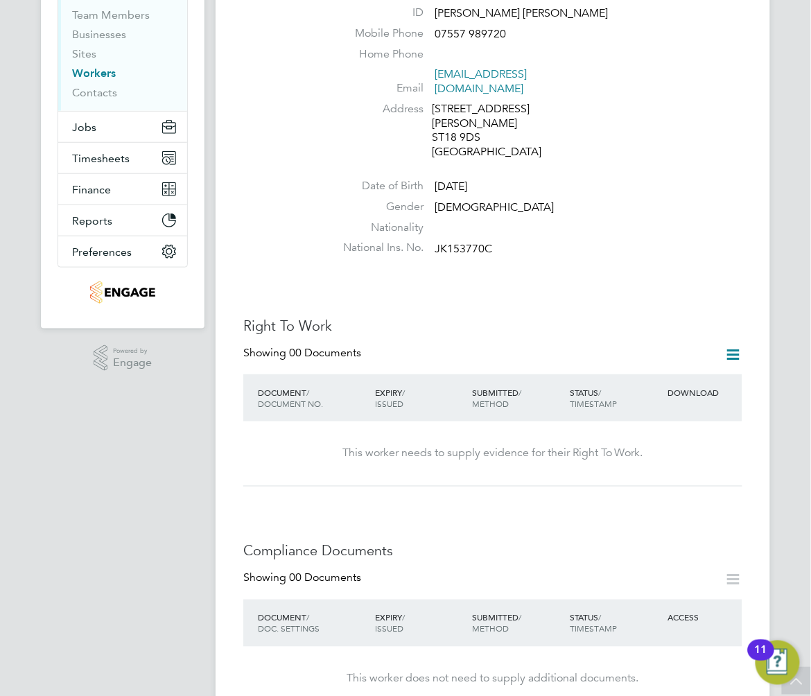
click at [730, 346] on icon at bounding box center [733, 354] width 17 height 17
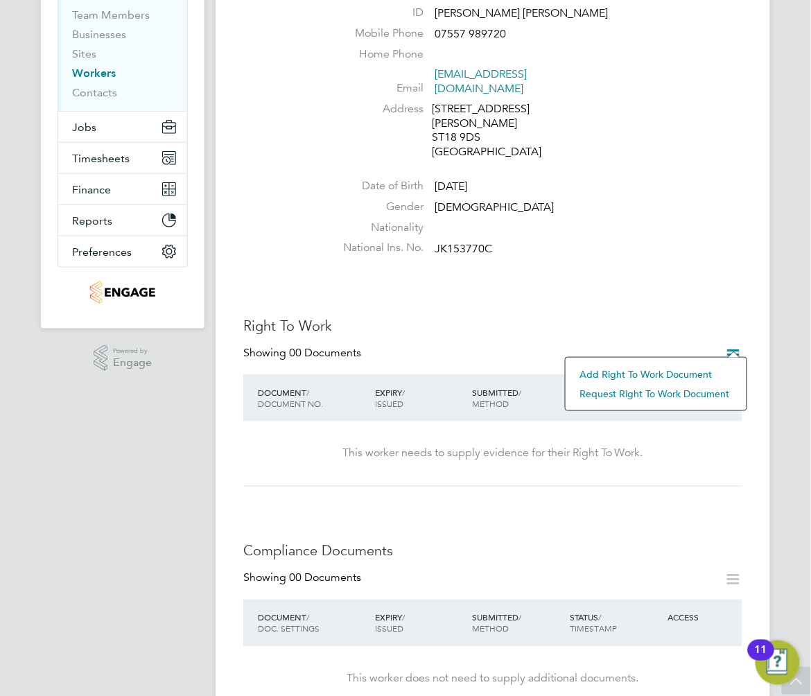
click at [674, 372] on li "Add Right To Work Document" at bounding box center [655, 374] width 167 height 19
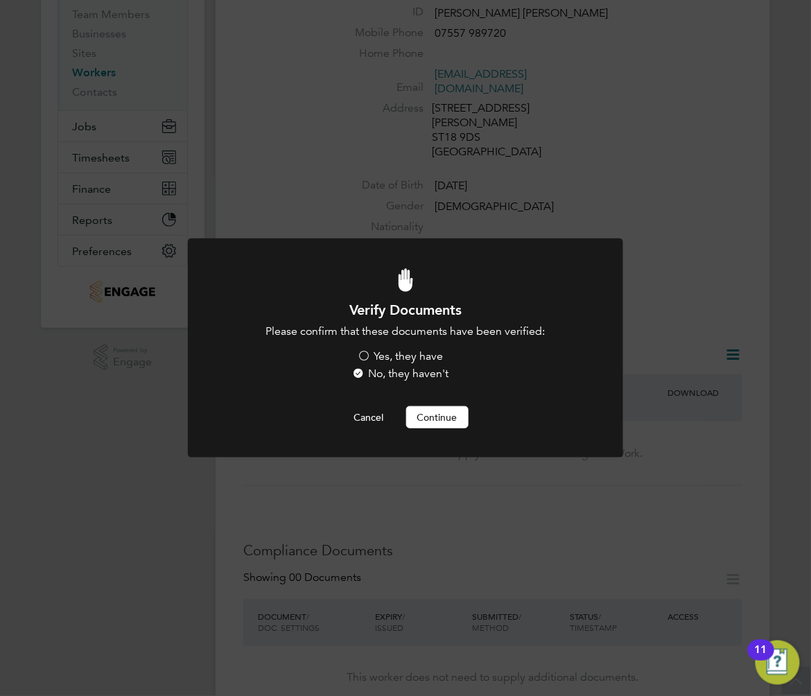
scroll to position [0, 0]
click at [419, 351] on label "Yes, they have" at bounding box center [401, 356] width 86 height 15
click at [0, 0] on input "Yes, they have" at bounding box center [0, 0] width 0 height 0
click at [438, 419] on button "Continue" at bounding box center [437, 417] width 62 height 22
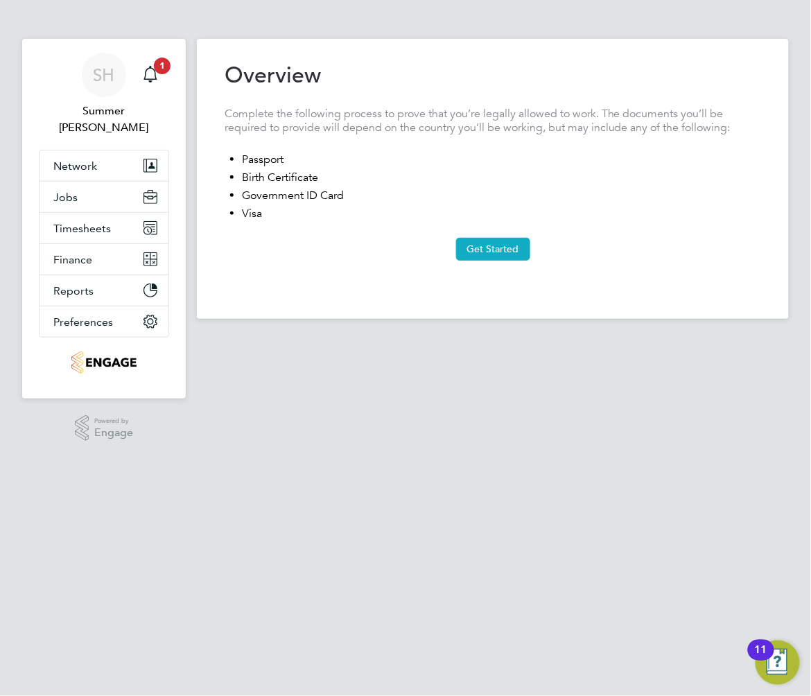
click at [497, 254] on button "Get Started" at bounding box center [493, 249] width 74 height 22
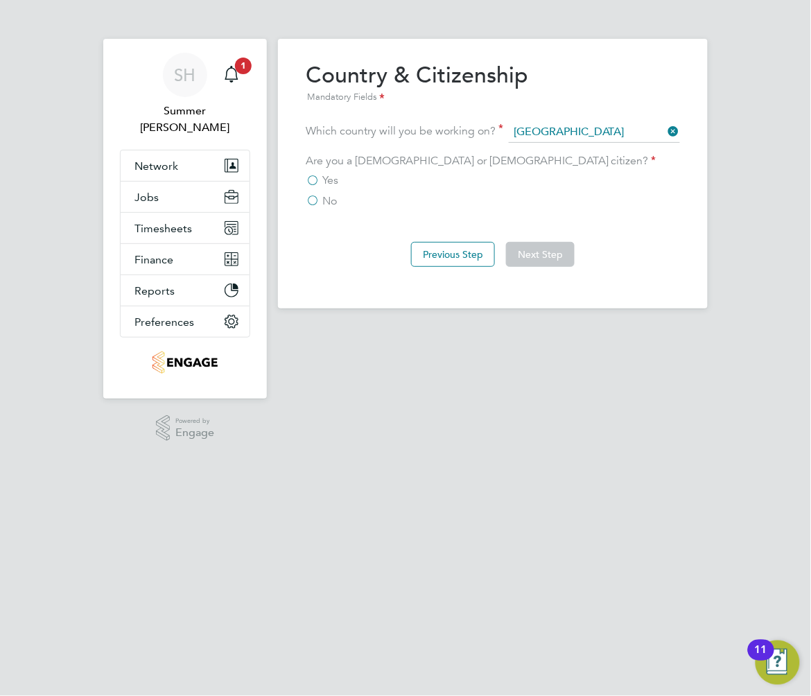
click at [319, 172] on div "Are you a [DEMOGRAPHIC_DATA] or [DEMOGRAPHIC_DATA] citizen? Yes No" at bounding box center [493, 181] width 374 height 55
click at [328, 180] on span "Yes" at bounding box center [330, 180] width 16 height 14
click at [0, 0] on input "Yes" at bounding box center [0, 0] width 0 height 0
click at [530, 243] on div "Previous Step Next Step" at bounding box center [493, 252] width 374 height 55
drag, startPoint x: 530, startPoint y: 243, endPoint x: 541, endPoint y: 258, distance: 18.5
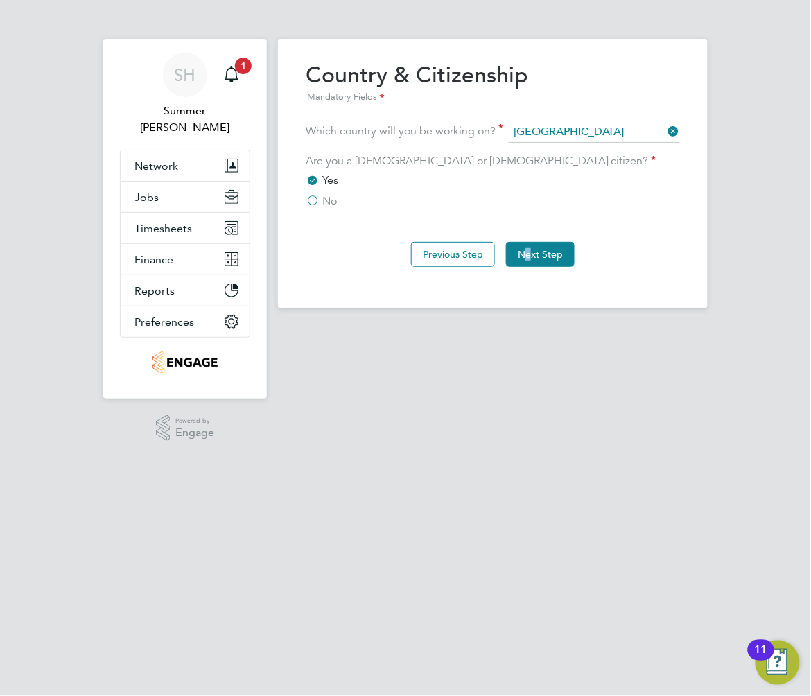
click at [538, 258] on button "Next Step" at bounding box center [540, 254] width 69 height 25
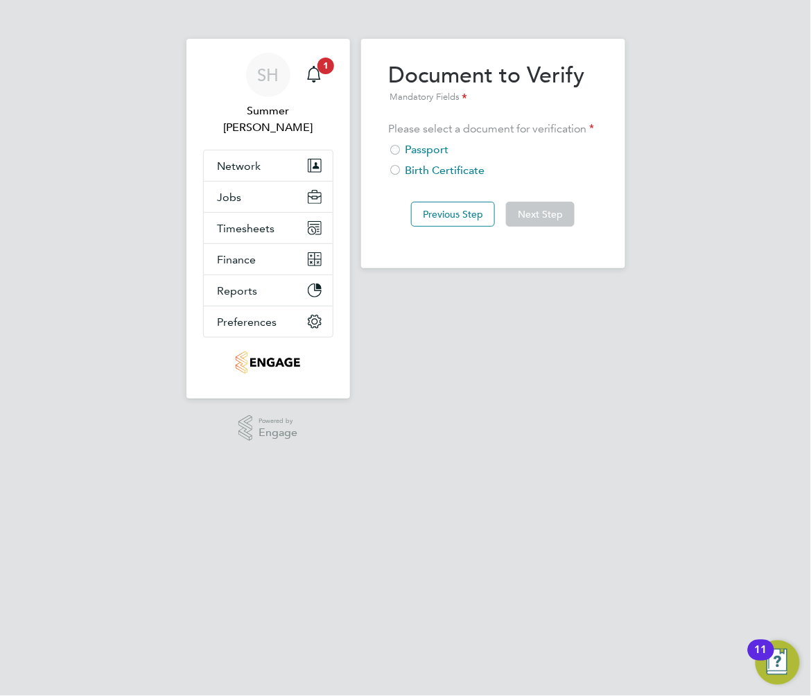
click at [417, 144] on div "Passport" at bounding box center [493, 150] width 209 height 15
click at [538, 211] on button "Next Step" at bounding box center [540, 214] width 69 height 25
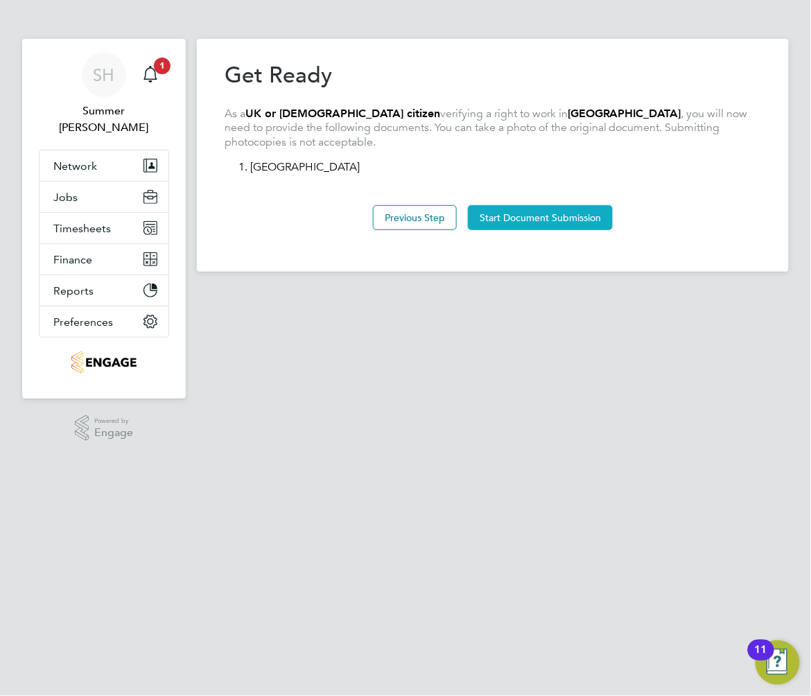
click at [543, 211] on button "Start Document Submission" at bounding box center [540, 217] width 145 height 25
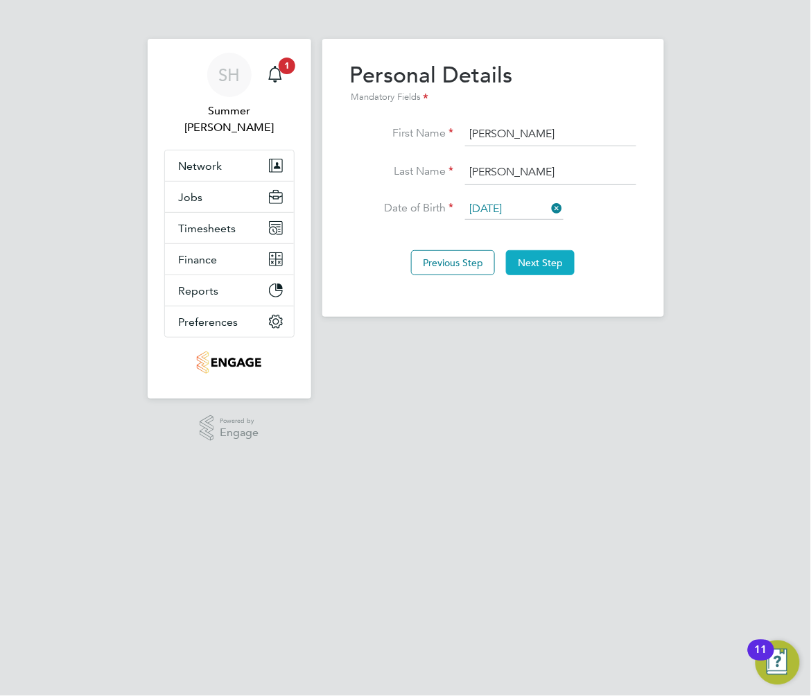
click at [539, 261] on button "Next Step" at bounding box center [540, 262] width 69 height 25
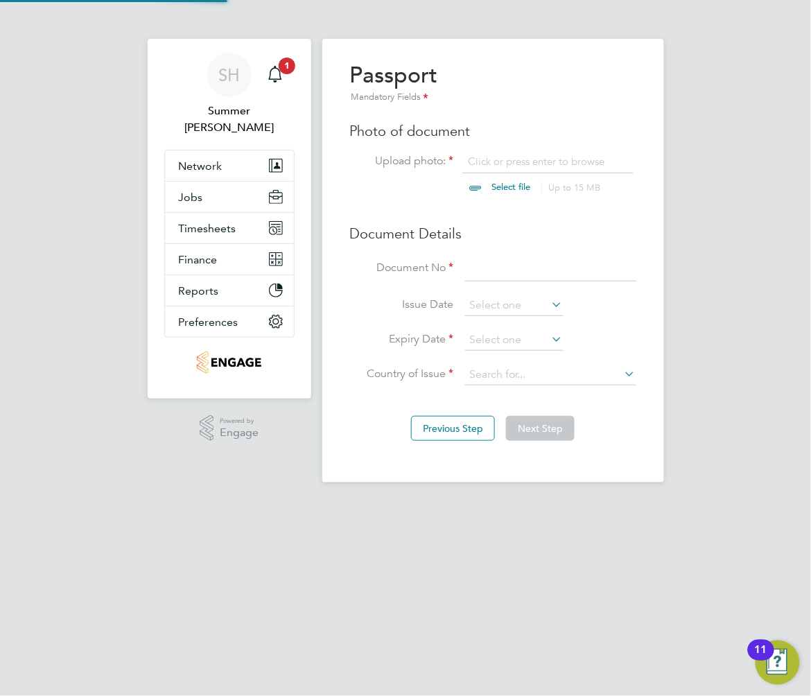
scroll to position [18, 172]
click at [514, 279] on input at bounding box center [550, 268] width 171 height 25
type input "147430867"
click at [519, 309] on input at bounding box center [514, 305] width 98 height 21
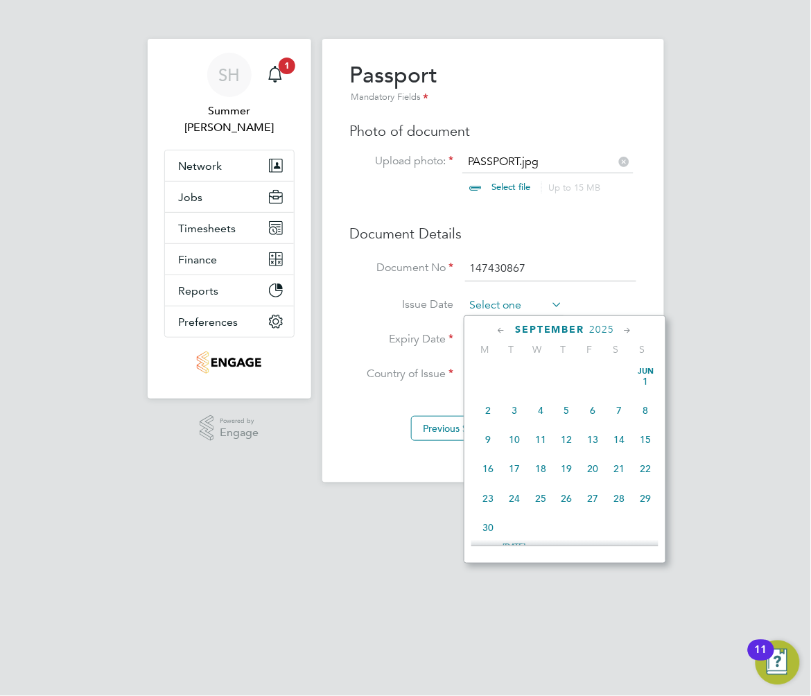
scroll to position [505, 0]
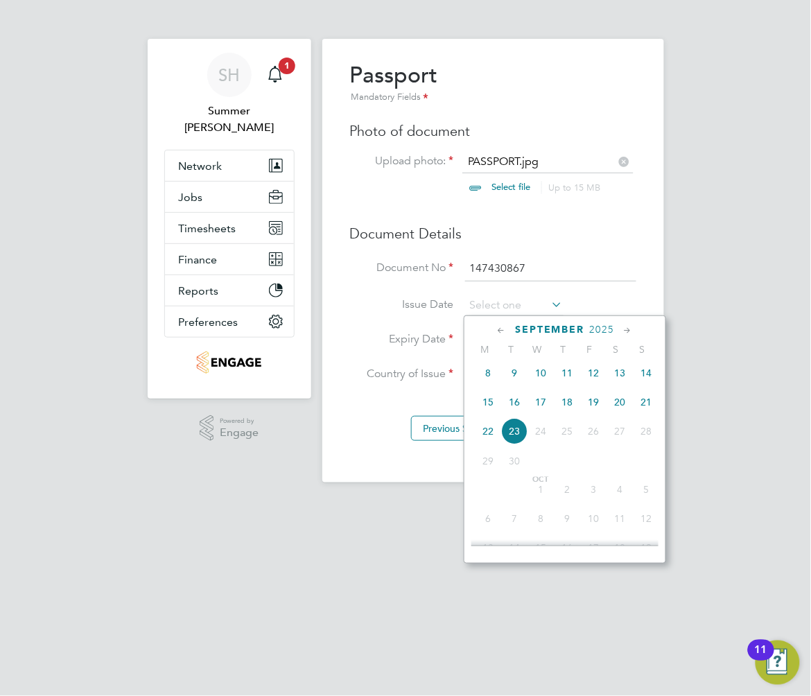
click at [605, 324] on span "2025" at bounding box center [602, 330] width 25 height 12
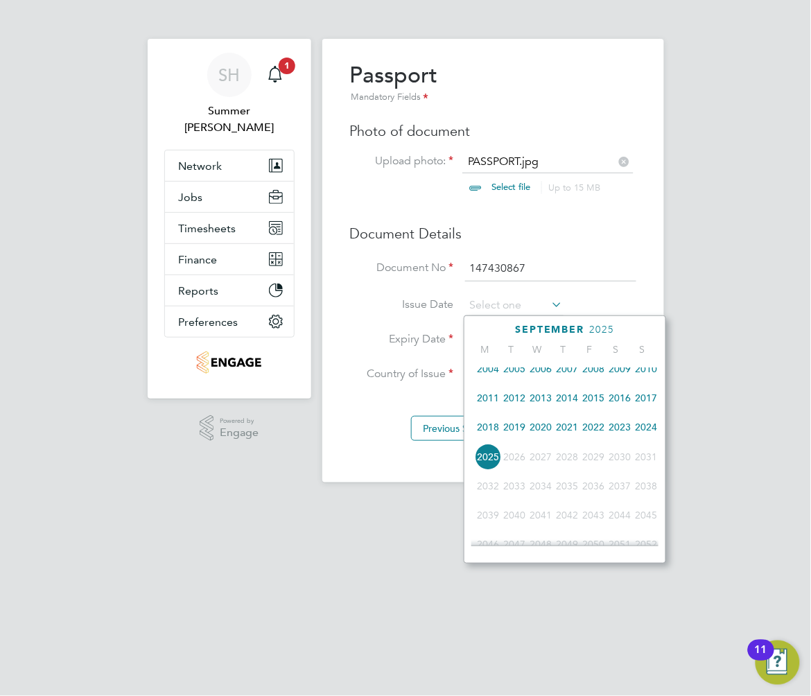
click at [646, 430] on span "2024" at bounding box center [646, 427] width 26 height 26
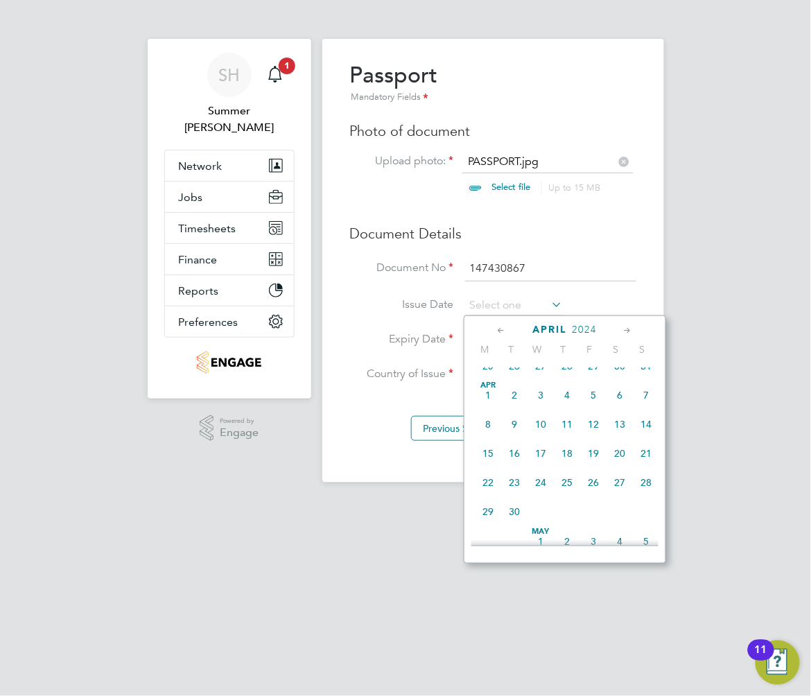
scroll to position [222, 0]
click at [491, 425] on span "25" at bounding box center [488, 423] width 26 height 26
type input "25 Mar 2024"
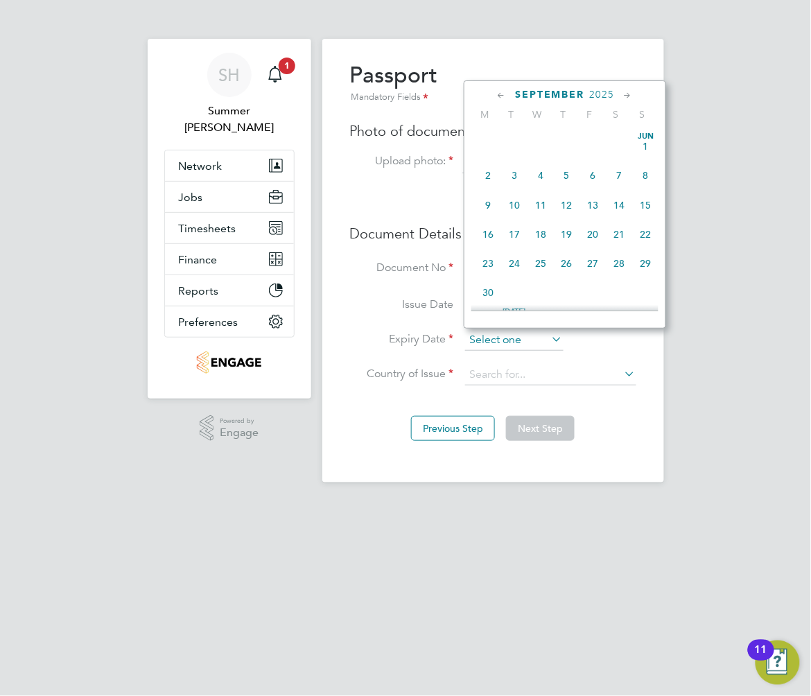
click at [536, 334] on input at bounding box center [514, 340] width 98 height 21
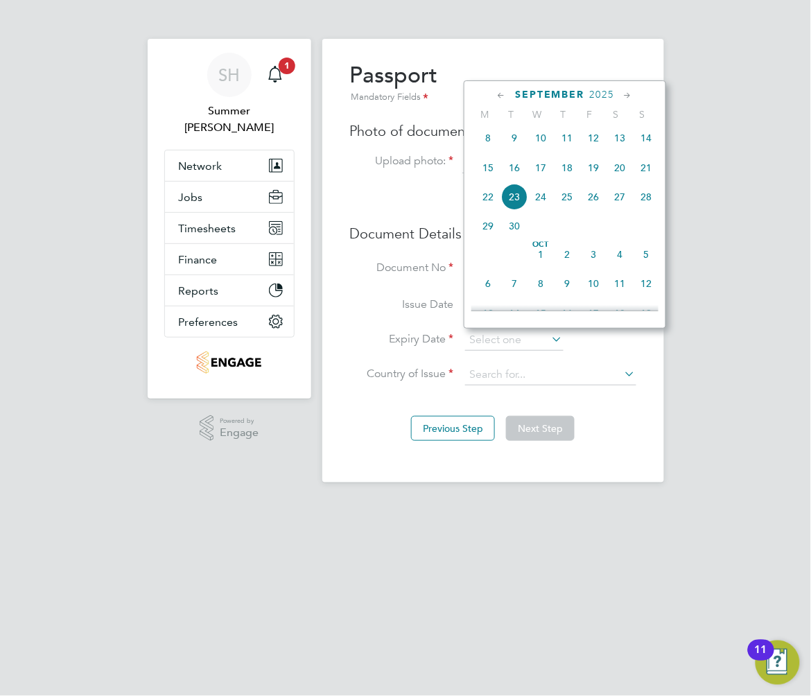
click at [593, 90] on span "2025" at bounding box center [602, 95] width 25 height 12
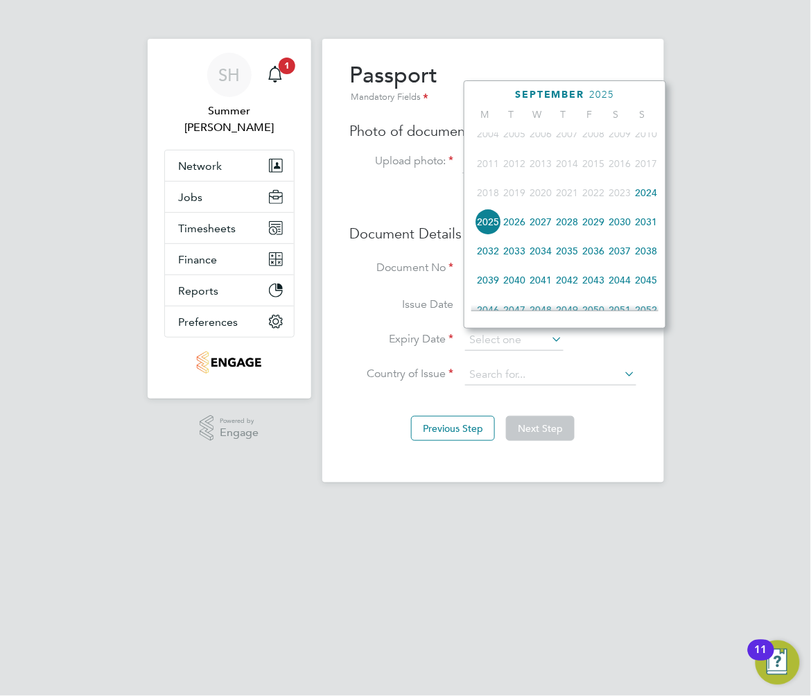
click at [547, 253] on span "2034" at bounding box center [540, 251] width 26 height 26
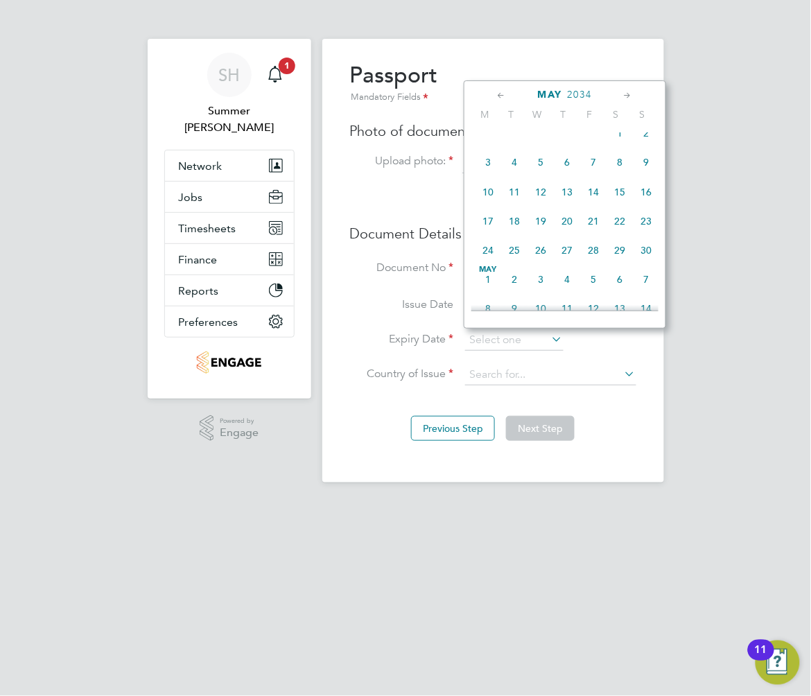
scroll to position [215, 0]
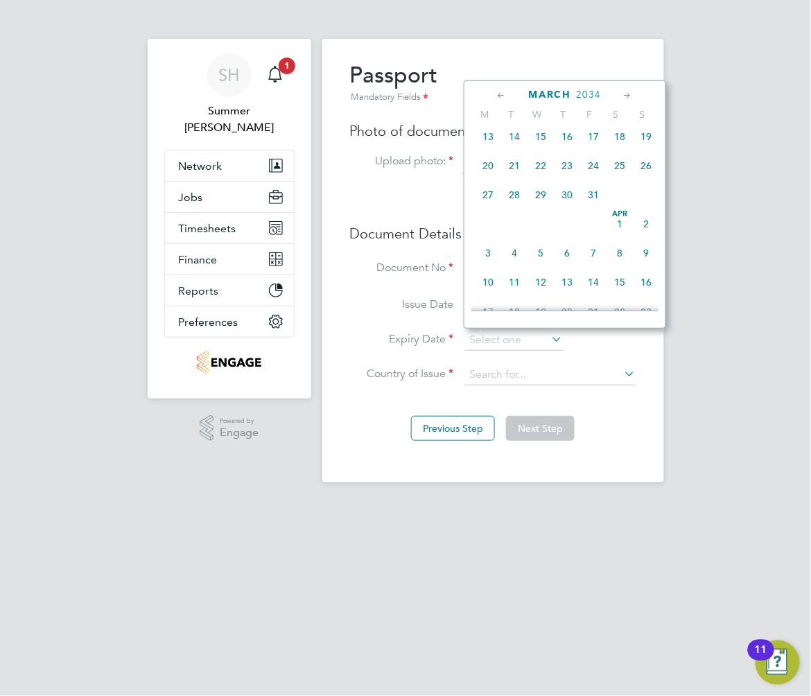
click at [616, 166] on span "25" at bounding box center [619, 165] width 26 height 26
type input "25 Mar 2034"
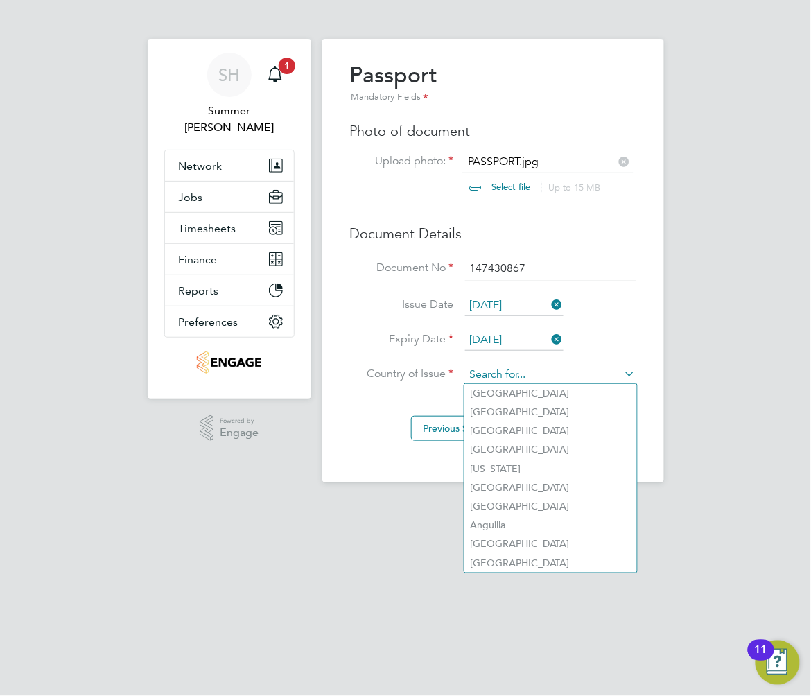
click at [554, 365] on input at bounding box center [550, 375] width 171 height 21
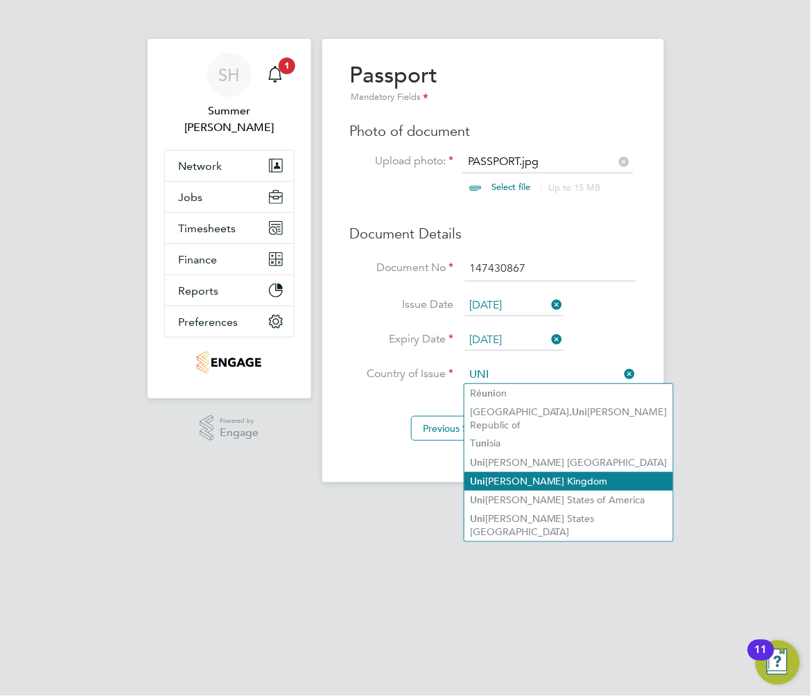
click at [555, 472] on li "Uni ted Kingdom" at bounding box center [568, 481] width 209 height 19
type input "[GEOGRAPHIC_DATA]"
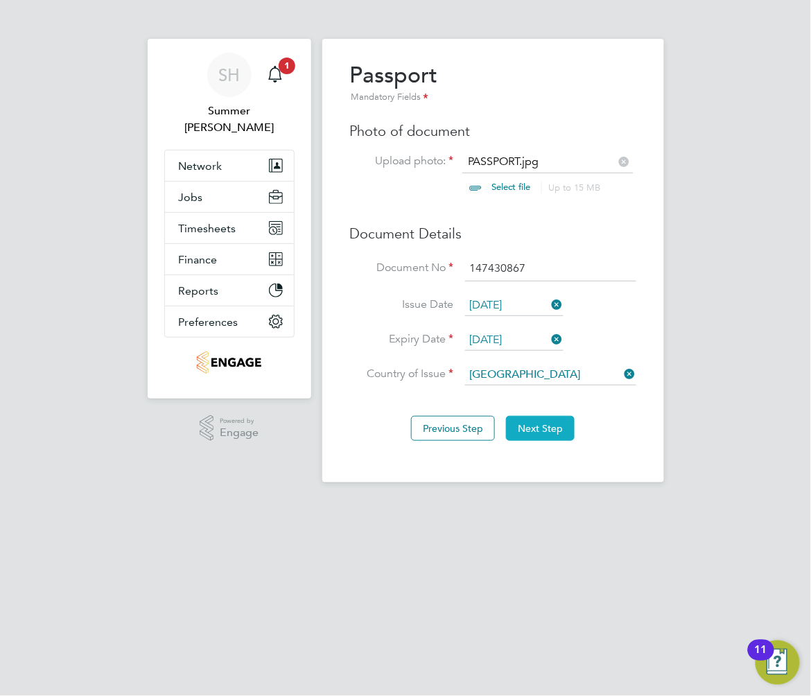
click at [566, 425] on button "Next Step" at bounding box center [540, 428] width 69 height 25
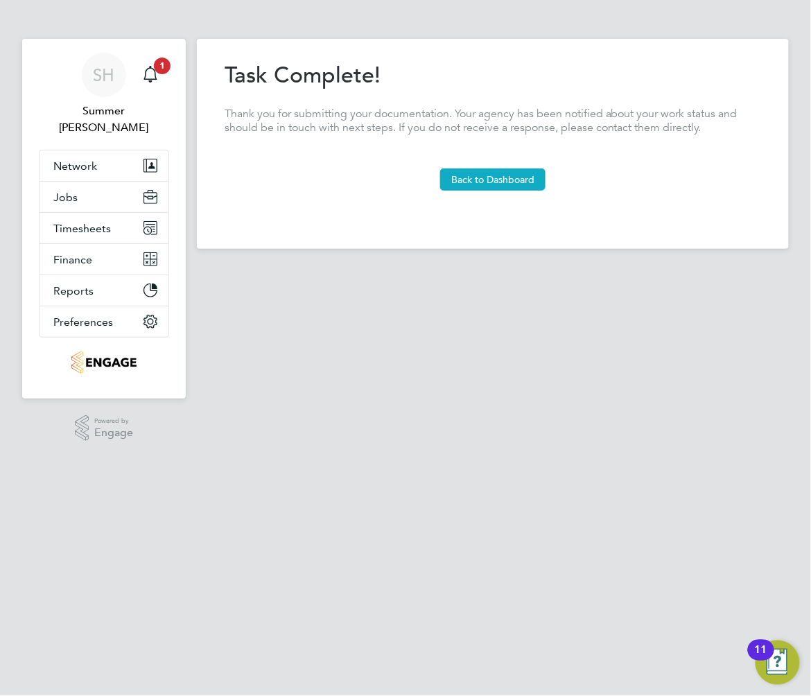
click at [493, 181] on button "Back to Dashboard" at bounding box center [492, 179] width 105 height 22
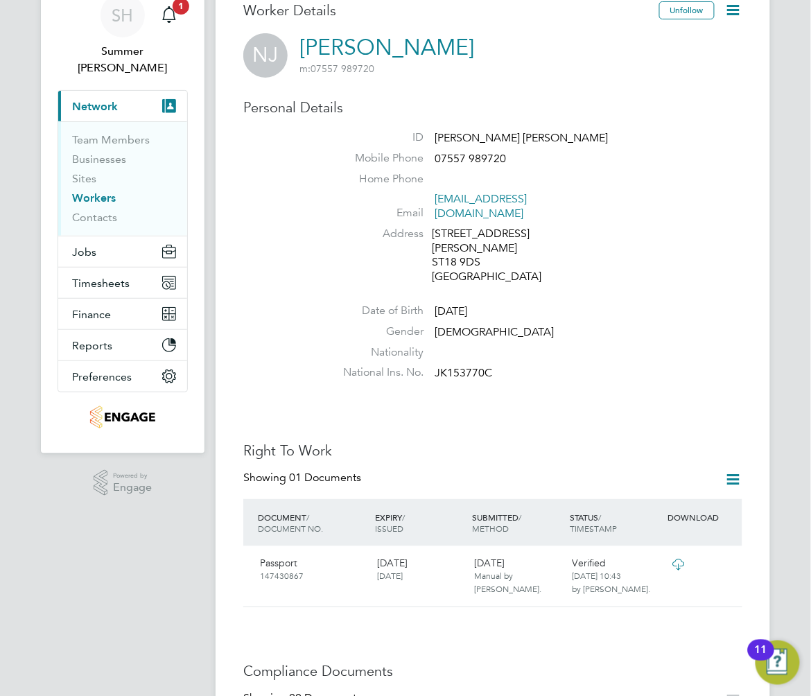
scroll to position [92, 0]
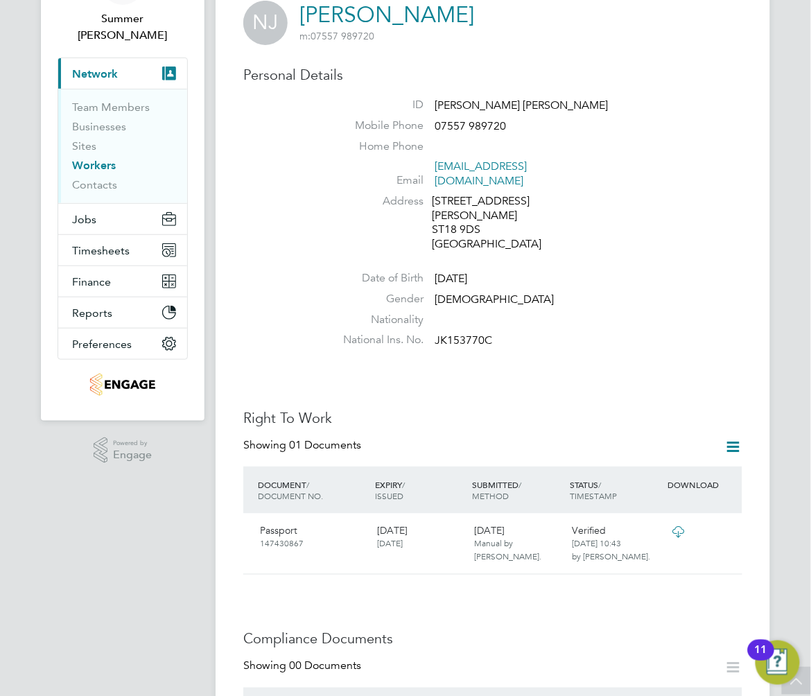
drag, startPoint x: 109, startPoint y: 148, endPoint x: 148, endPoint y: 132, distance: 42.0
click at [109, 159] on link "Workers" at bounding box center [94, 165] width 44 height 13
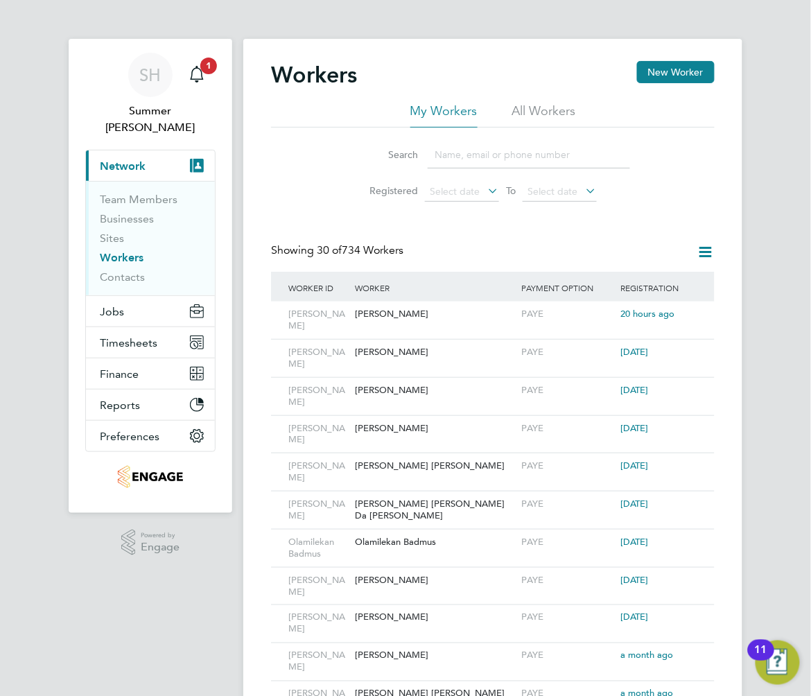
click at [517, 164] on input at bounding box center [529, 154] width 202 height 27
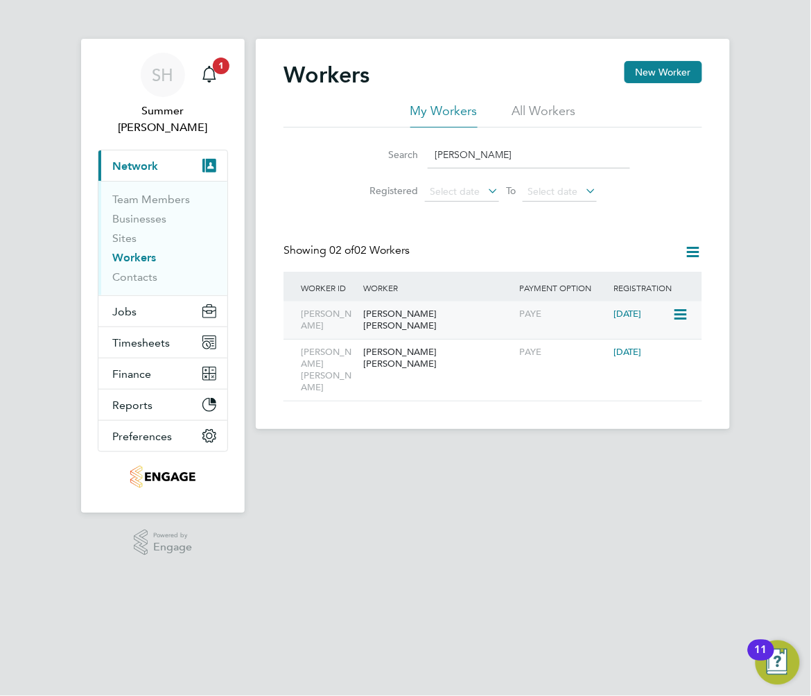
type input "BRIAN"
click at [435, 312] on div "[PERSON_NAME] [PERSON_NAME]" at bounding box center [438, 319] width 157 height 37
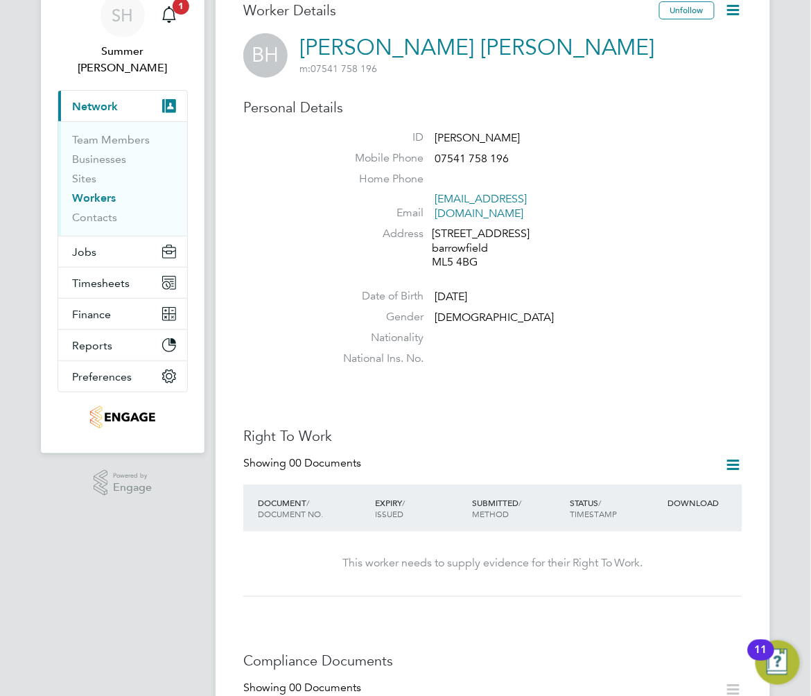
scroll to position [92, 0]
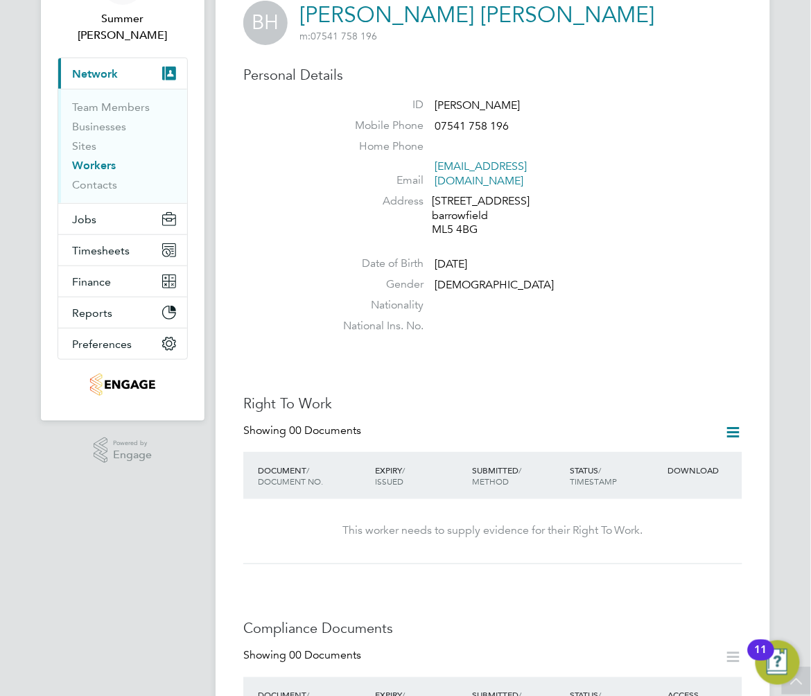
click at [736, 423] on icon at bounding box center [733, 431] width 17 height 17
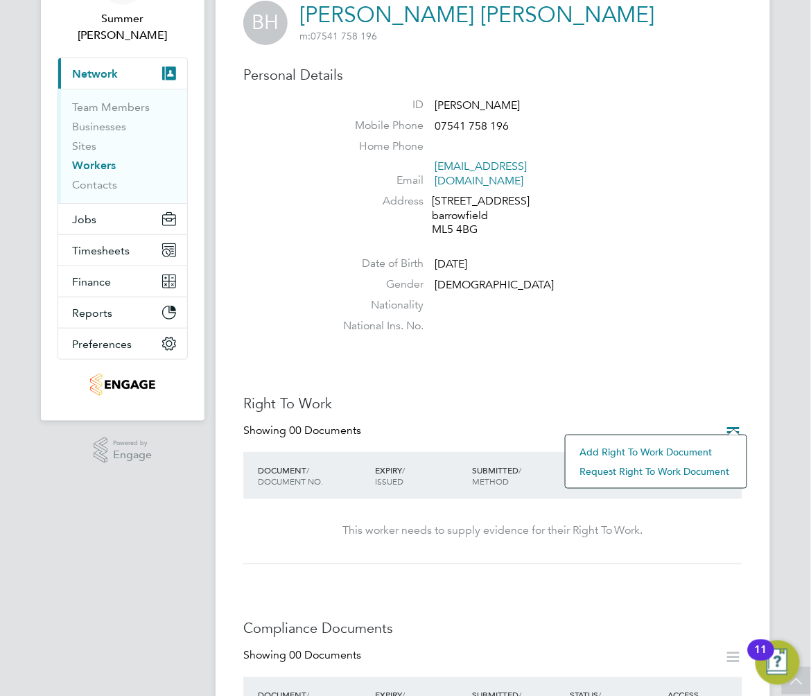
click at [707, 455] on li "Add Right To Work Document" at bounding box center [655, 451] width 167 height 19
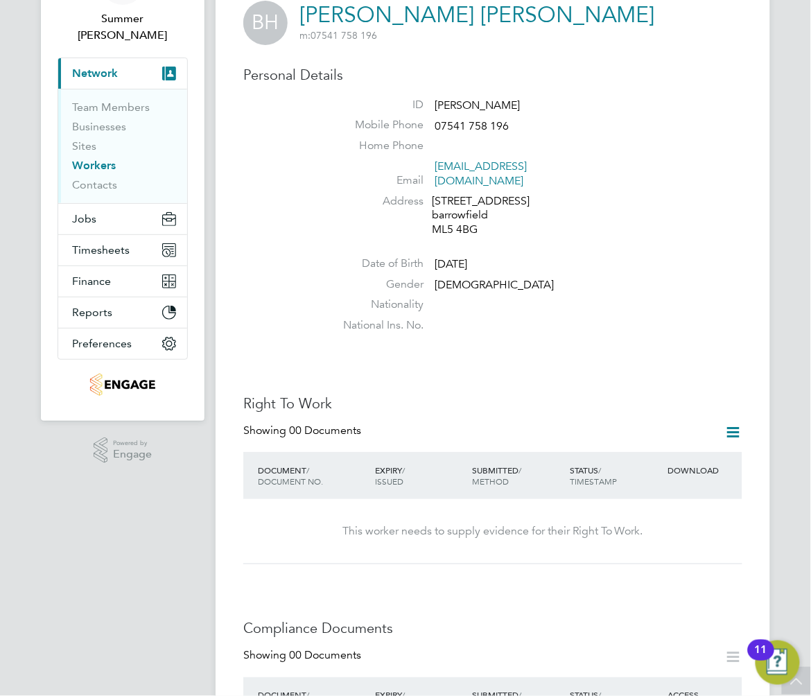
scroll to position [0, 0]
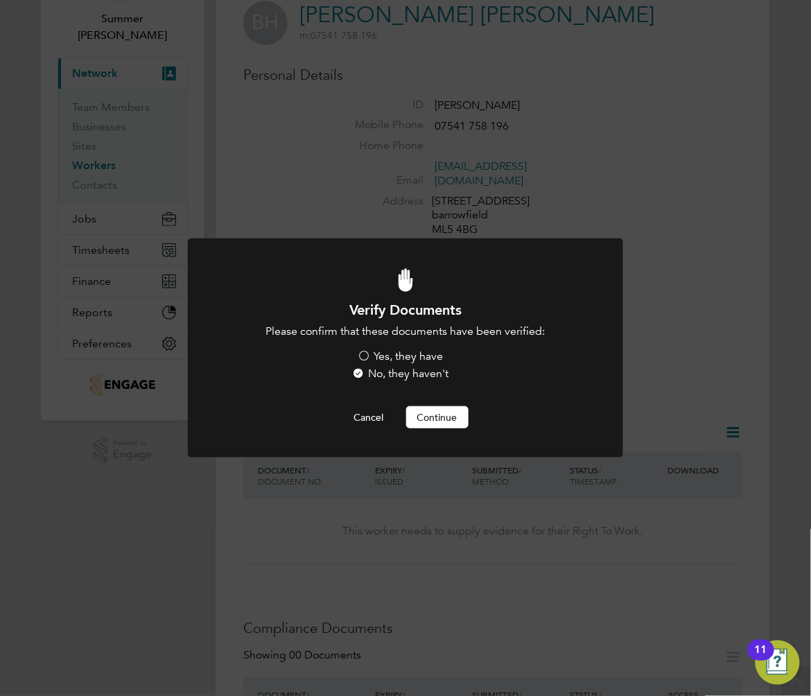
click at [410, 346] on li "Please confirm that these documents have been verified: Yes, they have No, they…" at bounding box center [405, 354] width 360 height 60
click at [413, 355] on label "Yes, they have" at bounding box center [401, 356] width 86 height 15
click at [0, 0] on input "Yes, they have" at bounding box center [0, 0] width 0 height 0
click at [446, 423] on button "Continue" at bounding box center [437, 417] width 62 height 22
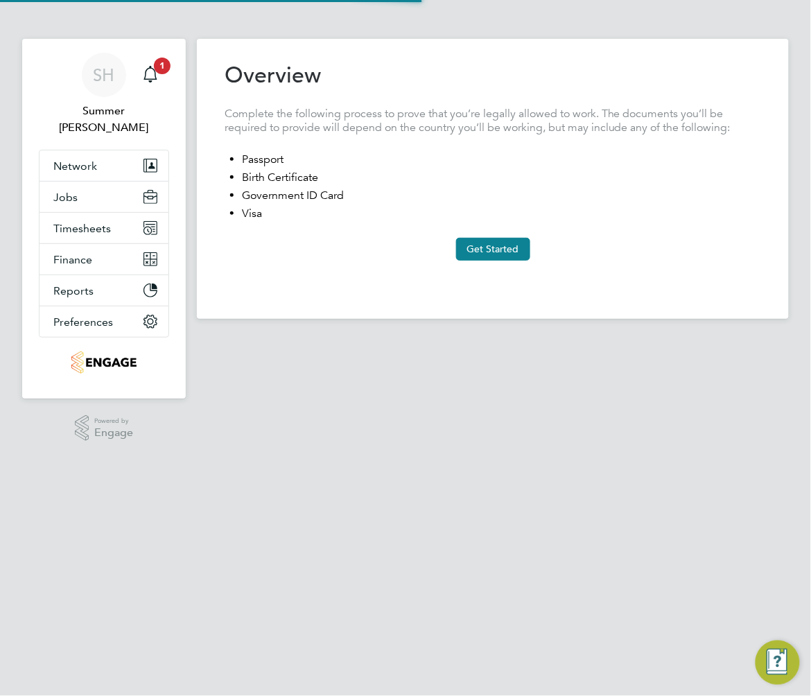
type input "[GEOGRAPHIC_DATA]"
click at [502, 256] on button "Get Started" at bounding box center [493, 249] width 74 height 22
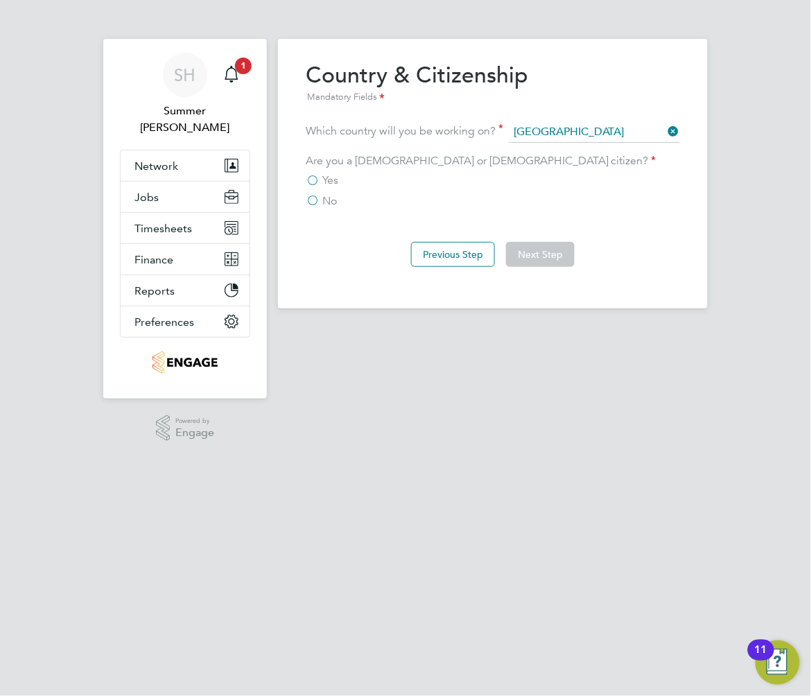
click at [323, 204] on span "No" at bounding box center [329, 201] width 15 height 14
click at [0, 0] on input "No" at bounding box center [0, 0] width 0 height 0
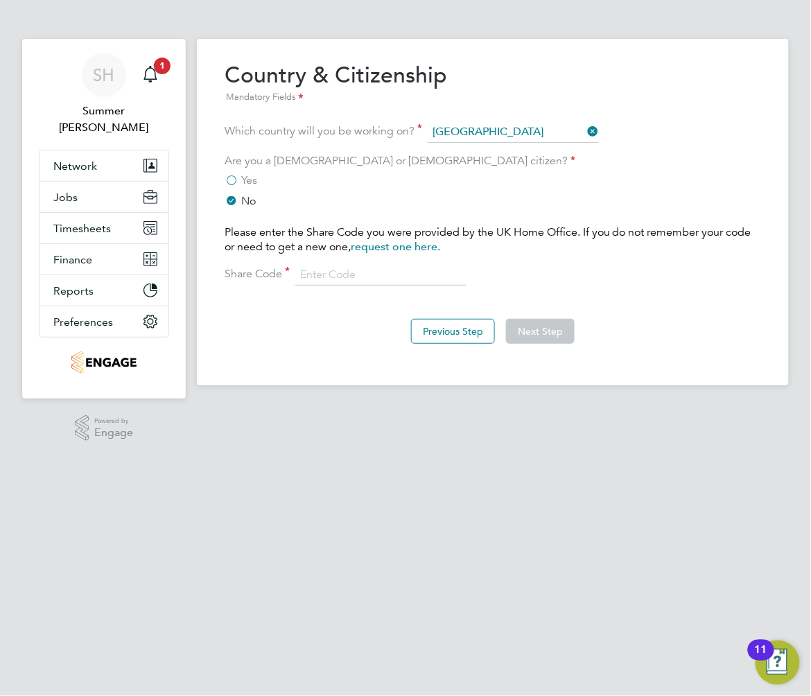
click at [241, 173] on span "Yes" at bounding box center [249, 180] width 16 height 14
click at [0, 0] on input "Yes" at bounding box center [0, 0] width 0 height 0
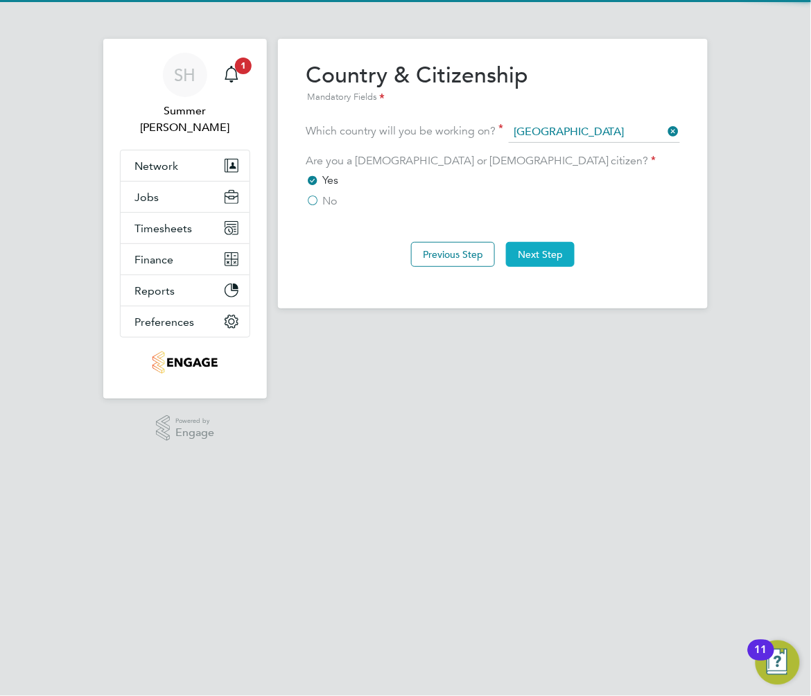
click at [561, 254] on button "Next Step" at bounding box center [540, 254] width 69 height 25
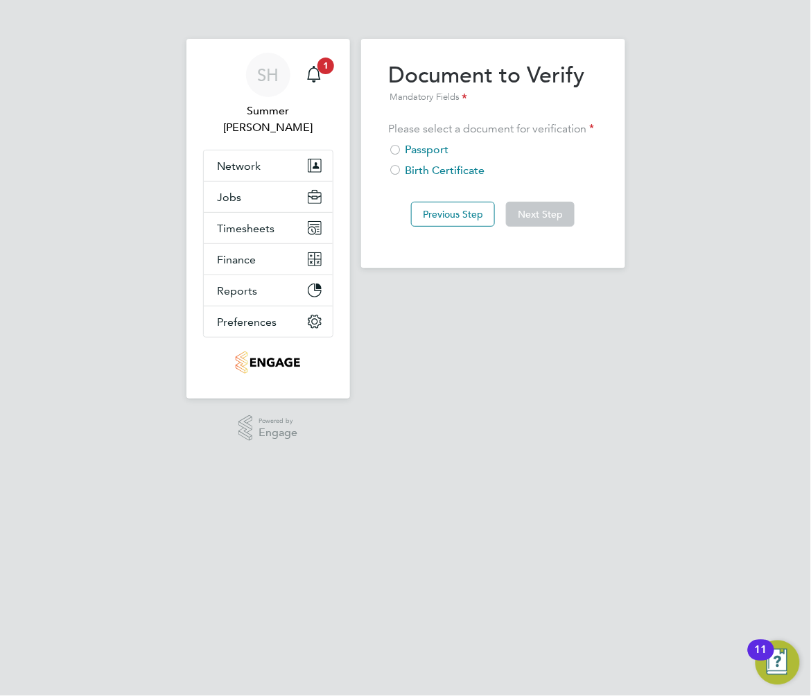
click at [436, 170] on div "Birth Certificate" at bounding box center [493, 171] width 209 height 15
click at [546, 212] on button "Next Step" at bounding box center [540, 214] width 69 height 25
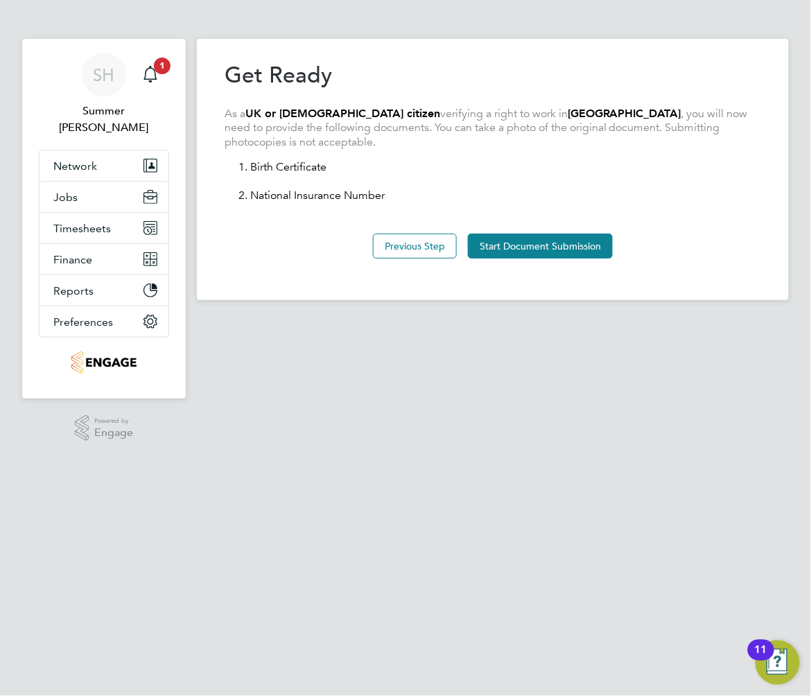
click at [555, 243] on button "Start Document Submission" at bounding box center [540, 246] width 145 height 25
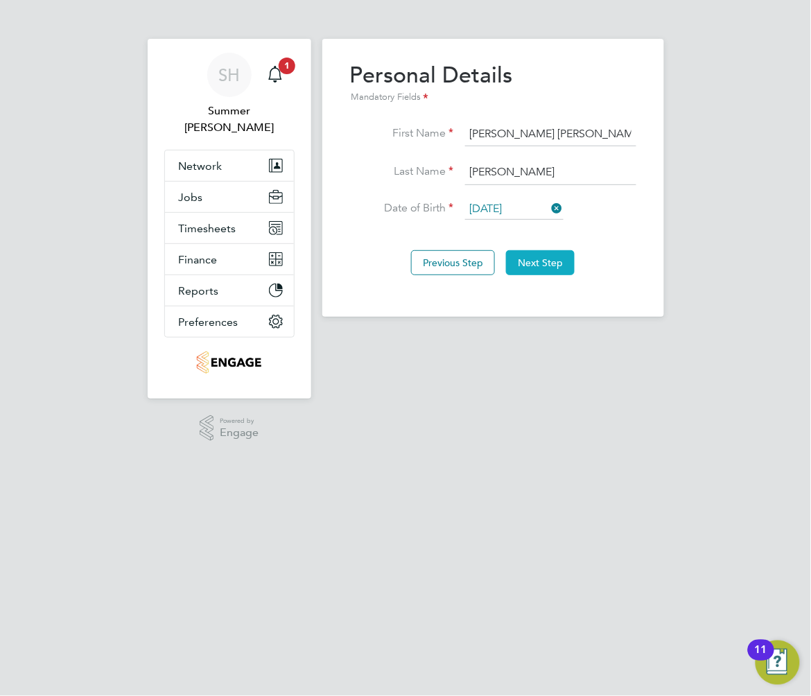
click at [566, 264] on button "Next Step" at bounding box center [540, 262] width 69 height 25
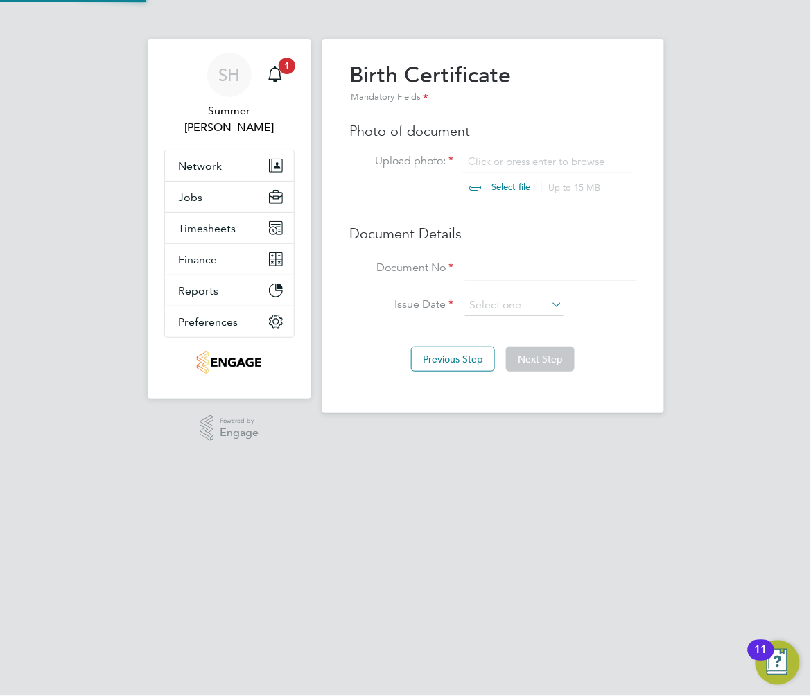
scroll to position [18, 172]
click at [491, 304] on input at bounding box center [514, 305] width 98 height 21
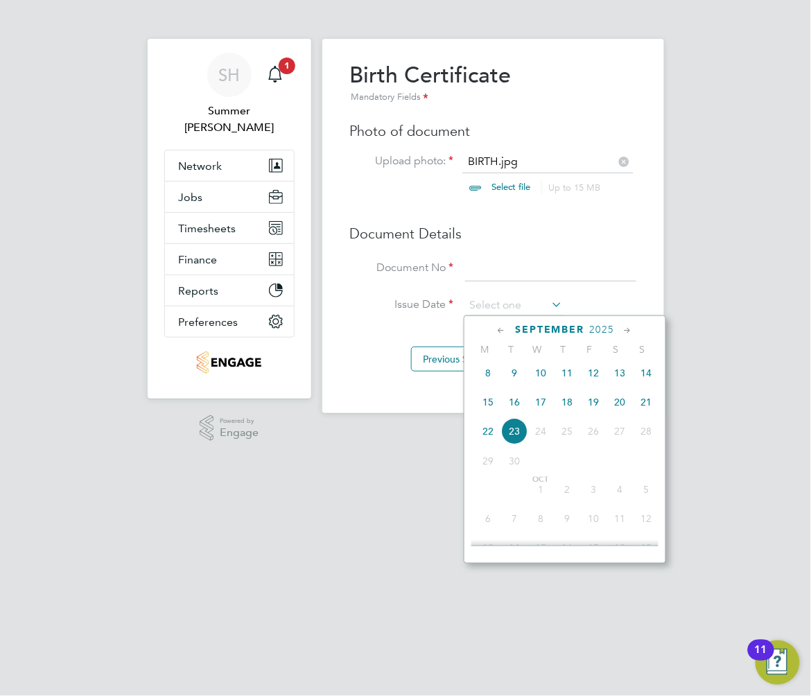
click at [591, 327] on span "2025" at bounding box center [602, 330] width 25 height 12
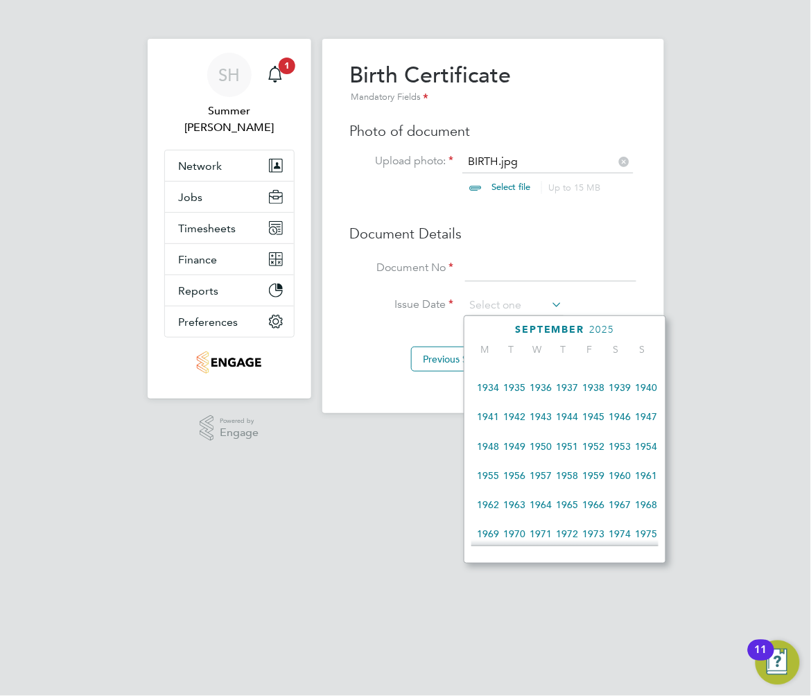
scroll to position [197, 0]
click at [651, 475] on span "1961" at bounding box center [646, 476] width 26 height 26
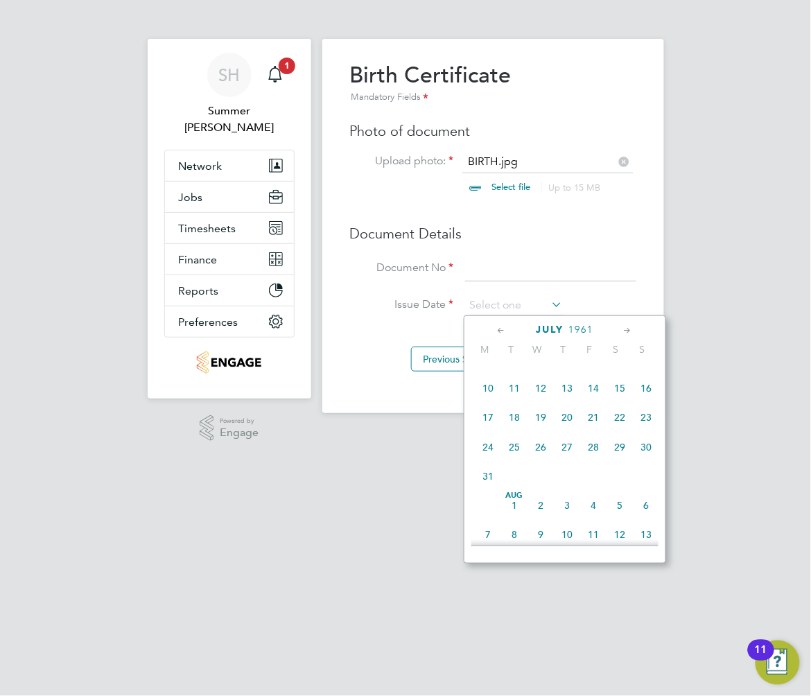
click at [621, 509] on span "5" at bounding box center [619, 505] width 26 height 26
type input "05 Aug 1961"
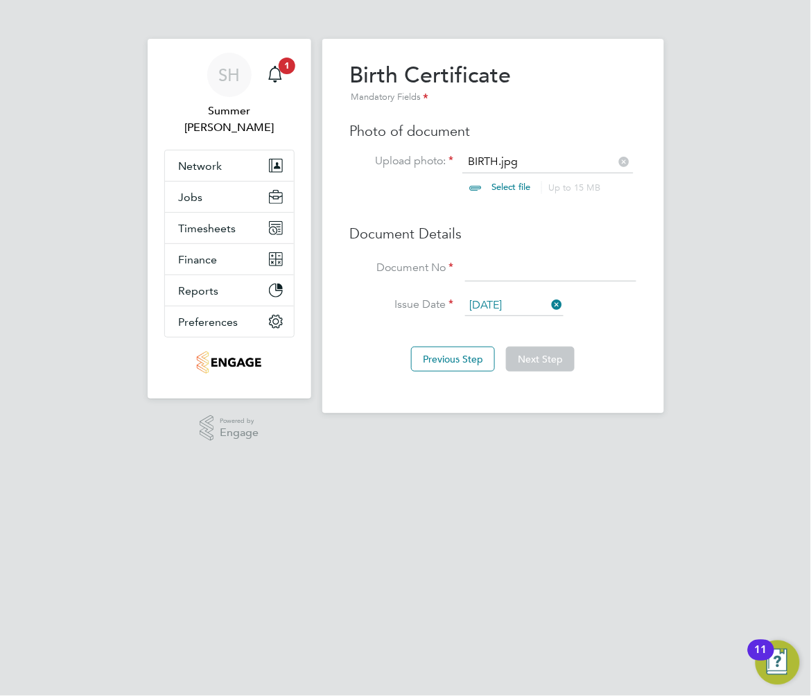
click at [539, 269] on input at bounding box center [550, 268] width 171 height 25
click at [488, 270] on input at bounding box center [550, 268] width 171 height 25
click at [503, 269] on input at bounding box center [550, 268] width 171 height 25
type input "237"
click at [544, 361] on button "Next Step" at bounding box center [540, 358] width 69 height 25
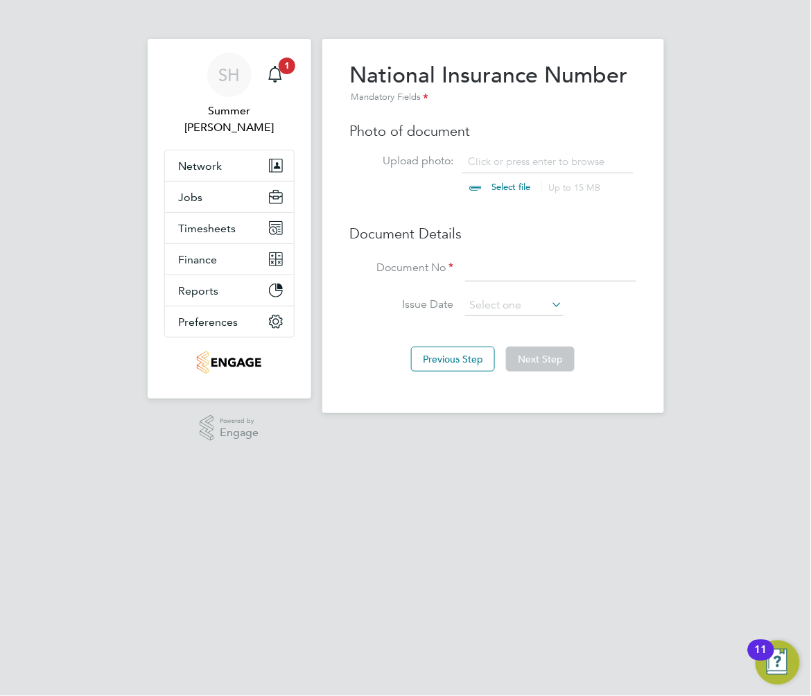
scroll to position [18, 172]
click at [480, 308] on input at bounding box center [514, 305] width 98 height 21
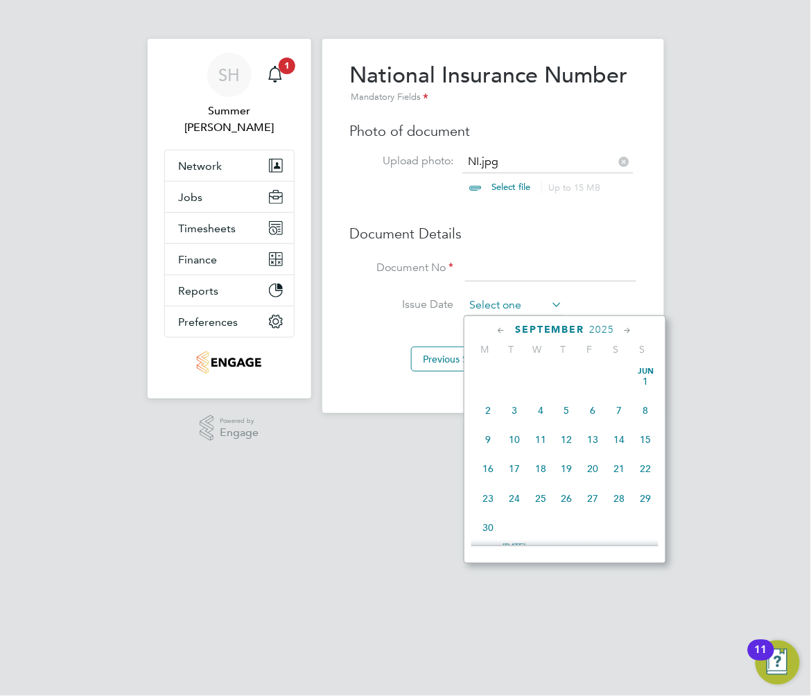
scroll to position [505, 0]
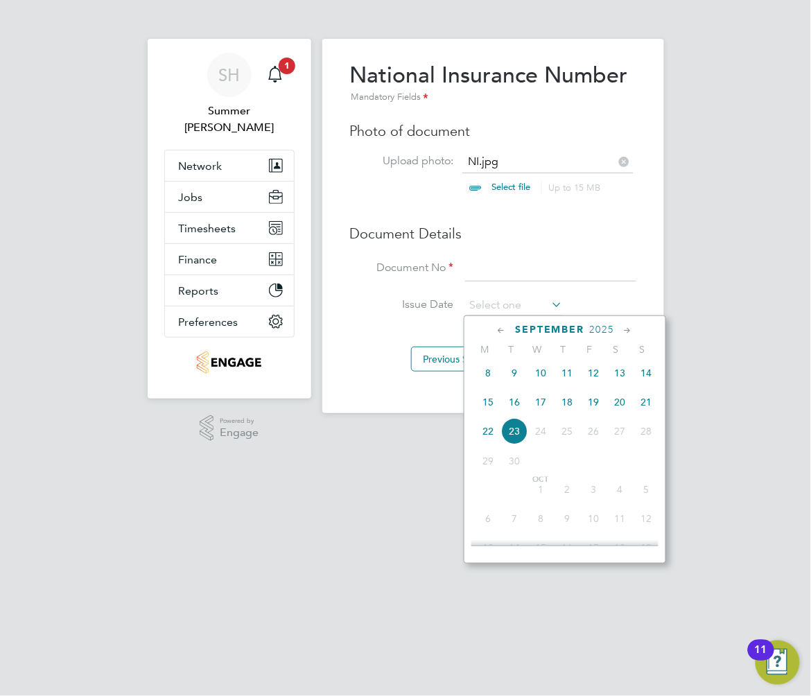
click at [602, 325] on span "2025" at bounding box center [602, 330] width 25 height 12
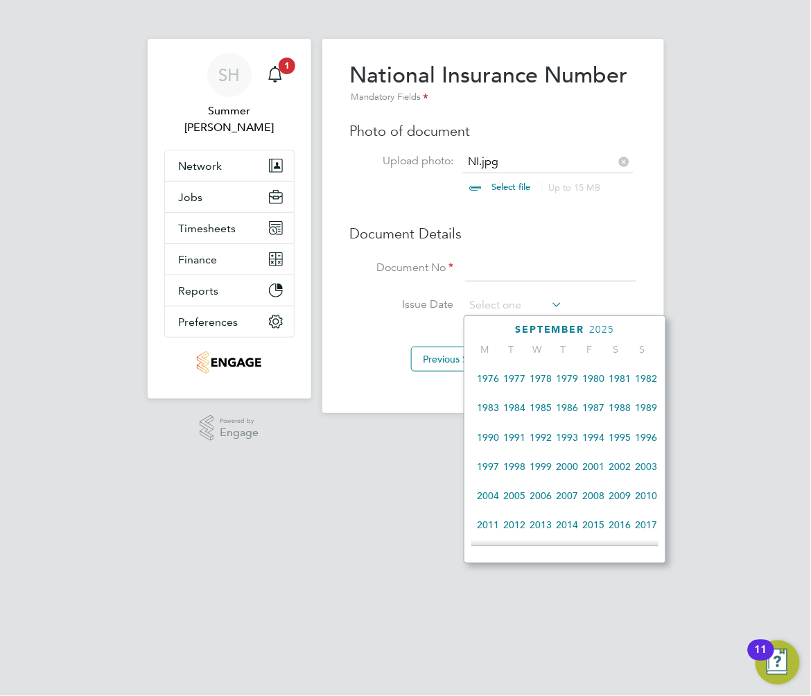
scroll to position [290, 0]
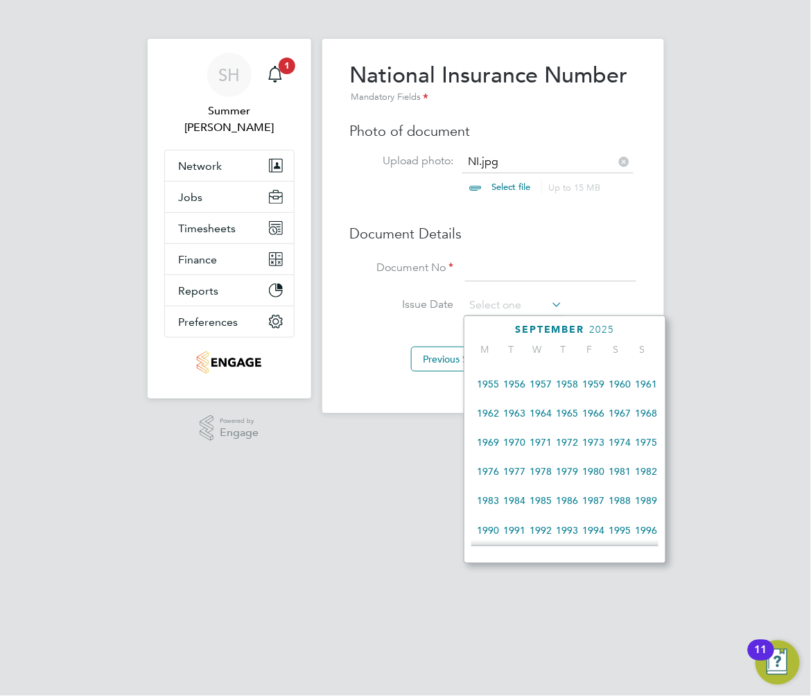
click at [647, 389] on span "1961" at bounding box center [646, 384] width 26 height 26
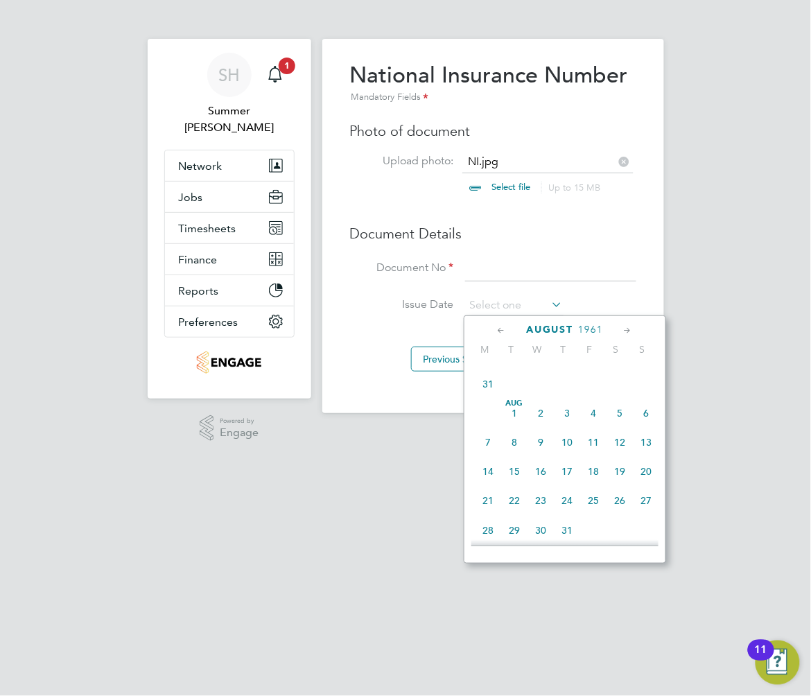
click at [625, 416] on span "5" at bounding box center [619, 413] width 26 height 26
type input "05 Aug 1961"
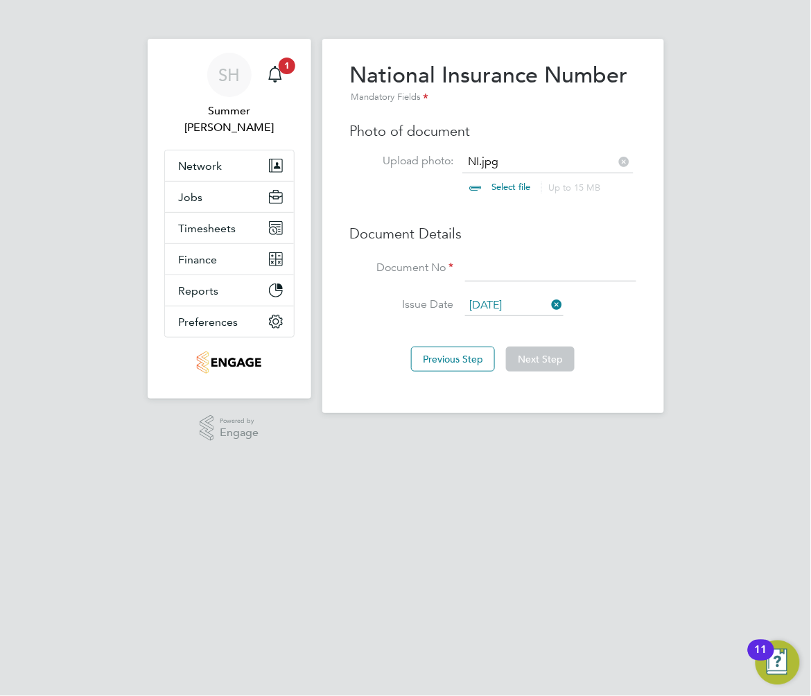
click at [509, 261] on input at bounding box center [550, 268] width 171 height 25
type input "WL367959A"
click at [552, 359] on button "Next Step" at bounding box center [540, 358] width 69 height 25
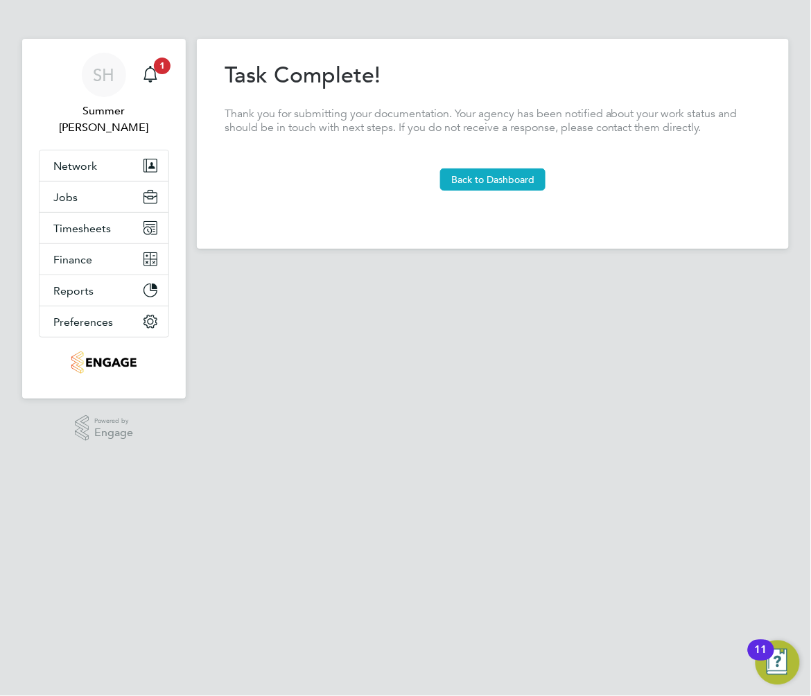
click at [527, 173] on button "Back to Dashboard" at bounding box center [492, 179] width 105 height 22
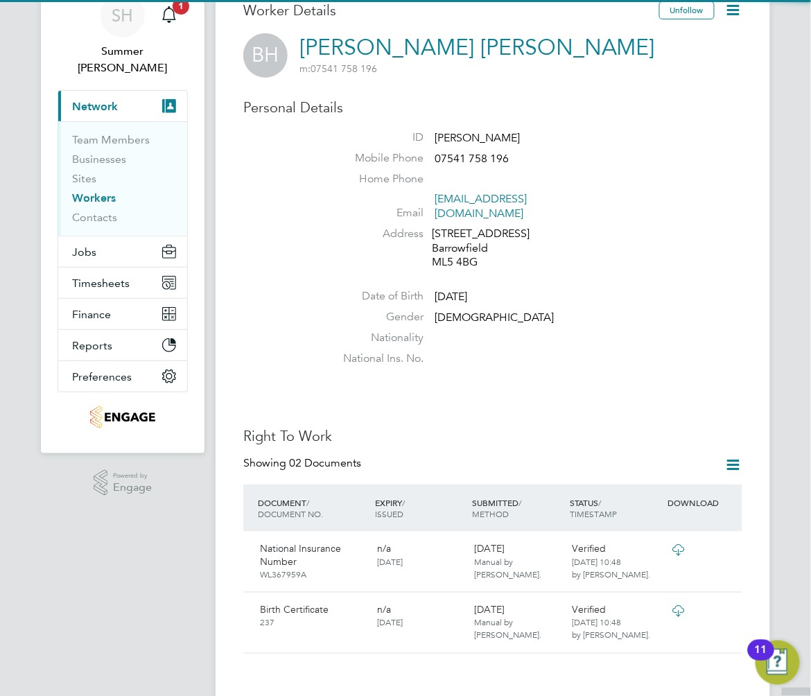
scroll to position [92, 0]
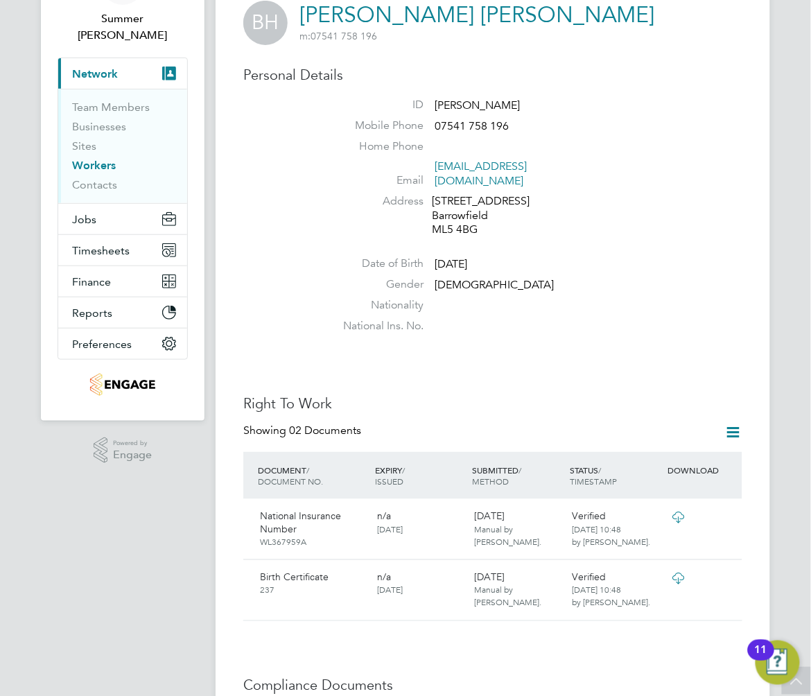
click at [94, 159] on link "Workers" at bounding box center [94, 165] width 44 height 13
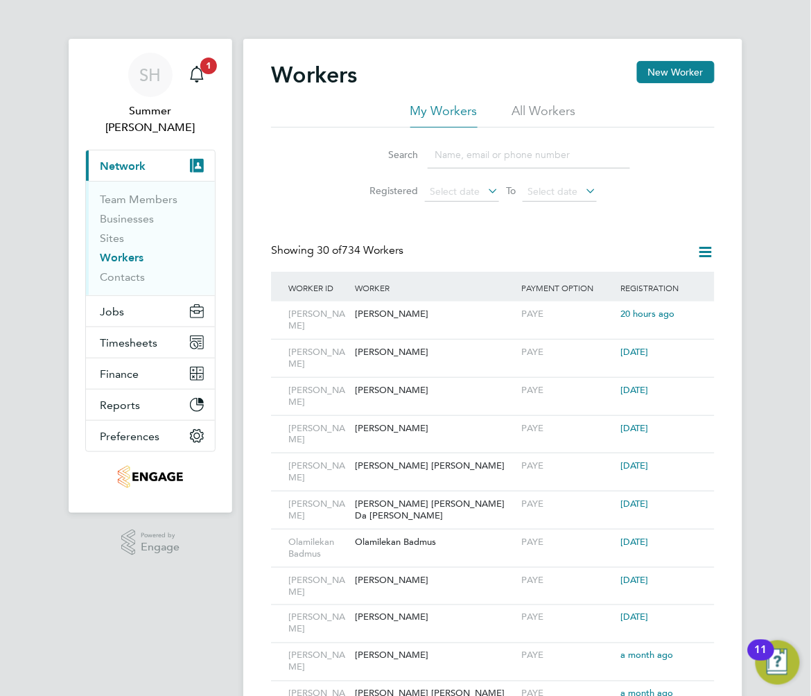
click at [445, 161] on input at bounding box center [529, 154] width 202 height 27
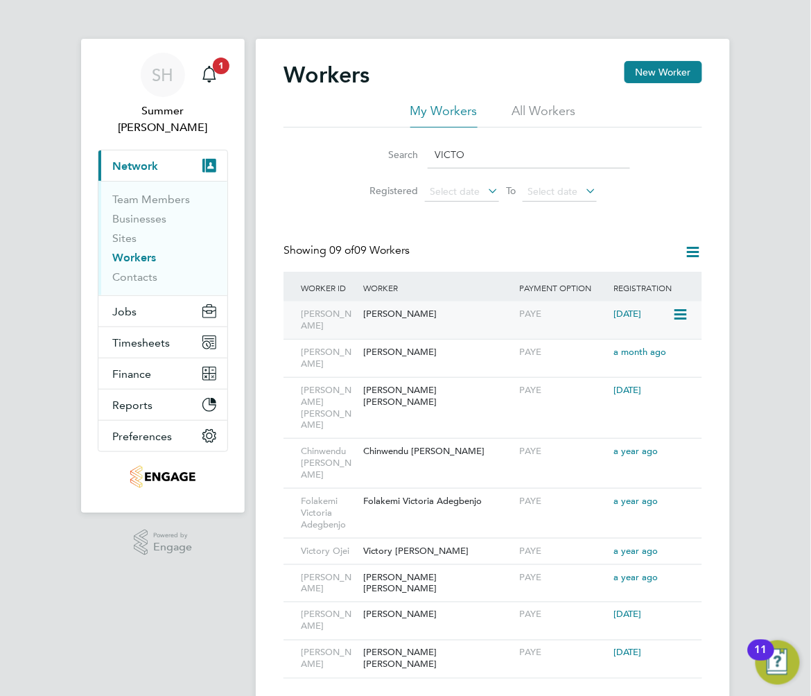
type input "VICTO"
click at [419, 319] on div "[PERSON_NAME]" at bounding box center [438, 314] width 157 height 26
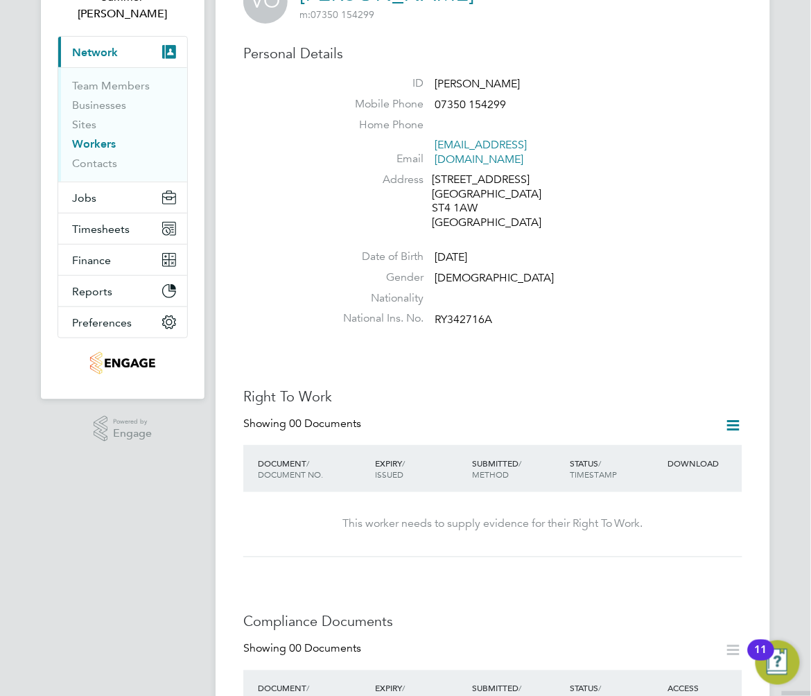
scroll to position [184, 0]
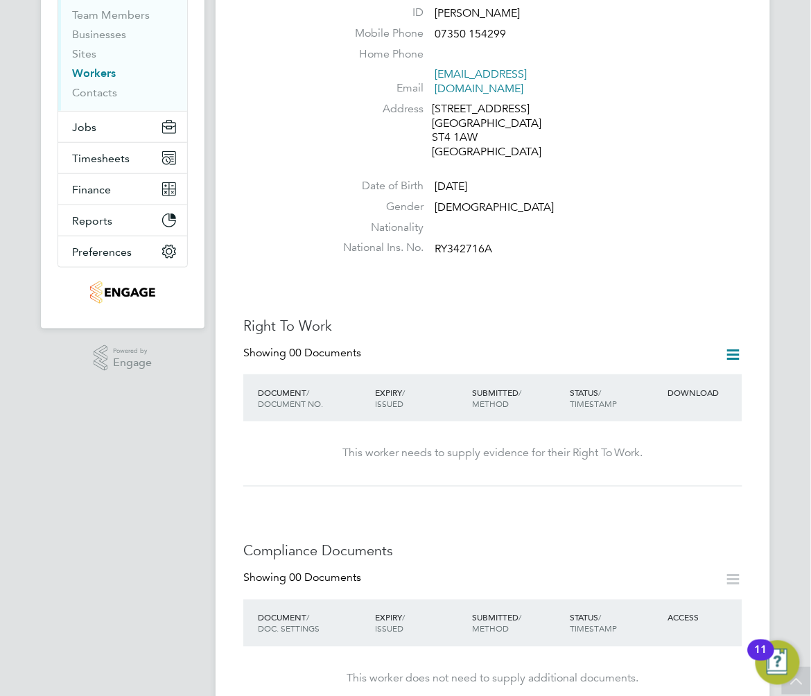
click at [738, 346] on icon at bounding box center [733, 354] width 17 height 17
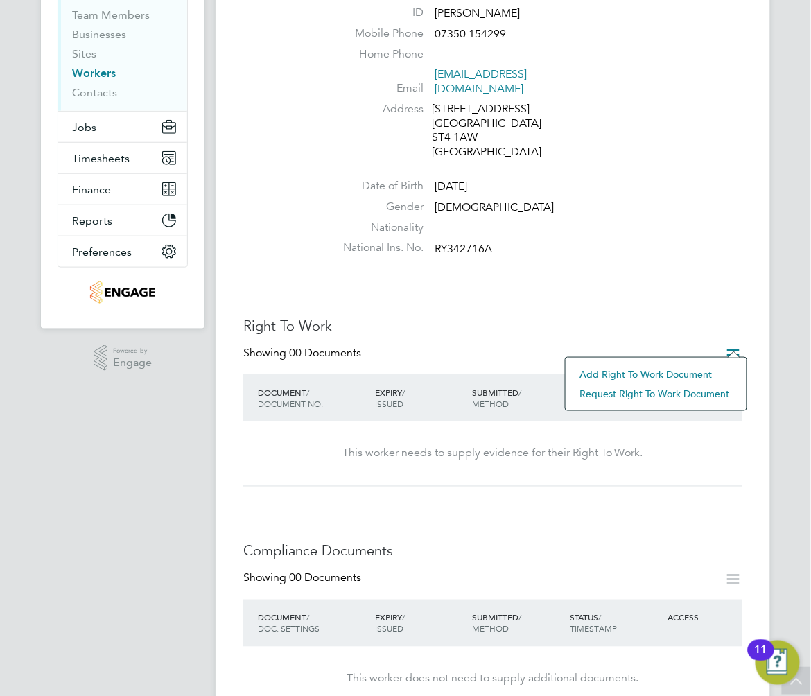
click at [687, 367] on li "Add Right To Work Document" at bounding box center [655, 374] width 167 height 19
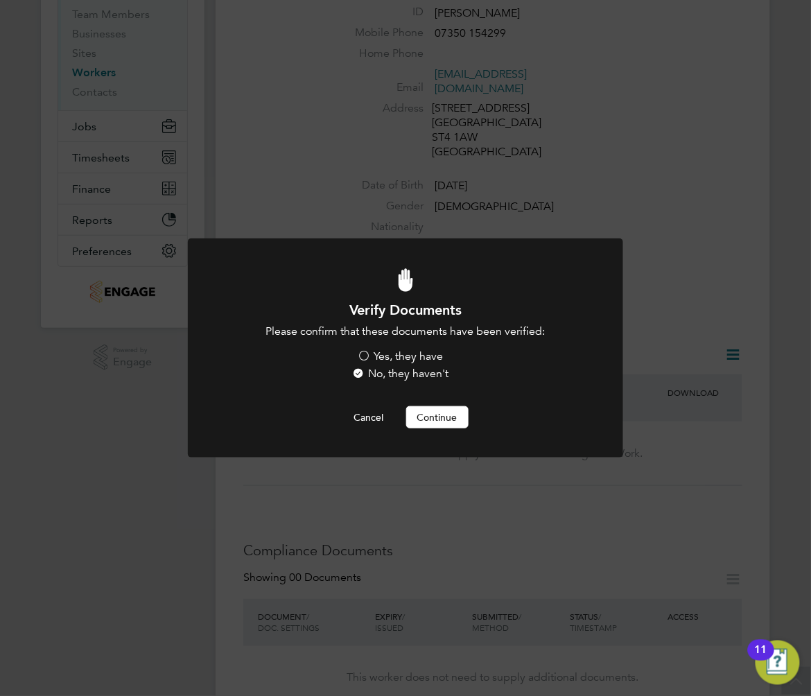
scroll to position [0, 0]
click at [387, 353] on label "Yes, they have" at bounding box center [401, 356] width 86 height 15
click at [0, 0] on input "Yes, they have" at bounding box center [0, 0] width 0 height 0
click at [439, 416] on button "Continue" at bounding box center [437, 417] width 62 height 22
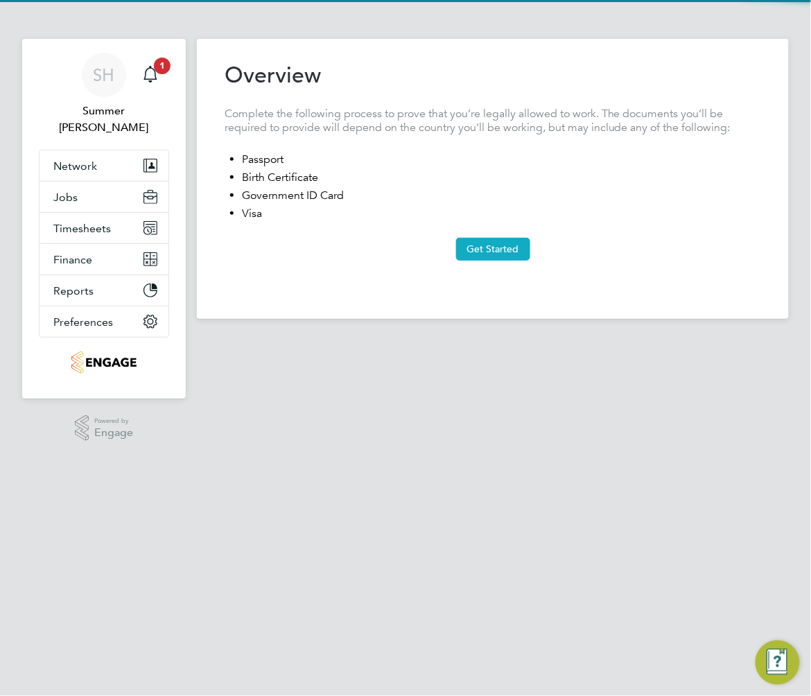
click at [496, 252] on button "Get Started" at bounding box center [493, 249] width 74 height 22
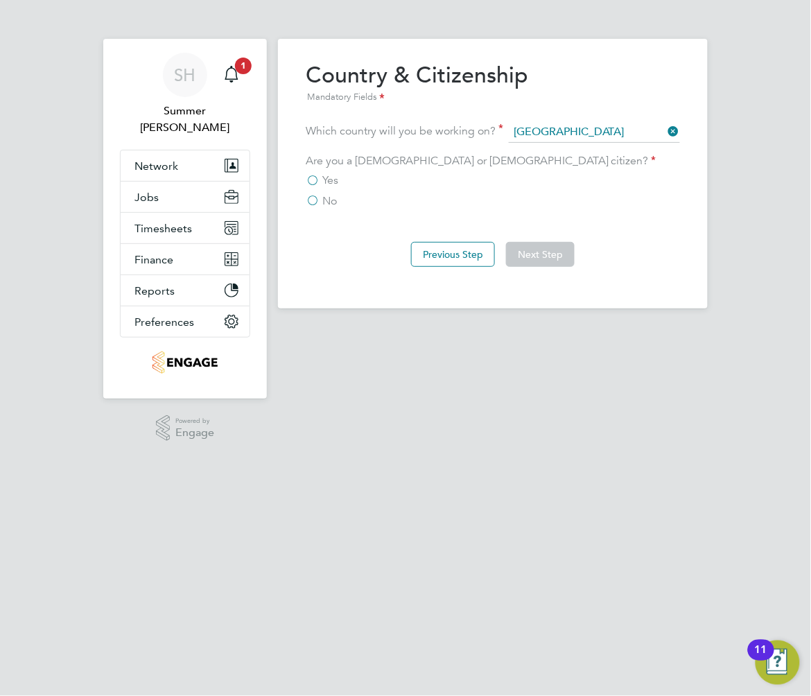
click at [333, 200] on span "No" at bounding box center [329, 201] width 15 height 14
click at [0, 0] on input "No" at bounding box center [0, 0] width 0 height 0
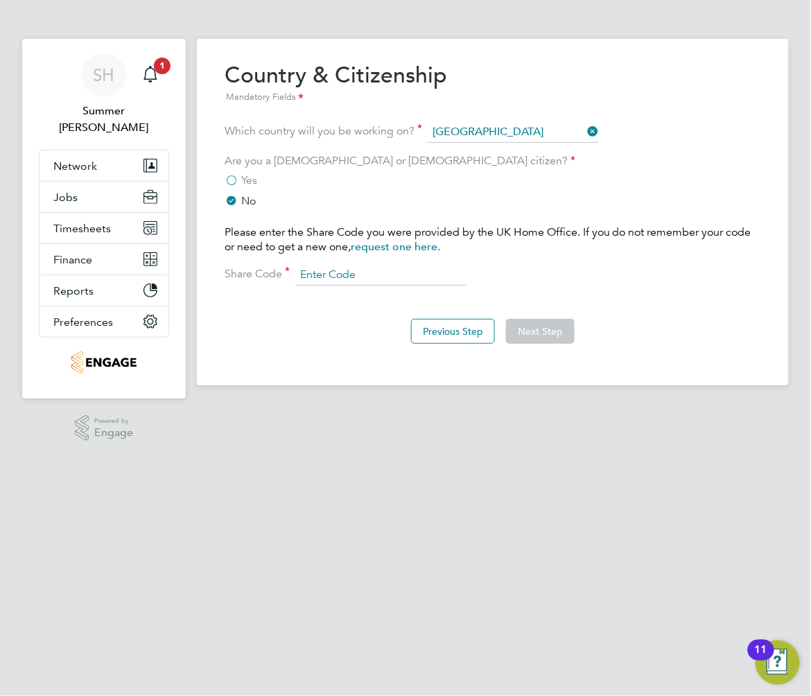
drag, startPoint x: 330, startPoint y: 274, endPoint x: 323, endPoint y: 266, distance: 10.8
click at [328, 272] on input at bounding box center [380, 275] width 171 height 21
type input "WTA MRB 6EG"
click at [550, 337] on button "Next Step" at bounding box center [540, 331] width 69 height 25
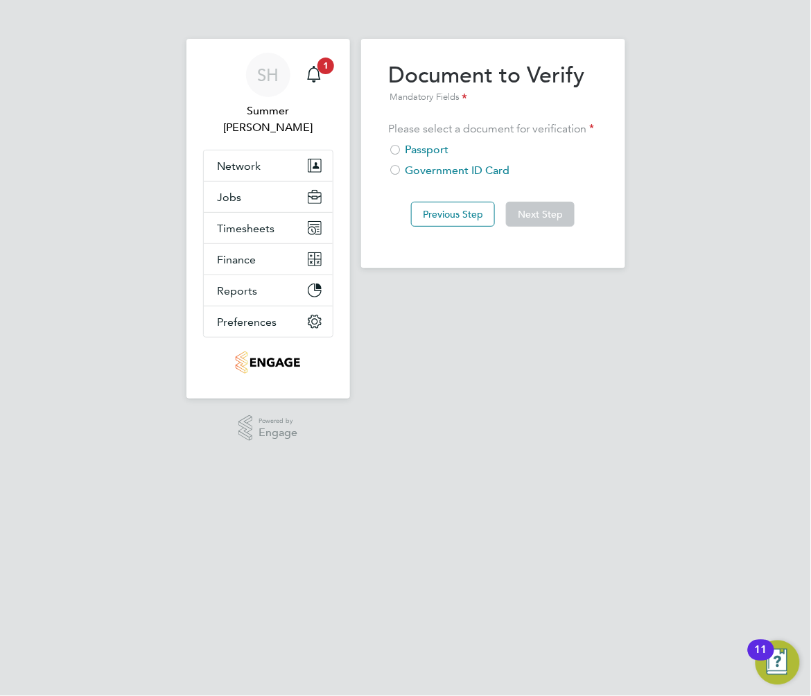
click at [428, 143] on div "Passport" at bounding box center [493, 150] width 209 height 15
click at [552, 211] on button "Next Step" at bounding box center [540, 214] width 69 height 25
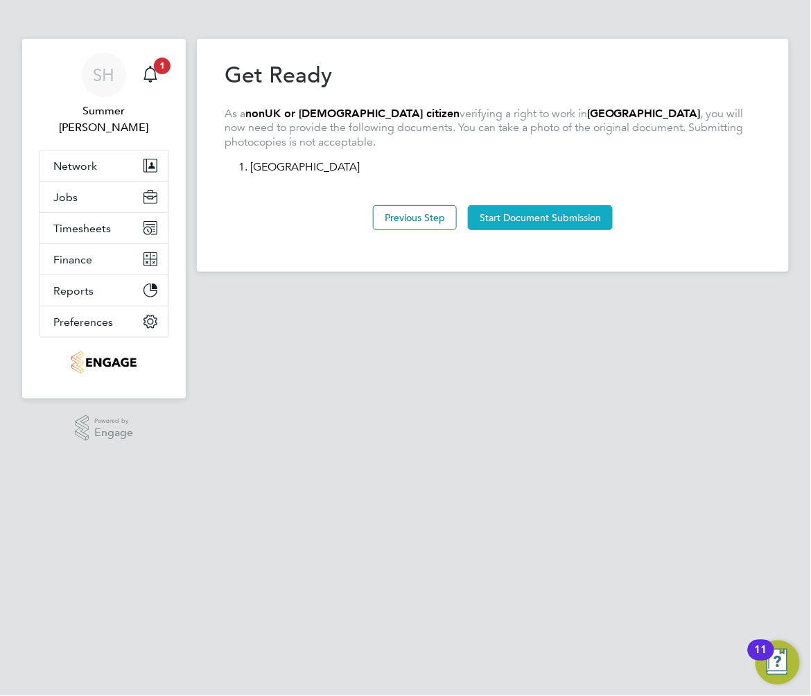
click at [550, 211] on button "Start Document Submission" at bounding box center [540, 217] width 145 height 25
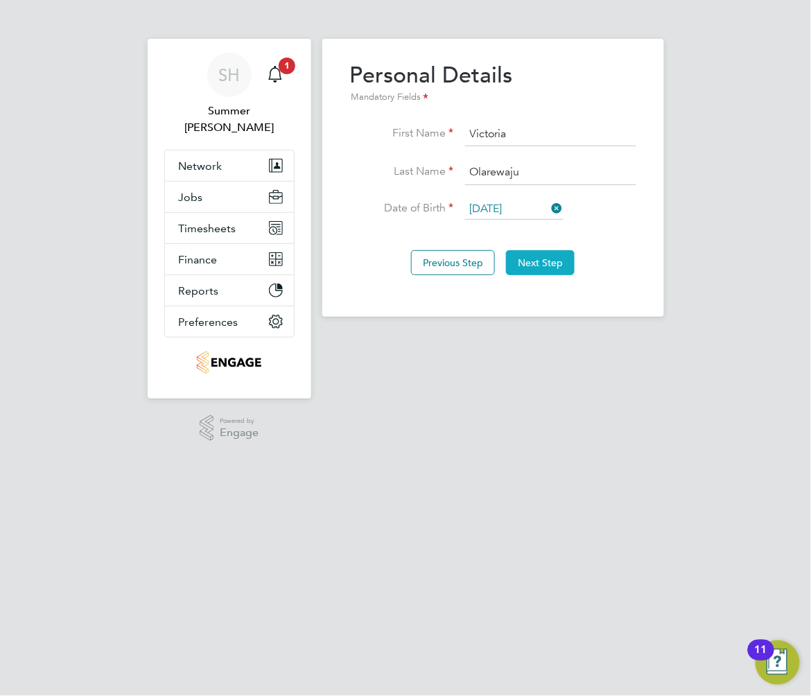
click at [546, 250] on button "Next Step" at bounding box center [540, 262] width 69 height 25
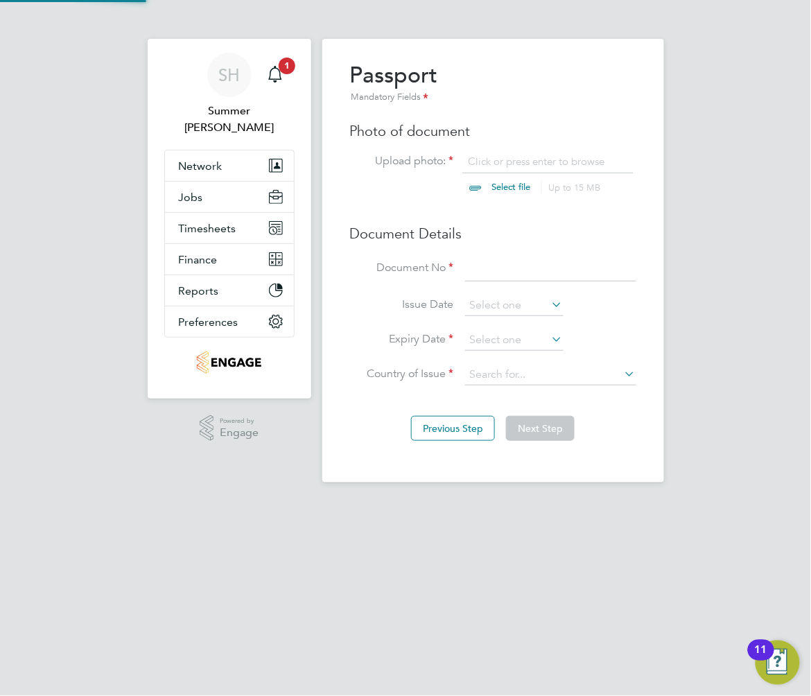
scroll to position [18, 172]
click at [511, 272] on input at bounding box center [550, 268] width 171 height 25
type input "B01594387"
click at [520, 297] on input at bounding box center [514, 305] width 98 height 21
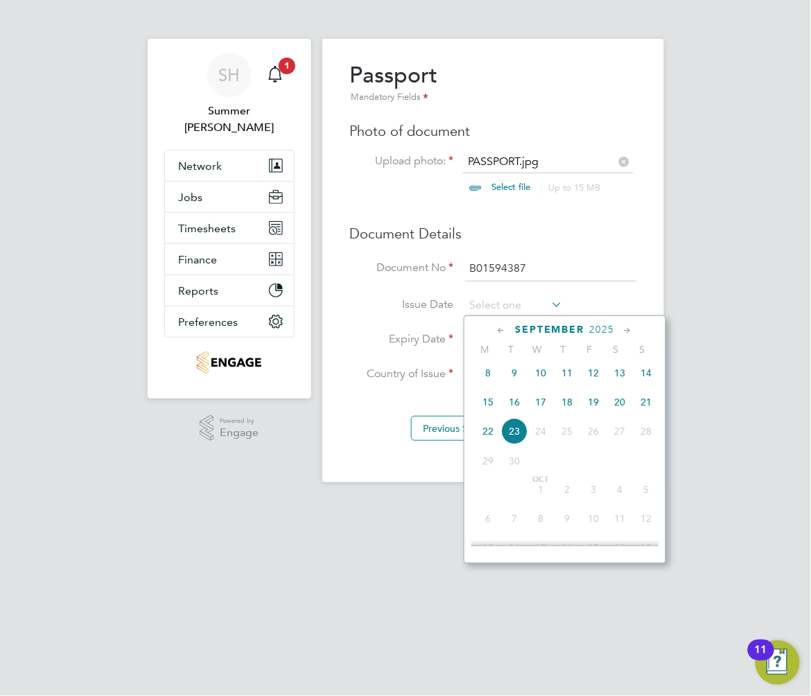
click at [599, 328] on span "2025" at bounding box center [602, 330] width 25 height 12
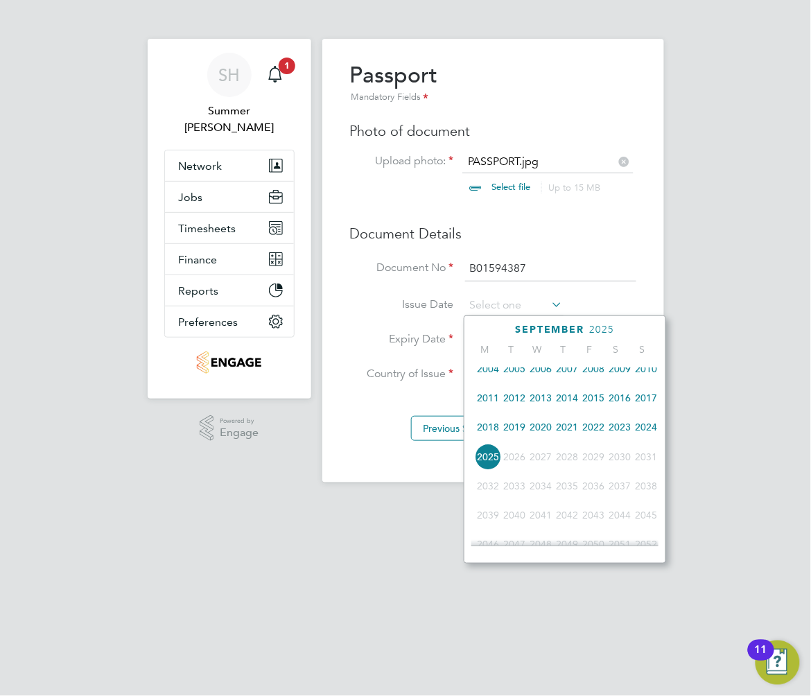
click at [616, 432] on span "2023" at bounding box center [619, 427] width 26 height 26
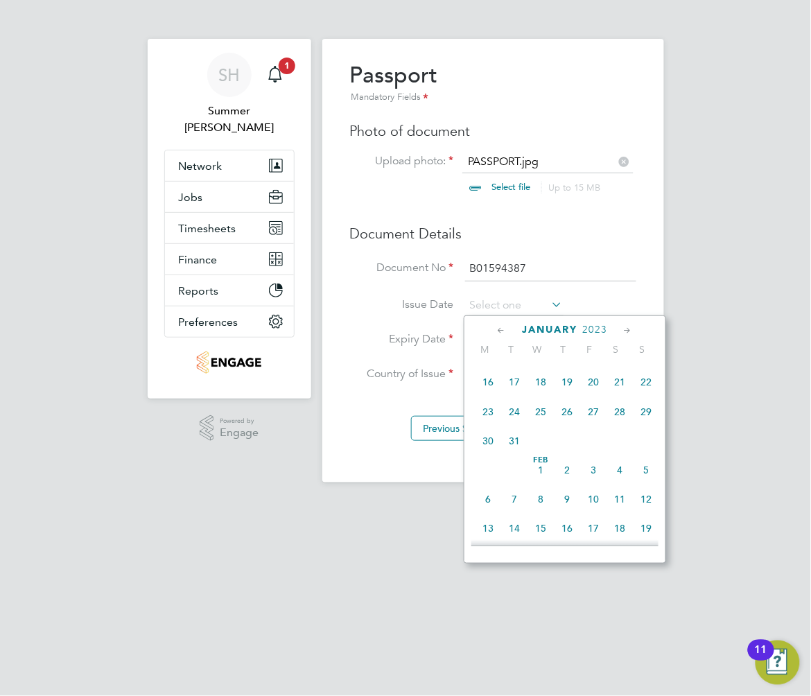
scroll to position [140, 0]
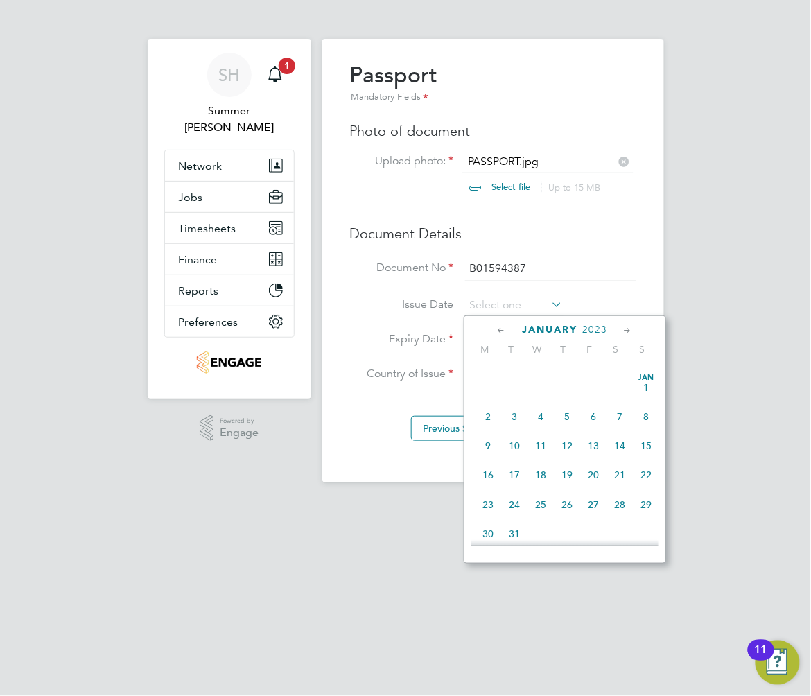
click at [618, 449] on span "14" at bounding box center [619, 445] width 26 height 26
type input "[DATE]"
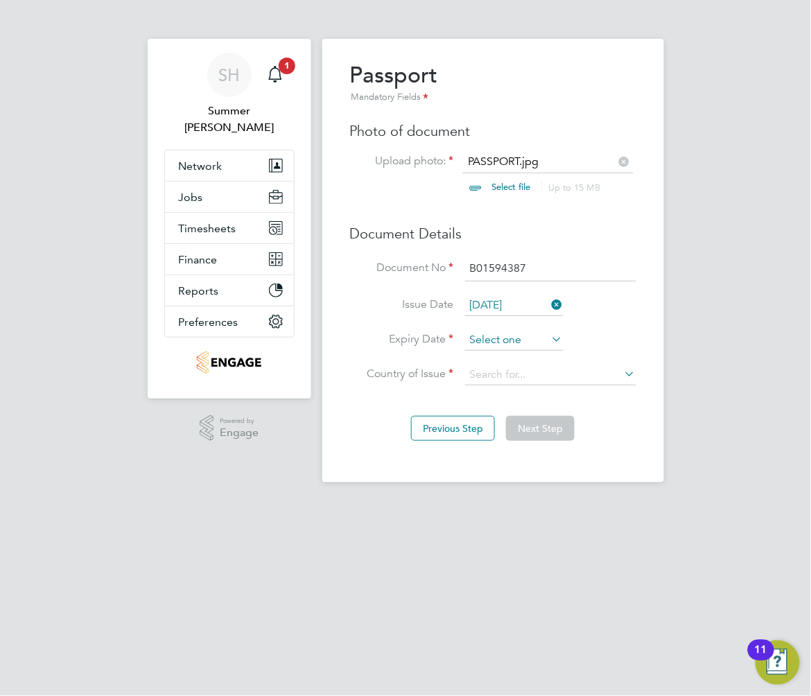
click at [530, 333] on input at bounding box center [514, 340] width 98 height 21
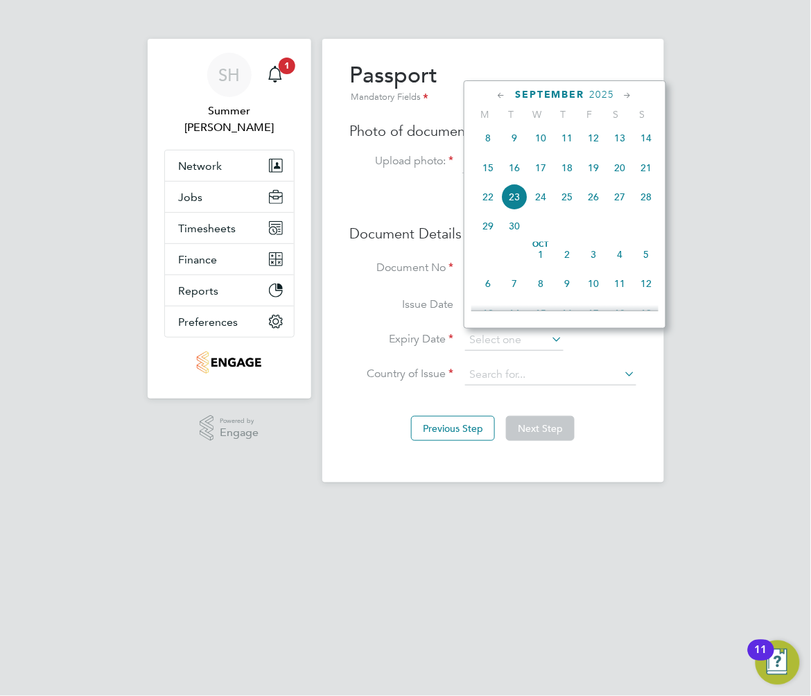
click at [599, 89] on span "2025" at bounding box center [602, 95] width 25 height 12
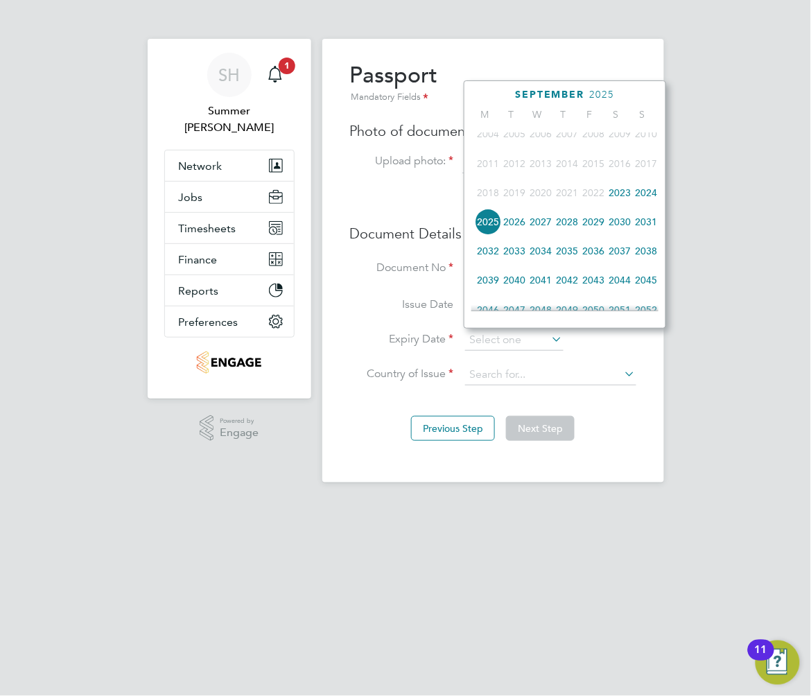
click at [563, 226] on span "2028" at bounding box center [567, 222] width 26 height 26
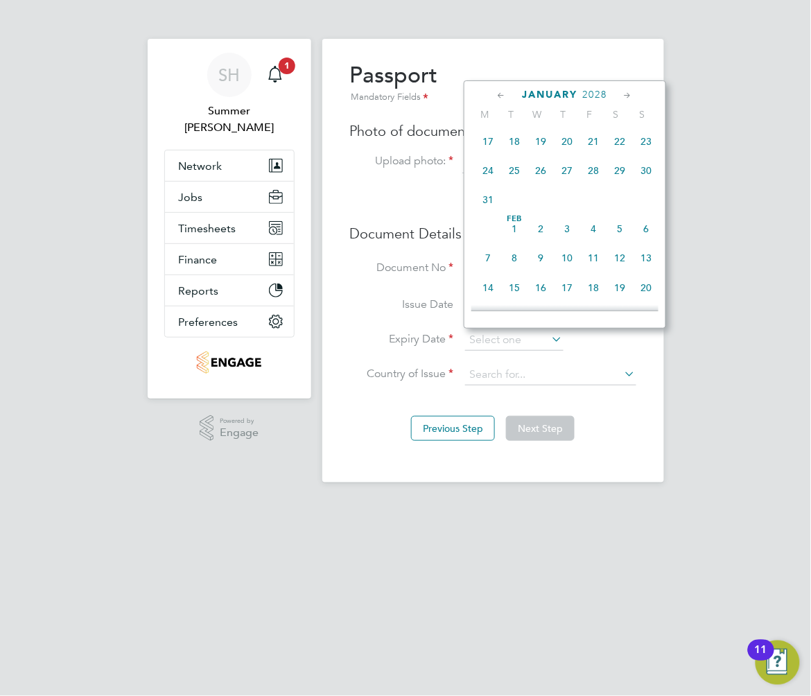
scroll to position [195, 0]
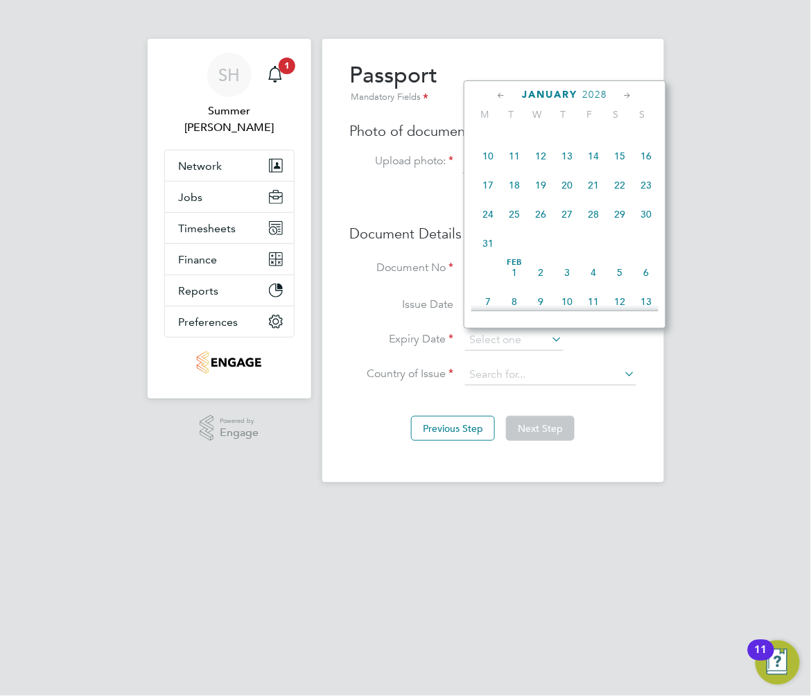
click at [570, 157] on span "13" at bounding box center [567, 156] width 26 height 26
type input "[DATE]"
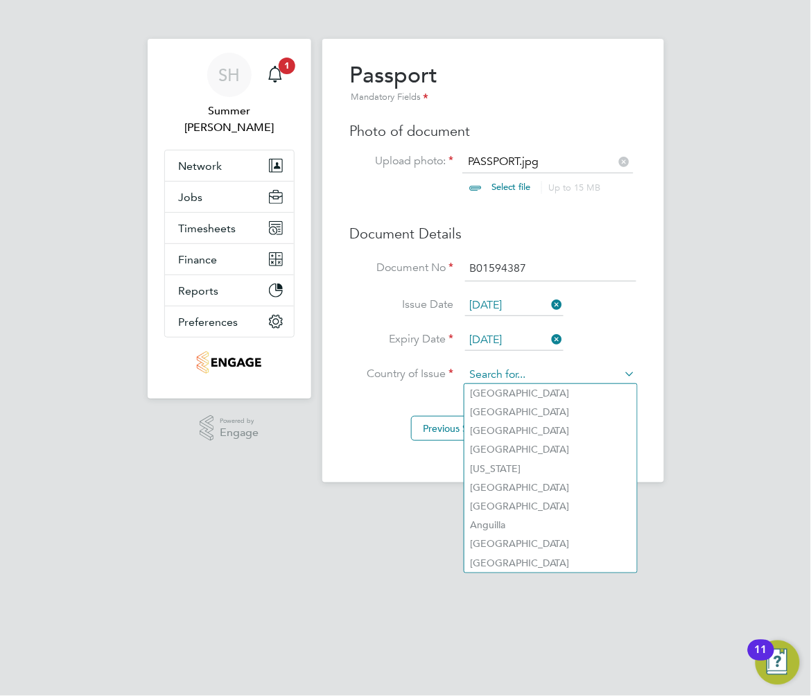
click at [553, 377] on input at bounding box center [550, 375] width 171 height 21
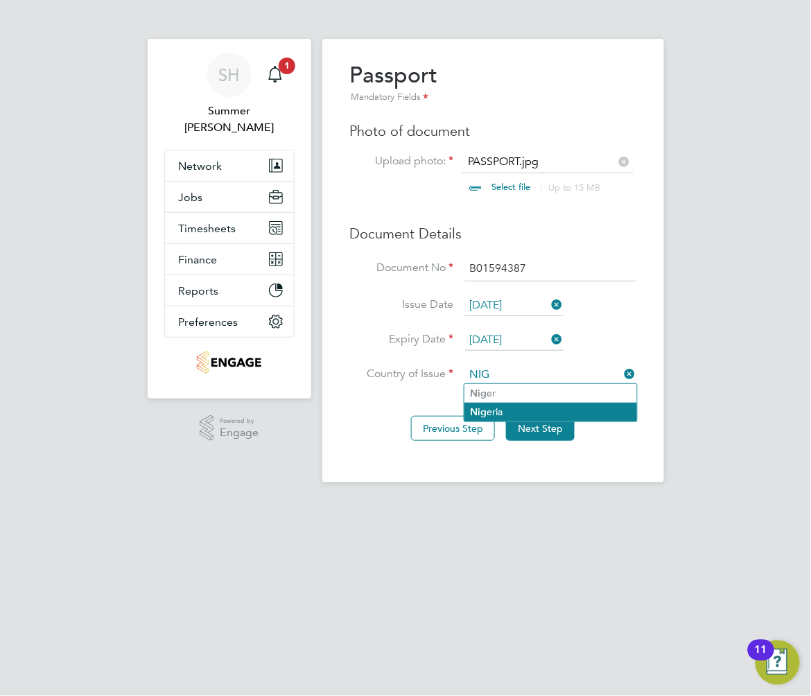
click at [581, 414] on li "Nig eria" at bounding box center [550, 412] width 173 height 19
type input "[GEOGRAPHIC_DATA]"
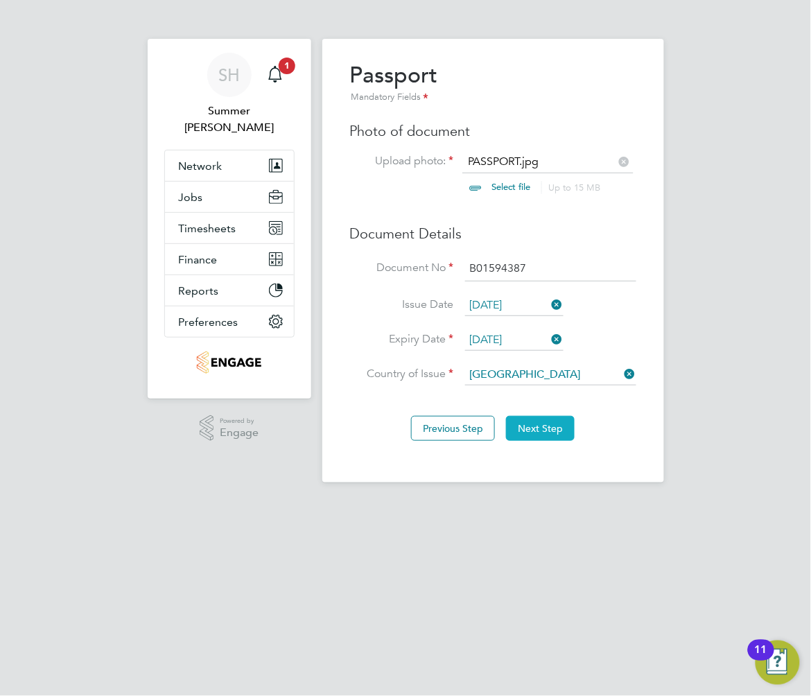
click at [528, 423] on button "Next Step" at bounding box center [540, 428] width 69 height 25
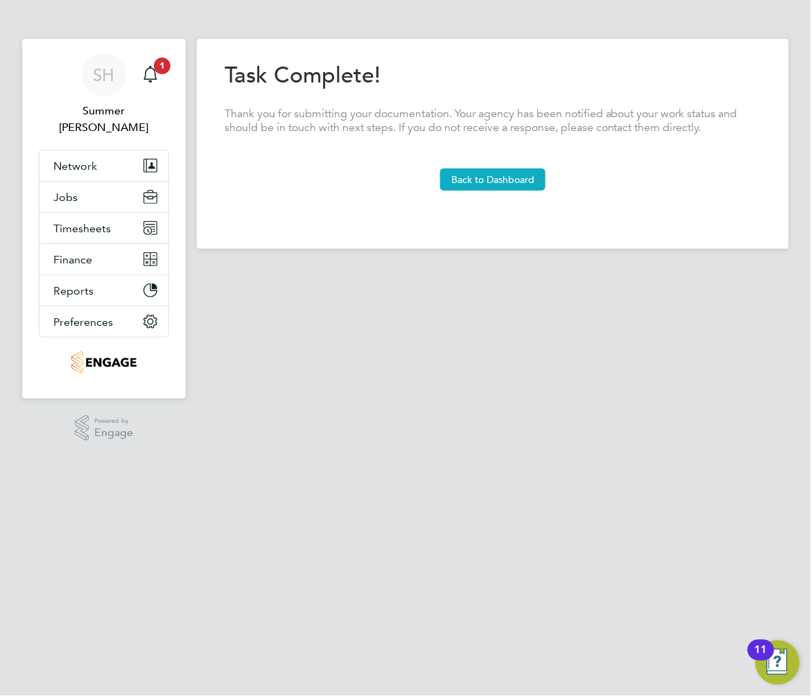
click at [448, 175] on button "Back to Dashboard" at bounding box center [492, 179] width 105 height 22
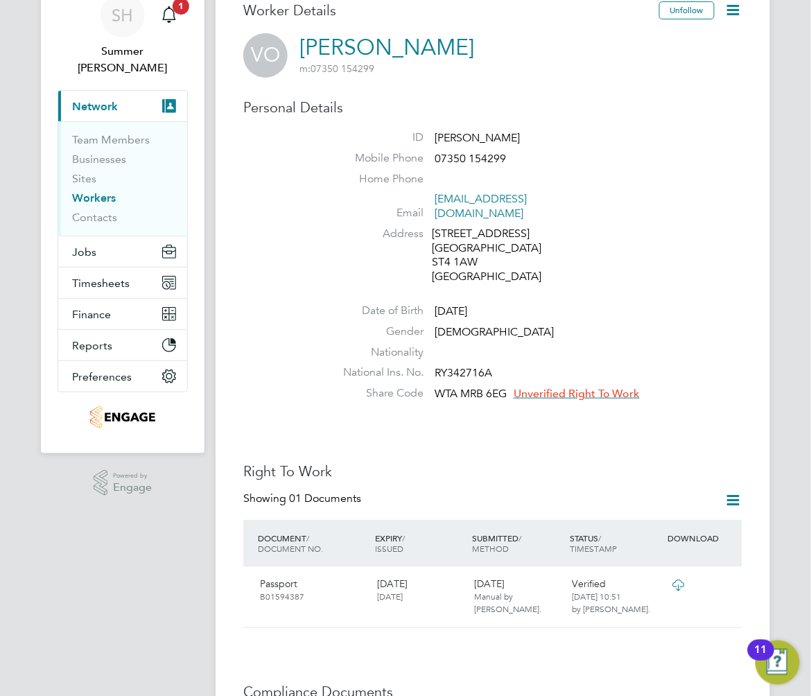
scroll to position [92, 0]
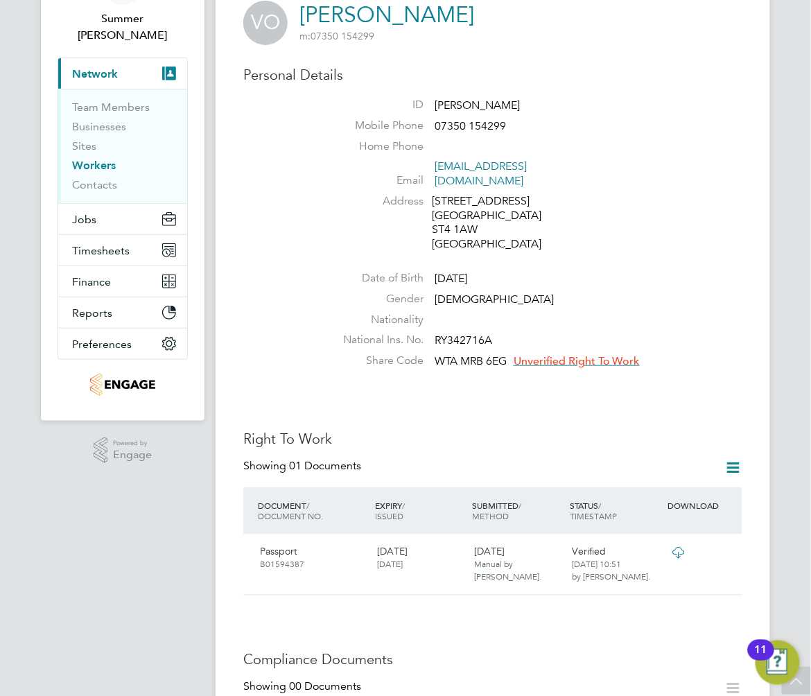
click at [611, 354] on span "Unverified Right To Work" at bounding box center [576, 361] width 126 height 14
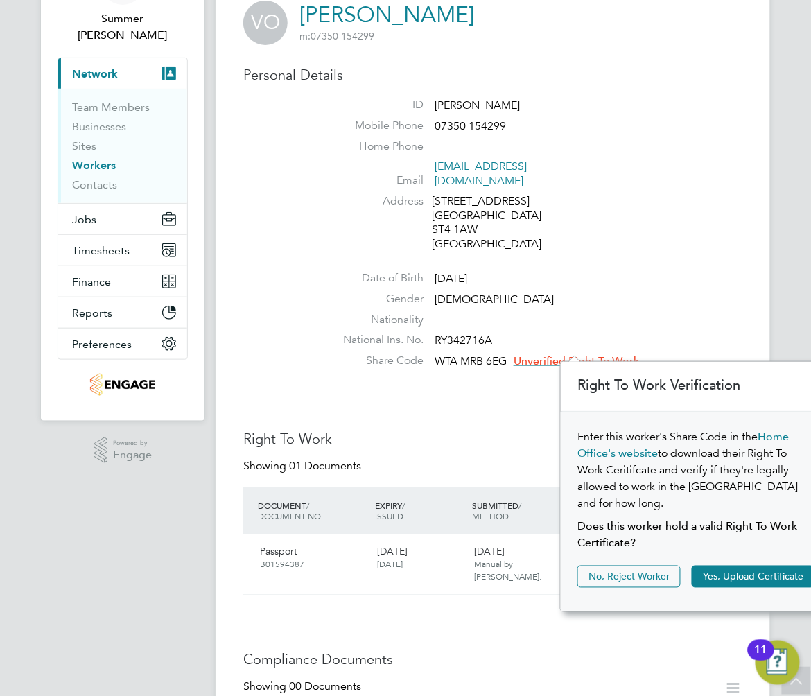
scroll to position [14, 126]
click at [760, 571] on button "Yes, Upload Certificate" at bounding box center [753, 576] width 123 height 22
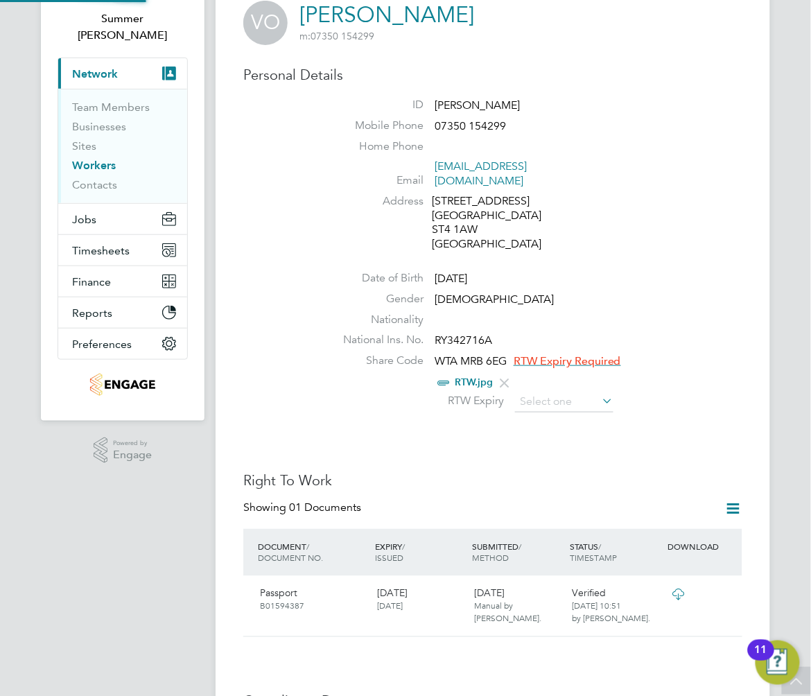
scroll to position [0, 0]
drag, startPoint x: 558, startPoint y: 392, endPoint x: 568, endPoint y: 378, distance: 17.3
click at [558, 392] on input at bounding box center [564, 402] width 98 height 21
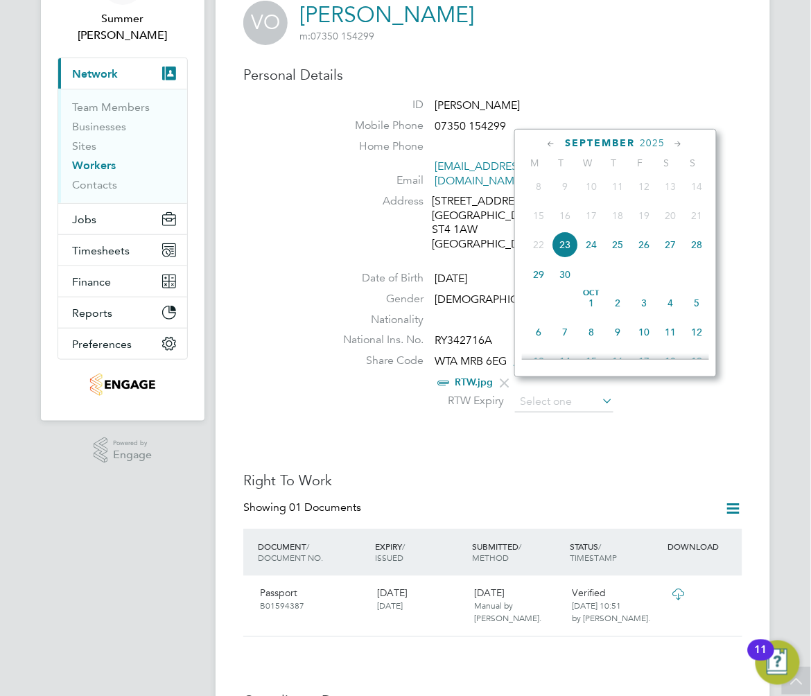
click at [651, 134] on div "[DATE] M T W T F S S [DATE] 2 3 4 5 6 7 8 9 10 11 12 13 14 15 16 17 18 19 20 21…" at bounding box center [615, 253] width 202 height 248
click at [652, 137] on span "2025" at bounding box center [652, 143] width 25 height 12
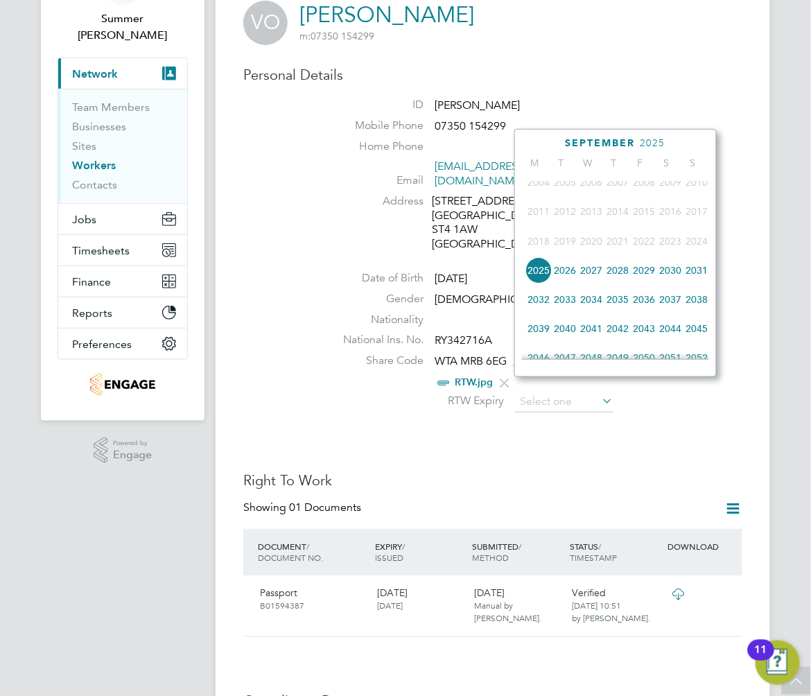
click at [589, 274] on span "2027" at bounding box center [591, 270] width 26 height 26
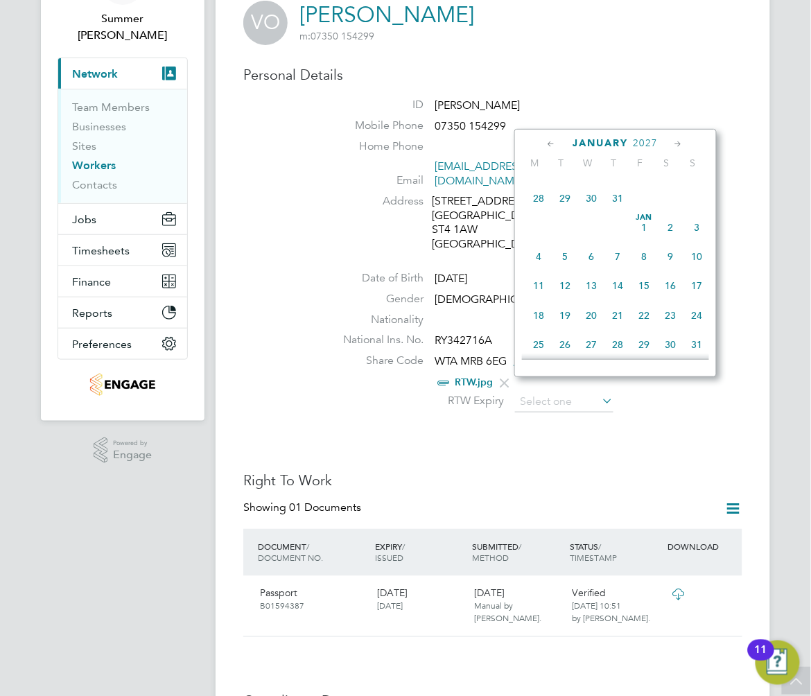
scroll to position [381, 0]
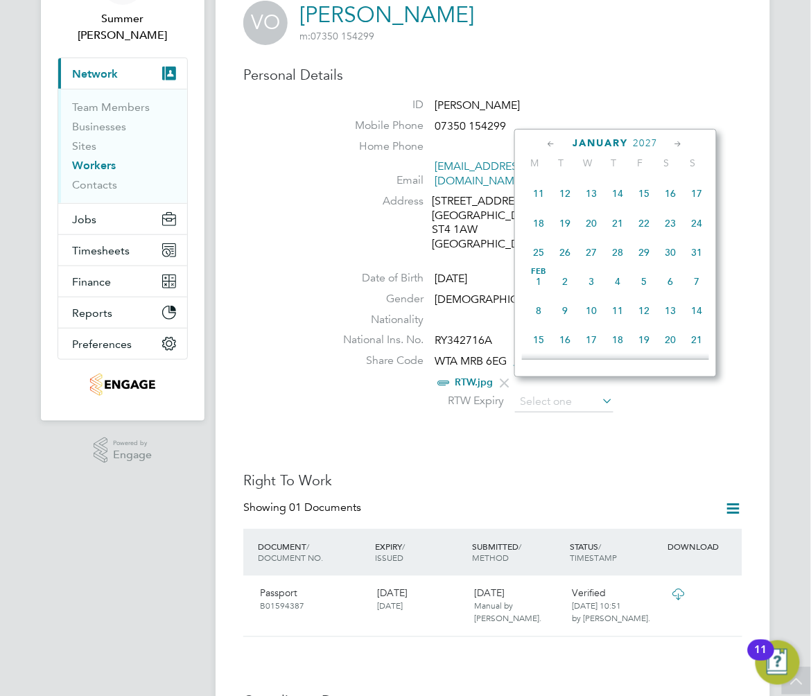
click at [669, 253] on span "30" at bounding box center [670, 252] width 26 height 26
type input "[DATE]"
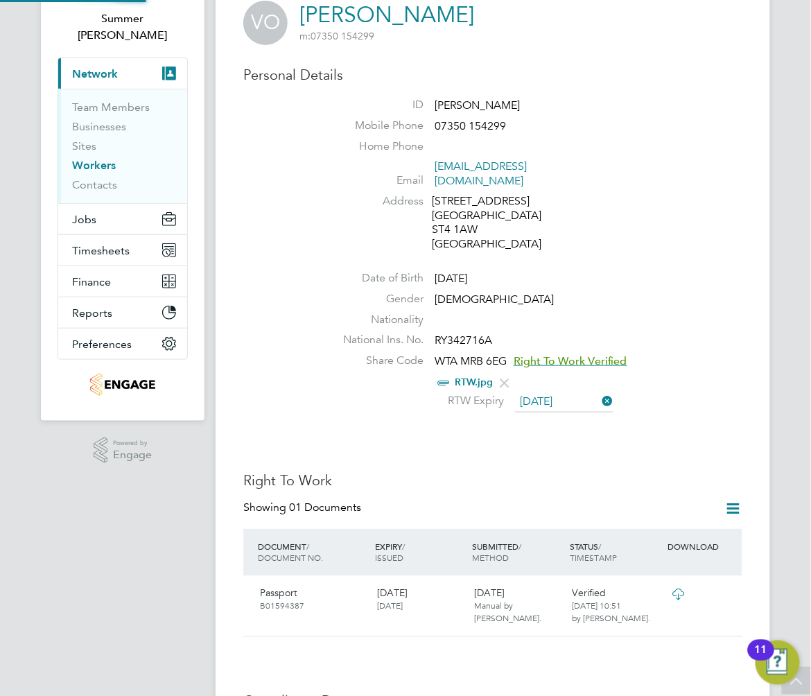
scroll to position [14, 112]
click at [98, 159] on link "Workers" at bounding box center [94, 165] width 44 height 13
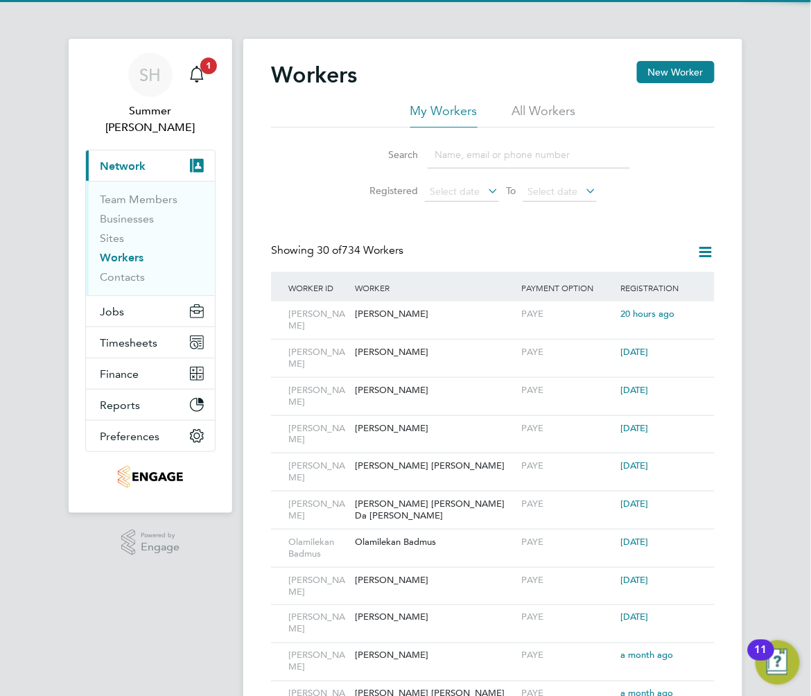
click at [478, 148] on input at bounding box center [529, 154] width 202 height 27
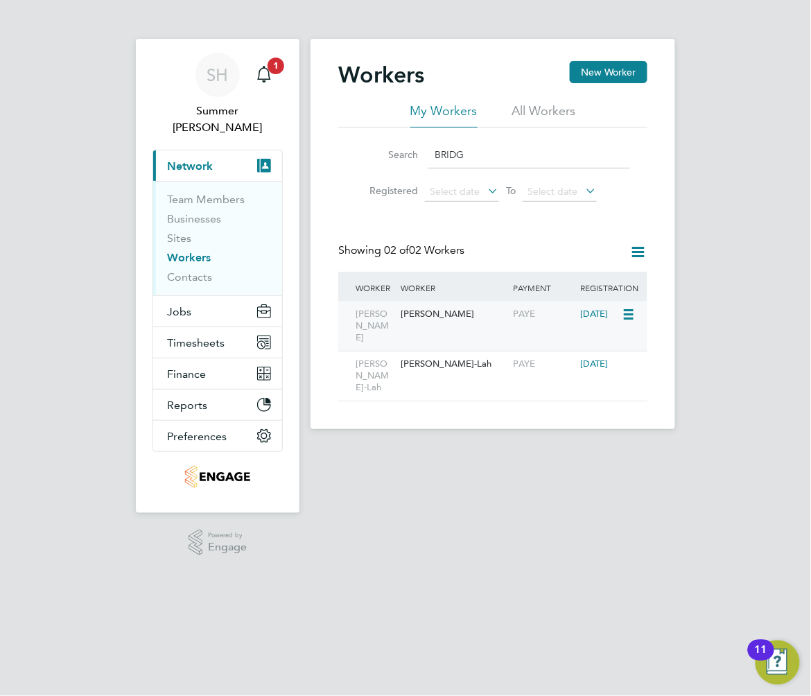
type input "BRIDG"
click at [432, 315] on div "[PERSON_NAME]" at bounding box center [453, 314] width 112 height 26
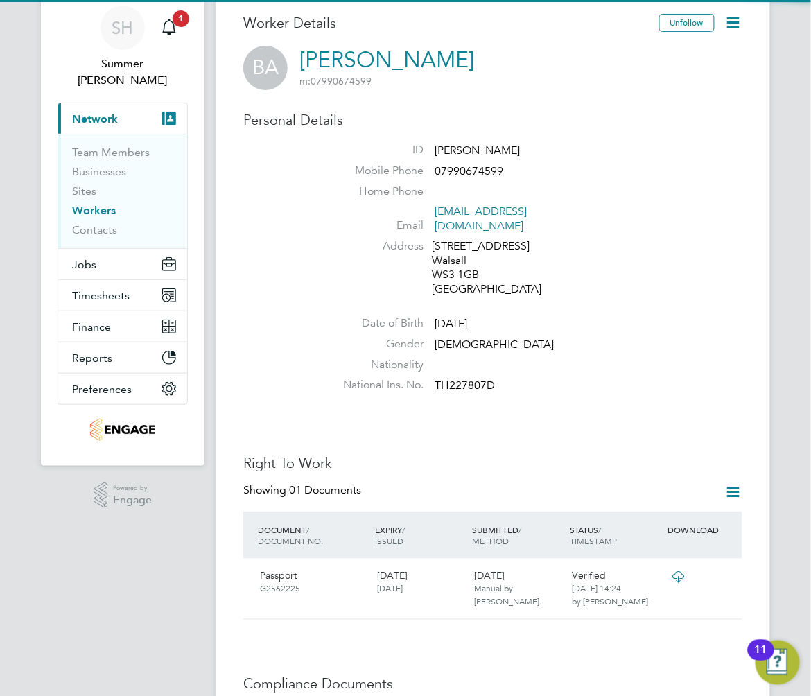
scroll to position [92, 0]
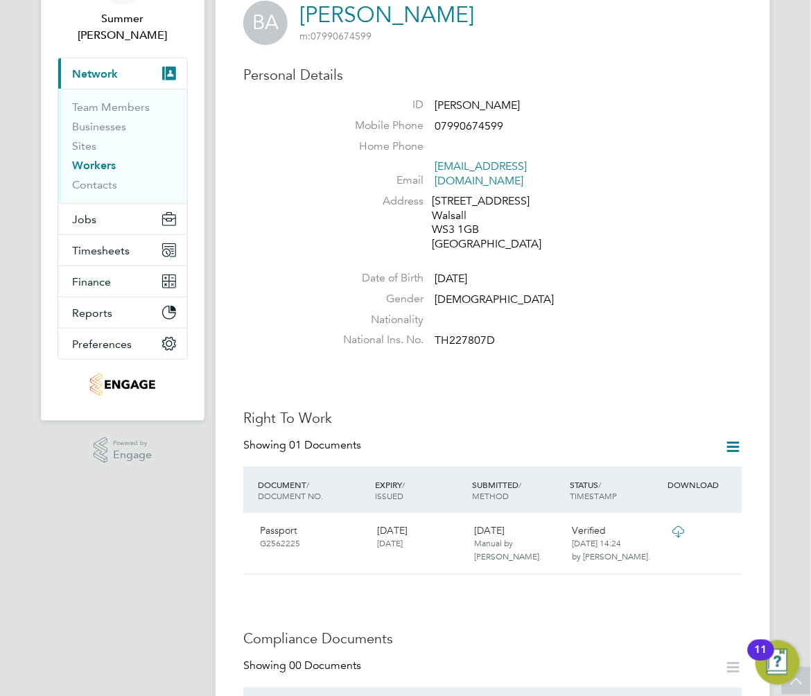
click at [733, 438] on icon at bounding box center [733, 446] width 17 height 17
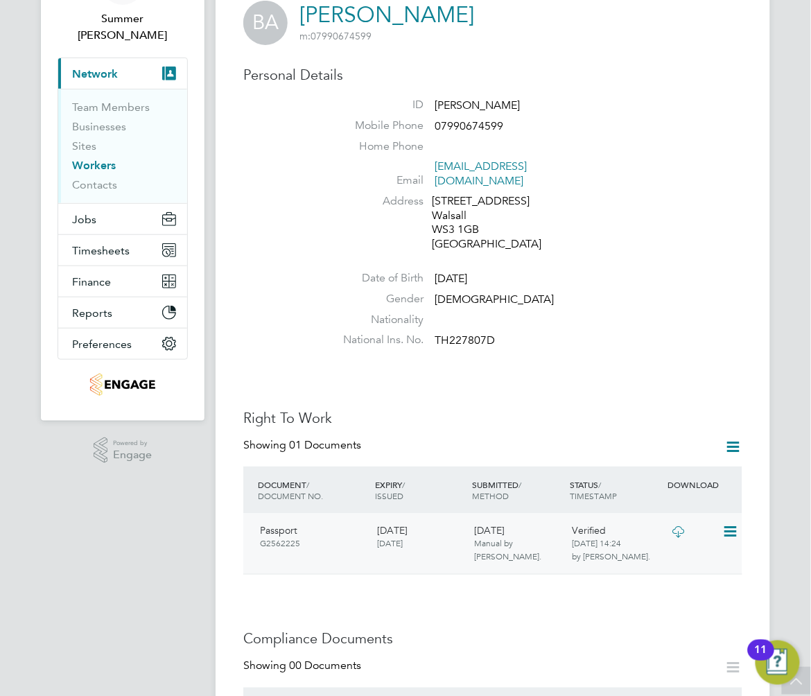
click at [435, 552] on div "Passport [PASSPORT] [DATE] [DATE] [DATE] Manual by [PERSON_NAME]. Verified [DAT…" at bounding box center [492, 543] width 499 height 60
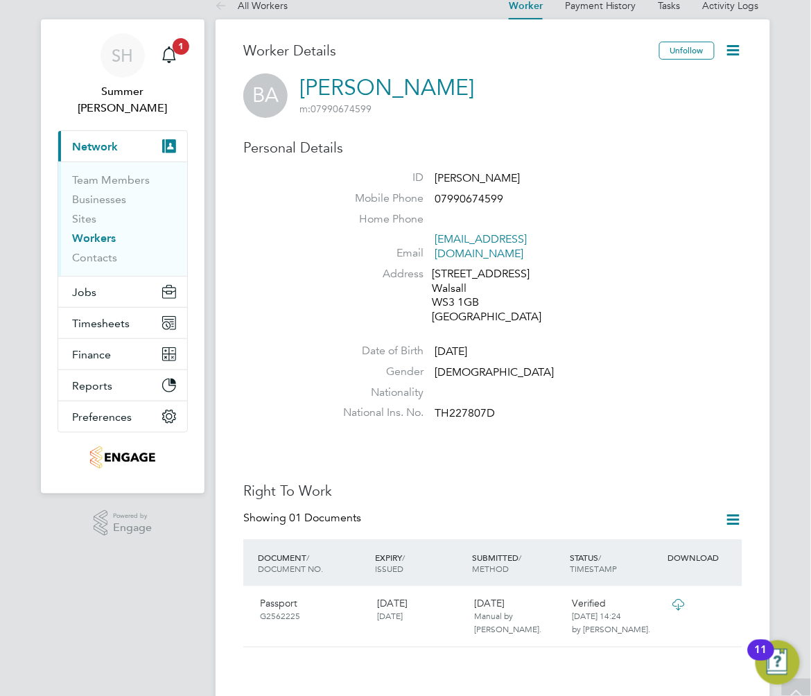
scroll to position [0, 0]
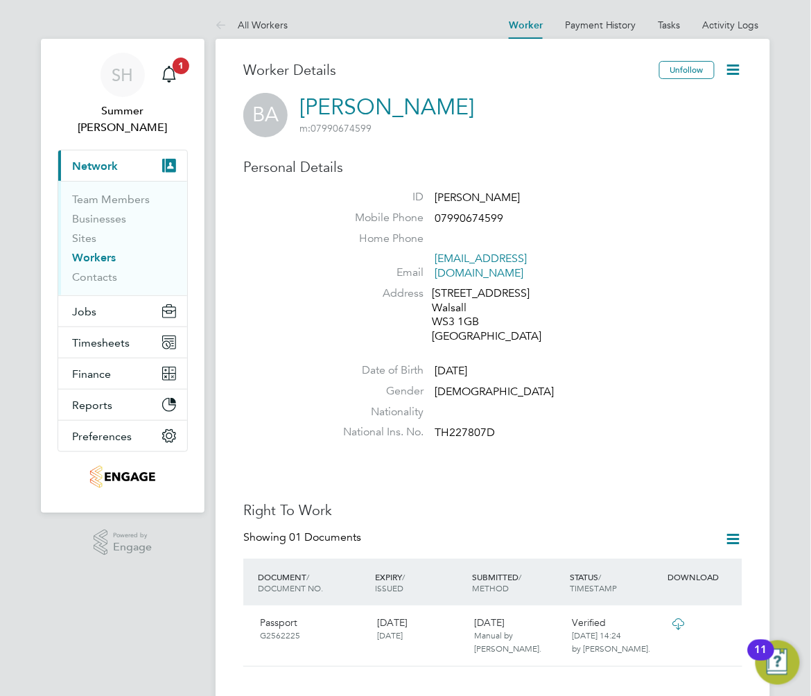
drag, startPoint x: 531, startPoint y: 330, endPoint x: 541, endPoint y: 336, distance: 11.5
click at [531, 330] on div "[STREET_ADDRESS]" at bounding box center [498, 315] width 132 height 58
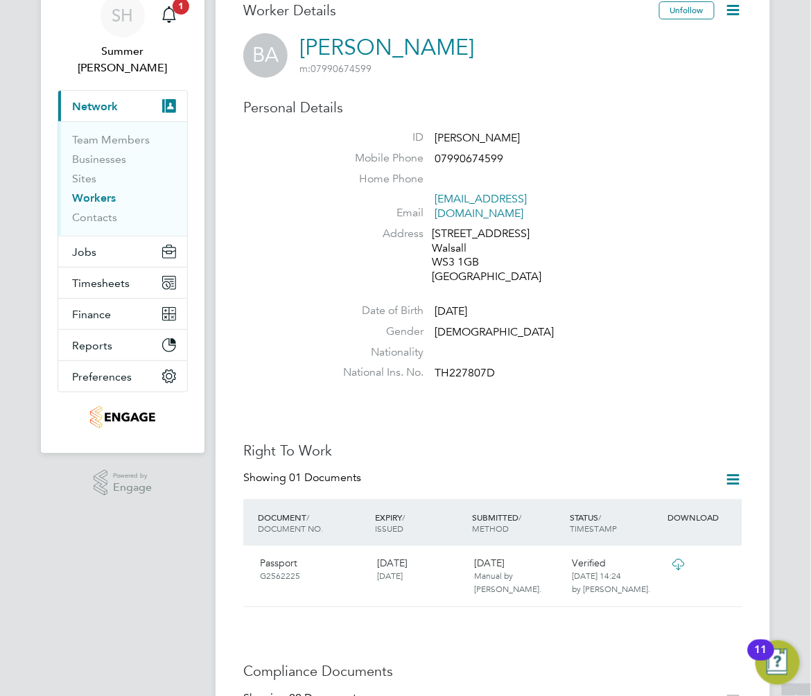
scroll to position [92, 0]
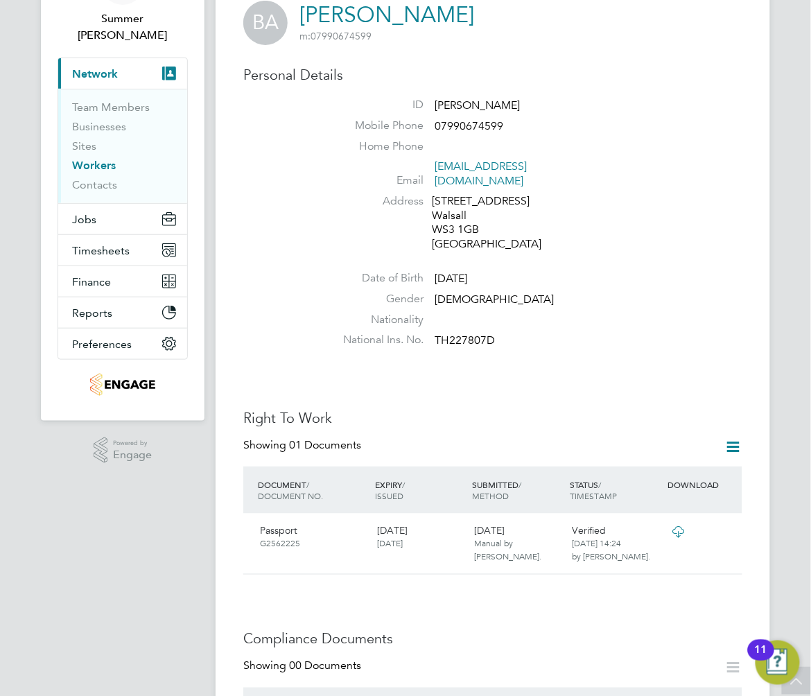
click at [730, 438] on icon at bounding box center [733, 446] width 17 height 17
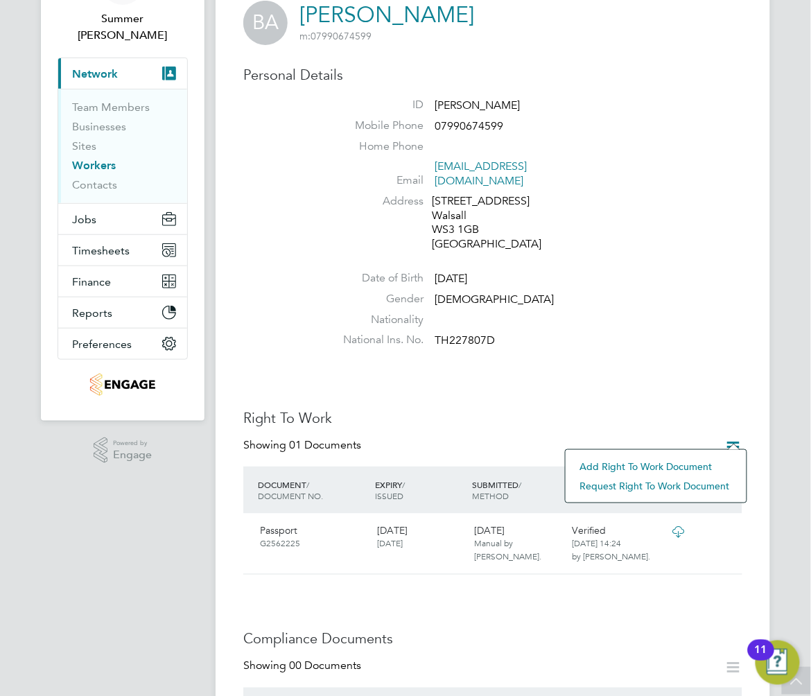
click at [692, 464] on li "Add Right To Work Document" at bounding box center [655, 466] width 167 height 19
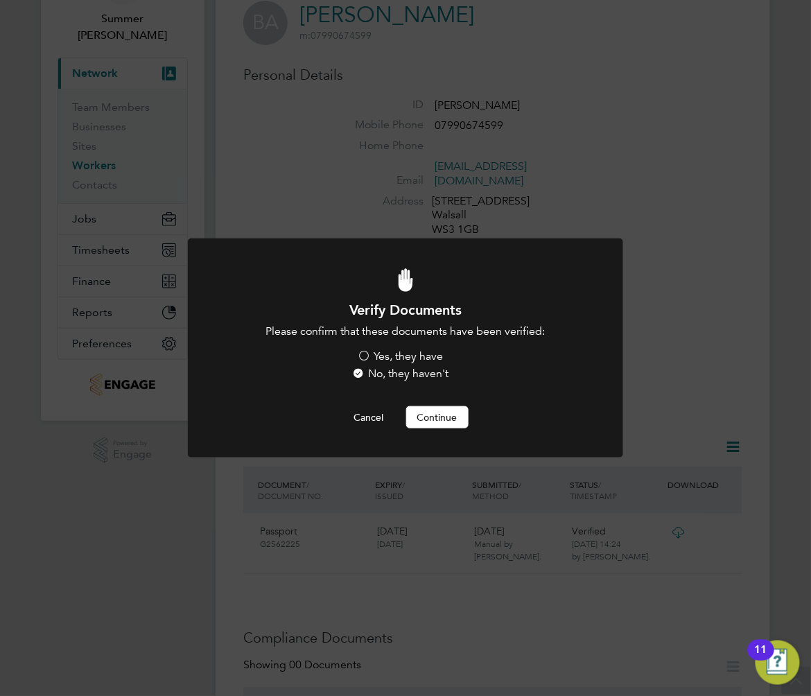
scroll to position [0, 0]
click at [412, 358] on label "Yes, they have" at bounding box center [401, 356] width 86 height 15
click at [0, 0] on input "Yes, they have" at bounding box center [0, 0] width 0 height 0
click at [432, 420] on button "Continue" at bounding box center [437, 417] width 62 height 22
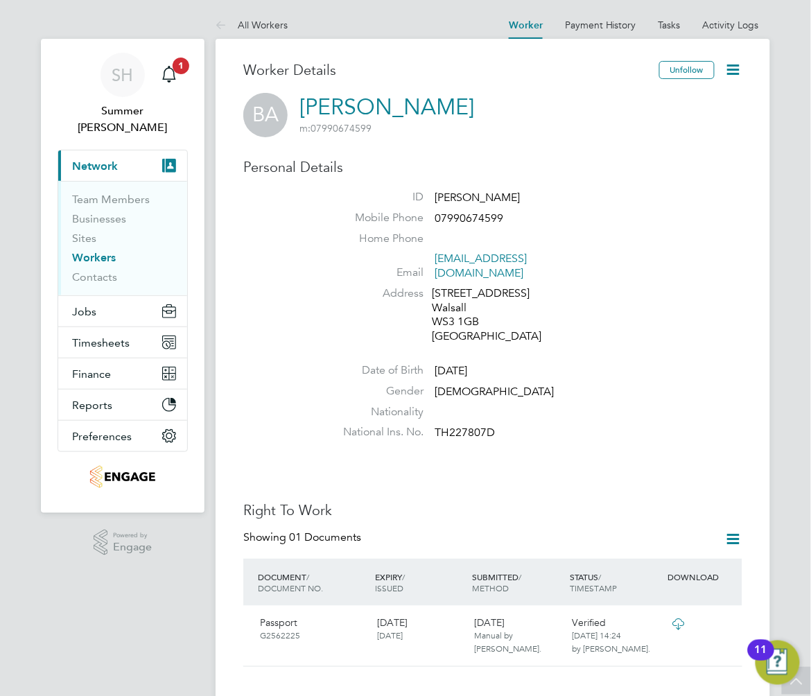
scroll to position [92, 0]
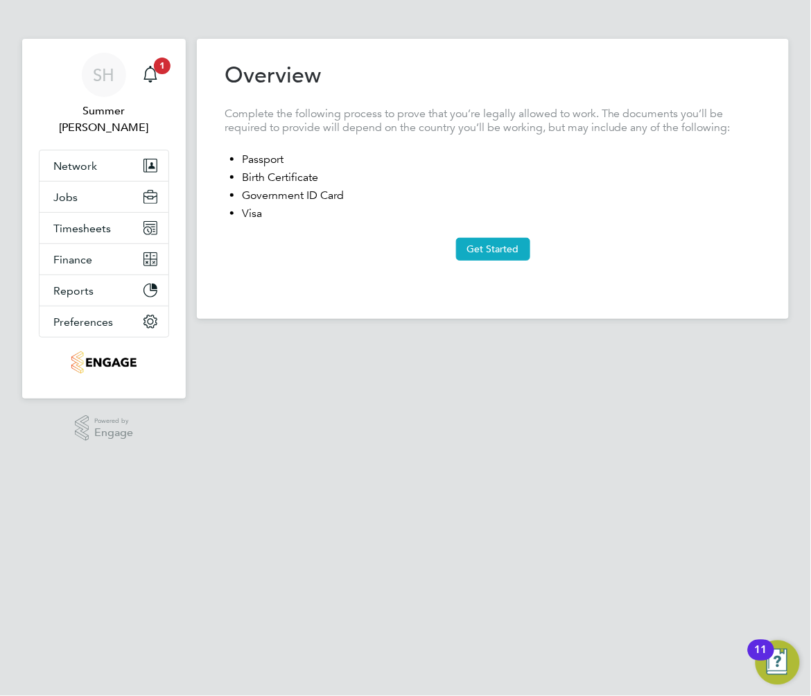
click at [495, 239] on button "Get Started" at bounding box center [493, 249] width 74 height 22
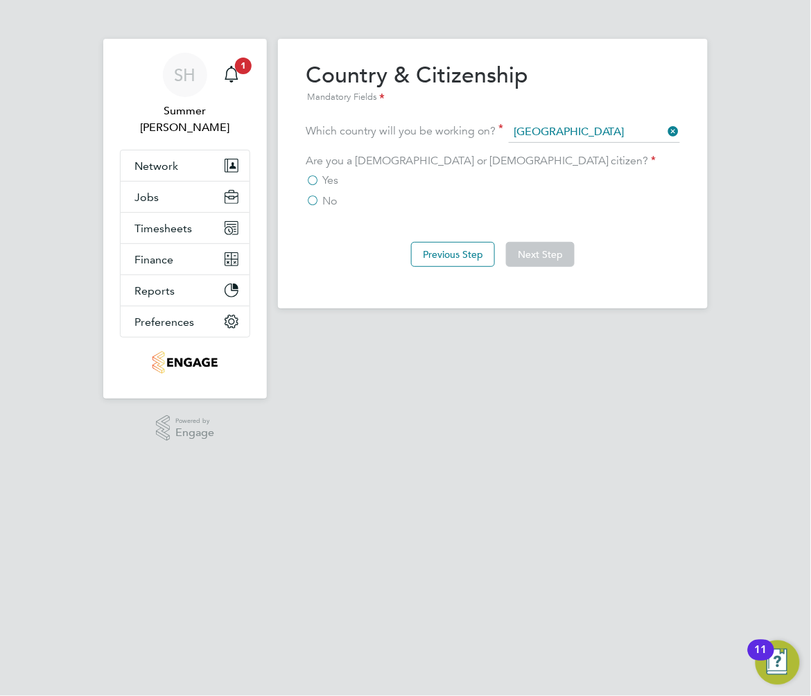
click at [317, 197] on label "No" at bounding box center [321, 201] width 31 height 14
click at [0, 0] on input "No" at bounding box center [0, 0] width 0 height 0
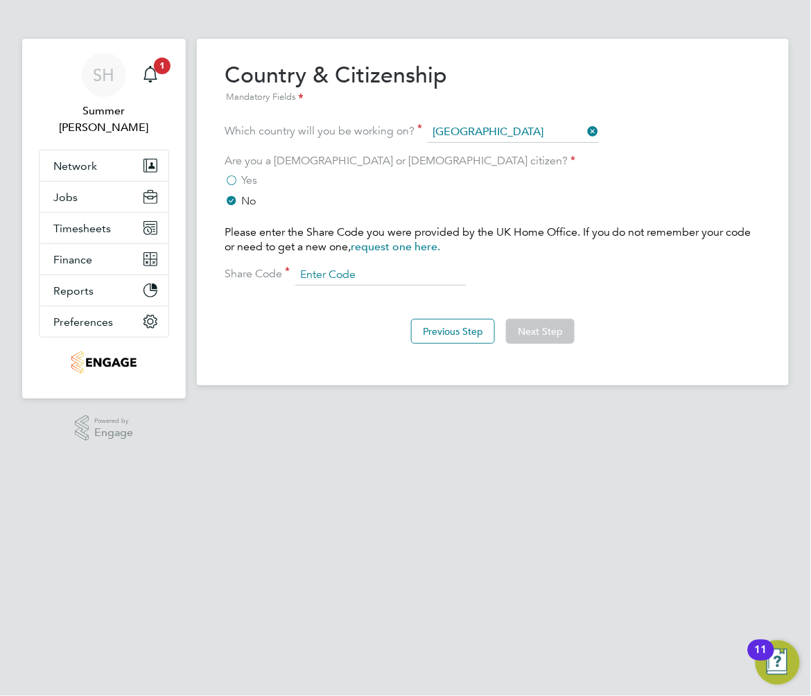
click at [298, 274] on input at bounding box center [380, 275] width 171 height 21
type input "W67 HB2 5NB"
click at [557, 327] on button "Next Step" at bounding box center [540, 331] width 69 height 25
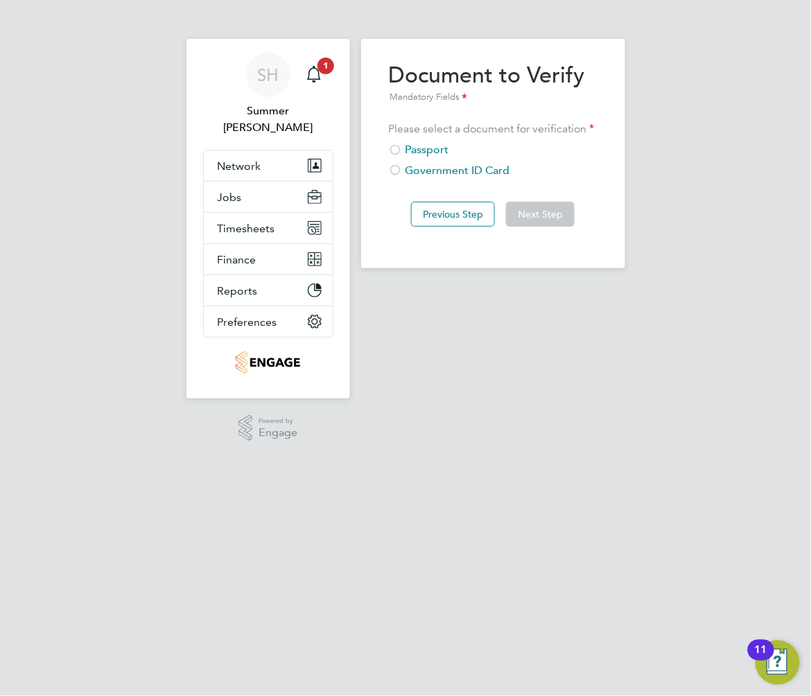
click at [405, 147] on div "Passport" at bounding box center [493, 150] width 209 height 15
click at [547, 204] on button "Next Step" at bounding box center [540, 214] width 69 height 25
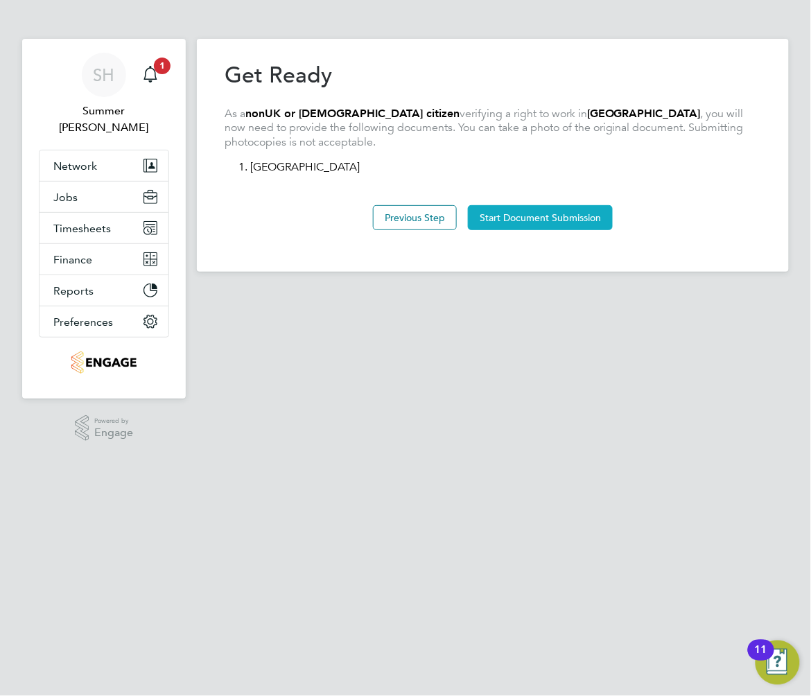
click at [538, 220] on button "Start Document Submission" at bounding box center [540, 217] width 145 height 25
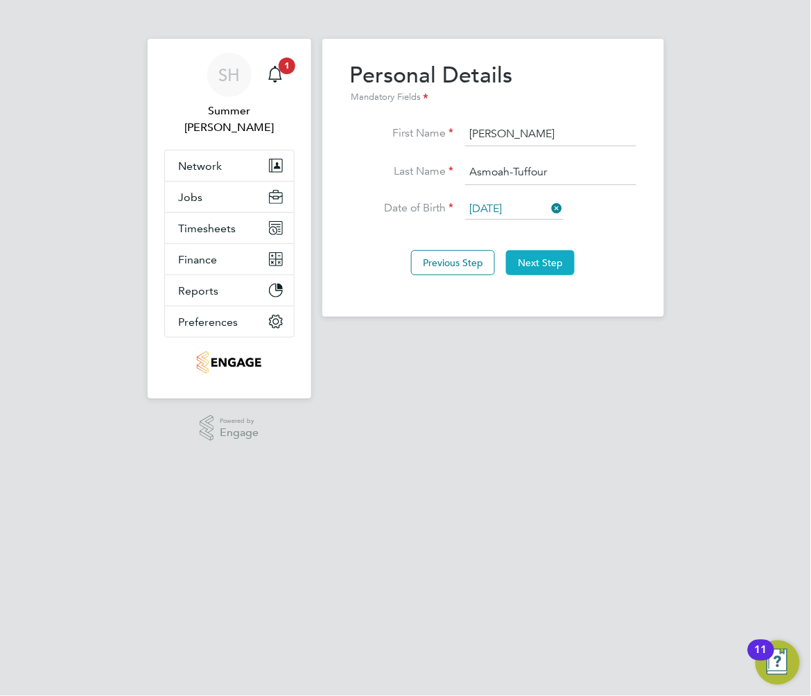
click at [530, 264] on button "Next Step" at bounding box center [540, 262] width 69 height 25
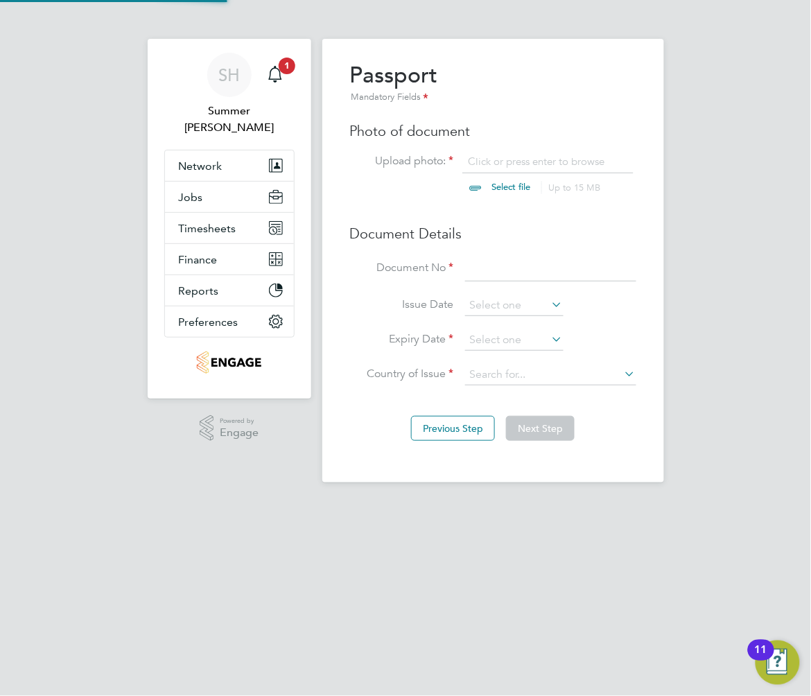
scroll to position [18, 172]
click at [519, 274] on input at bounding box center [550, 268] width 171 height 25
click at [531, 258] on input at bounding box center [550, 268] width 171 height 25
type input "G256225"
click at [486, 302] on input at bounding box center [514, 305] width 98 height 21
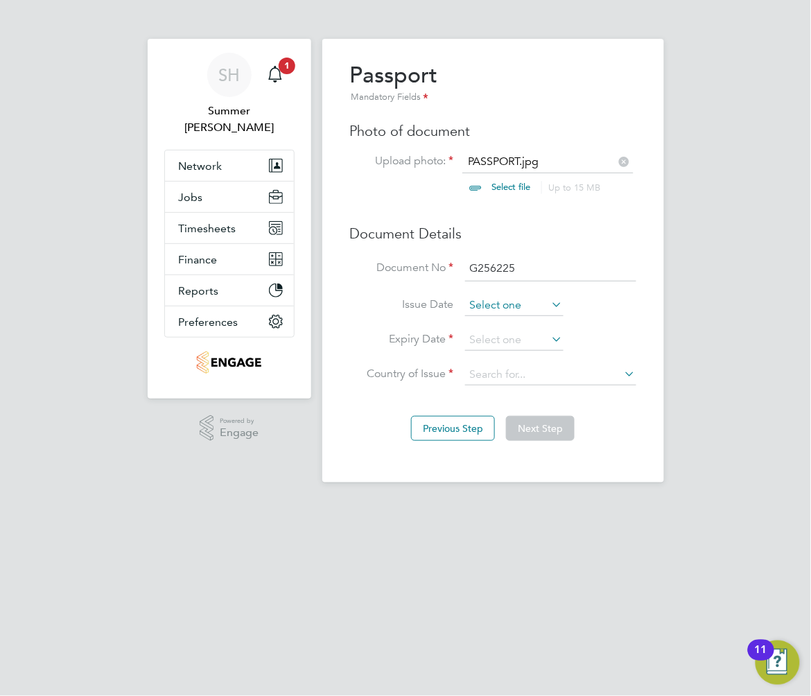
scroll to position [505, 0]
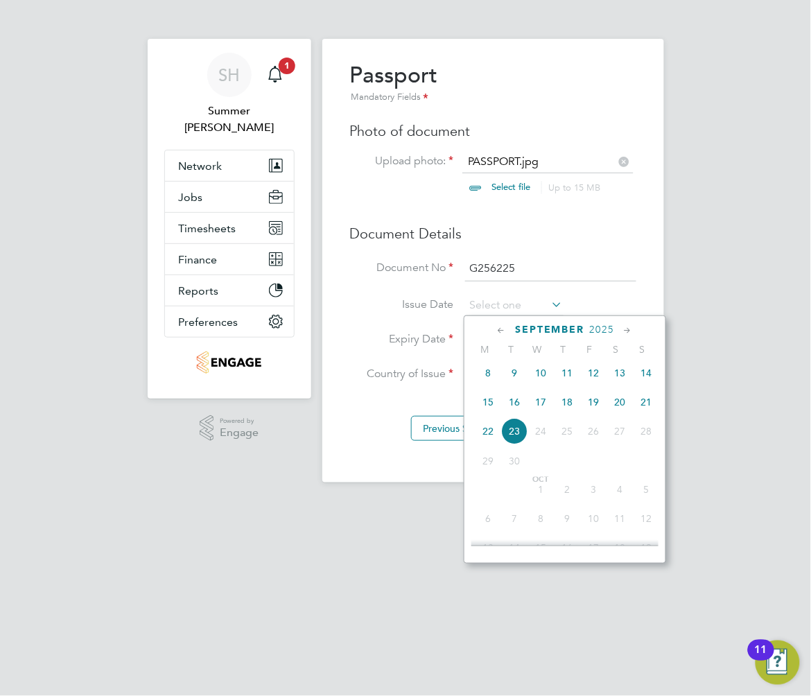
click at [600, 334] on span "2025" at bounding box center [602, 330] width 25 height 12
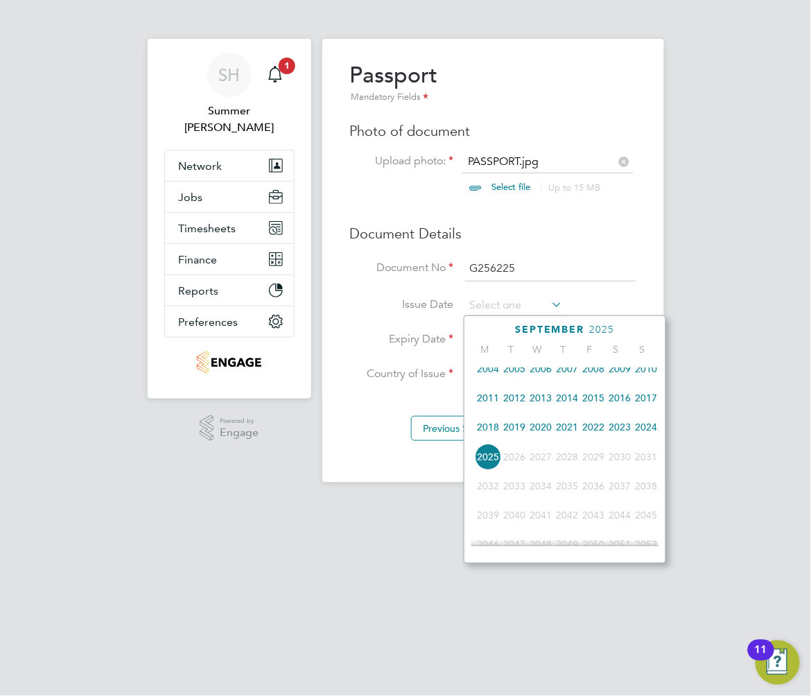
click at [516, 424] on span "2019" at bounding box center [514, 427] width 26 height 26
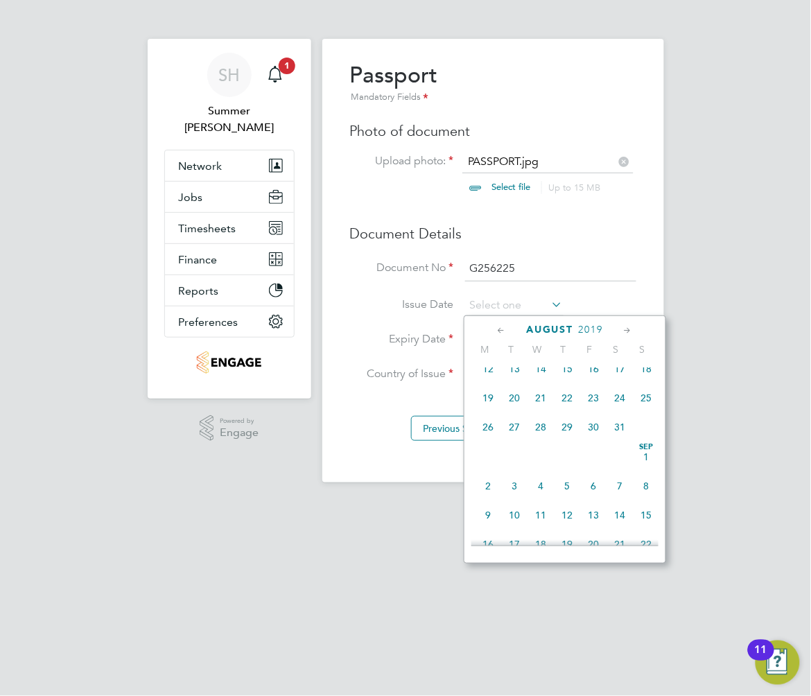
click at [536, 402] on span "21" at bounding box center [540, 398] width 26 height 26
type input "21 Aug 2019"
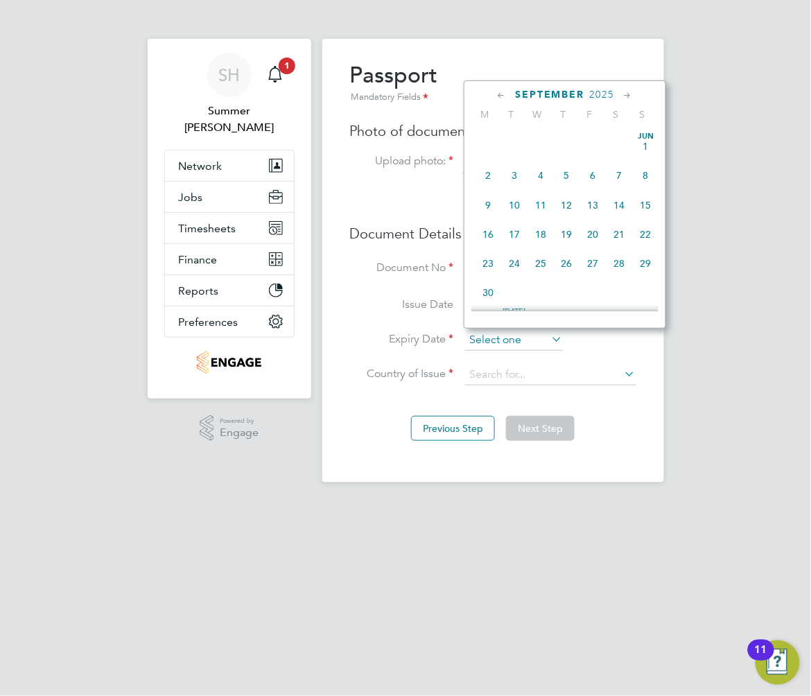
click at [511, 333] on input at bounding box center [514, 340] width 98 height 21
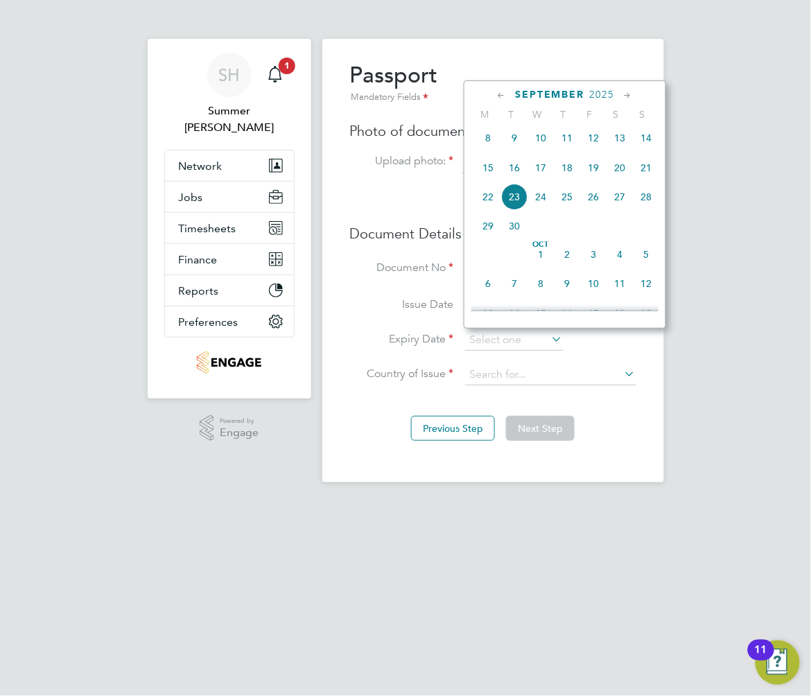
click at [594, 96] on span "2025" at bounding box center [602, 95] width 25 height 12
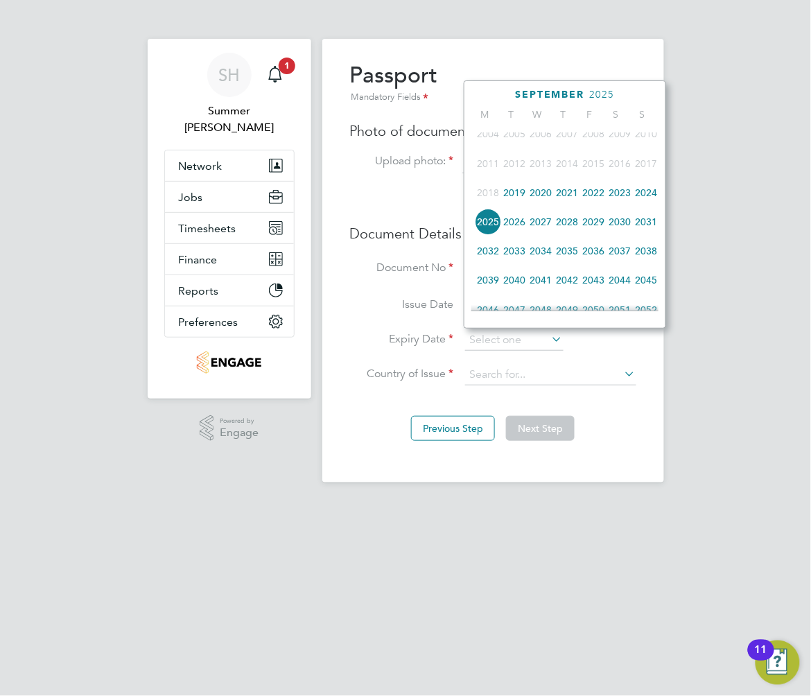
click at [594, 229] on span "2029" at bounding box center [593, 222] width 26 height 26
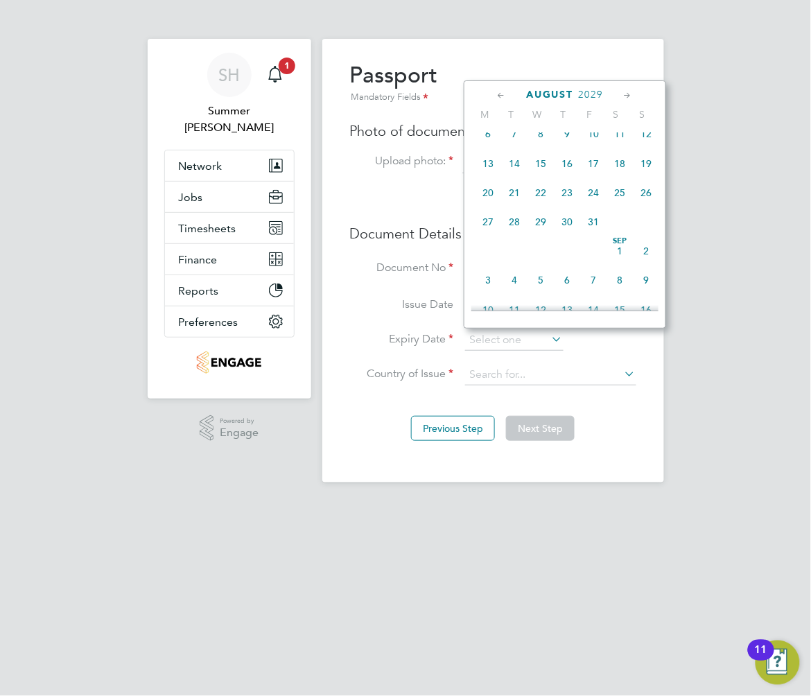
click at [488, 200] on span "20" at bounding box center [488, 192] width 26 height 26
type input "20 Aug 2029"
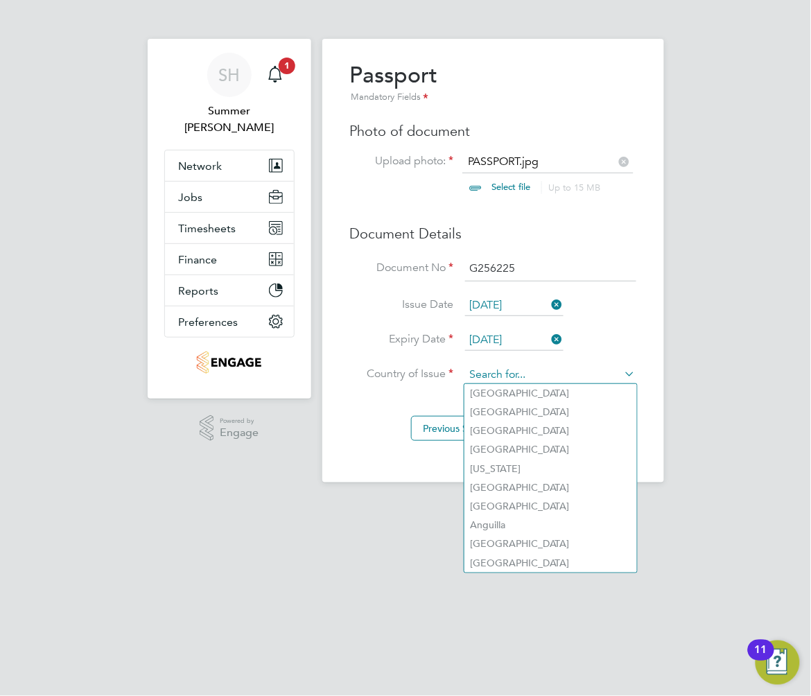
click at [531, 371] on input at bounding box center [550, 375] width 171 height 21
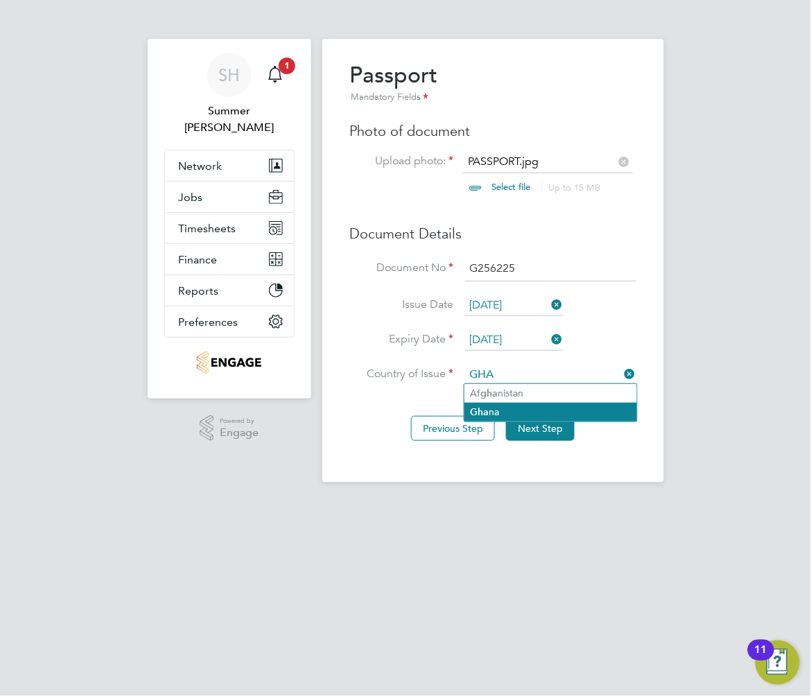
click at [500, 417] on li "Gha na" at bounding box center [550, 412] width 173 height 19
type input "Ghana"
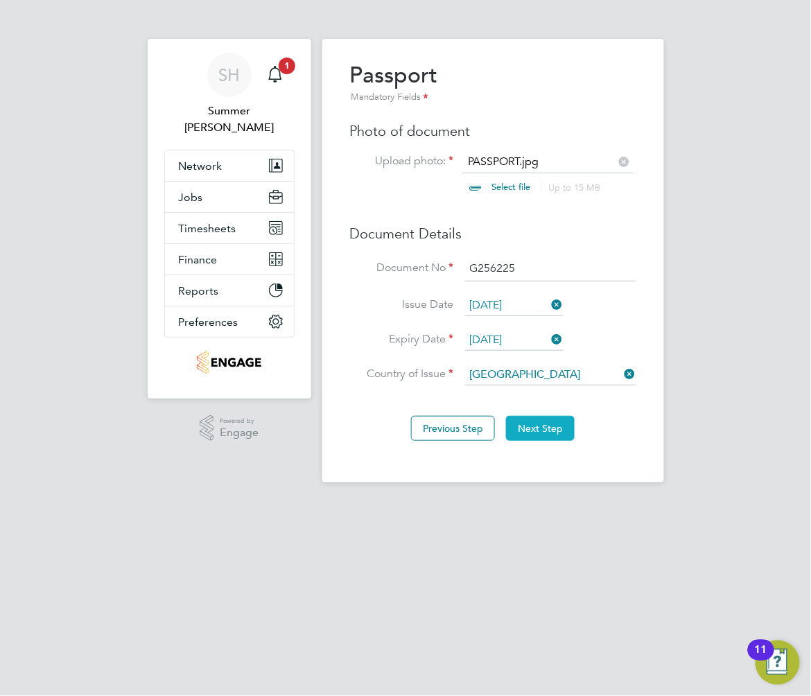
click at [535, 424] on button "Next Step" at bounding box center [540, 428] width 69 height 25
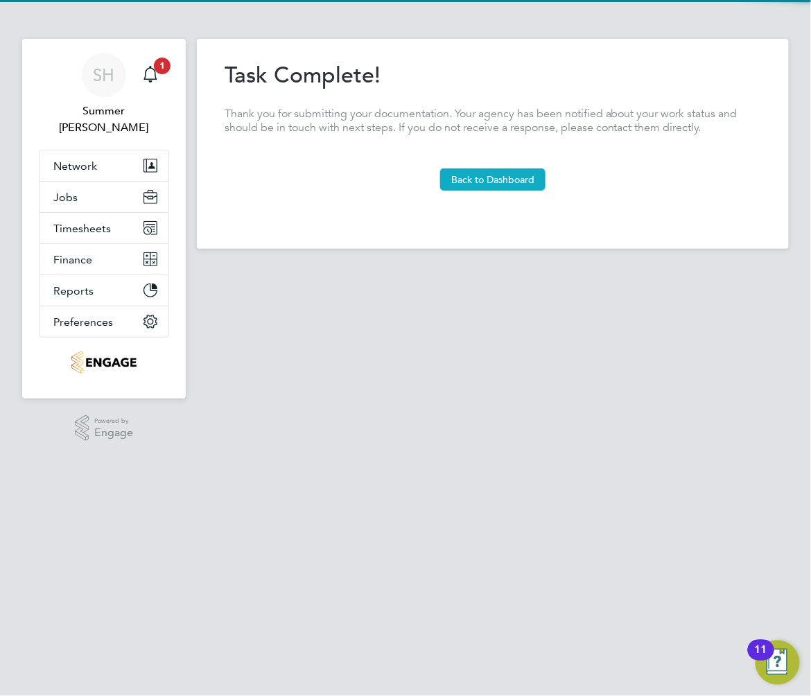
click at [513, 177] on button "Back to Dashboard" at bounding box center [492, 179] width 105 height 22
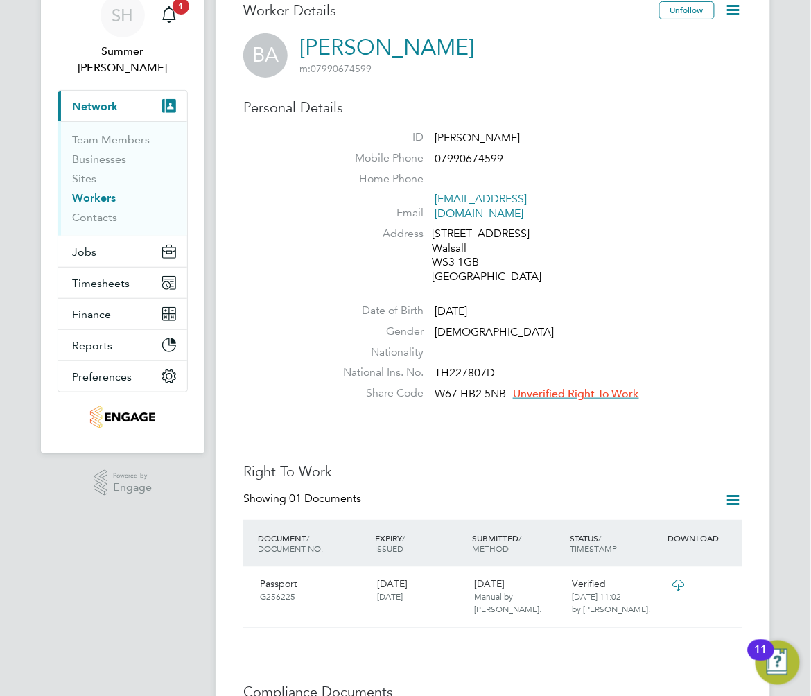
scroll to position [92, 0]
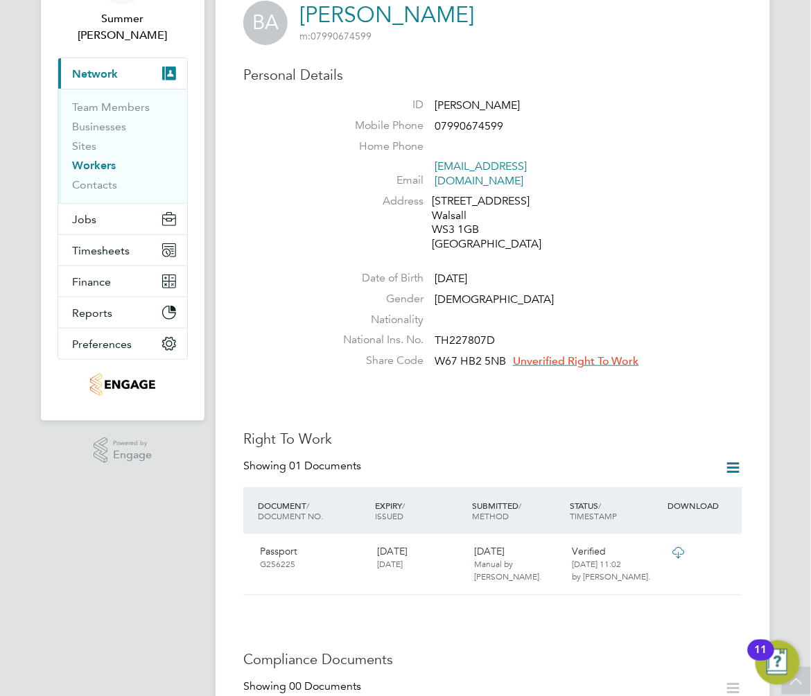
click at [561, 354] on span "Unverified Right To Work" at bounding box center [576, 361] width 126 height 14
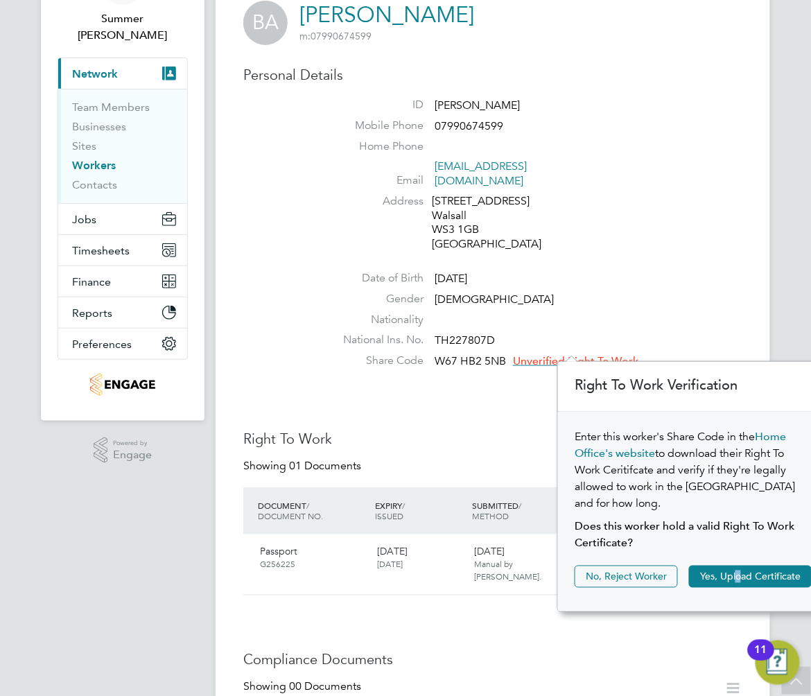
click at [739, 545] on div "Enter this worker's Share Code in the Home Office's website to download their R…" at bounding box center [693, 512] width 270 height 200
drag, startPoint x: 739, startPoint y: 545, endPoint x: 736, endPoint y: 564, distance: 19.6
click at [736, 565] on button "Yes, Upload Certificate" at bounding box center [750, 576] width 123 height 22
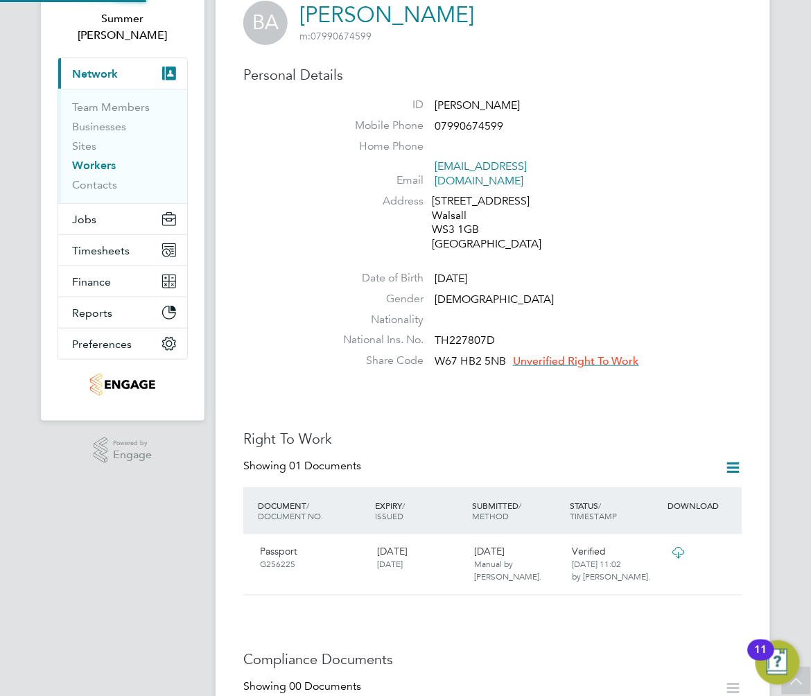
scroll to position [0, 0]
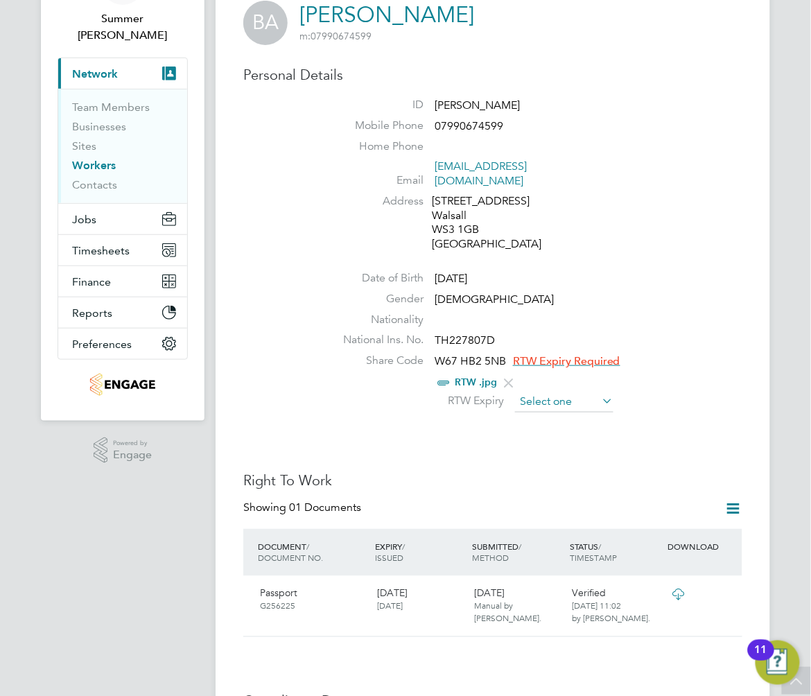
click at [560, 398] on li "Share Code W67 HB2 5NB RTW Expiry Required RTW .jpg RTW Expiry" at bounding box center [534, 384] width 416 height 62
click at [559, 392] on input at bounding box center [564, 402] width 98 height 21
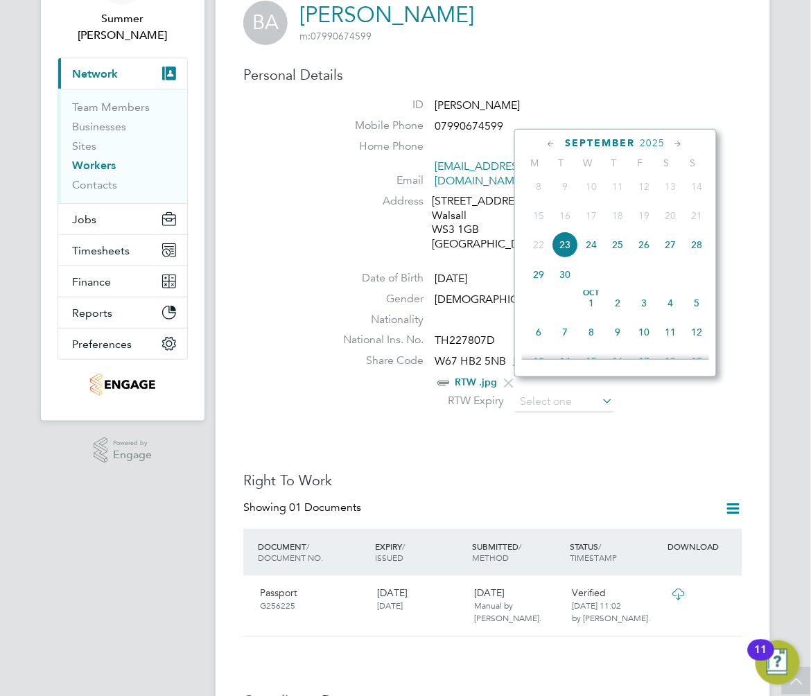
click at [647, 141] on span "2025" at bounding box center [652, 143] width 25 height 12
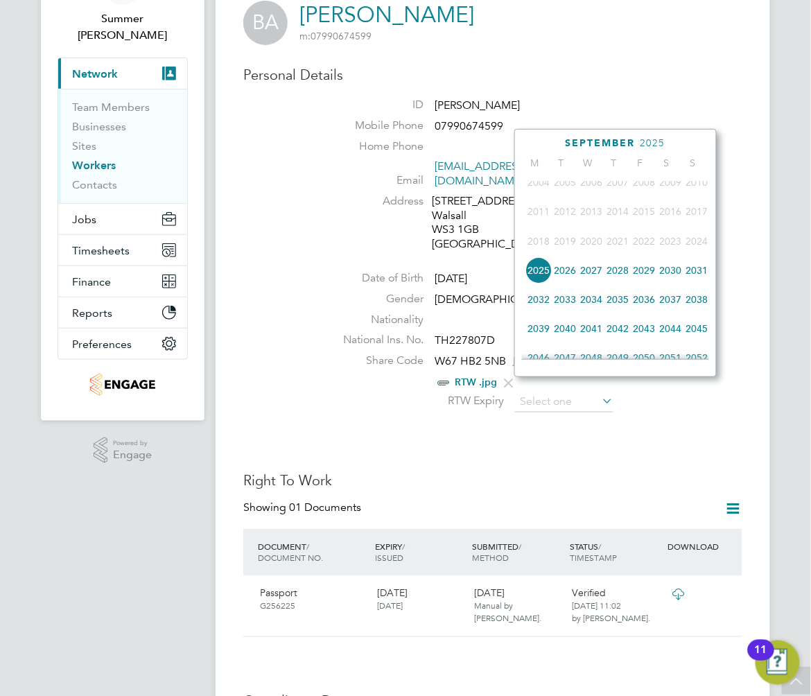
click at [591, 275] on span "2027" at bounding box center [591, 270] width 26 height 26
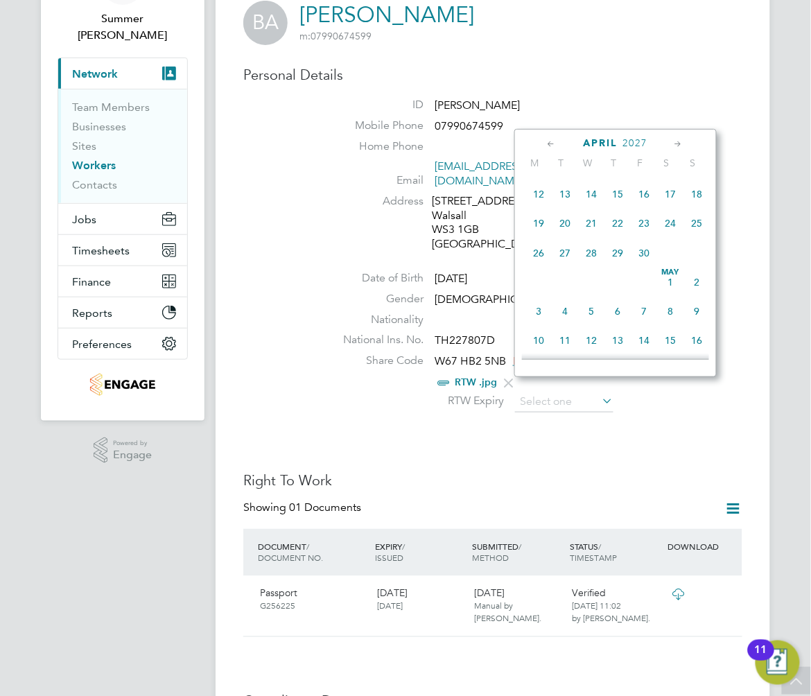
scroll to position [197, 0]
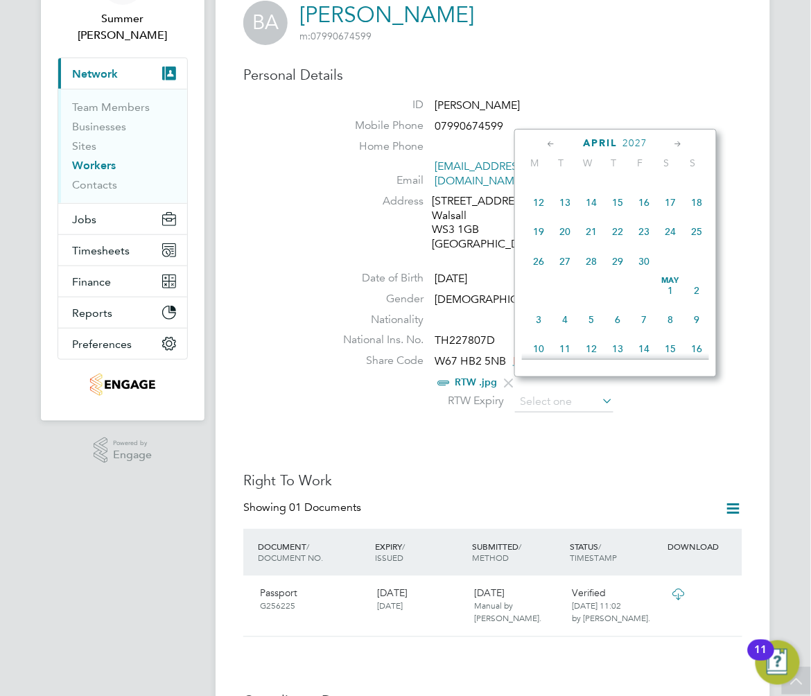
click at [621, 197] on span "15" at bounding box center [617, 202] width 26 height 26
type input "15 Apr 2027"
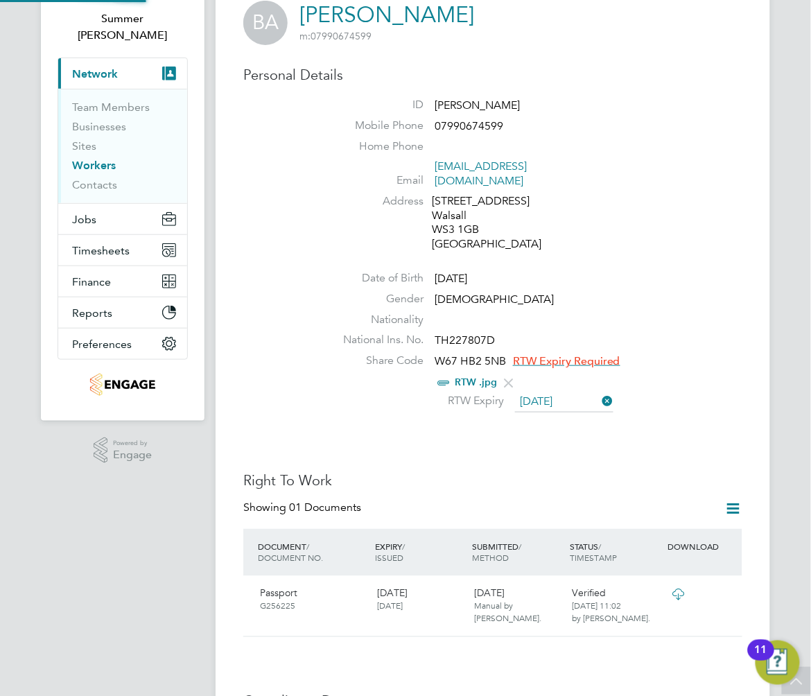
scroll to position [14, 112]
click at [669, 333] on li "National Ins. No. TH227807D" at bounding box center [534, 343] width 416 height 21
click at [100, 159] on link "Workers" at bounding box center [94, 165] width 44 height 13
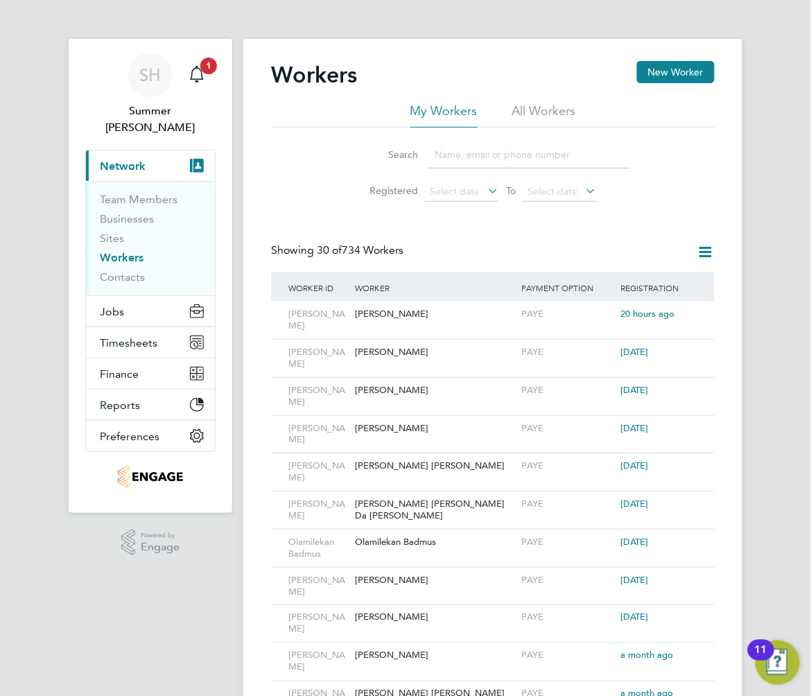
click at [485, 164] on input at bounding box center [529, 154] width 202 height 27
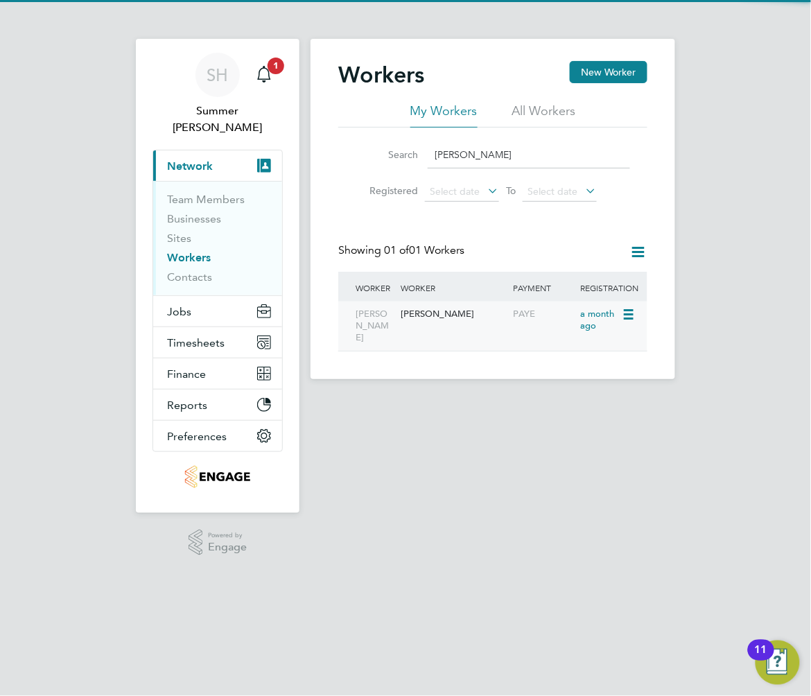
type input "Victor ber"
click at [447, 323] on div "[PERSON_NAME]" at bounding box center [453, 314] width 112 height 26
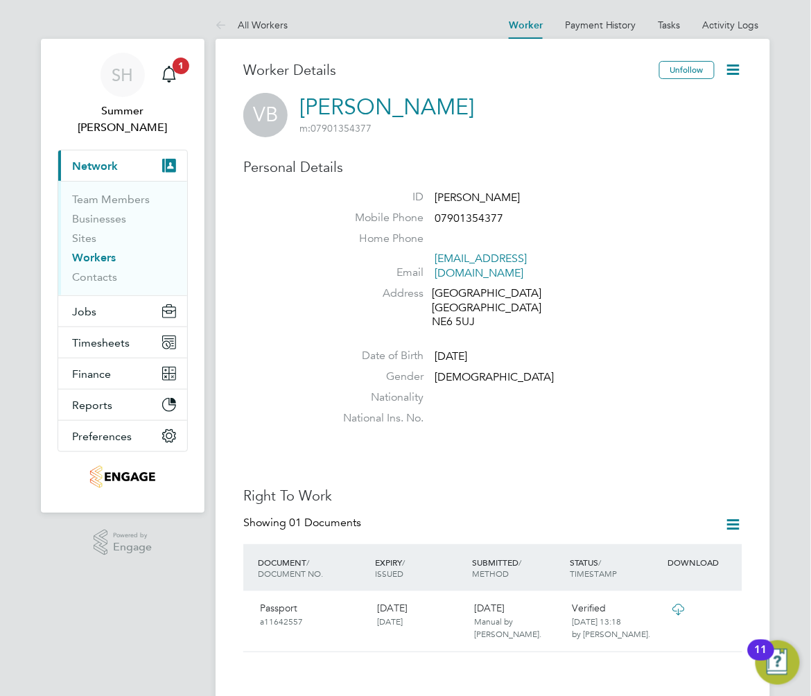
click at [613, 390] on li "Nationality" at bounding box center [534, 400] width 416 height 21
drag, startPoint x: 744, startPoint y: 510, endPoint x: 735, endPoint y: 502, distance: 11.8
click at [732, 516] on icon at bounding box center [733, 524] width 17 height 17
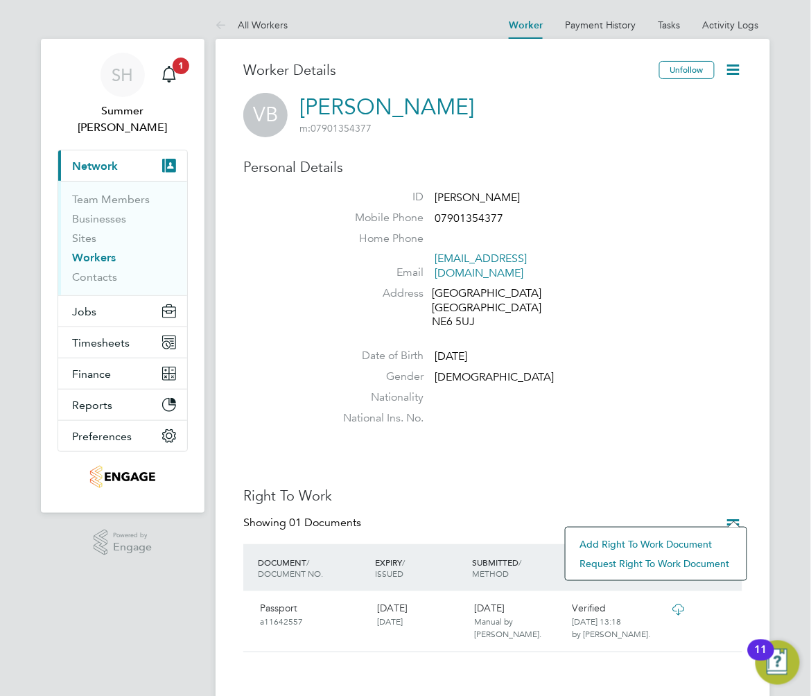
click at [656, 541] on li "Add Right To Work Document" at bounding box center [655, 543] width 167 height 19
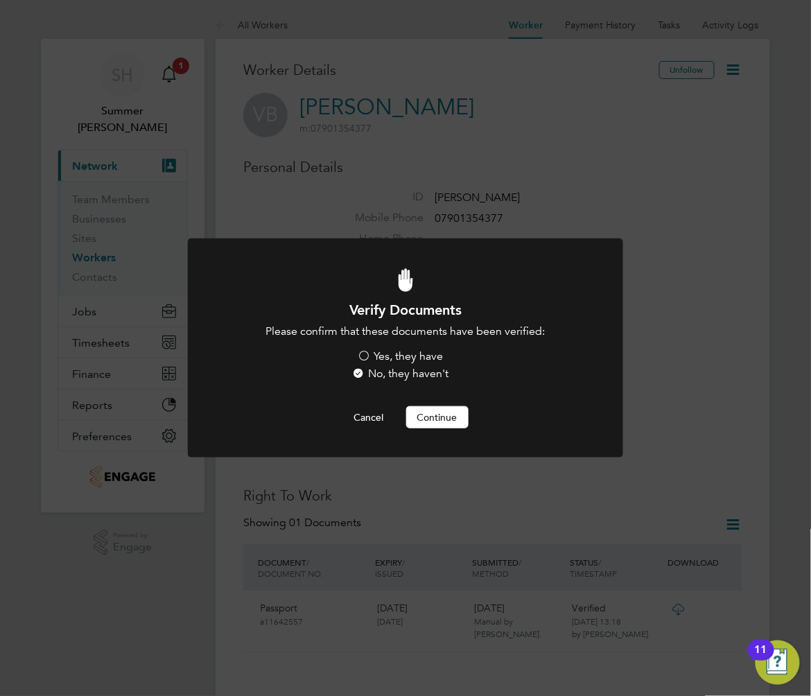
click at [406, 355] on label "Yes, they have" at bounding box center [401, 356] width 86 height 15
click at [0, 0] on input "Yes, they have" at bounding box center [0, 0] width 0 height 0
click at [437, 427] on button "Continue" at bounding box center [437, 417] width 62 height 22
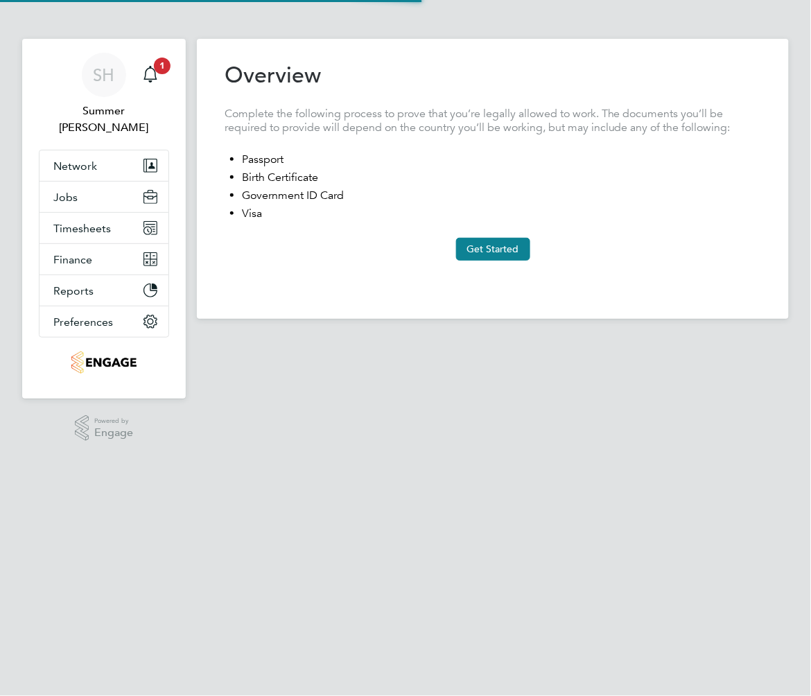
type input "[GEOGRAPHIC_DATA]"
click at [502, 243] on button "Get Started" at bounding box center [493, 249] width 74 height 22
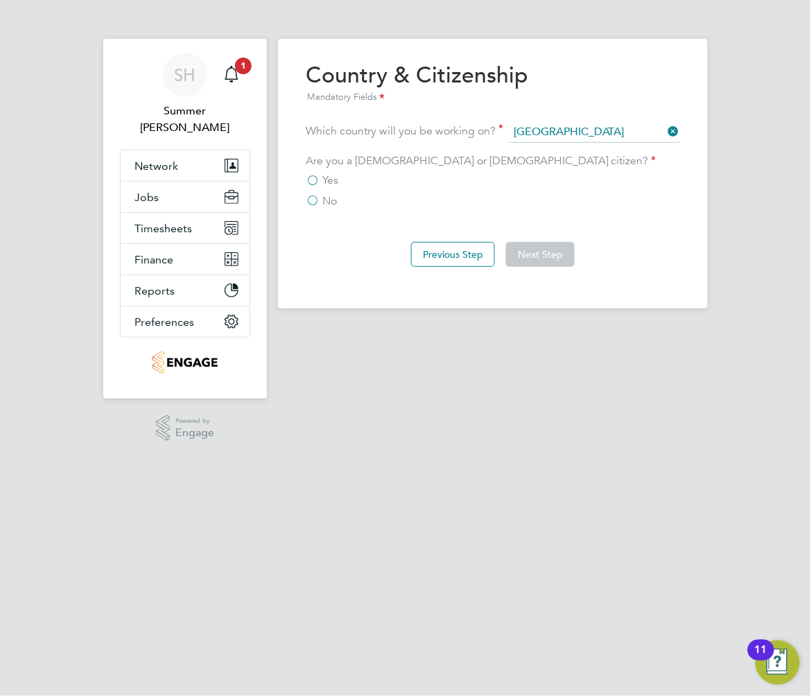
click at [316, 204] on label "No" at bounding box center [321, 201] width 31 height 14
click at [0, 0] on input "No" at bounding box center [0, 0] width 0 height 0
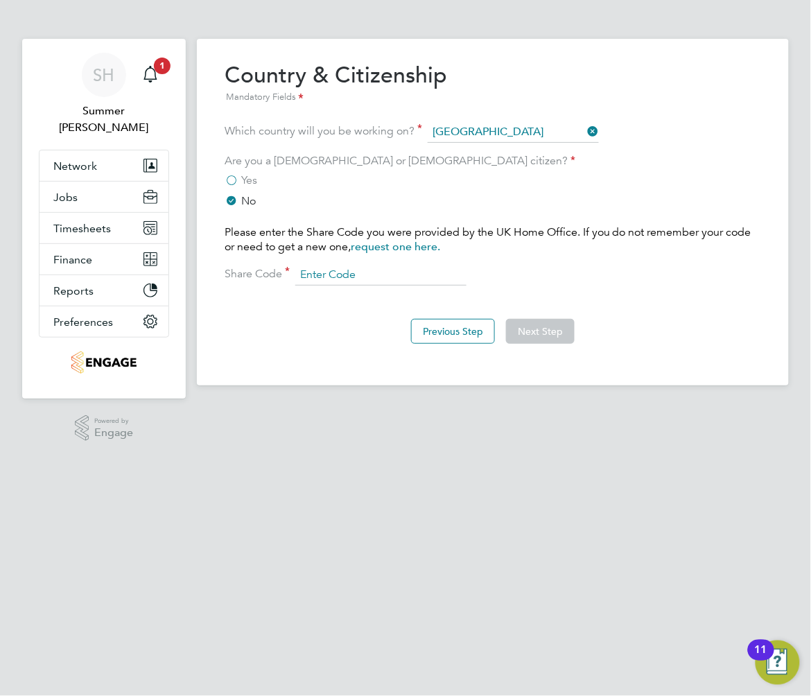
click at [402, 279] on input at bounding box center [380, 275] width 171 height 21
type input "WNY P3B 65H"
click at [543, 335] on button "Next Step" at bounding box center [540, 331] width 69 height 25
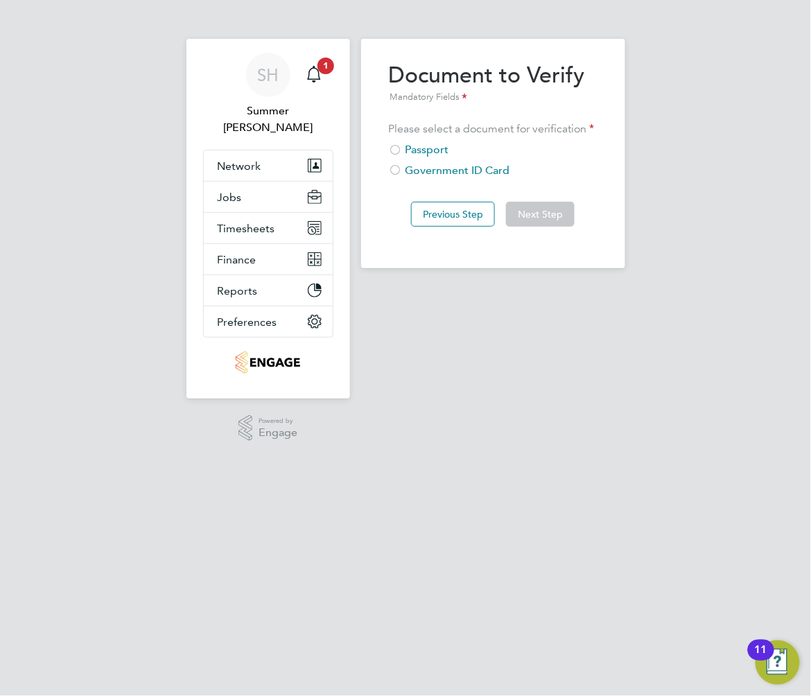
click at [437, 150] on div "Passport" at bounding box center [493, 150] width 209 height 15
click at [541, 213] on button "Next Step" at bounding box center [540, 214] width 69 height 25
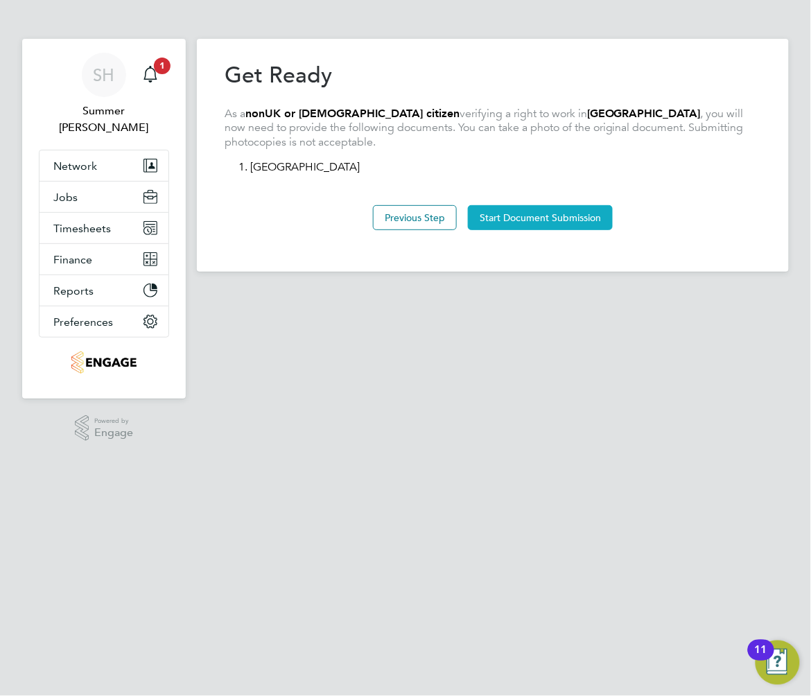
click at [506, 219] on button "Start Document Submission" at bounding box center [540, 217] width 145 height 25
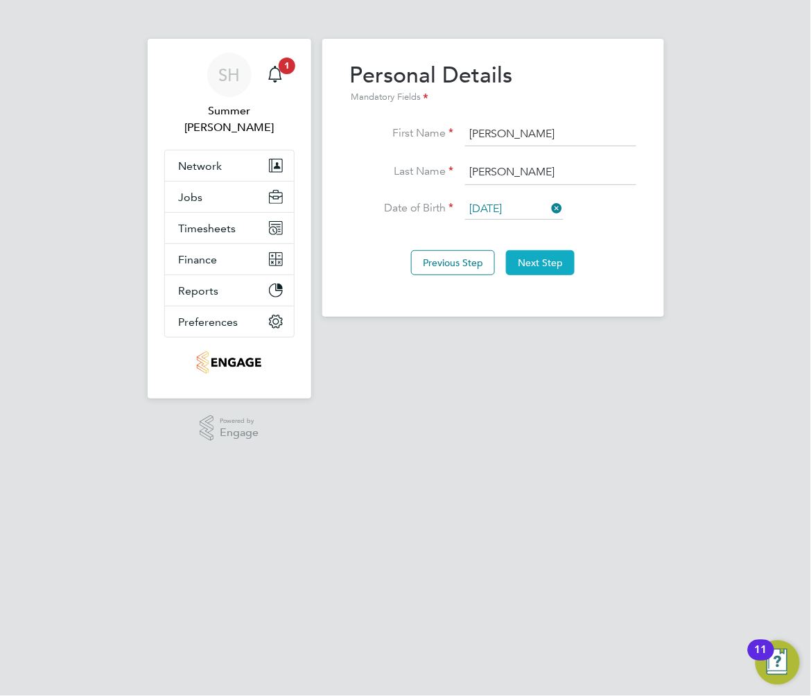
click at [538, 272] on button "Next Step" at bounding box center [540, 262] width 69 height 25
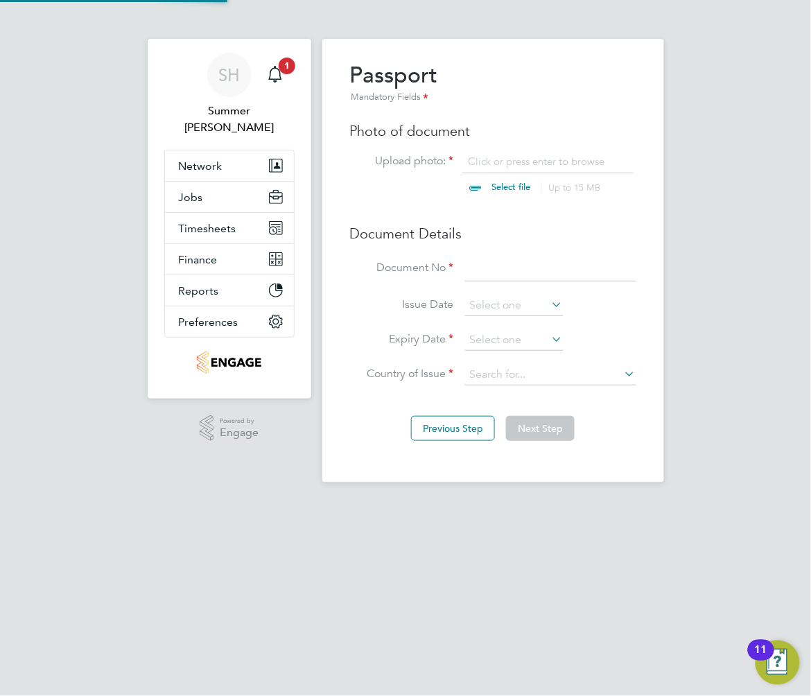
scroll to position [18, 172]
click at [503, 270] on input at bounding box center [550, 268] width 171 height 25
type input "A11642557"
drag, startPoint x: 624, startPoint y: 161, endPoint x: 683, endPoint y: 159, distance: 58.9
click at [624, 161] on icon at bounding box center [624, 159] width 15 height 15
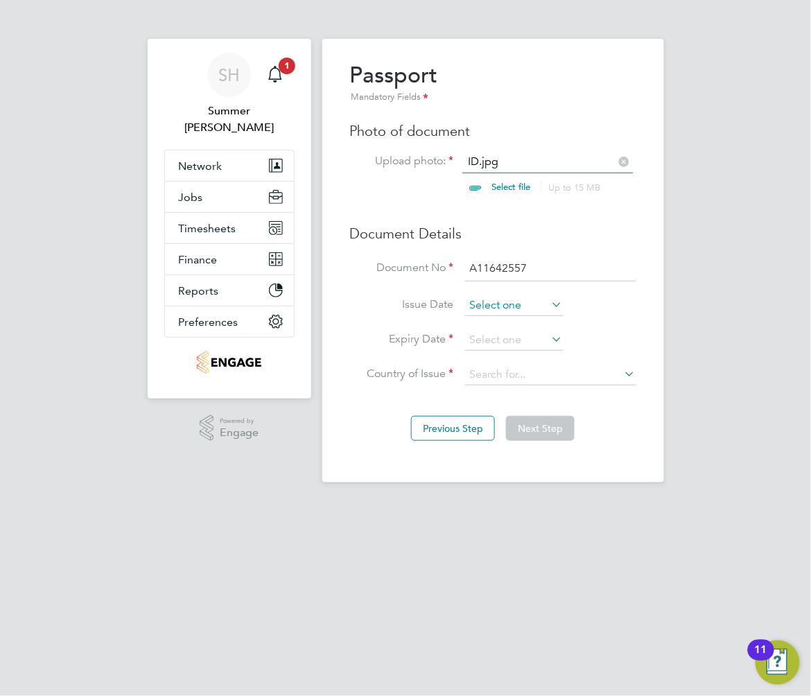
click at [541, 306] on input at bounding box center [514, 305] width 98 height 21
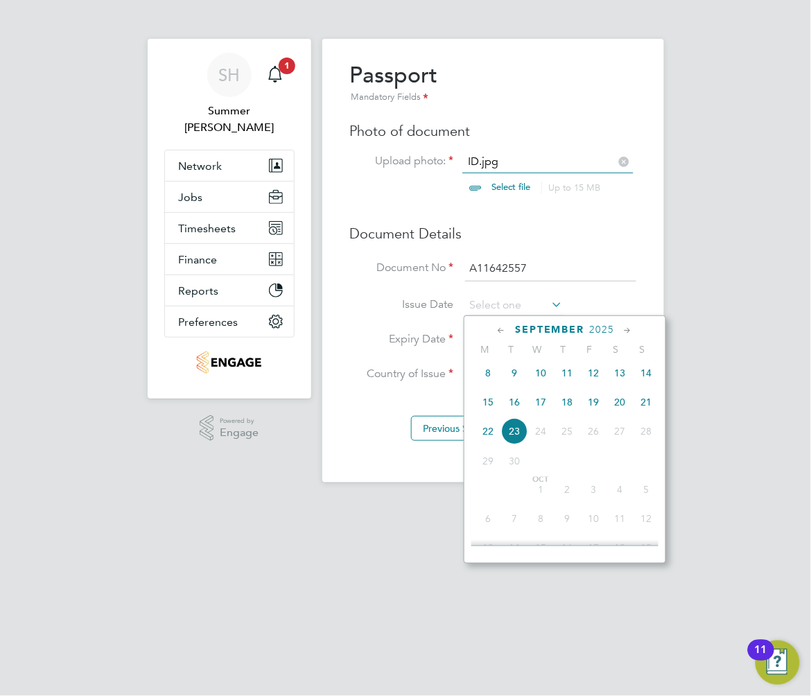
click at [597, 324] on span "2025" at bounding box center [602, 330] width 25 height 12
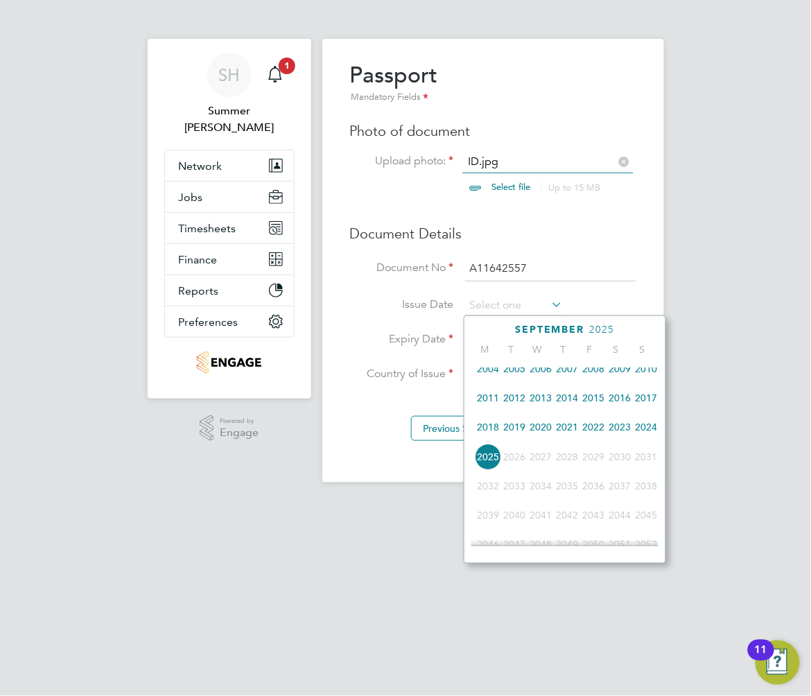
click at [536, 432] on span "2020" at bounding box center [540, 427] width 26 height 26
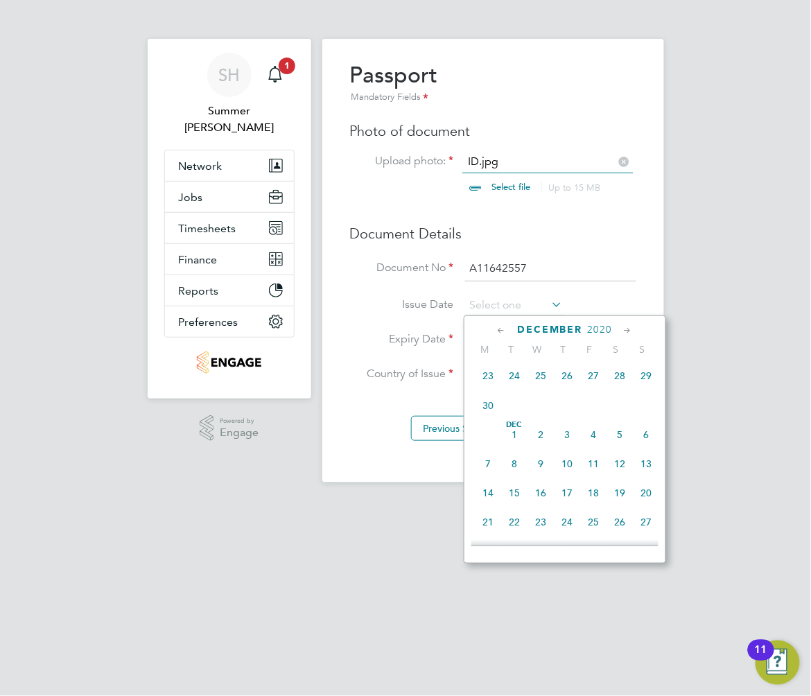
scroll to position [918, 0]
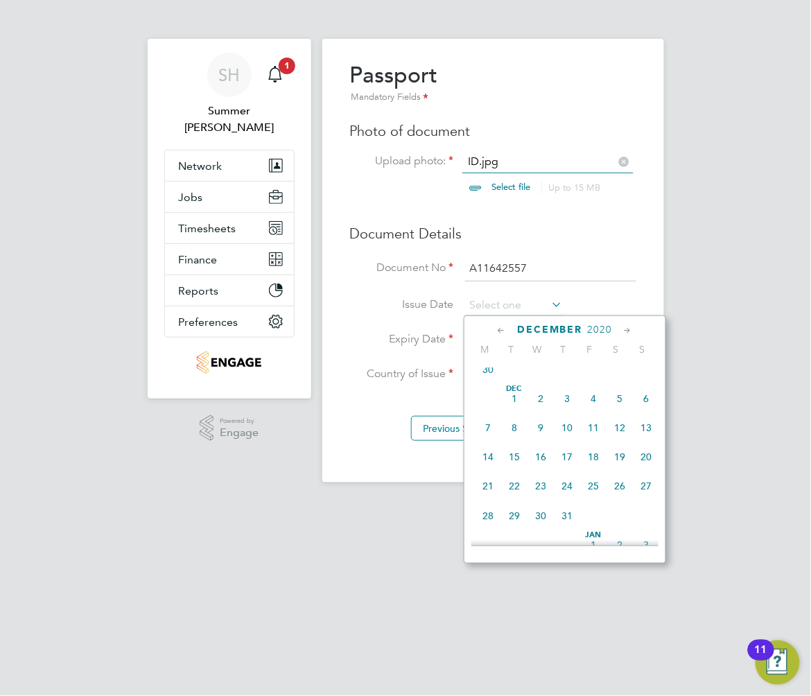
click at [564, 441] on span "10" at bounding box center [567, 428] width 26 height 26
type input "10 Dec 2020"
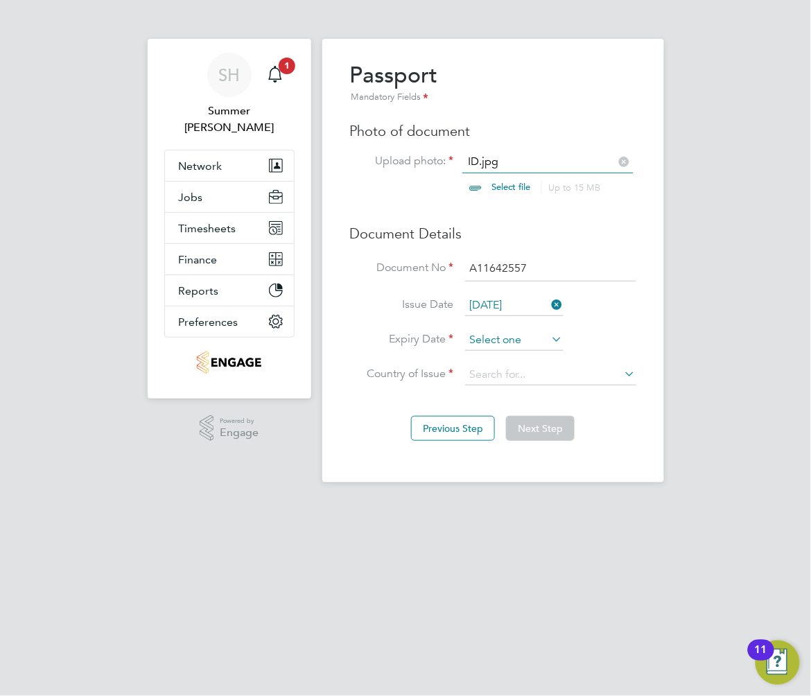
click at [513, 336] on input at bounding box center [514, 340] width 98 height 21
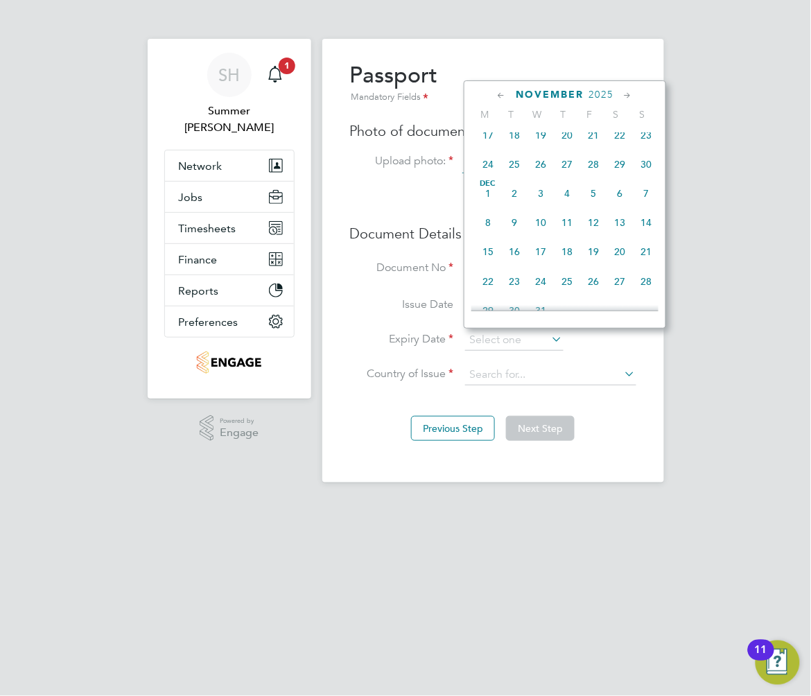
scroll to position [875, 0]
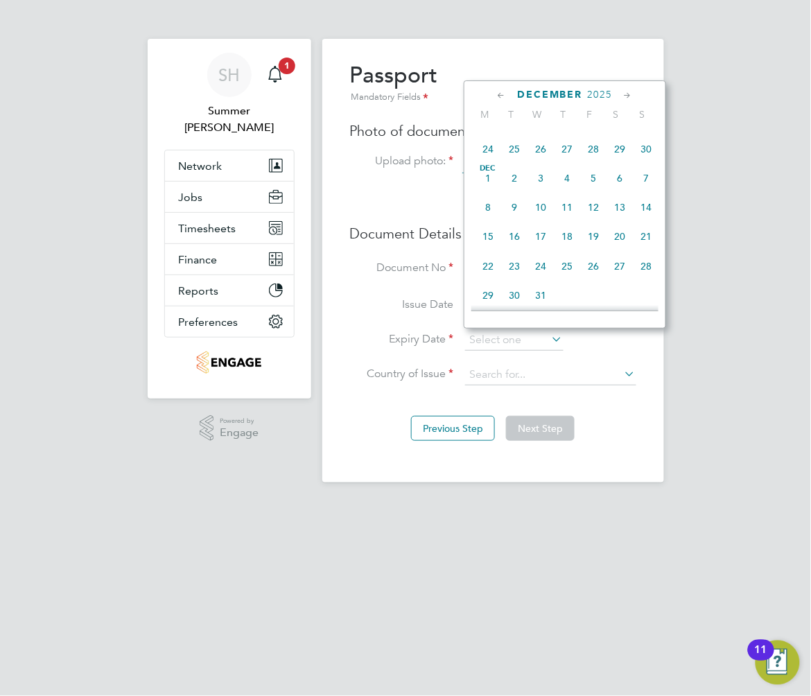
click at [510, 220] on span "9" at bounding box center [514, 207] width 26 height 26
type input "09 Dec 2025"
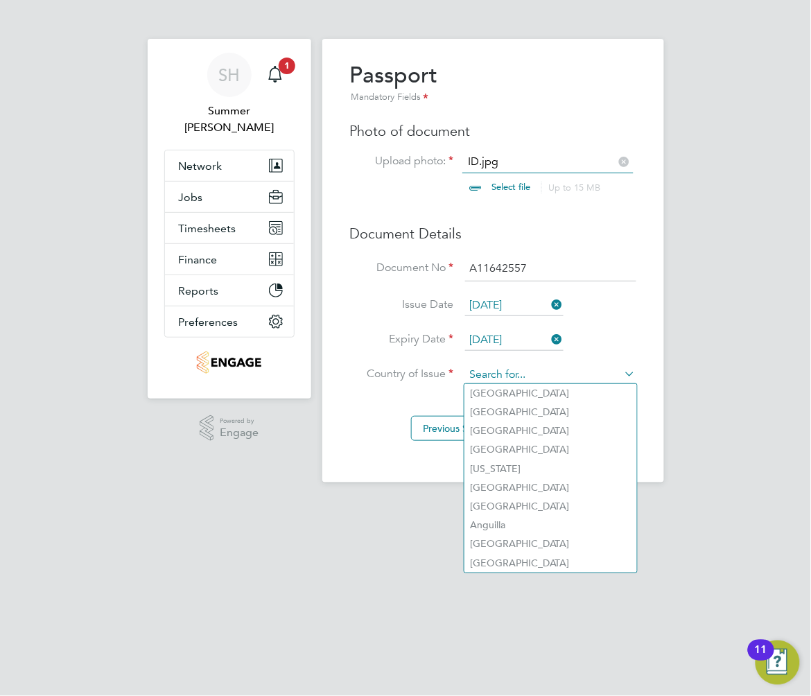
click at [517, 378] on input at bounding box center [550, 375] width 171 height 21
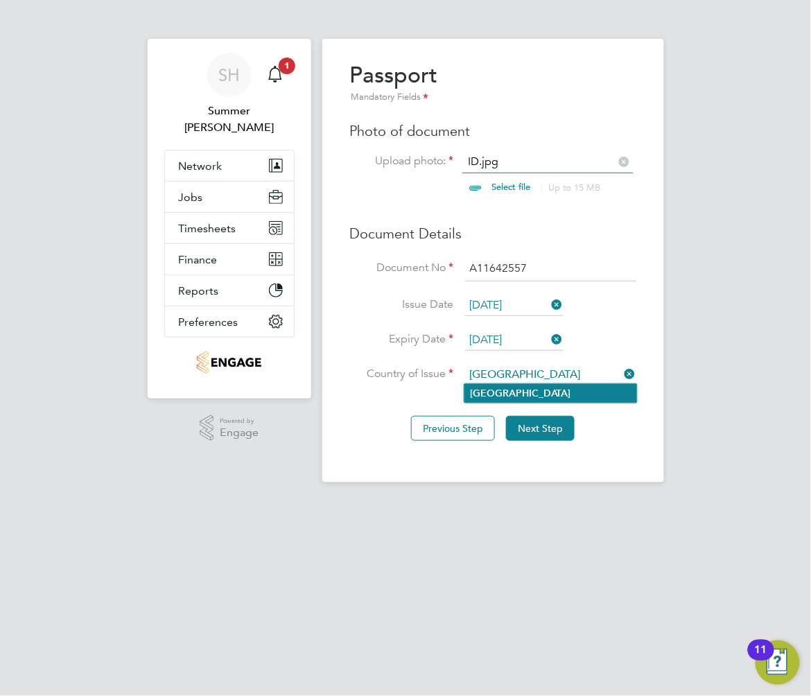
click at [532, 394] on li "Nigeria" at bounding box center [550, 393] width 173 height 19
type input "Nigeria"
click at [536, 433] on button "Next Step" at bounding box center [540, 428] width 69 height 25
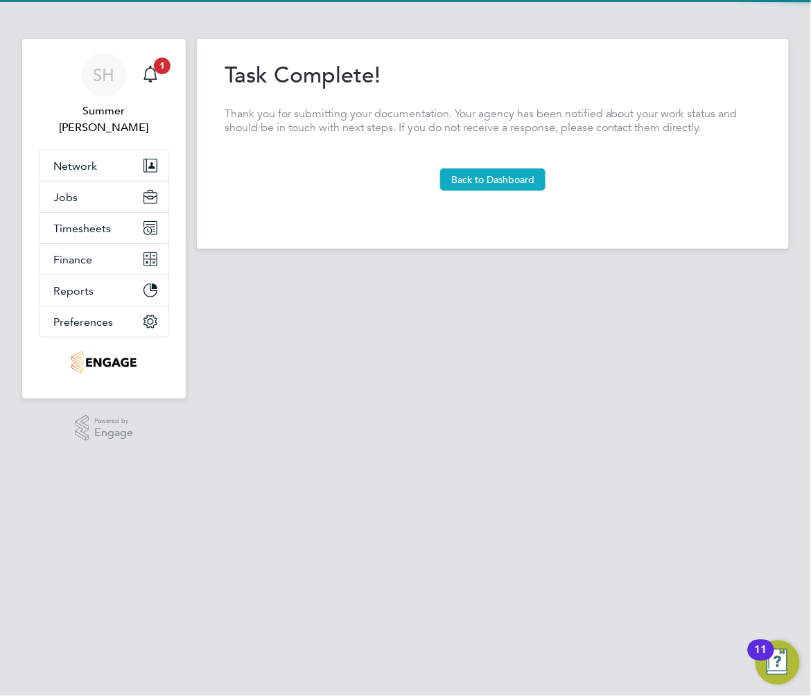
click at [491, 175] on button "Back to Dashboard" at bounding box center [492, 179] width 105 height 22
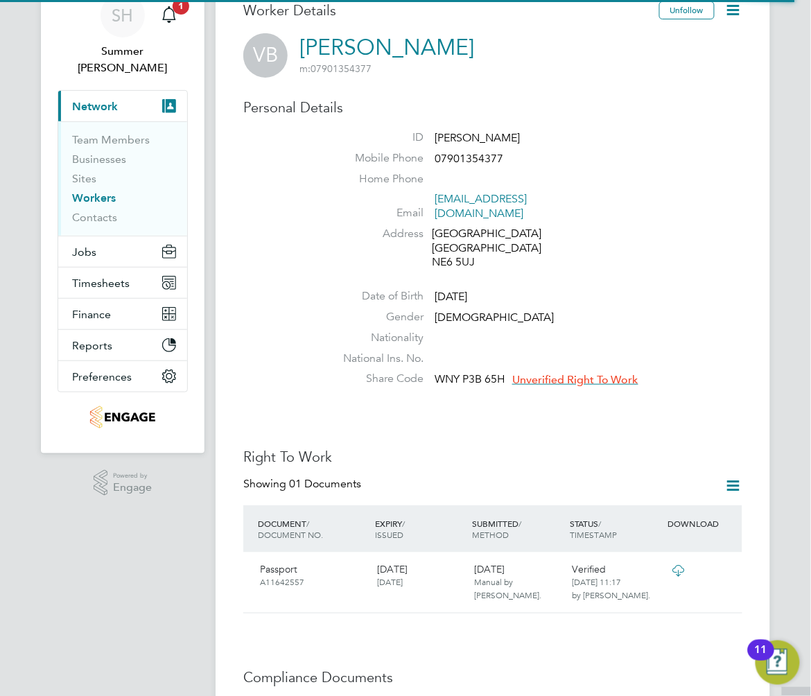
scroll to position [92, 0]
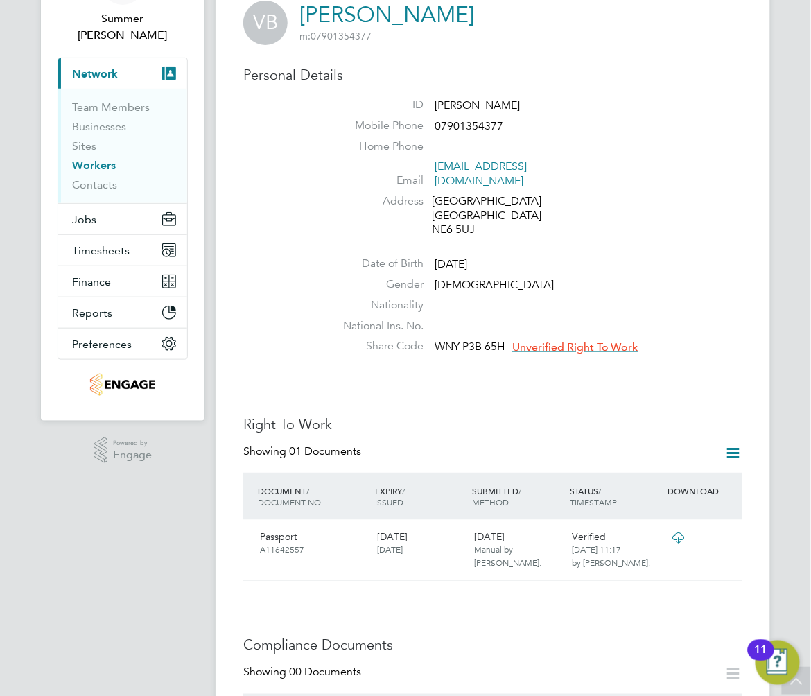
click at [595, 340] on span "Unverified Right To Work" at bounding box center [575, 347] width 126 height 14
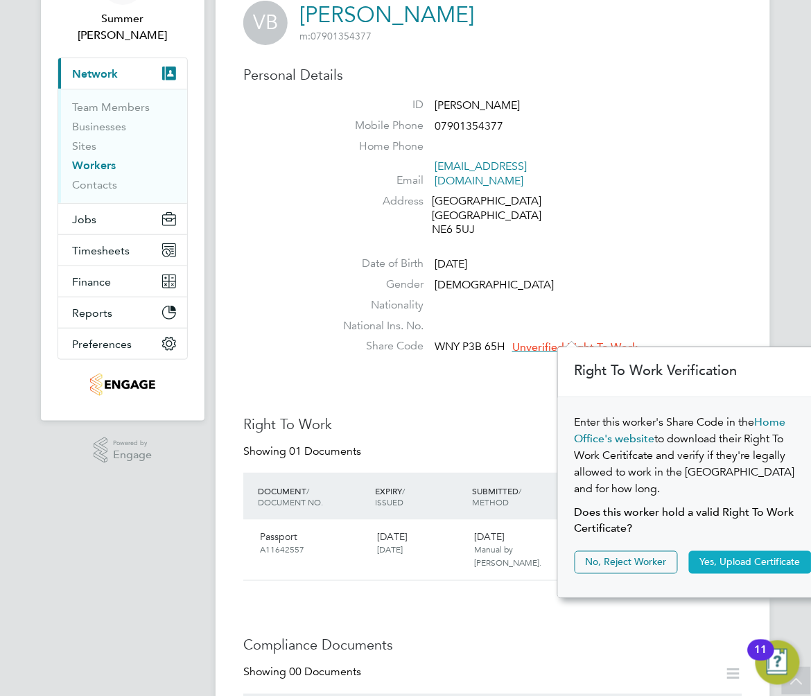
click at [747, 551] on button "Yes, Upload Certificate" at bounding box center [750, 562] width 123 height 22
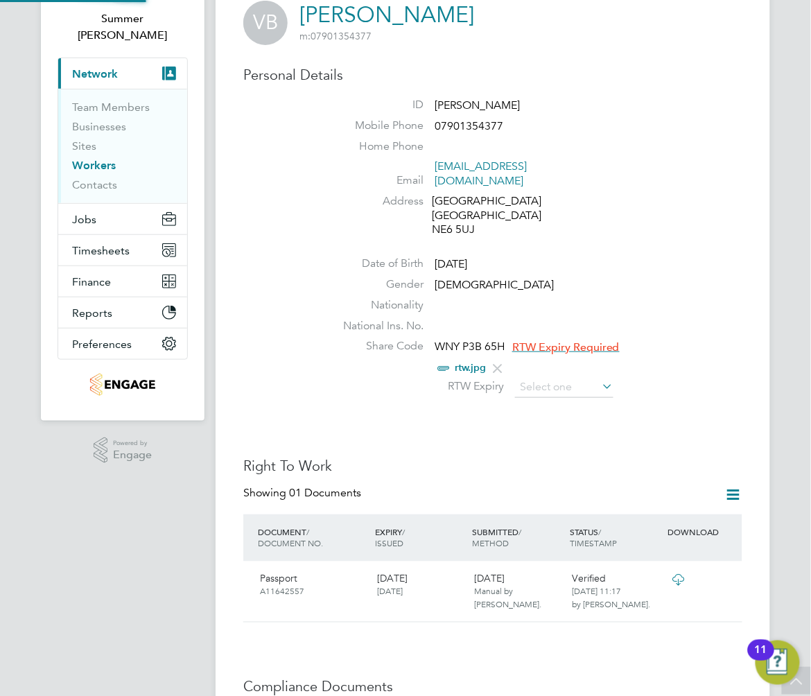
scroll to position [0, 0]
click at [561, 377] on input at bounding box center [564, 387] width 98 height 21
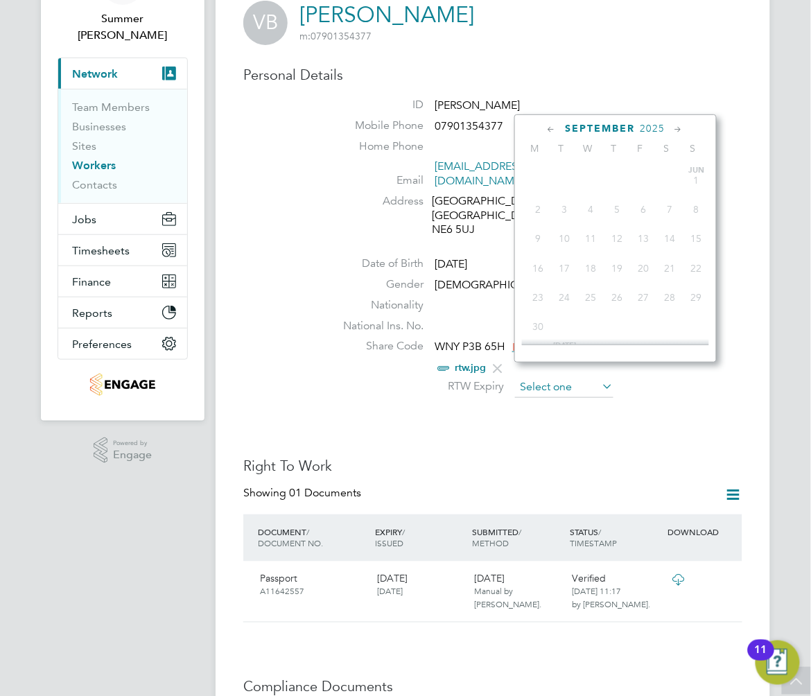
scroll to position [505, 0]
click at [653, 123] on span "2025" at bounding box center [652, 129] width 25 height 12
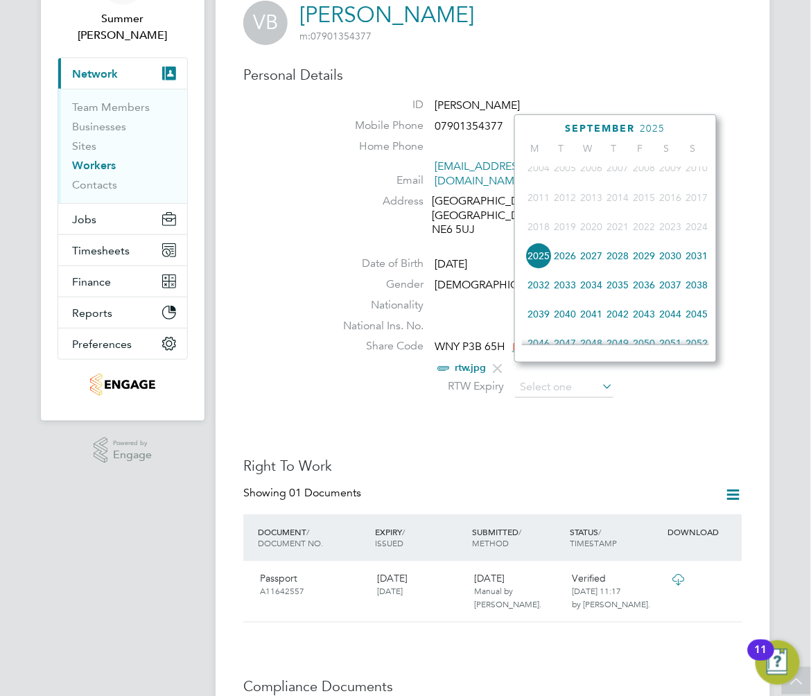
click at [534, 261] on span "2025" at bounding box center [538, 256] width 26 height 26
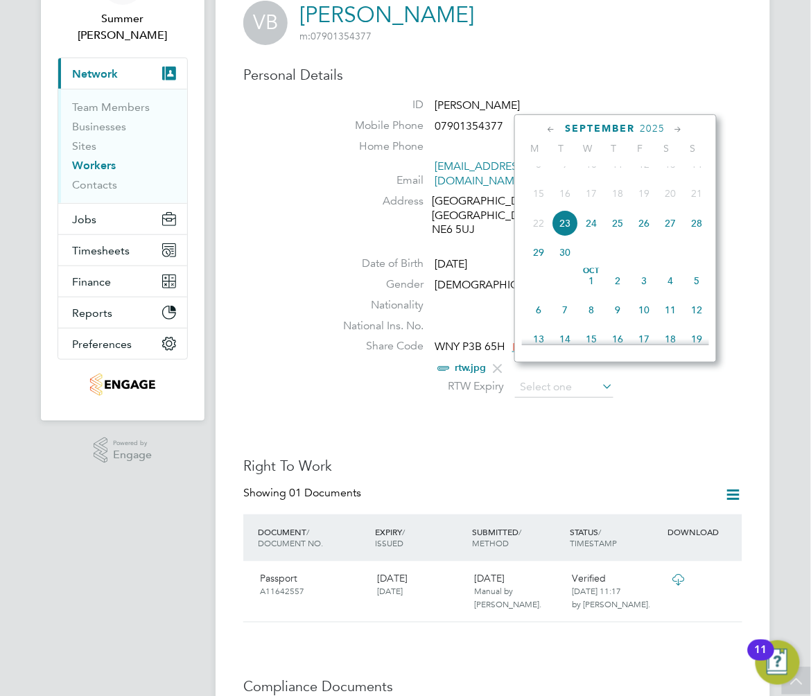
scroll to position [547, 0]
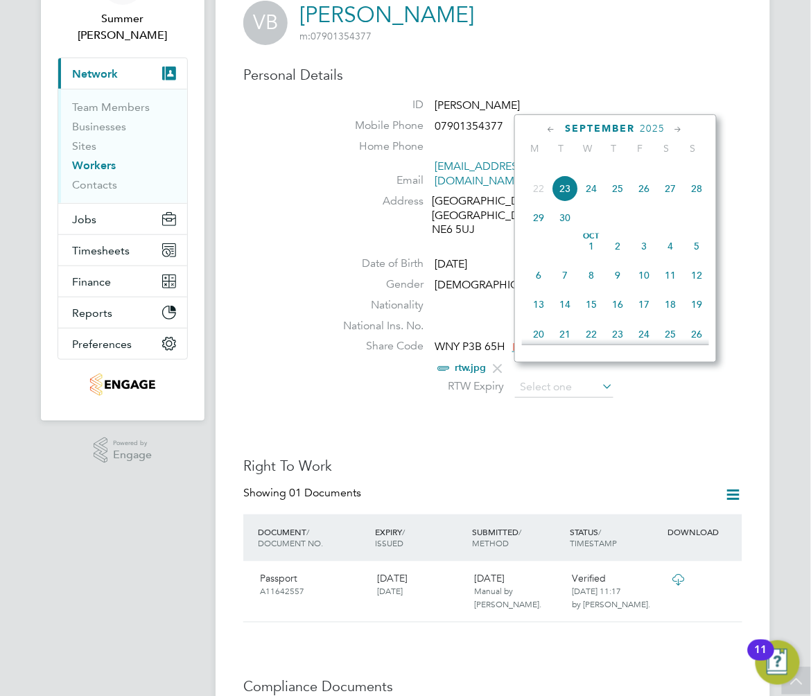
click at [644, 193] on span "26" at bounding box center [644, 188] width 26 height 26
type input "26 Sep 2025"
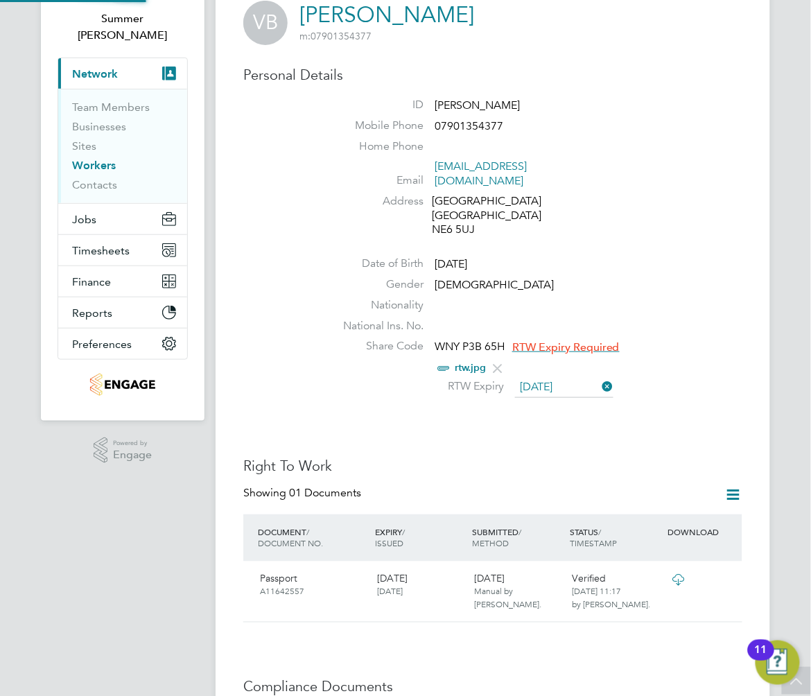
scroll to position [14, 112]
drag, startPoint x: 109, startPoint y: 153, endPoint x: 265, endPoint y: 118, distance: 159.2
click at [109, 159] on link "Workers" at bounding box center [94, 165] width 44 height 13
